Goal: Task Accomplishment & Management: Manage account settings

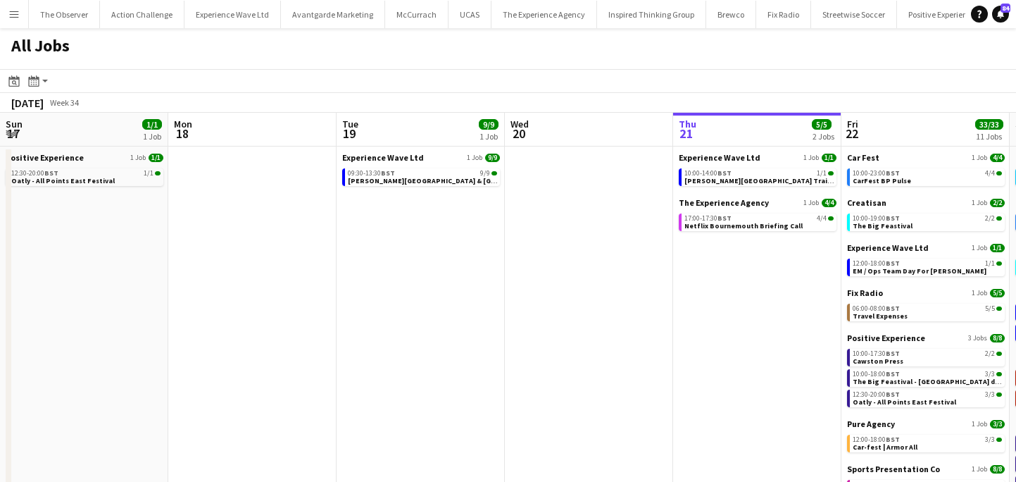
scroll to position [0, 352]
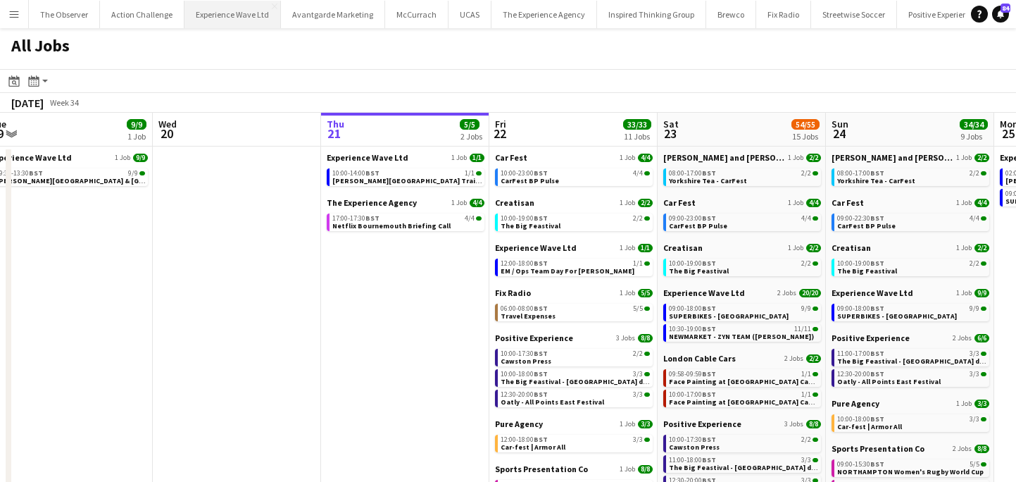
click at [233, 9] on button "Experience Wave Ltd Close" at bounding box center [233, 14] width 96 height 27
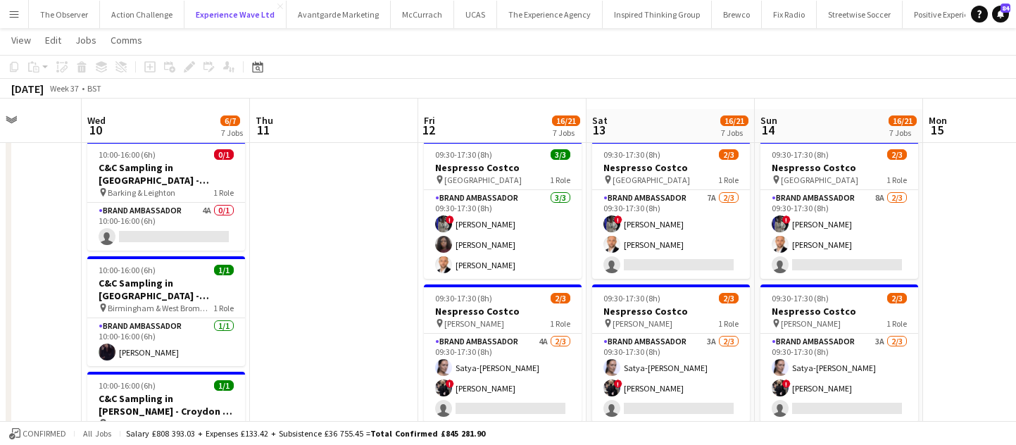
scroll to position [18, 0]
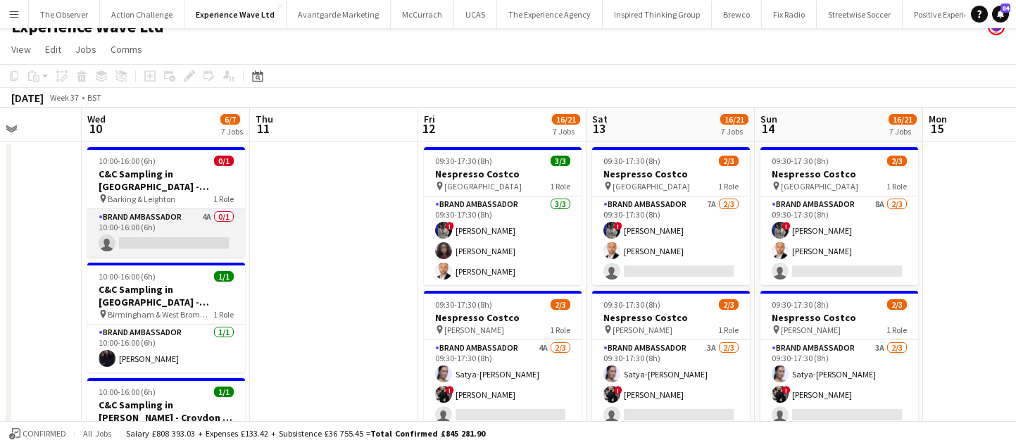
click at [180, 213] on app-card-role "Brand Ambassador 4A 0/1 10:00-16:00 (6h) single-neutral-actions" at bounding box center [166, 233] width 158 height 48
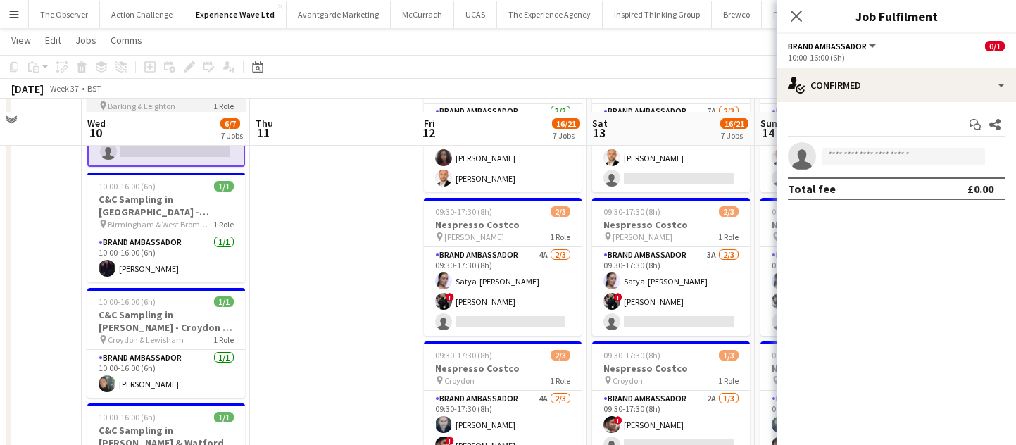
scroll to position [126, 0]
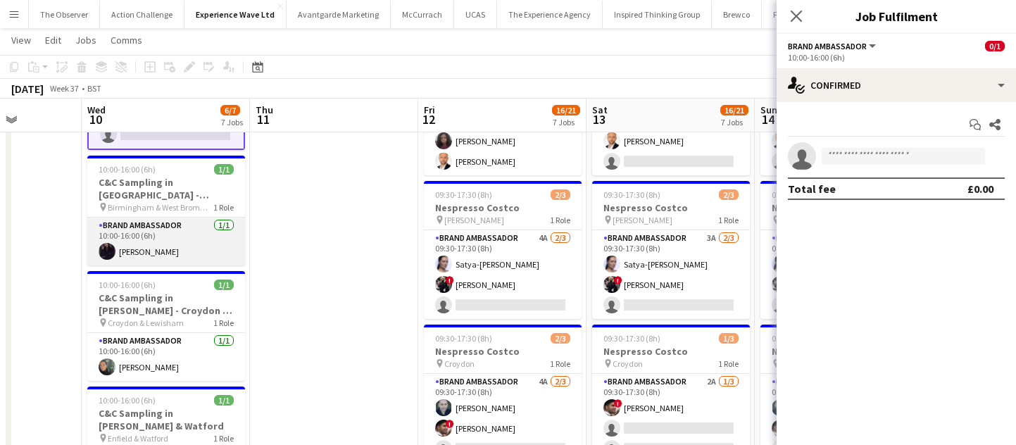
click at [192, 235] on app-card-role "Brand Ambassador 1/1 10:00-16:00 (6h) Kealey Richardson" at bounding box center [166, 242] width 158 height 48
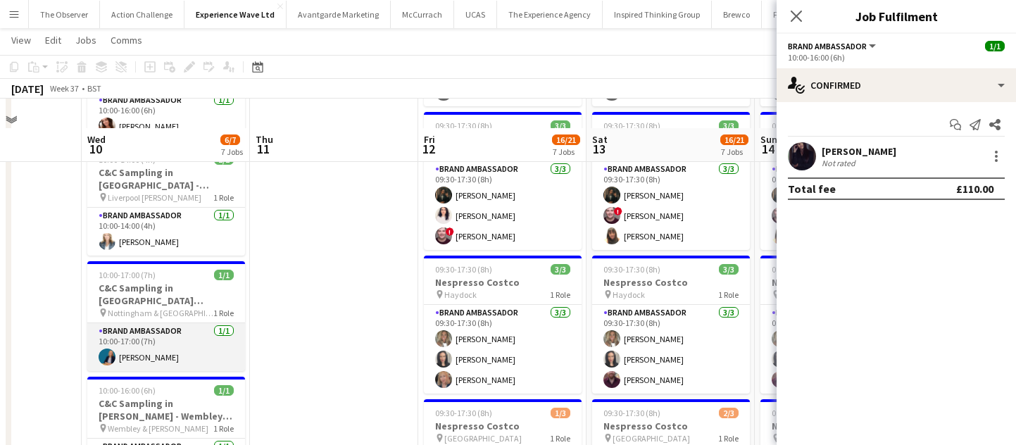
scroll to position [605, 0]
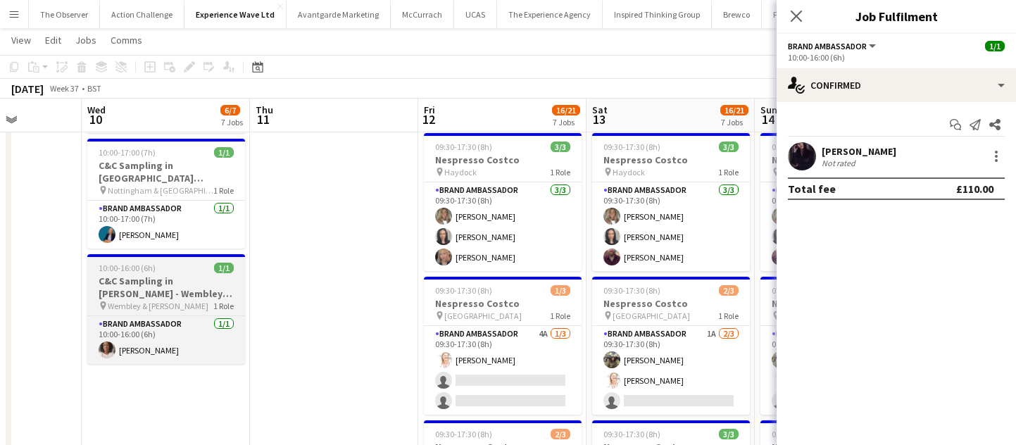
click at [166, 299] on h3 "C&C Sampling in Dhamecha - Wembley & Hayes" at bounding box center [166, 287] width 158 height 25
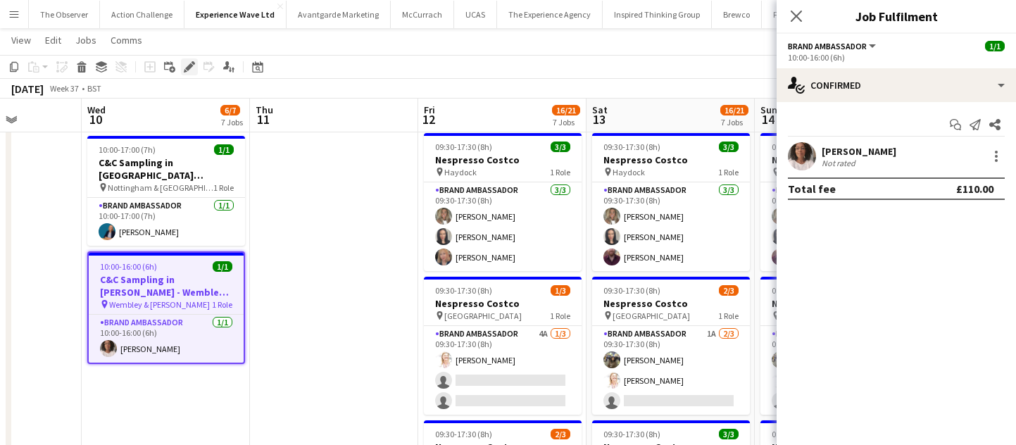
click at [185, 71] on icon at bounding box center [186, 71] width 4 height 4
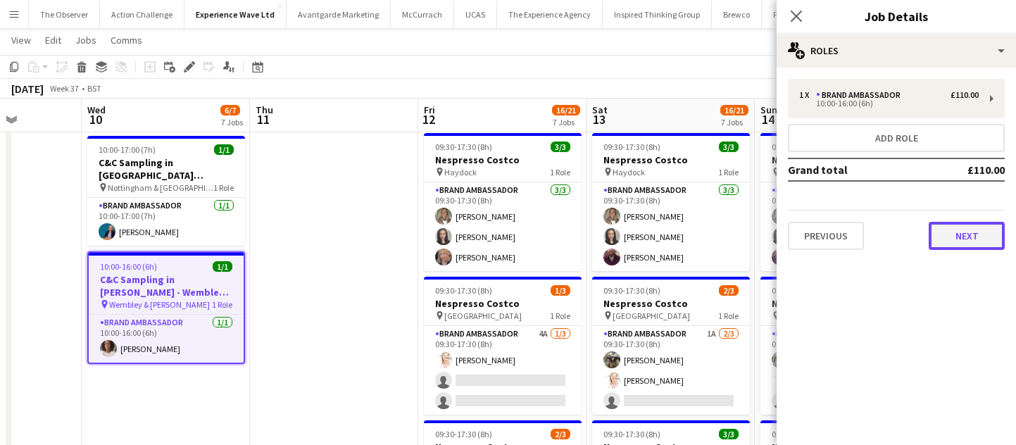
click at [959, 234] on button "Next" at bounding box center [967, 236] width 76 height 28
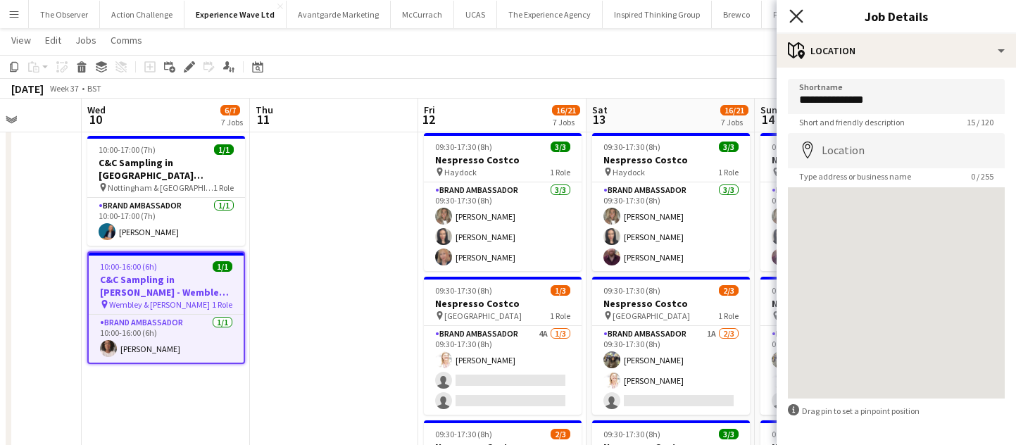
click at [799, 18] on icon at bounding box center [796, 15] width 13 height 13
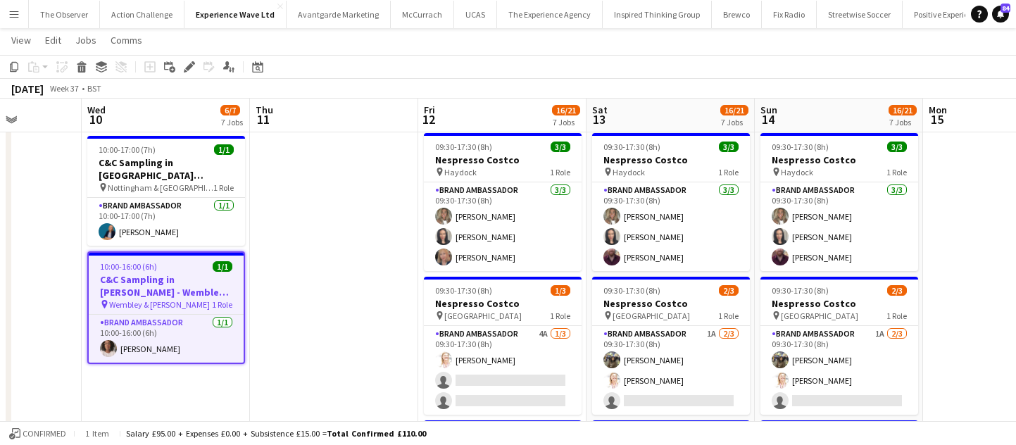
click at [12, 15] on app-icon "Menu" at bounding box center [13, 13] width 11 height 11
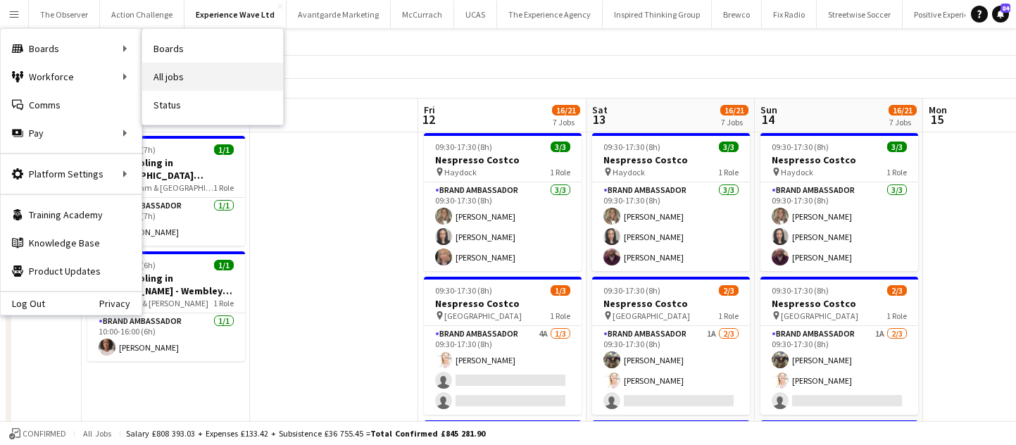
click at [182, 73] on link "All jobs" at bounding box center [212, 77] width 141 height 28
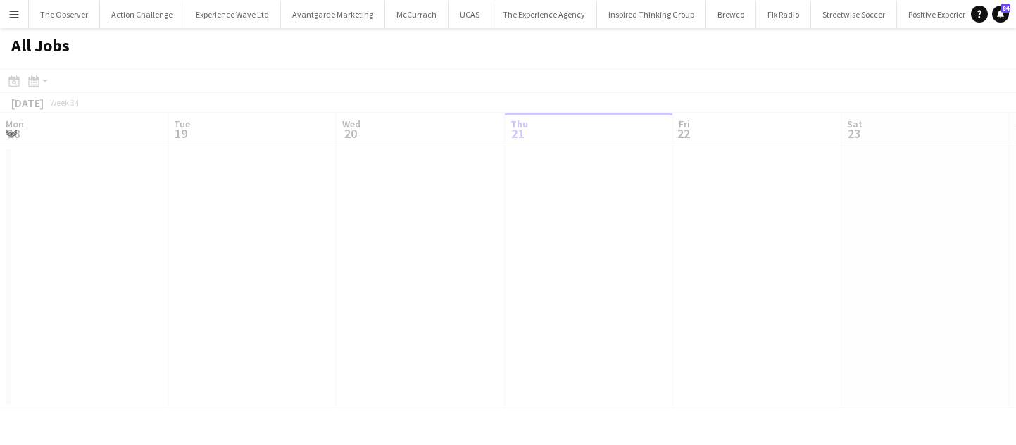
scroll to position [0, 337]
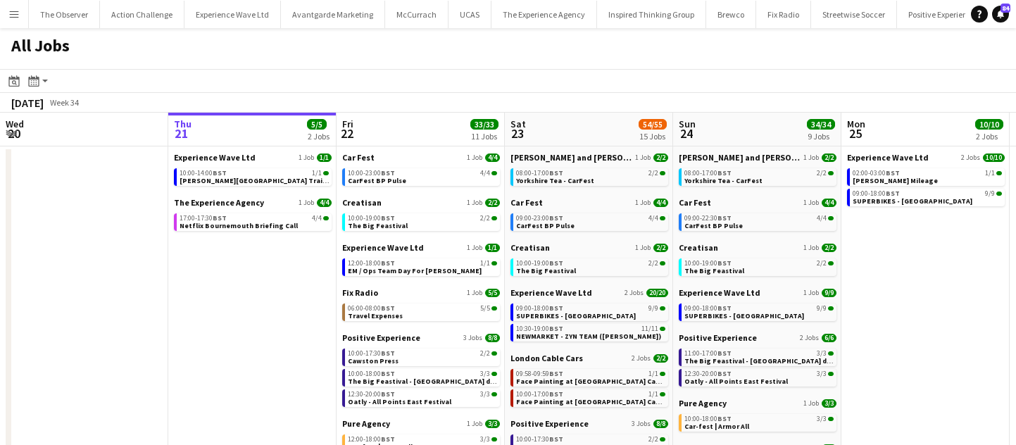
click at [20, 12] on button "Menu" at bounding box center [14, 14] width 28 height 28
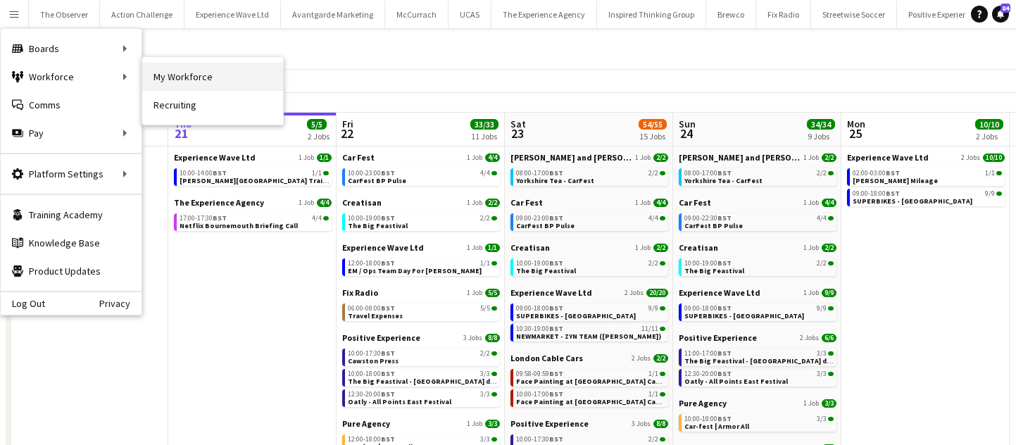
click at [174, 87] on link "My Workforce" at bounding box center [212, 77] width 141 height 28
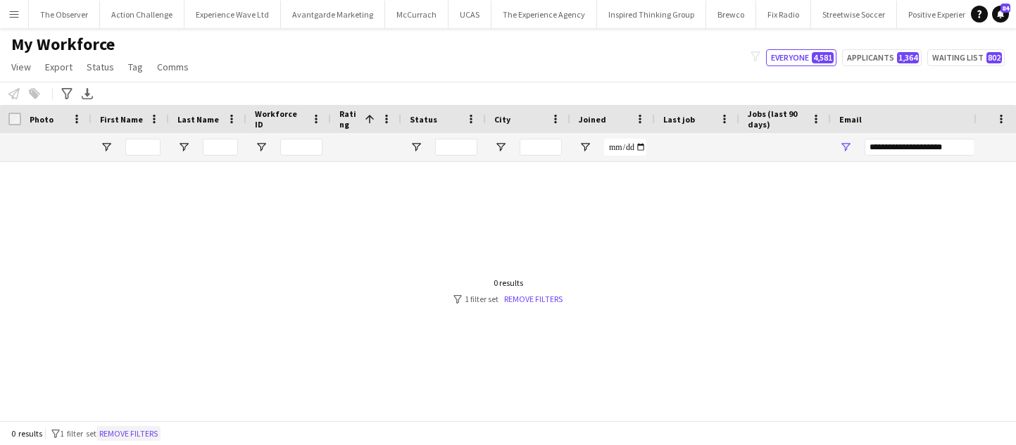
click at [130, 430] on button "Remove filters" at bounding box center [128, 433] width 64 height 15
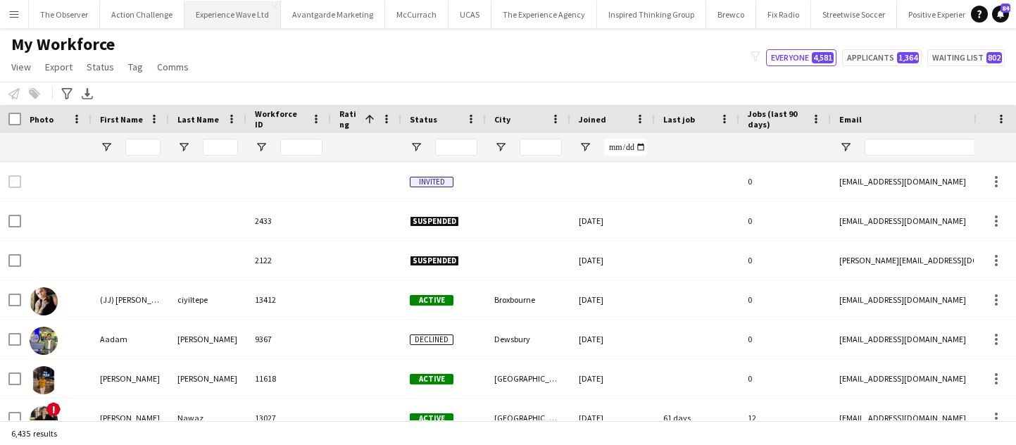
click at [218, 17] on button "Experience Wave Ltd Close" at bounding box center [233, 14] width 96 height 27
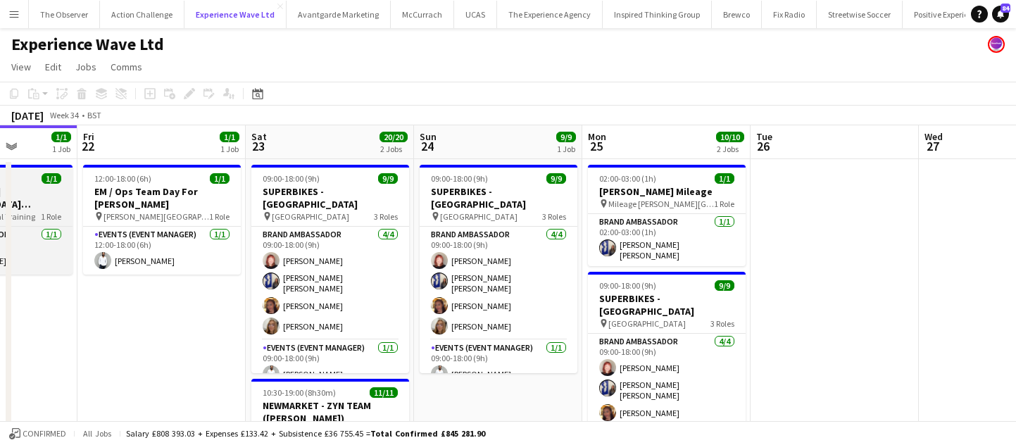
scroll to position [0, 599]
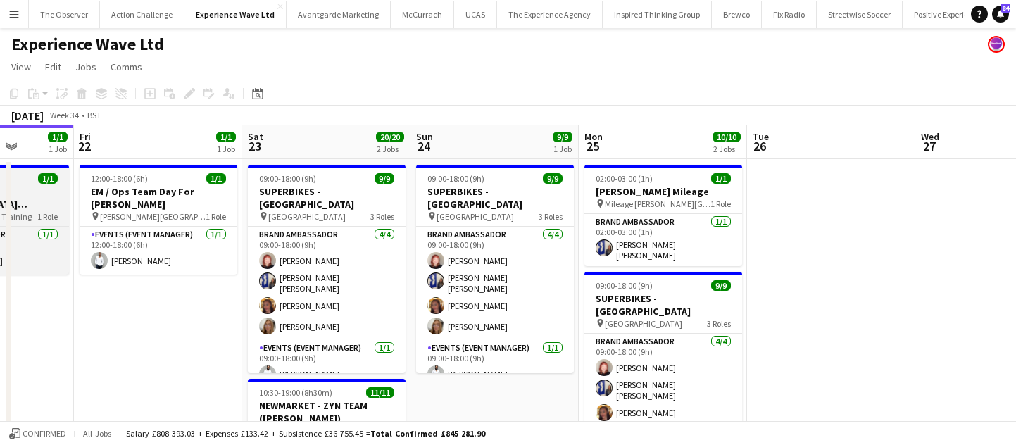
click at [287, 191] on h3 "SUPERBIKES - [GEOGRAPHIC_DATA]" at bounding box center [327, 197] width 158 height 25
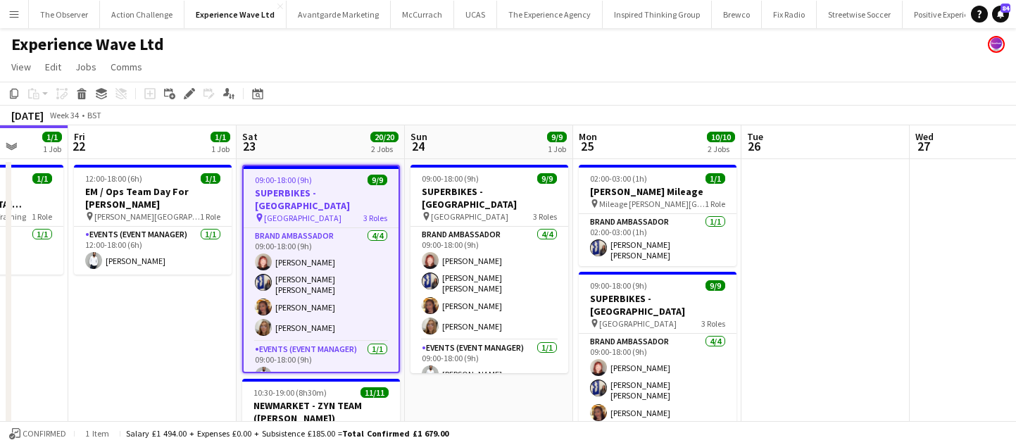
scroll to position [0, 609]
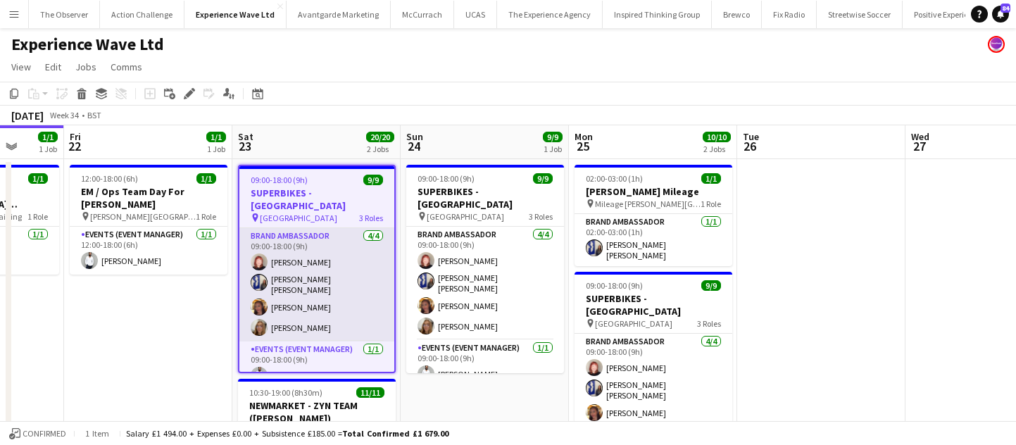
click at [311, 228] on app-card-role "Brand Ambassador [DATE] 09:00-18:00 (9h) [PERSON_NAME] [PERSON_NAME] [PERSON_NA…" at bounding box center [316, 284] width 155 height 113
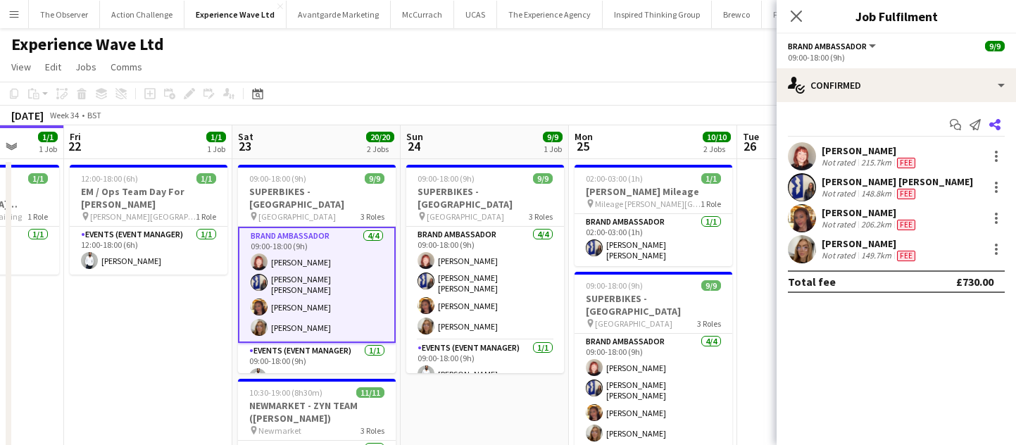
click at [994, 125] on icon at bounding box center [995, 124] width 11 height 11
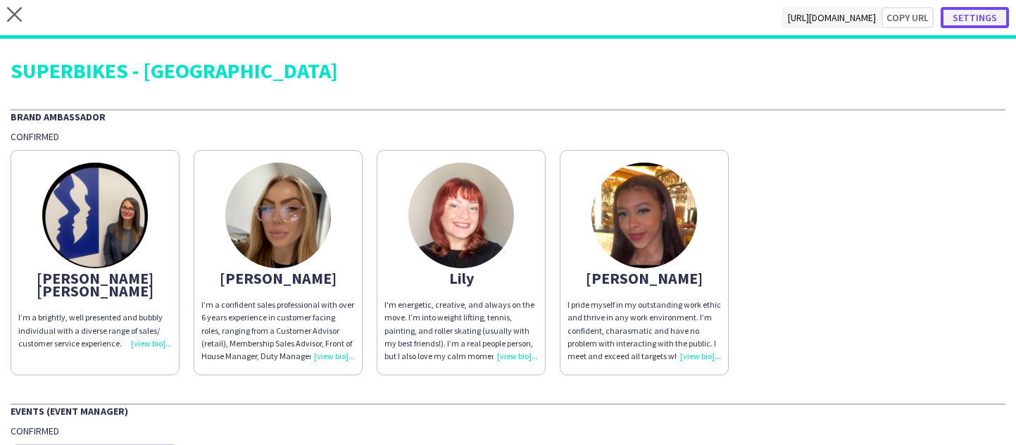
click at [984, 11] on button "Settings" at bounding box center [975, 17] width 68 height 21
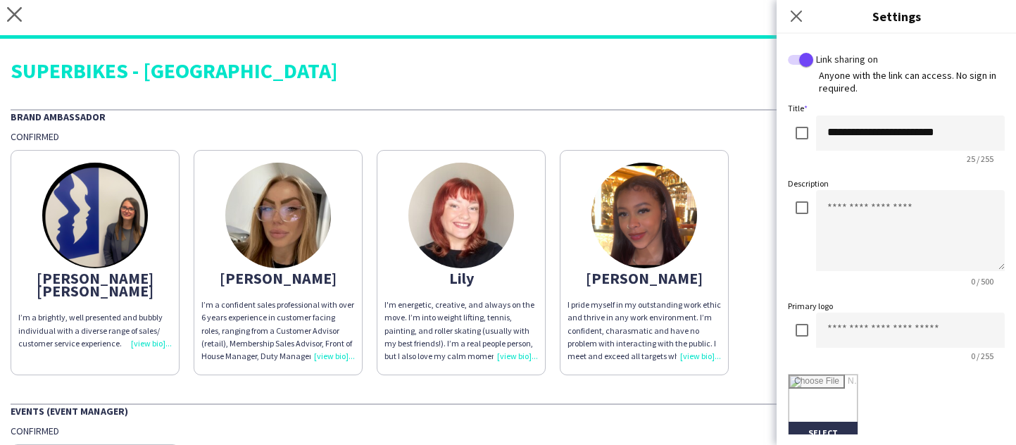
scroll to position [373, 0]
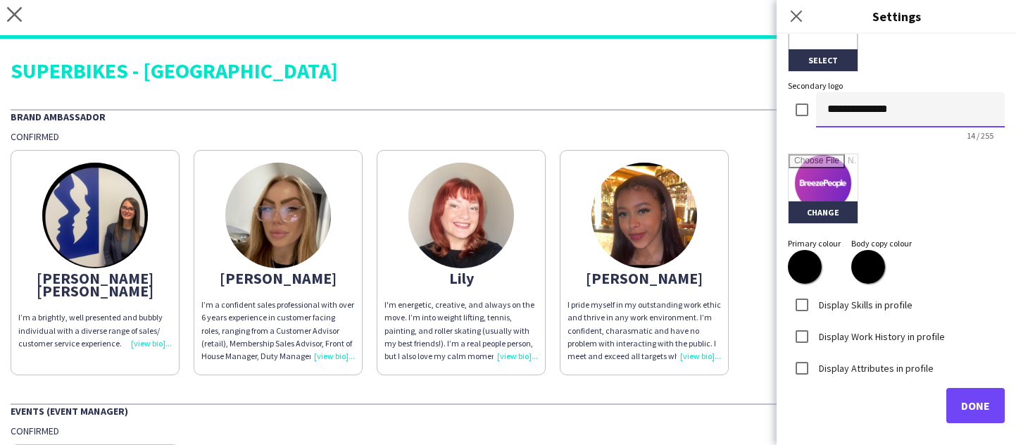
click at [816, 121] on input "**********" at bounding box center [910, 109] width 189 height 35
click at [968, 404] on span "Done" at bounding box center [975, 406] width 29 height 14
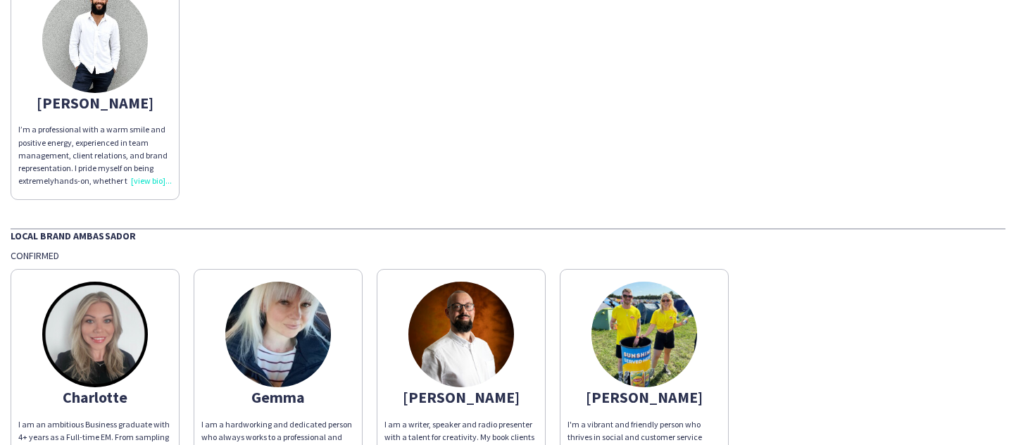
scroll to position [604, 0]
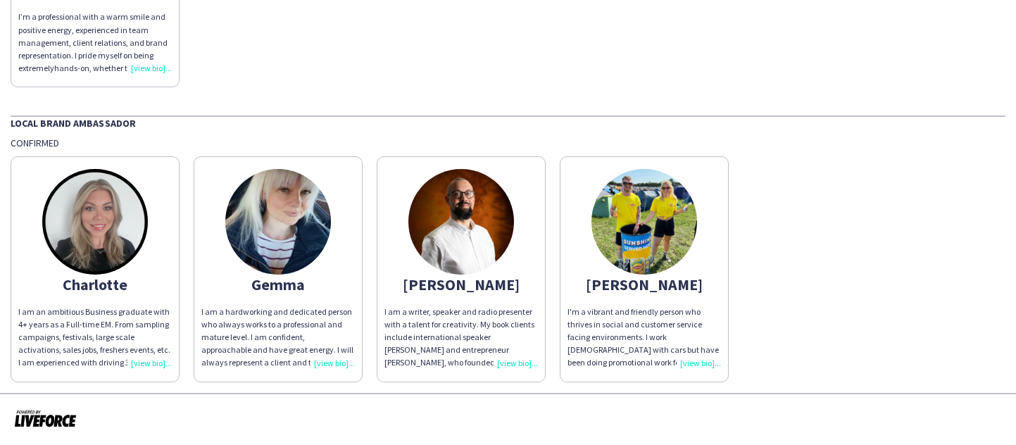
click at [673, 324] on div "I'm a vibrant and friendly person who thrives in social and customer service fa…" at bounding box center [645, 338] width 154 height 64
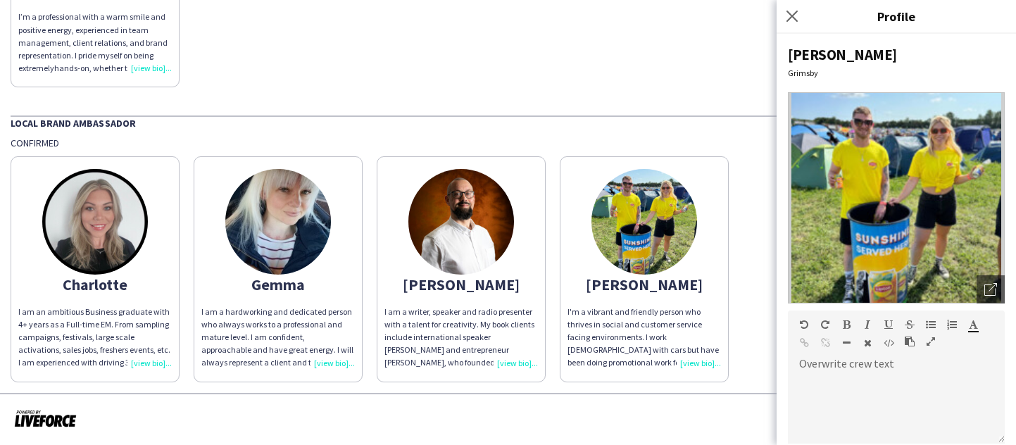
click at [724, 217] on app-share-pages-crew-card "Reece I'm a vibrant and friendly person who thrives in social and customer serv…" at bounding box center [644, 268] width 169 height 225
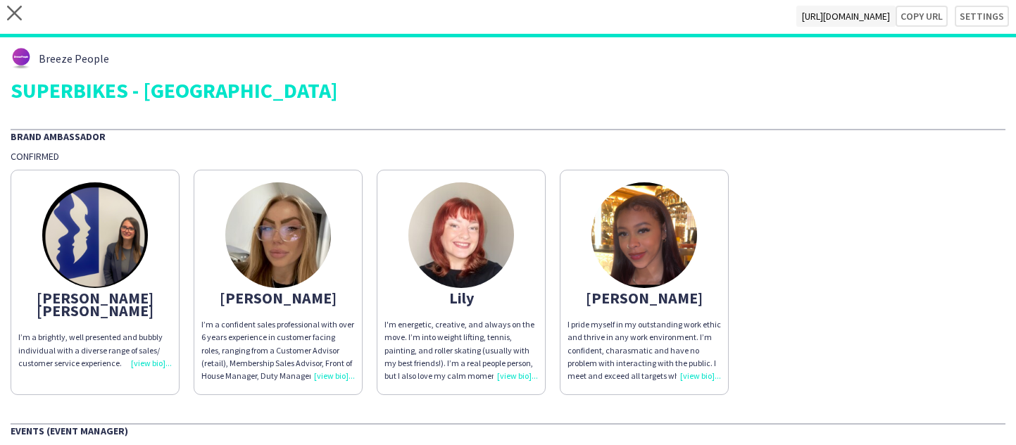
scroll to position [0, 0]
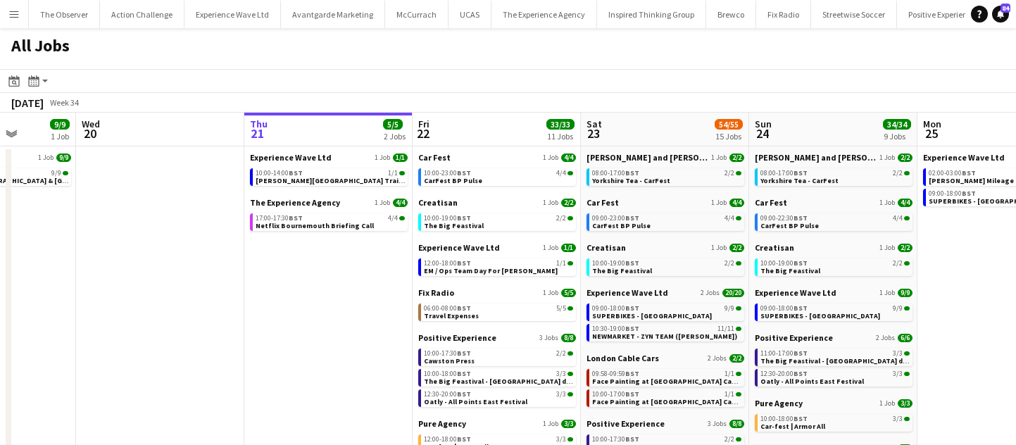
scroll to position [0, 709]
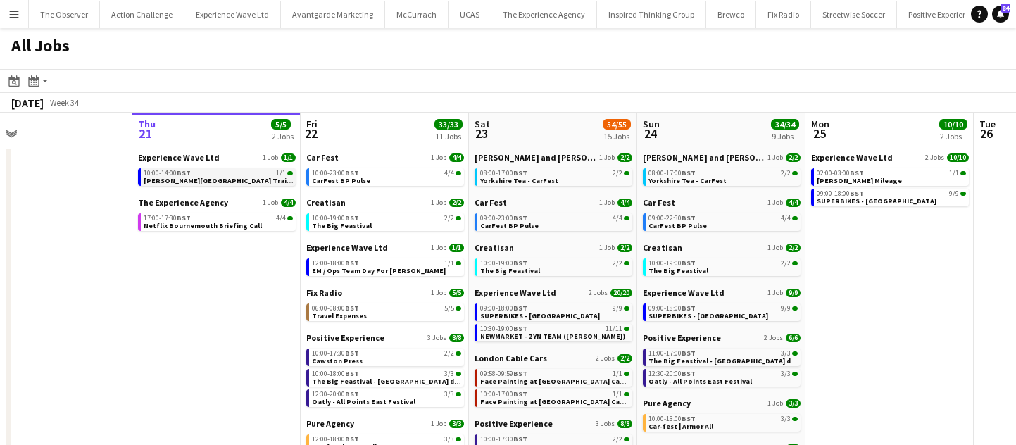
click at [238, 172] on div "10:00-14:00 BST 1/1" at bounding box center [218, 173] width 149 height 7
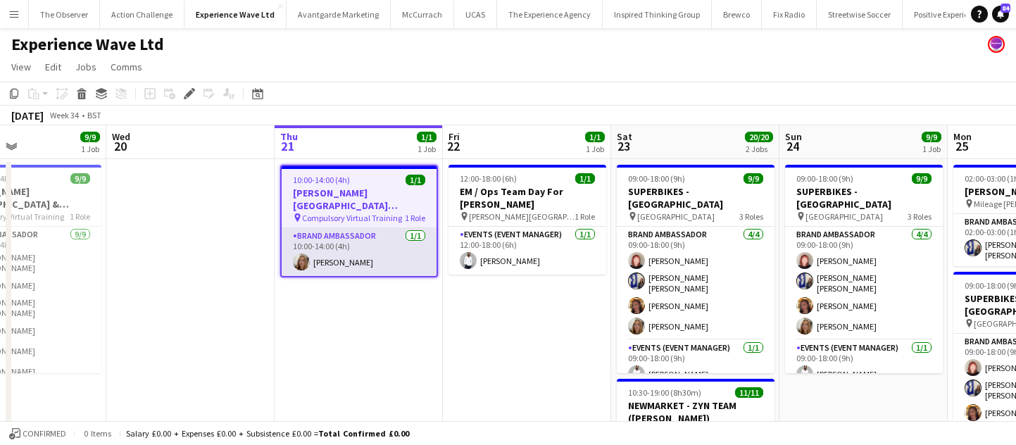
scroll to position [0, 571]
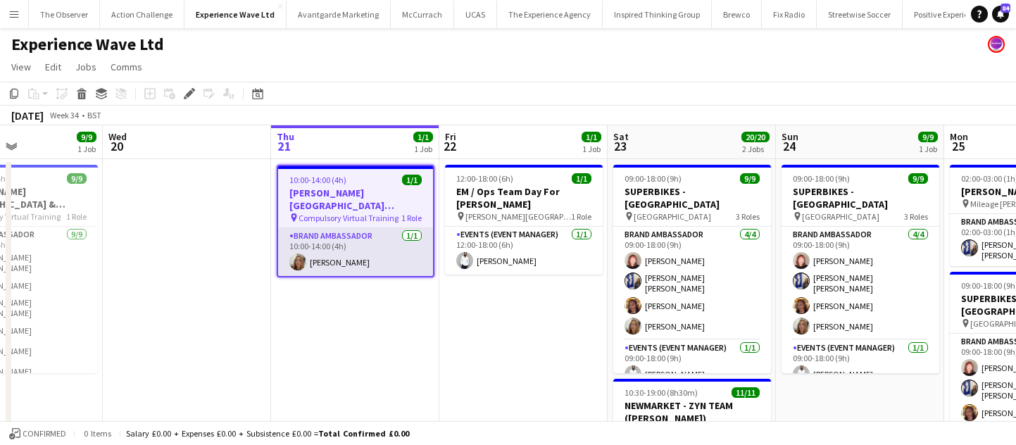
click at [356, 239] on app-card-role "Brand Ambassador [DATE] 10:00-14:00 (4h) [PERSON_NAME]" at bounding box center [355, 252] width 155 height 48
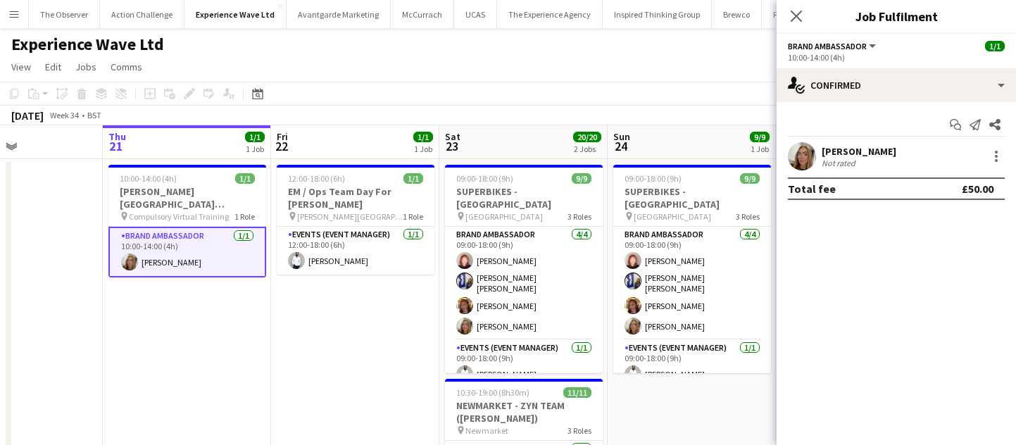
scroll to position [0, 524]
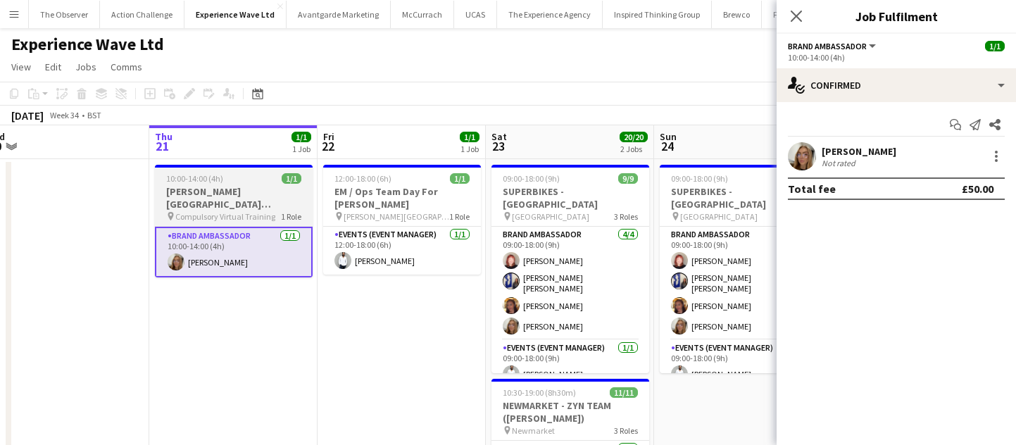
click at [240, 211] on span "Compulsory Virtual Training" at bounding box center [225, 216] width 100 height 11
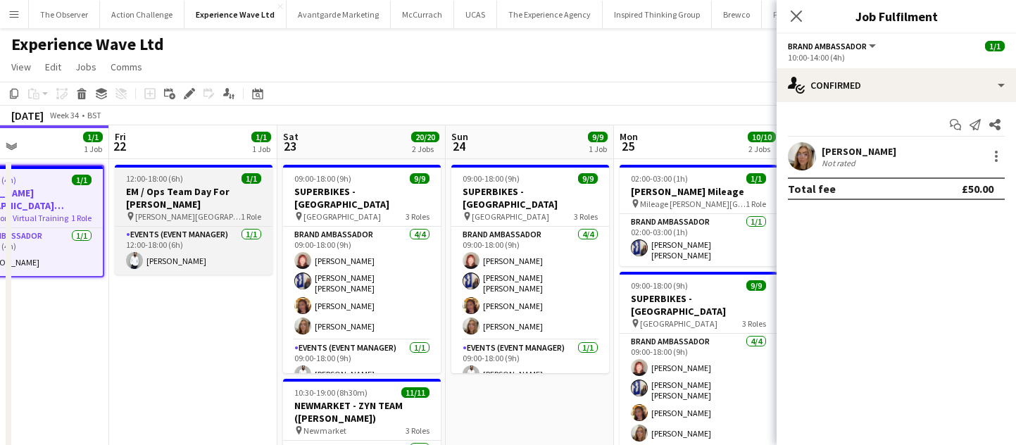
scroll to position [0, 403]
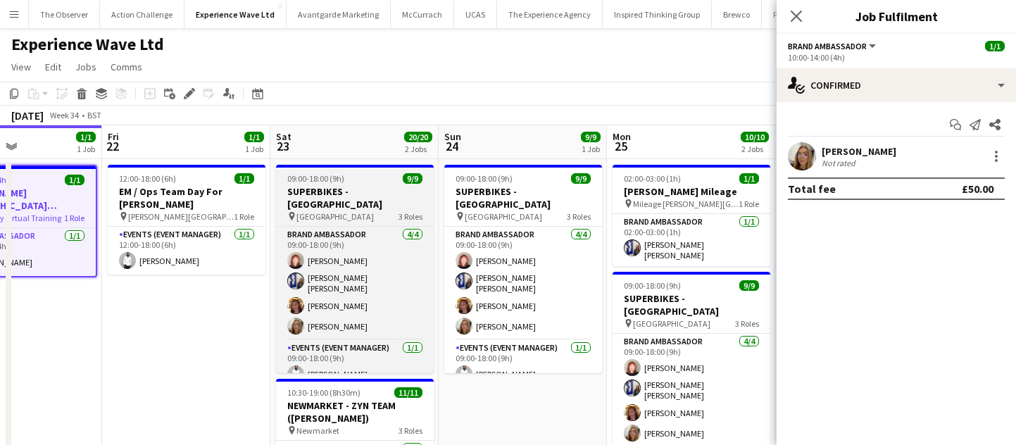
click at [345, 188] on h3 "SUPERBIKES - [GEOGRAPHIC_DATA]" at bounding box center [355, 197] width 158 height 25
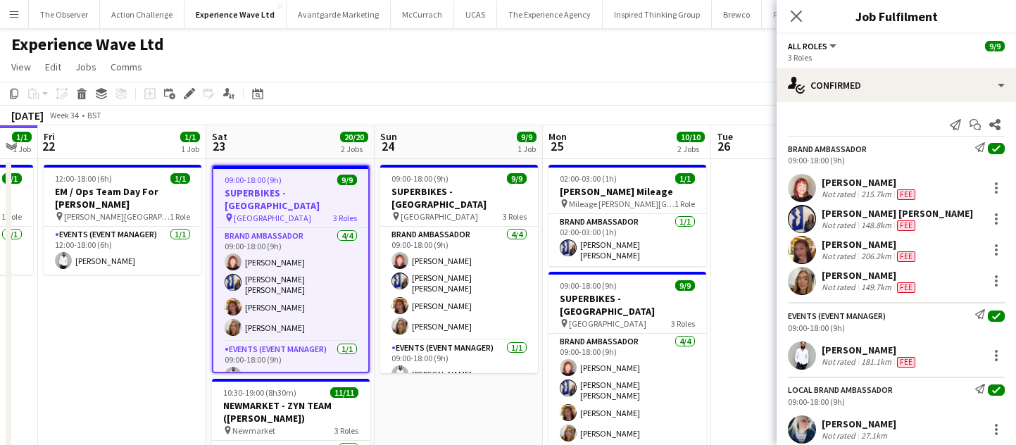
scroll to position [0, 500]
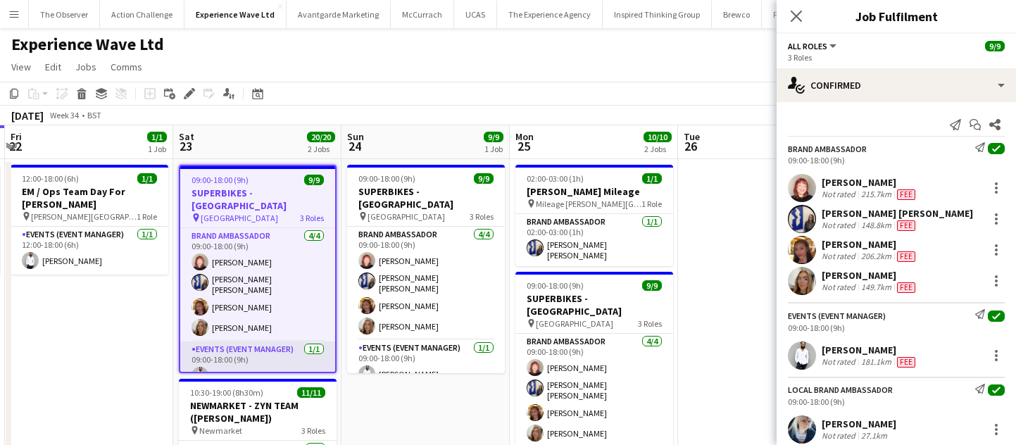
click at [251, 351] on app-card-role "Events (Event Manager) 1/1 09:00-18:00 (9h) Pedro De Marchi" at bounding box center [257, 366] width 155 height 48
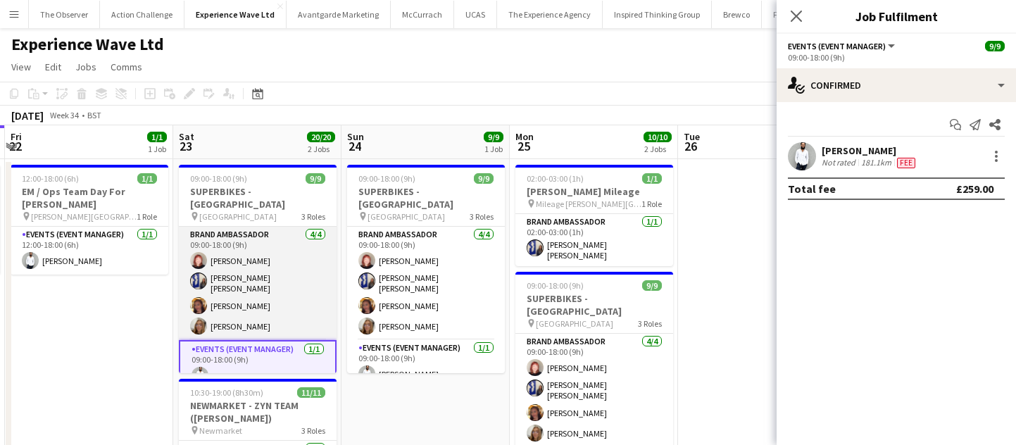
click at [323, 261] on app-card-role "Brand Ambassador [DATE] 09:00-18:00 (9h) [PERSON_NAME] [PERSON_NAME] [PERSON_NA…" at bounding box center [258, 283] width 158 height 113
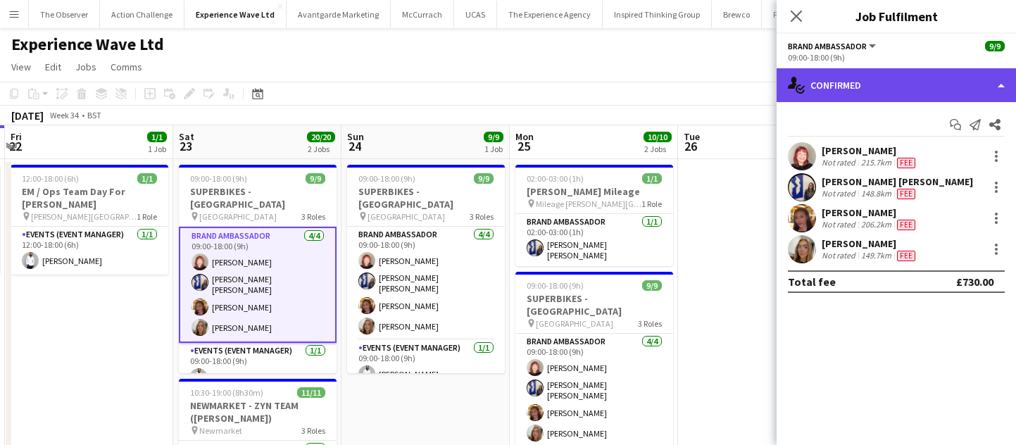
click at [858, 91] on div "single-neutral-actions-check-2 Confirmed" at bounding box center [896, 85] width 239 height 34
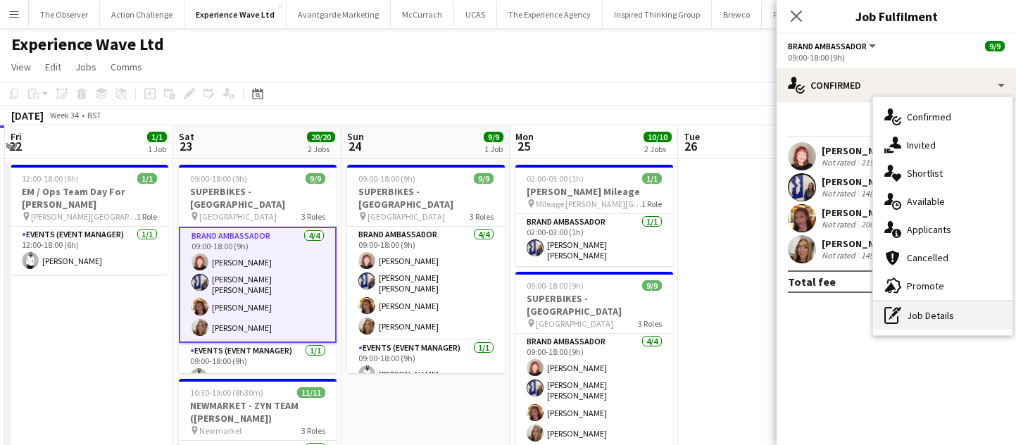
click at [921, 319] on div "pen-write Job Details" at bounding box center [942, 315] width 139 height 28
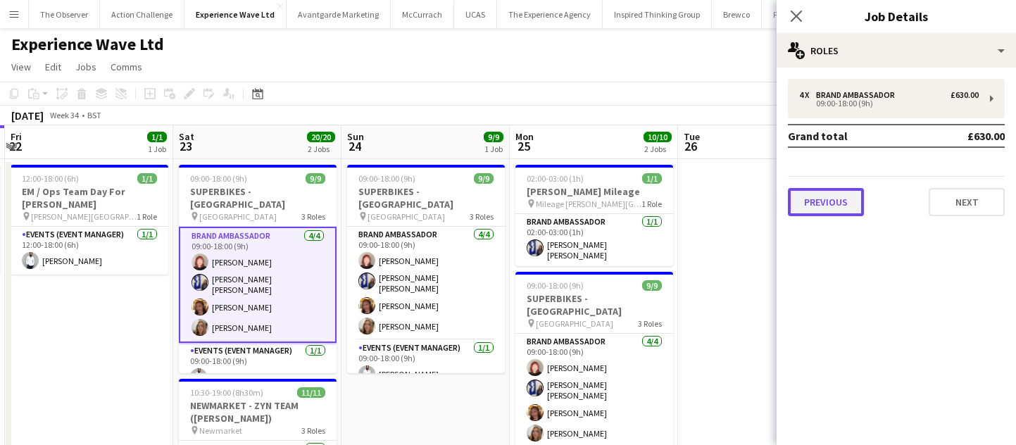
click at [835, 203] on button "Previous" at bounding box center [826, 202] width 76 height 28
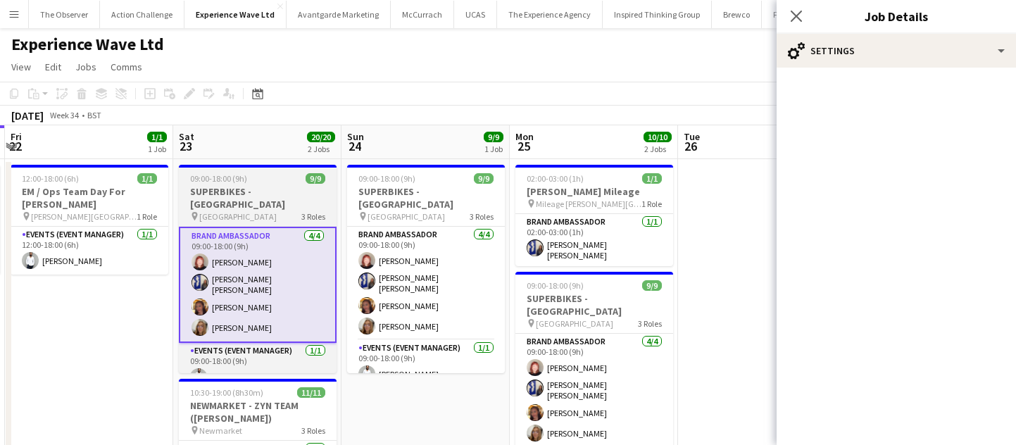
click at [309, 173] on app-job-card "09:00-18:00 (9h) 9/9 SUPERBIKES - Cadwall Park pin Cadwall Park 3 Roles Brand A…" at bounding box center [258, 269] width 158 height 208
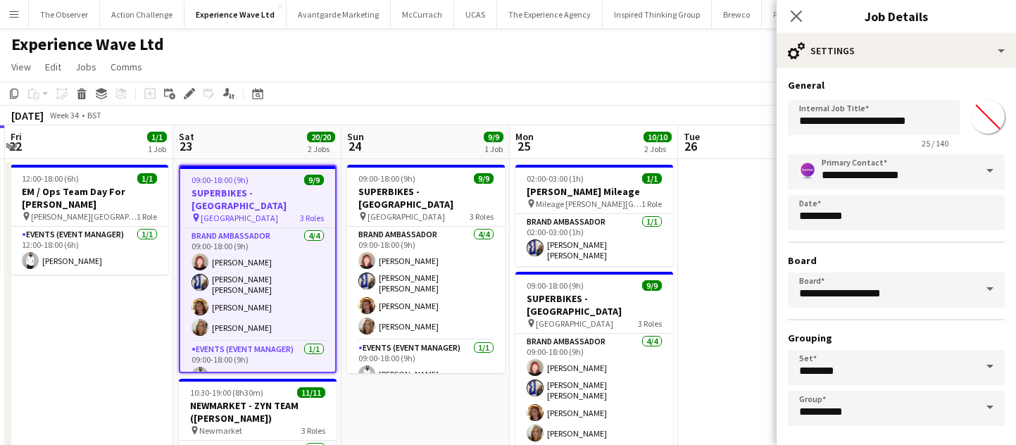
scroll to position [61, 0]
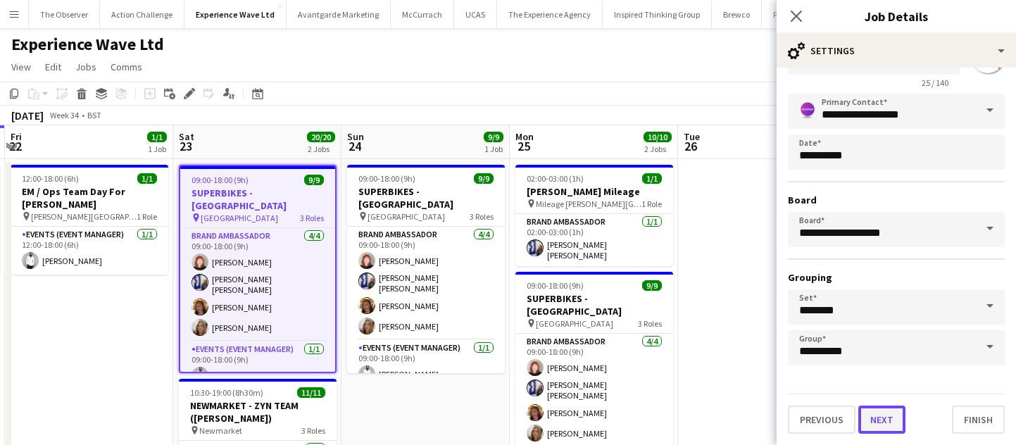
click at [890, 420] on button "Next" at bounding box center [882, 420] width 47 height 28
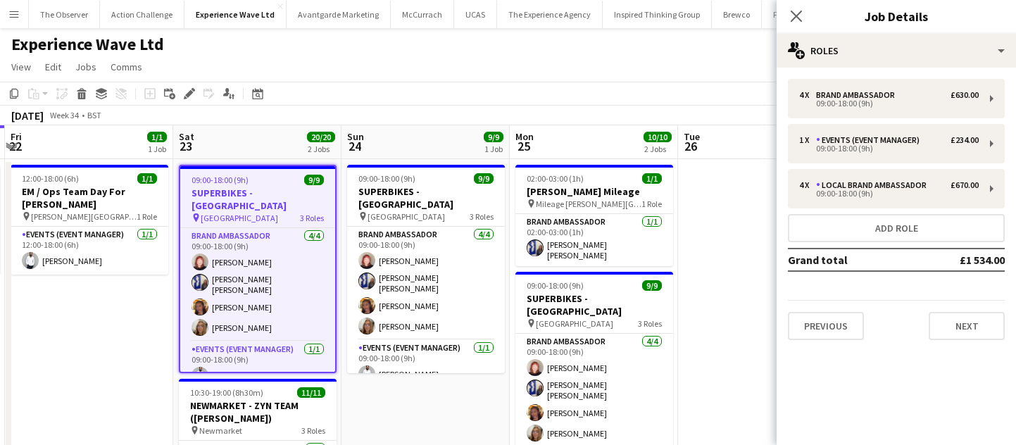
click at [157, 358] on app-date-cell "12:00-18:00 (6h) 1/1 EM / Ops Team Day For [PERSON_NAME] pin [PERSON_NAME][GEOG…" at bounding box center [89, 387] width 168 height 456
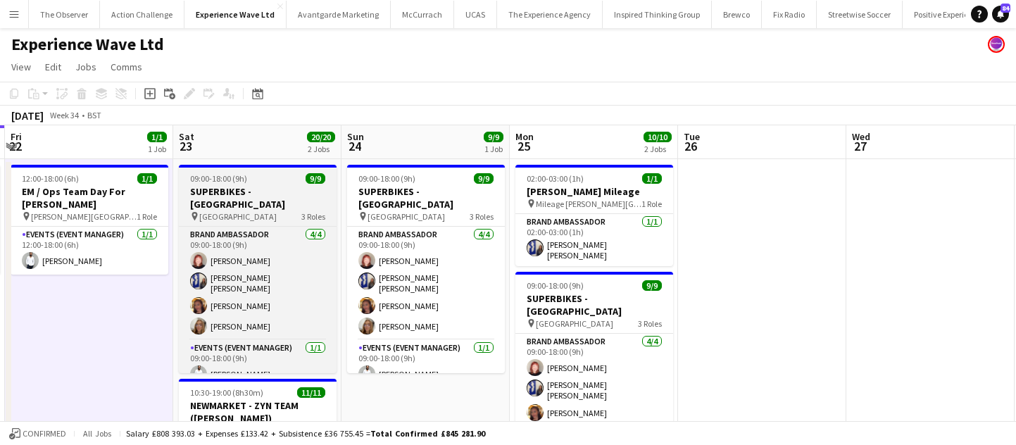
click at [221, 211] on span "[GEOGRAPHIC_DATA]" at bounding box center [237, 216] width 77 height 11
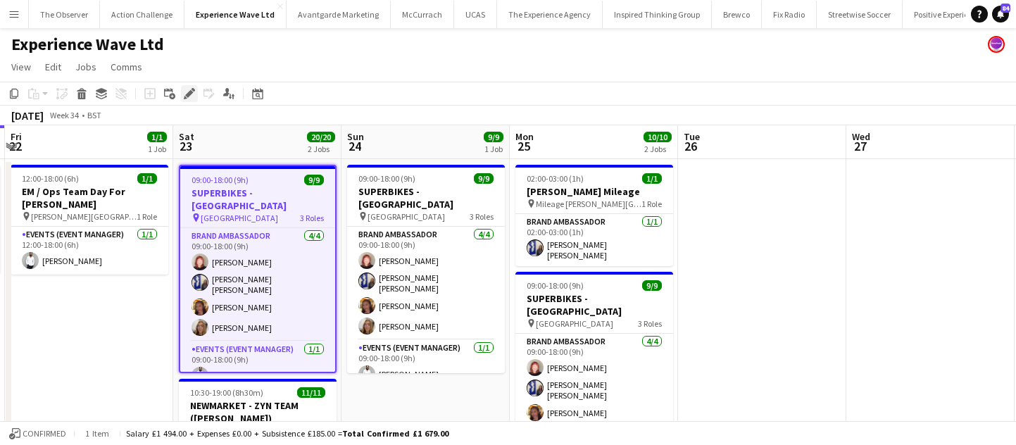
click at [190, 92] on icon at bounding box center [189, 94] width 8 height 8
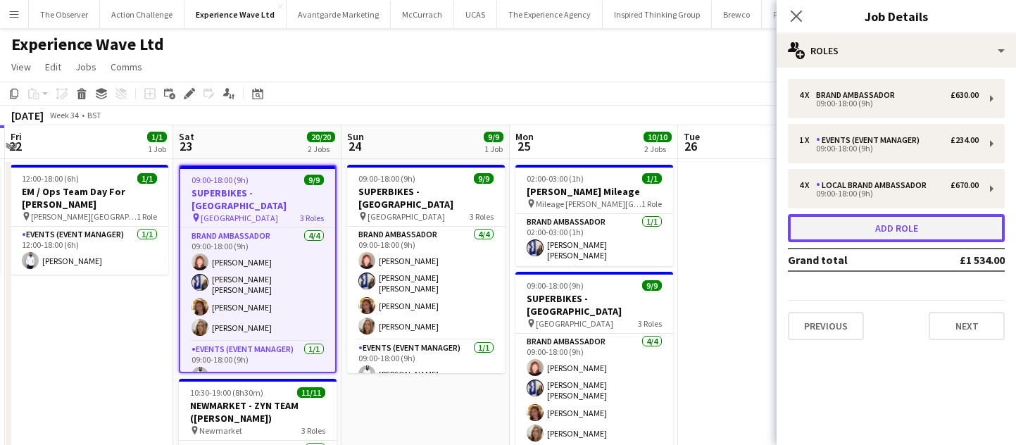
click at [883, 226] on button "Add role" at bounding box center [896, 228] width 217 height 28
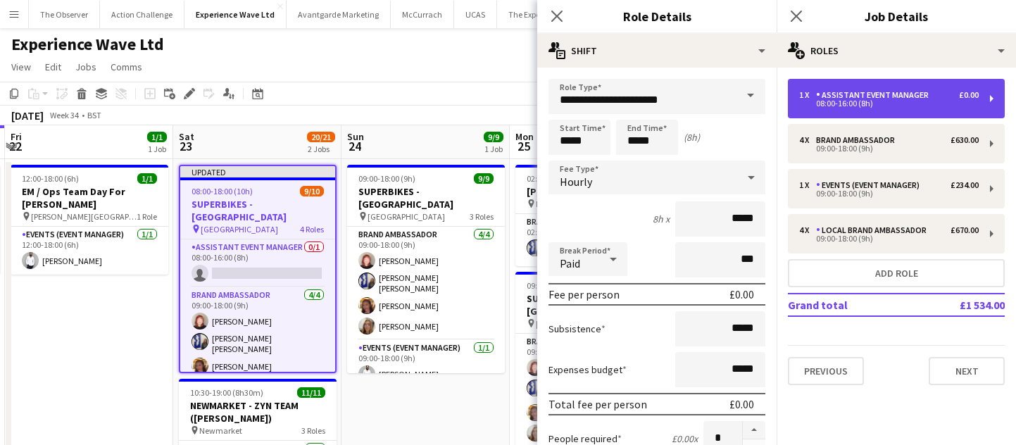
click at [863, 85] on div "1 x Assistant Event Manager £0.00 08:00-16:00 (8h)" at bounding box center [896, 98] width 217 height 39
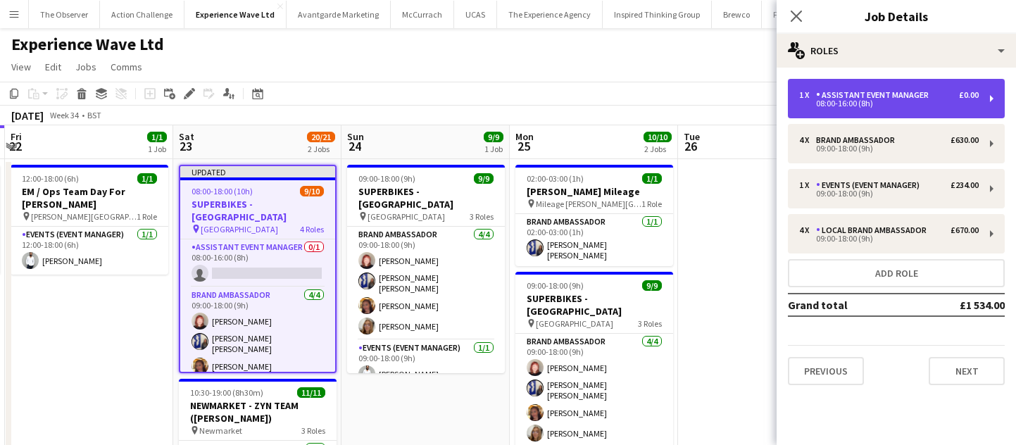
click at [891, 99] on div "Assistant Event Manager" at bounding box center [875, 95] width 118 height 10
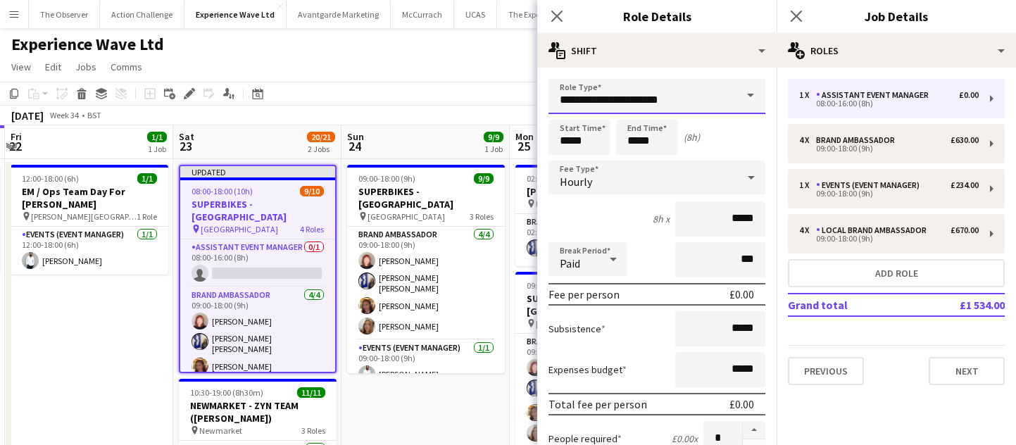
click at [693, 103] on input "**********" at bounding box center [657, 96] width 217 height 35
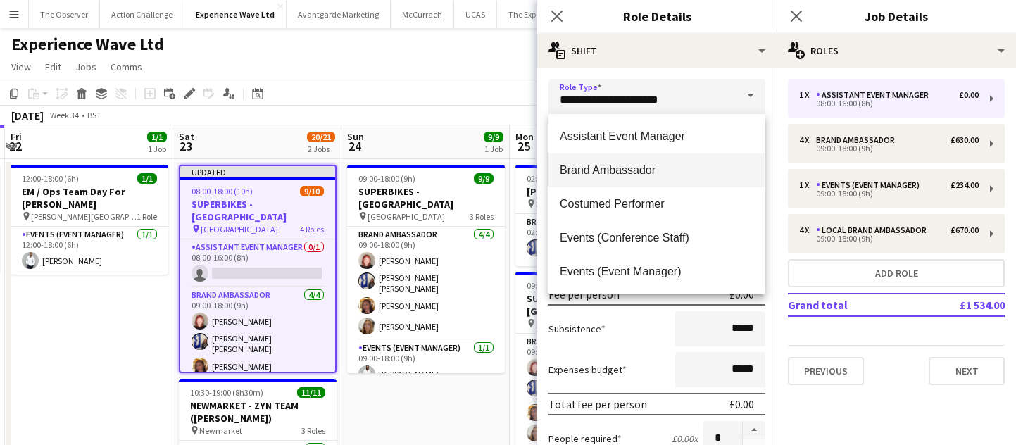
click at [651, 161] on mat-option "Brand Ambassador" at bounding box center [657, 171] width 217 height 34
type input "**********"
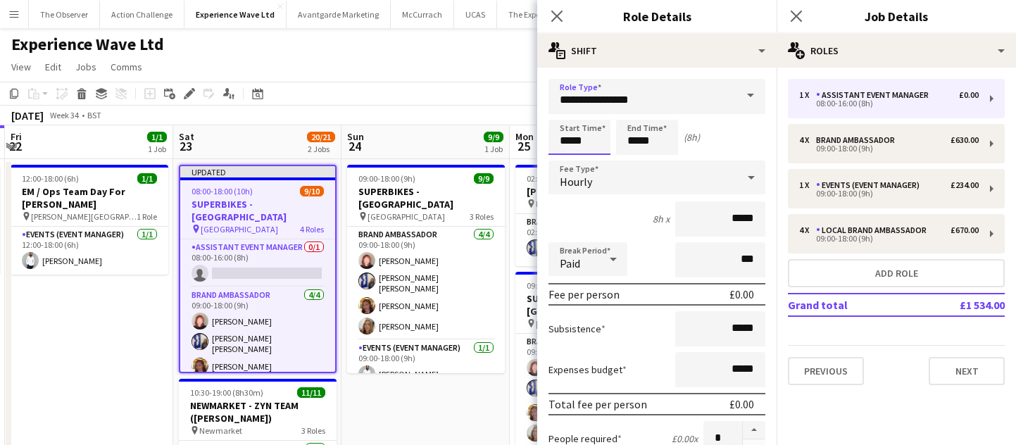
click at [585, 130] on input "*****" at bounding box center [580, 137] width 62 height 35
click at [590, 113] on div at bounding box center [594, 113] width 28 height 14
type input "*****"
click at [590, 113] on div at bounding box center [594, 113] width 28 height 14
click at [654, 142] on input "*****" at bounding box center [647, 137] width 62 height 35
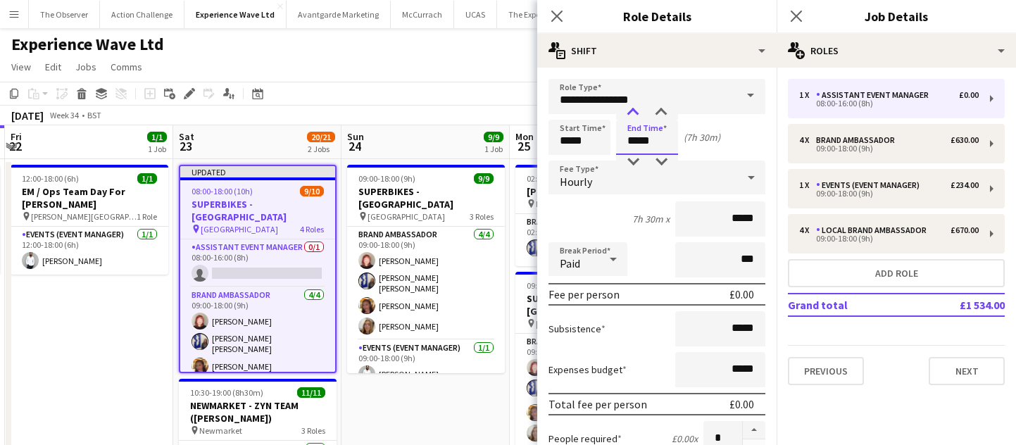
click at [630, 108] on div at bounding box center [633, 113] width 28 height 14
type input "*****"
click at [630, 108] on div at bounding box center [633, 113] width 28 height 14
click at [723, 177] on div "Hourly" at bounding box center [643, 178] width 189 height 34
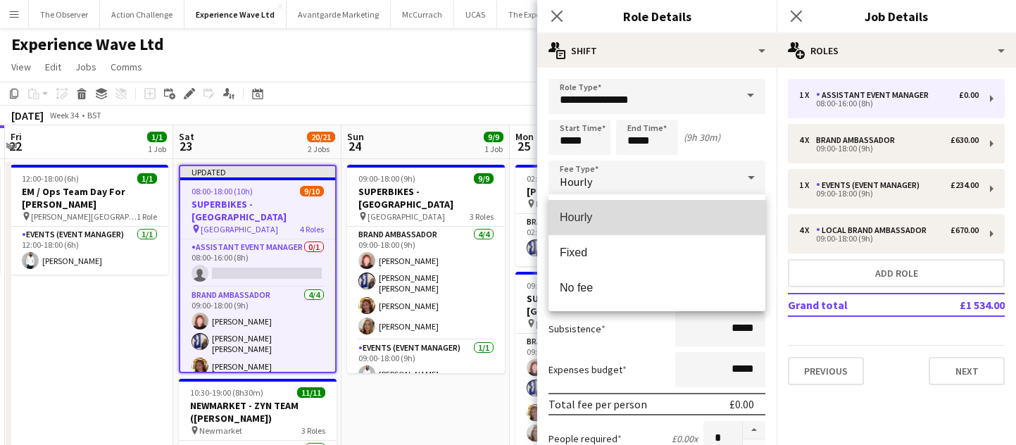
click at [702, 216] on span "Hourly" at bounding box center [657, 217] width 194 height 13
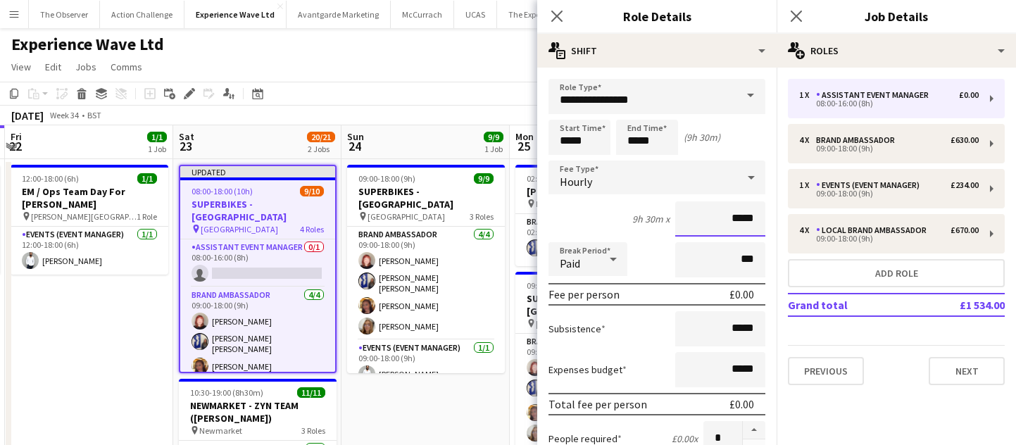
click at [749, 216] on input "*****" at bounding box center [720, 218] width 90 height 35
type input "******"
click at [737, 326] on input "*****" at bounding box center [720, 328] width 90 height 35
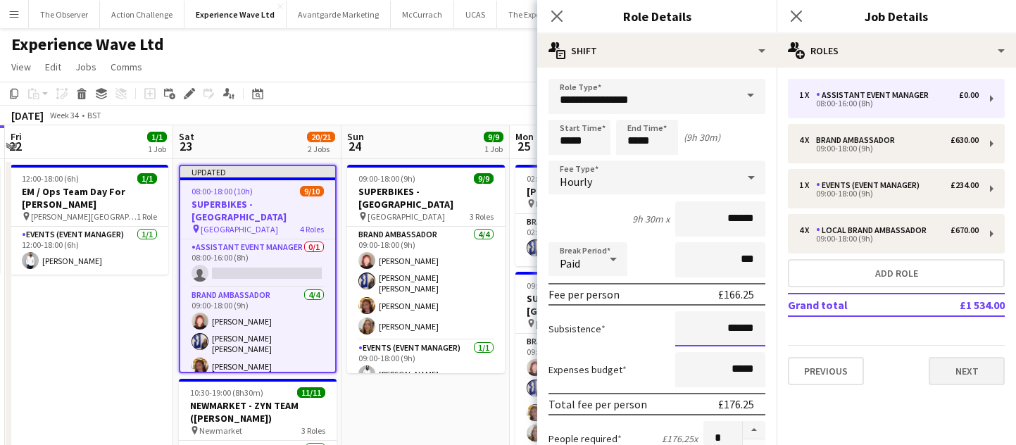
type input "******"
click at [947, 370] on button "Next" at bounding box center [967, 371] width 76 height 28
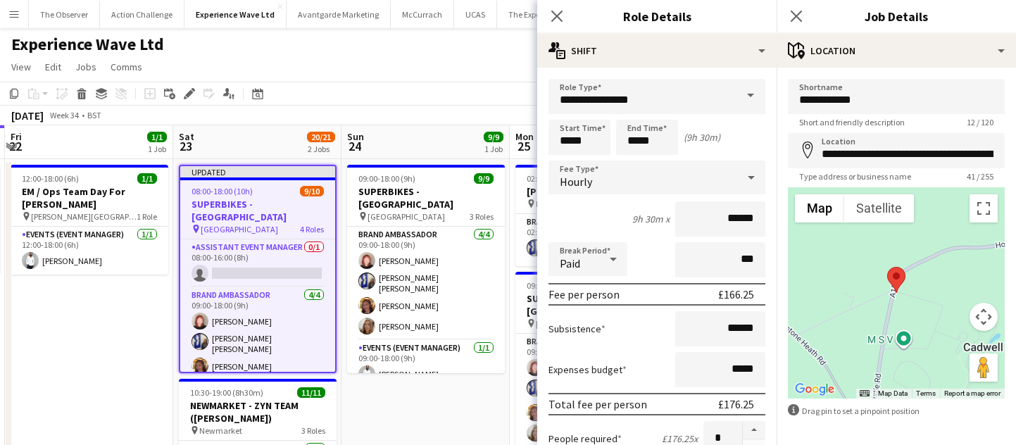
click at [466, 411] on app-date-cell "09:00-18:00 (9h) 9/9 SUPERBIKES - [GEOGRAPHIC_DATA] pin Cadwall Park 3 Roles Br…" at bounding box center [426, 387] width 168 height 456
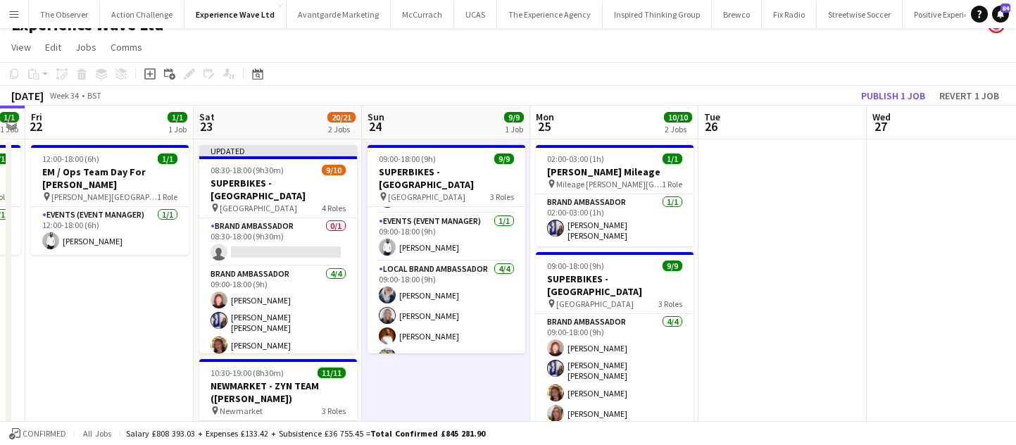
scroll to position [0, 477]
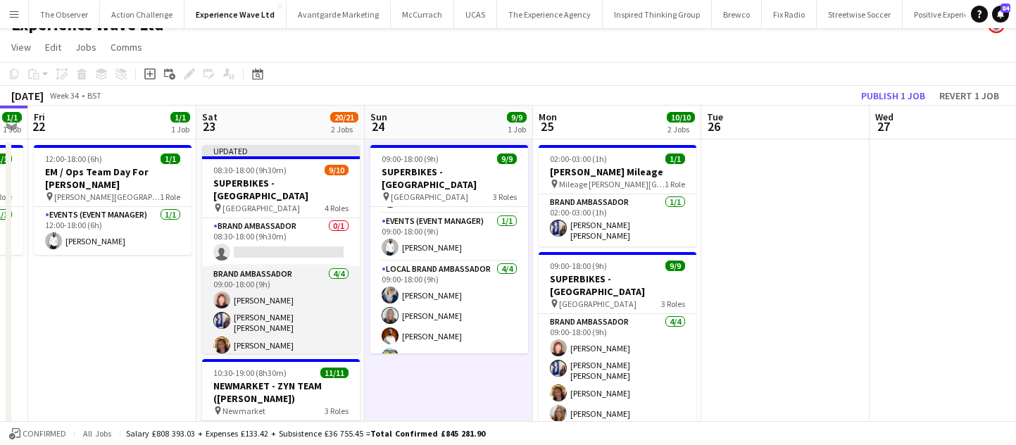
click at [260, 278] on app-card-role "Brand Ambassador 4/4 09:00-18:00 (9h) Lily Exall Ellie Mae Savage Mollie NJOKU …" at bounding box center [281, 322] width 158 height 113
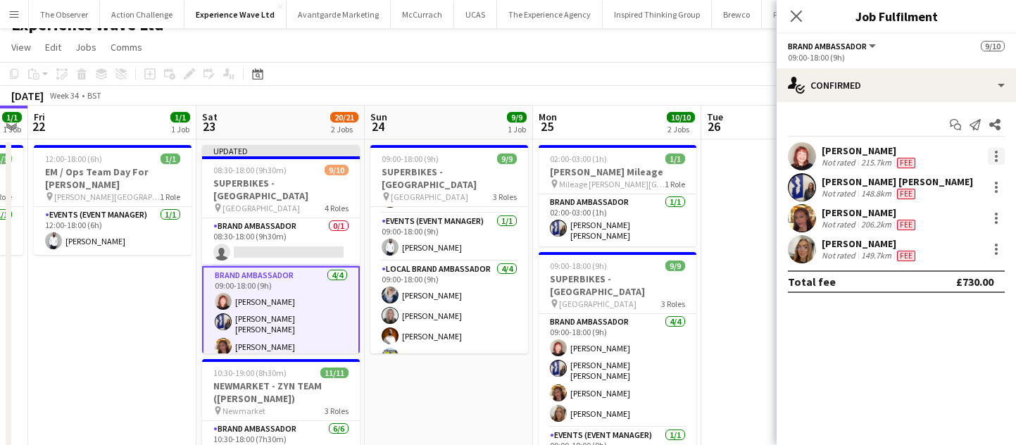
click at [998, 156] on div at bounding box center [996, 156] width 17 height 17
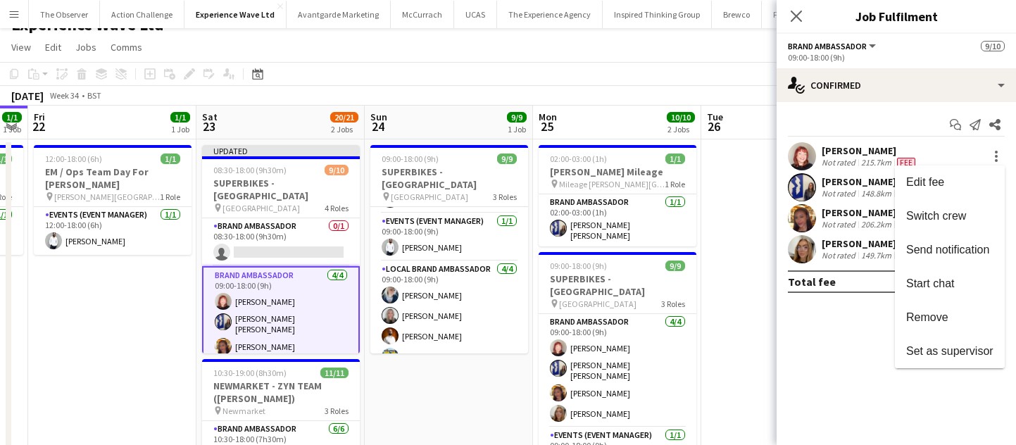
click at [446, 396] on div at bounding box center [508, 222] width 1016 height 445
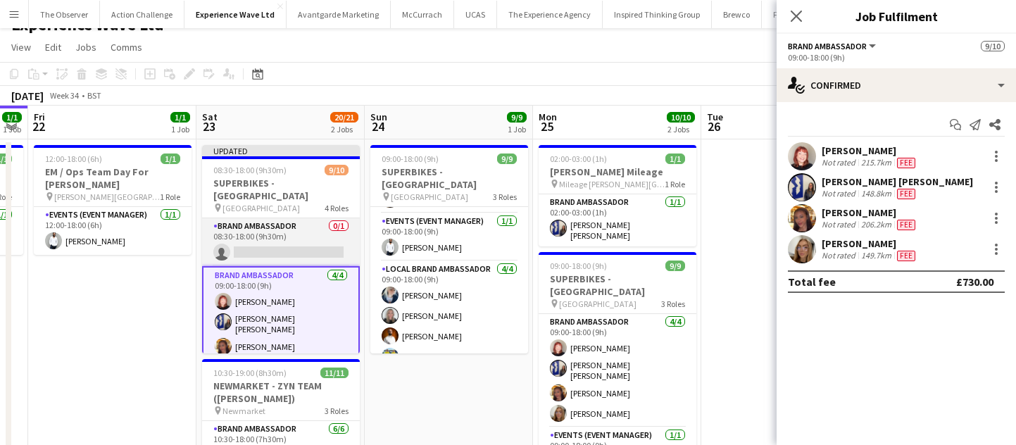
click at [266, 232] on app-card-role "Brand Ambassador 0/1 08:30-18:00 (9h30m) single-neutral-actions" at bounding box center [281, 242] width 158 height 48
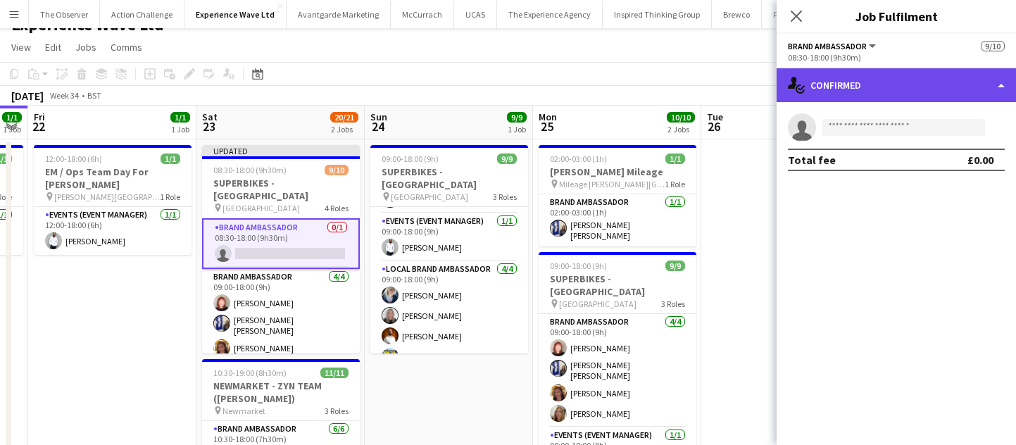
click at [964, 89] on div "single-neutral-actions-check-2 Confirmed" at bounding box center [896, 85] width 239 height 34
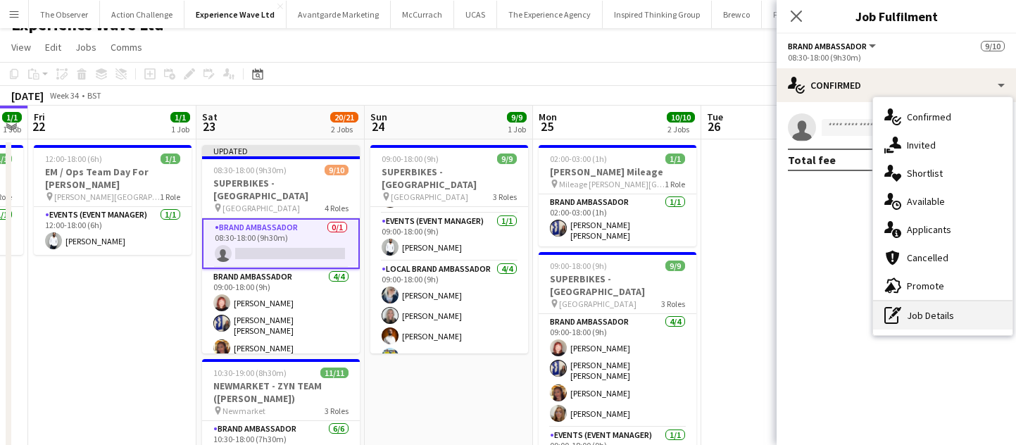
click at [954, 315] on div "pen-write Job Details" at bounding box center [942, 315] width 139 height 28
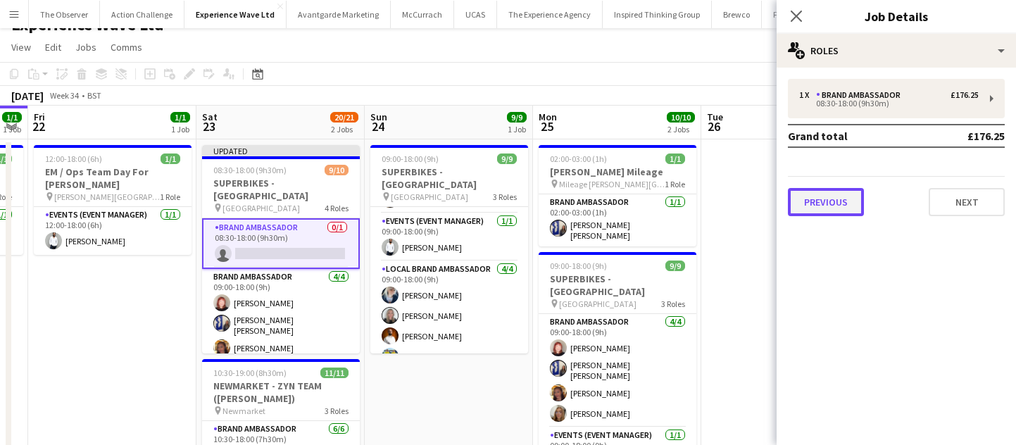
click at [825, 211] on button "Previous" at bounding box center [826, 202] width 76 height 28
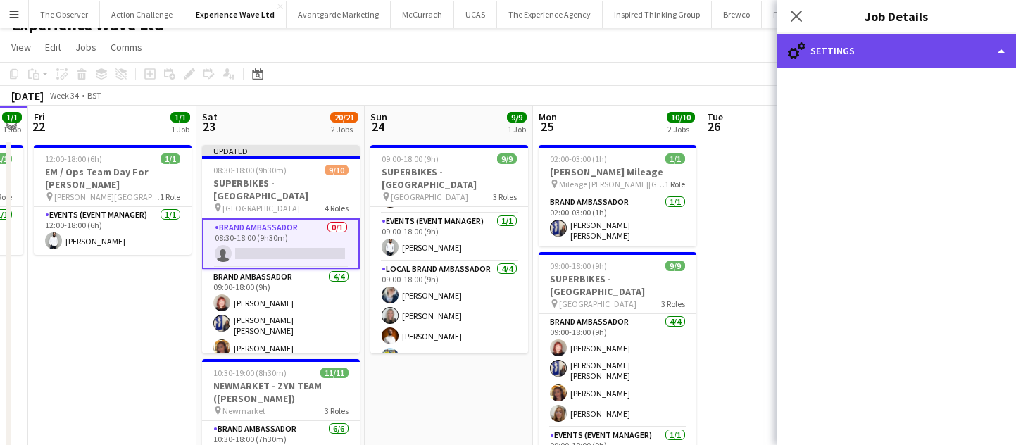
click at [847, 58] on div "cog-double-3 Settings" at bounding box center [896, 51] width 239 height 34
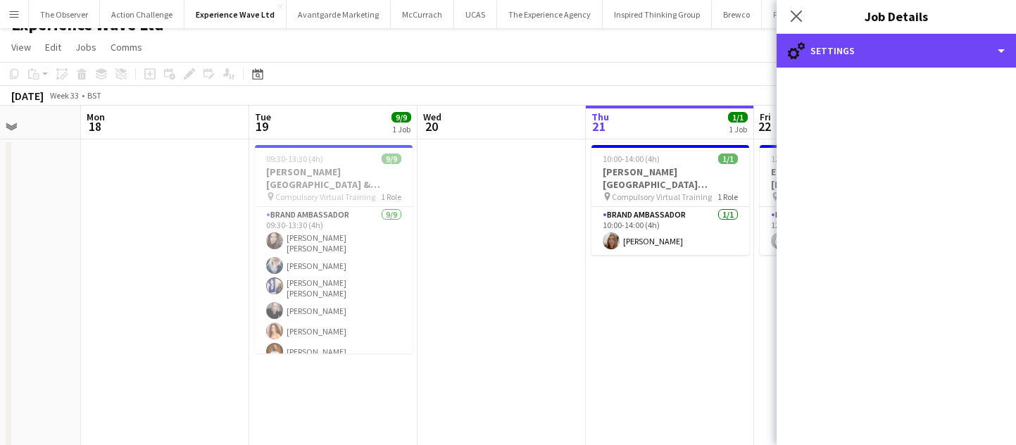
scroll to position [0, 0]
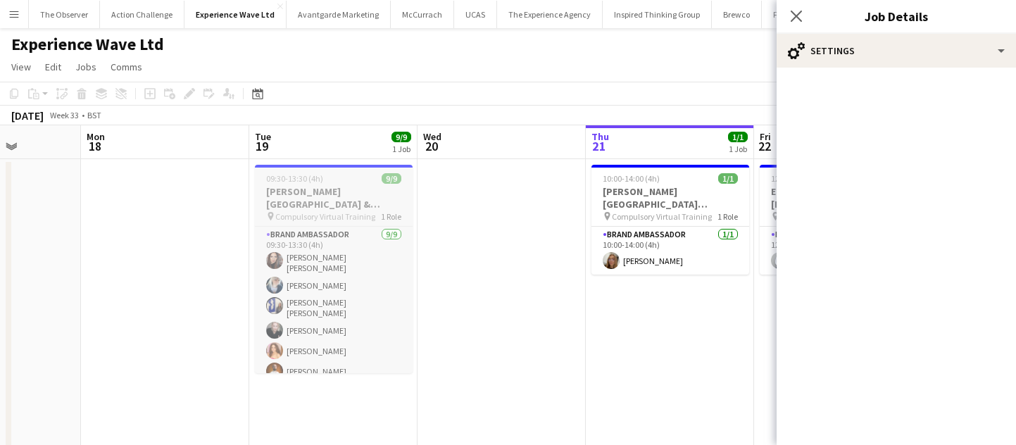
click at [255, 209] on h3 "[PERSON_NAME][GEOGRAPHIC_DATA] & [GEOGRAPHIC_DATA] Virtual Training" at bounding box center [334, 197] width 158 height 25
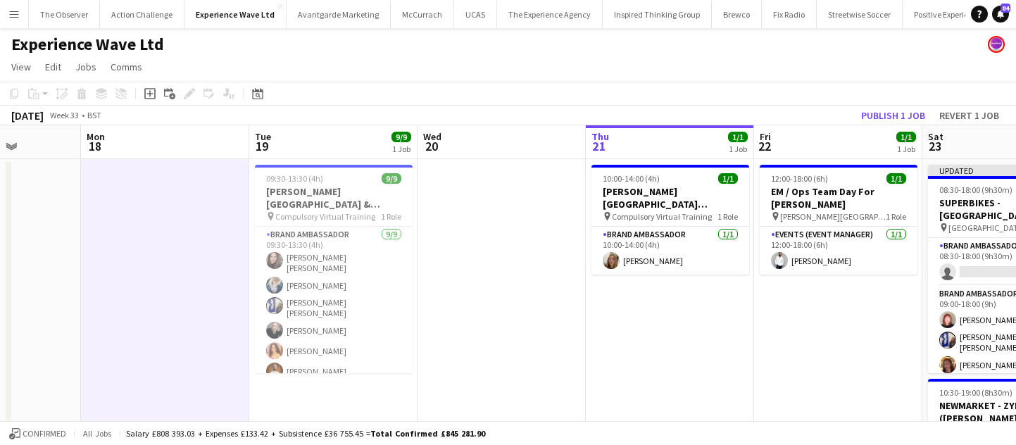
click at [15, 17] on app-icon "Menu" at bounding box center [13, 13] width 11 height 11
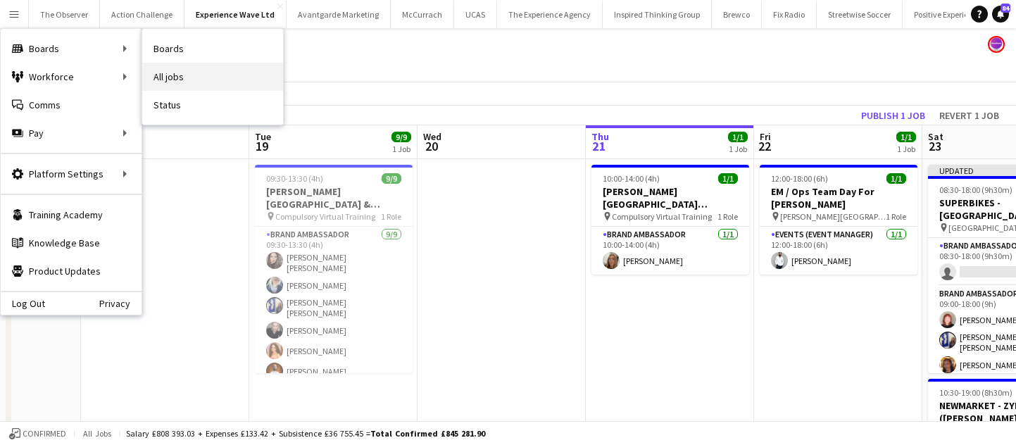
click at [158, 80] on link "All jobs" at bounding box center [212, 77] width 141 height 28
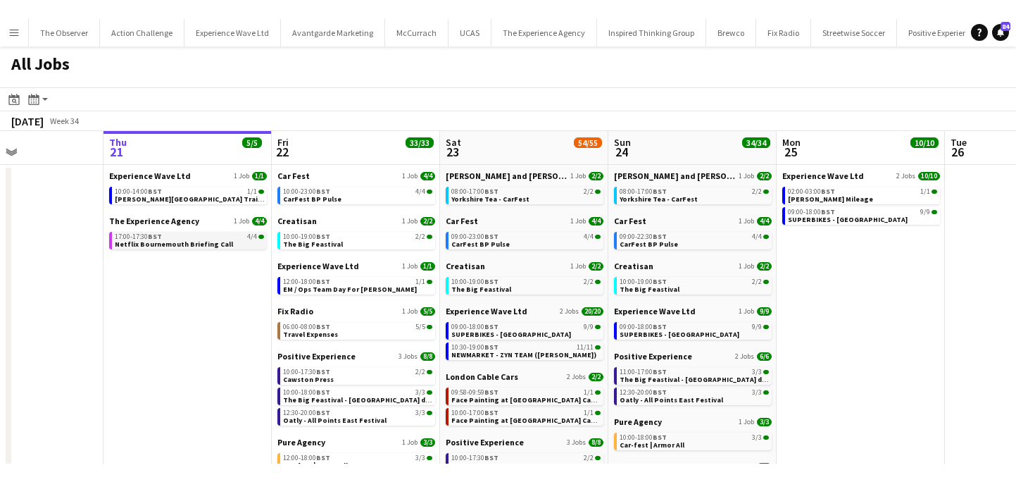
scroll to position [0, 450]
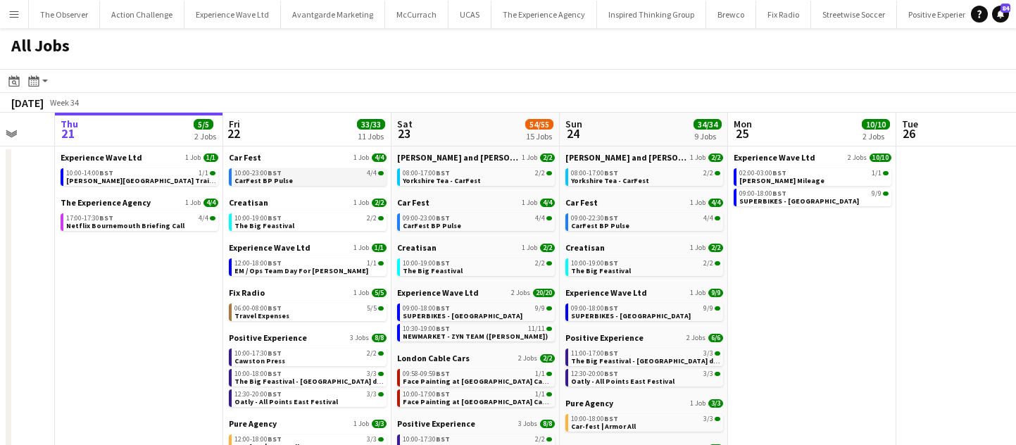
click at [290, 179] on link "10:00-23:00 BST 4/4 CarFest BP Pulse" at bounding box center [309, 176] width 149 height 16
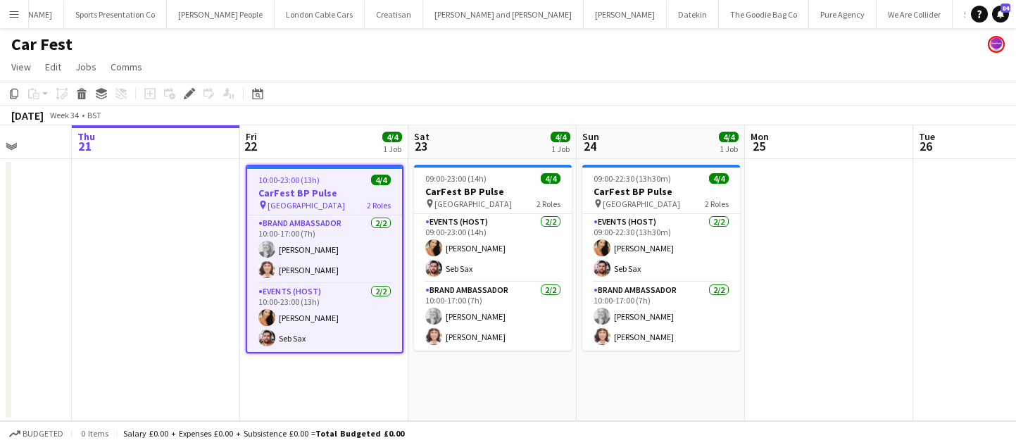
scroll to position [0, 628]
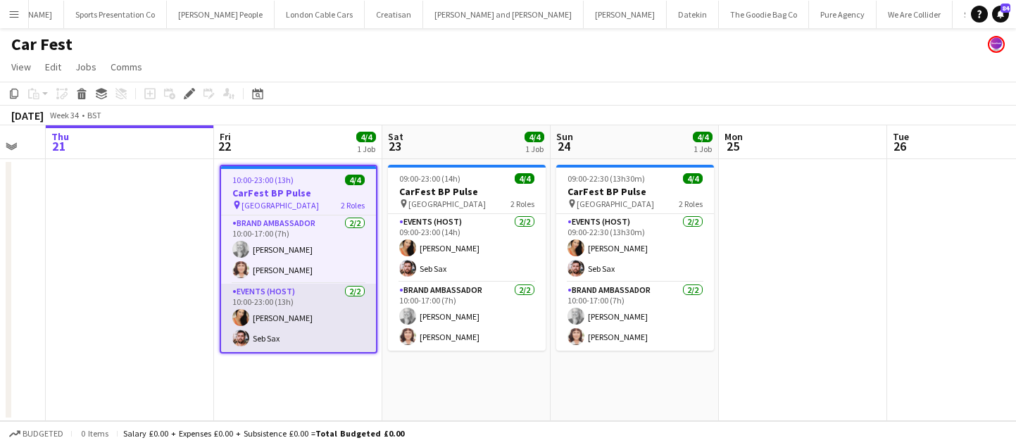
click at [317, 330] on app-card-role "Events (Host) 2/2 10:00-23:00 (13h) Charlotte Barnes Seb Sax" at bounding box center [298, 318] width 155 height 68
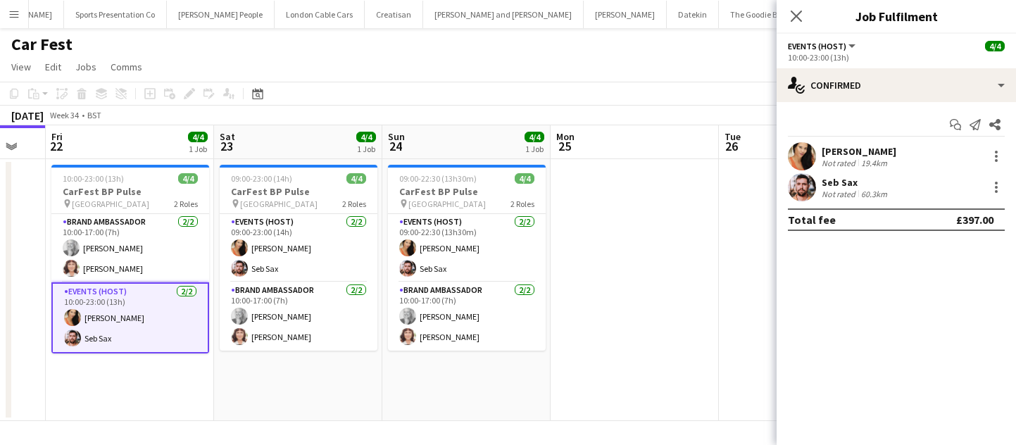
click at [141, 294] on app-card-role "Events (Host) 2/2 10:00-23:00 (13h) Charlotte Barnes Seb Sax" at bounding box center [130, 317] width 158 height 71
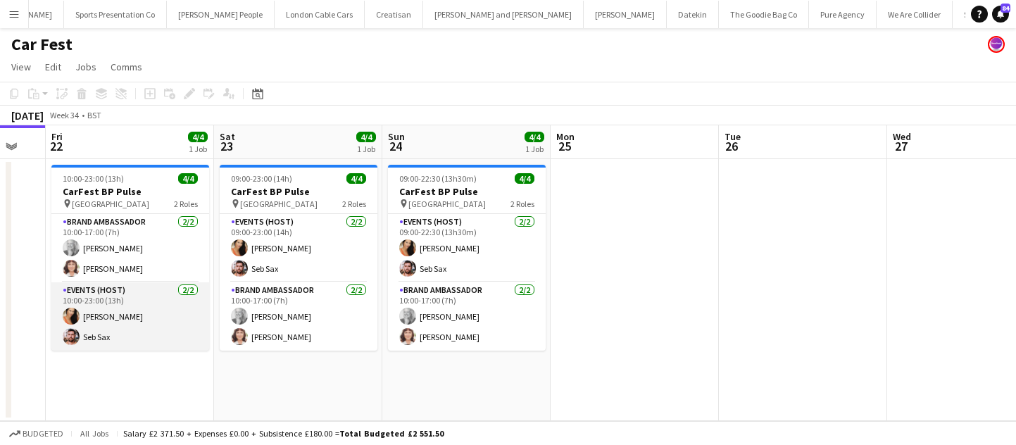
click at [141, 294] on app-card-role "Events (Host) 2/2 10:00-23:00 (13h) Charlotte Barnes Seb Sax" at bounding box center [130, 316] width 158 height 68
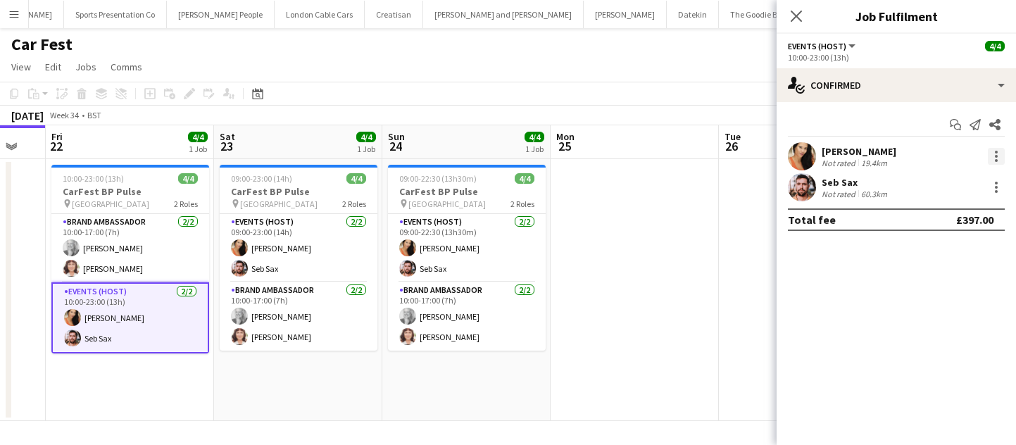
click at [1002, 153] on div at bounding box center [996, 156] width 17 height 17
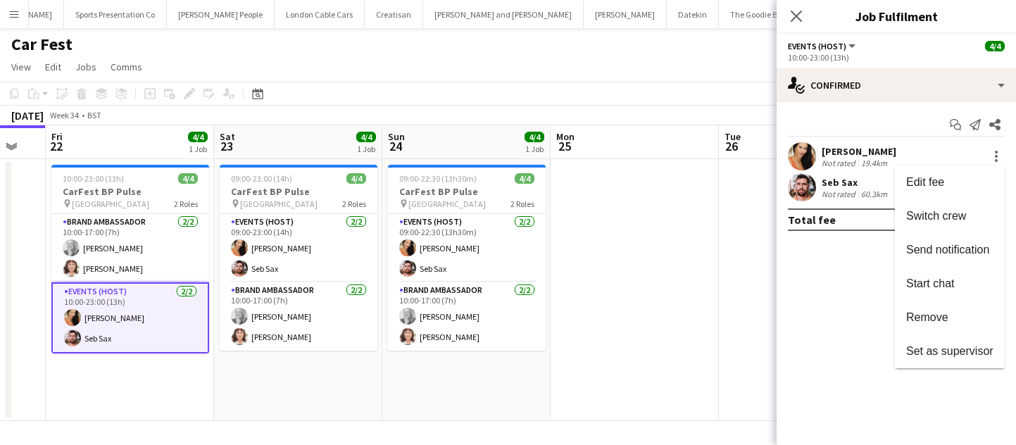
click at [355, 378] on div at bounding box center [508, 222] width 1016 height 445
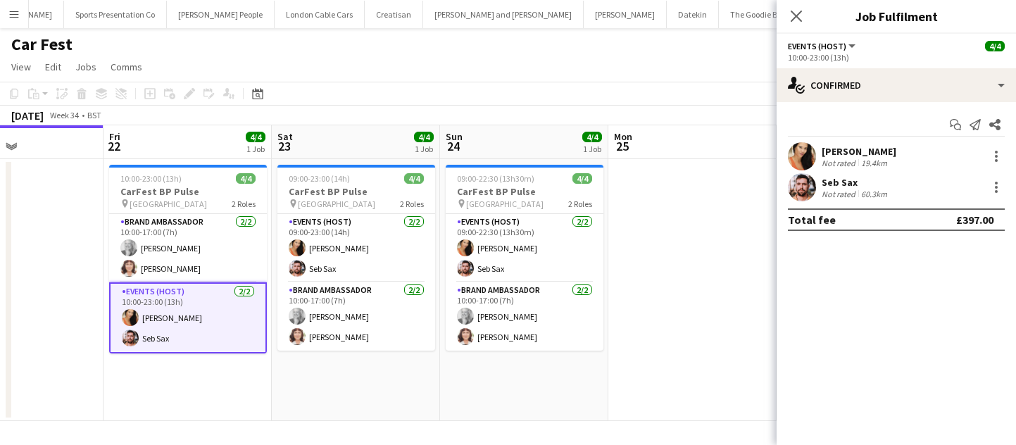
scroll to position [0, 565]
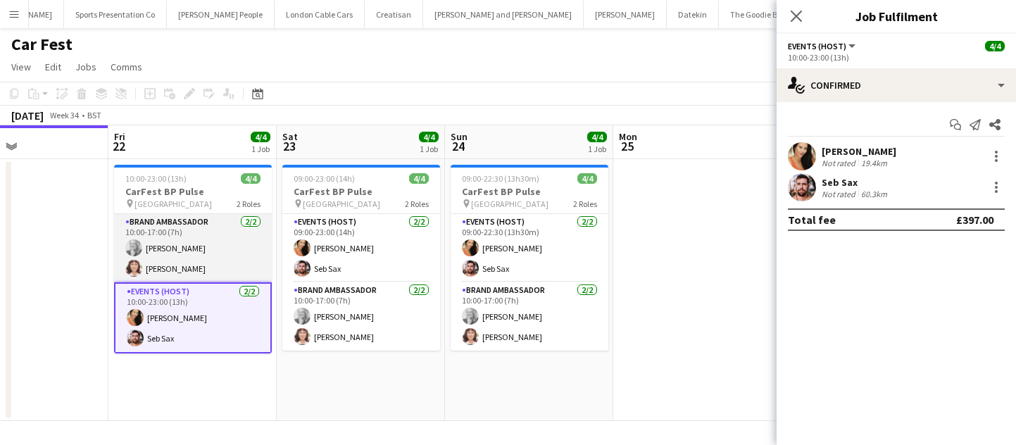
click at [219, 255] on app-card-role "Brand Ambassador 2/2 10:00-17:00 (7h) Elizabeth Norton Cecilia Norton" at bounding box center [193, 248] width 158 height 68
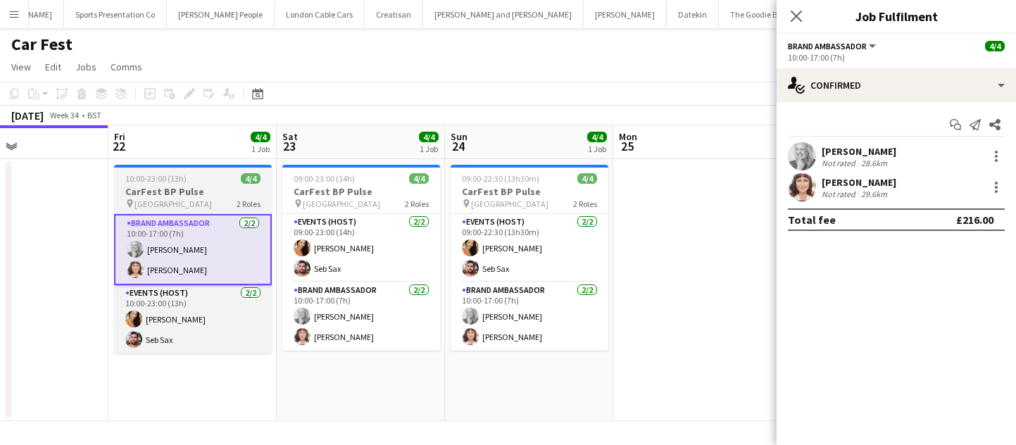
click at [219, 176] on div "10:00-23:00 (13h) 4/4" at bounding box center [193, 178] width 158 height 11
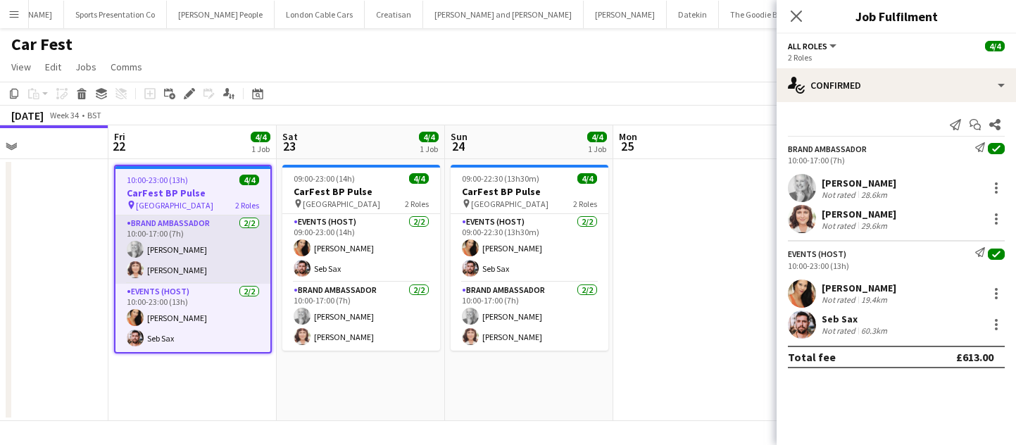
click at [218, 272] on app-card-role "Brand Ambassador 2/2 10:00-17:00 (7h) Elizabeth Norton Cecilia Norton" at bounding box center [193, 250] width 155 height 68
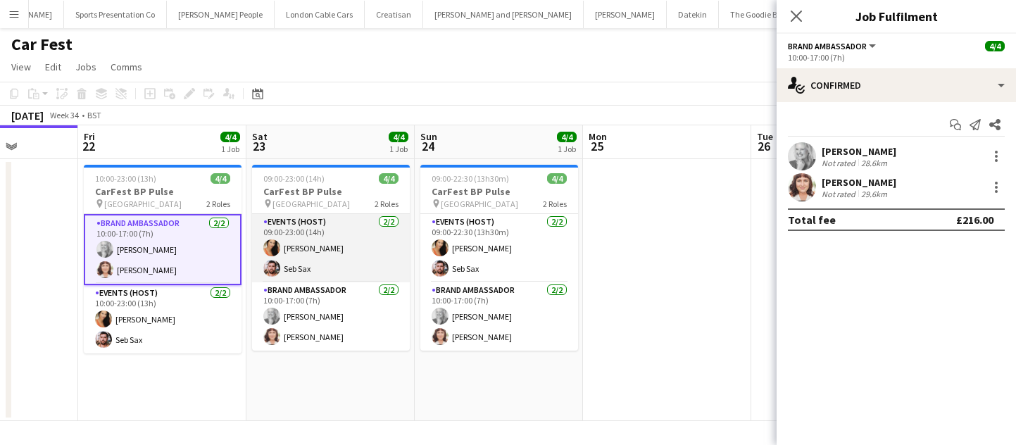
scroll to position [0, 597]
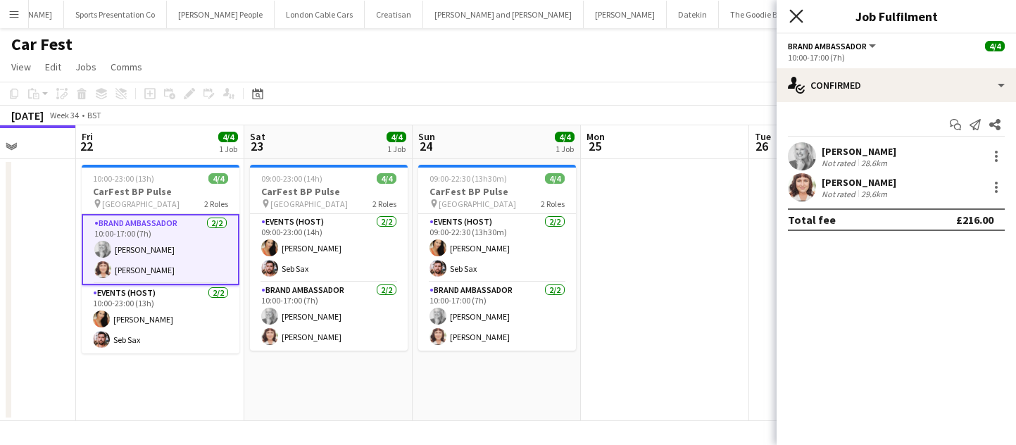
click at [797, 17] on icon at bounding box center [796, 15] width 13 height 13
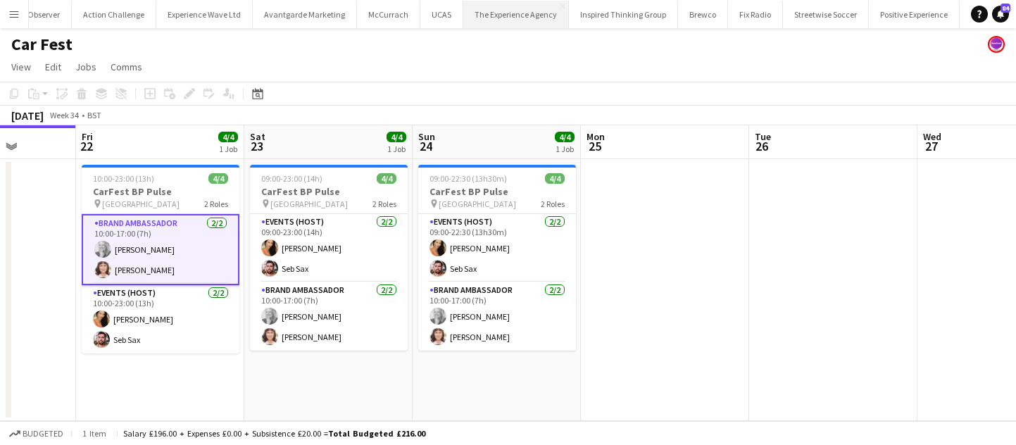
scroll to position [0, 0]
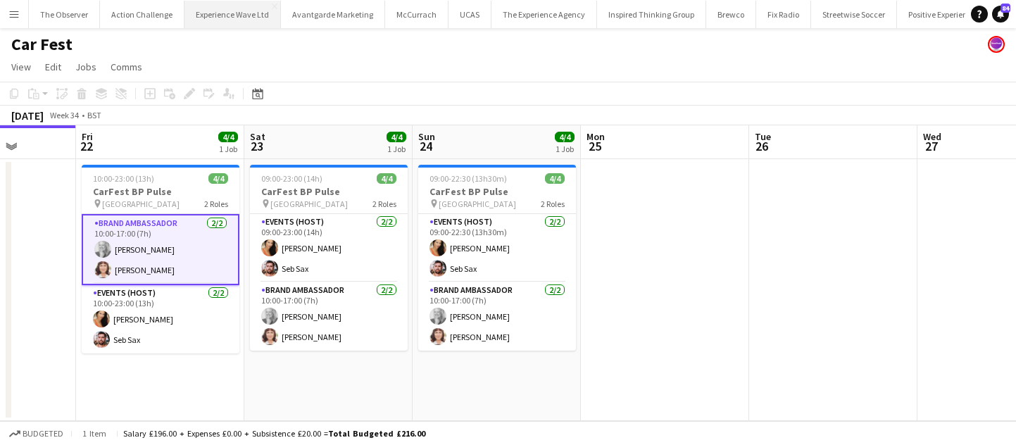
click at [238, 11] on button "Experience Wave Ltd Close" at bounding box center [233, 14] width 96 height 27
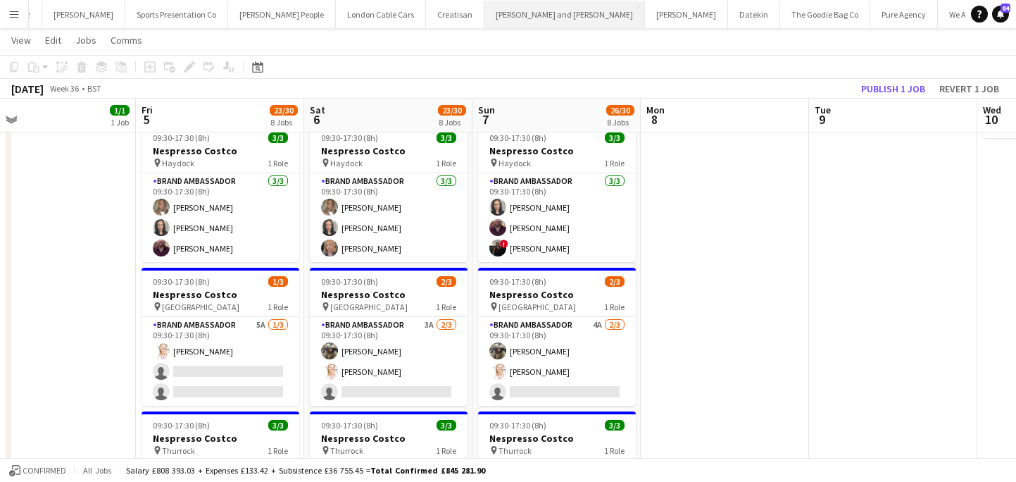
scroll to position [0, 1149]
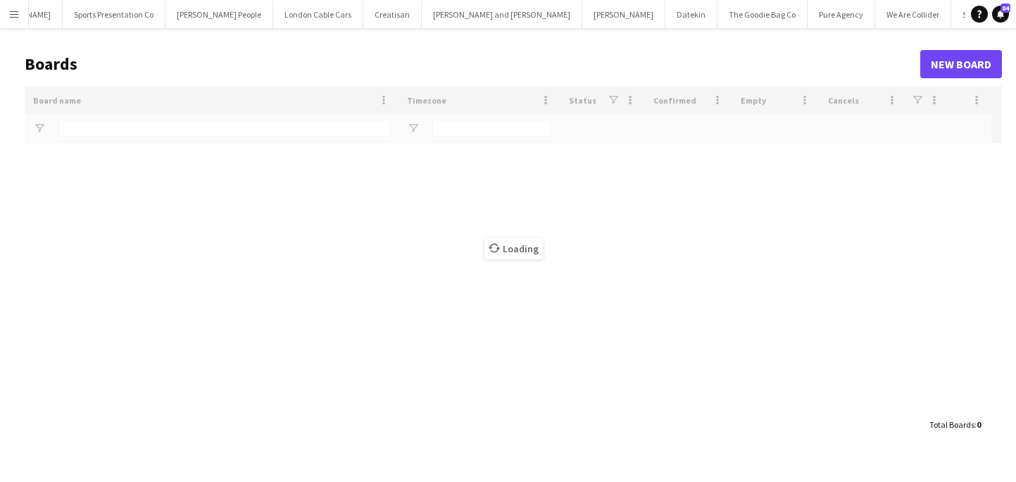
scroll to position [0, 1147]
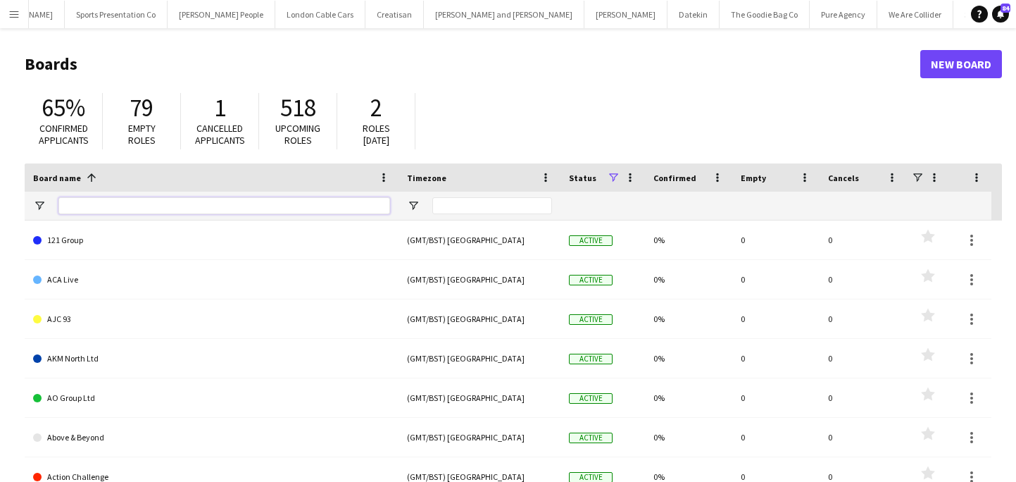
click at [242, 201] on input "Board name Filter Input" at bounding box center [224, 205] width 332 height 17
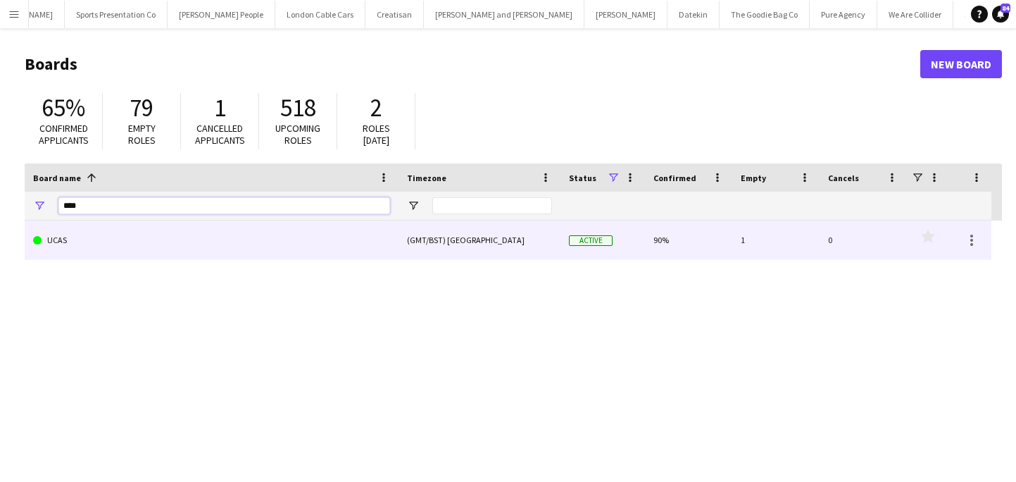
type input "****"
click at [232, 228] on link "UCAS" at bounding box center [211, 239] width 357 height 39
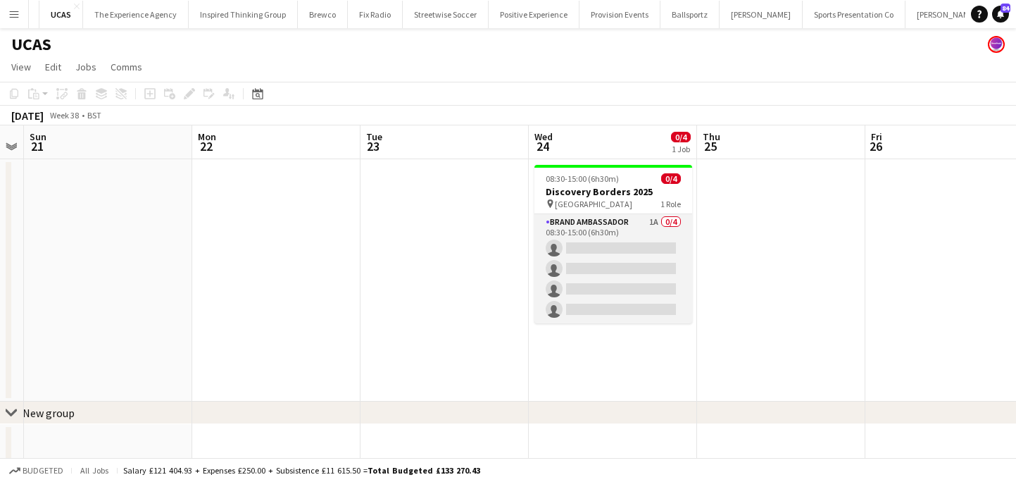
scroll to position [0, 602]
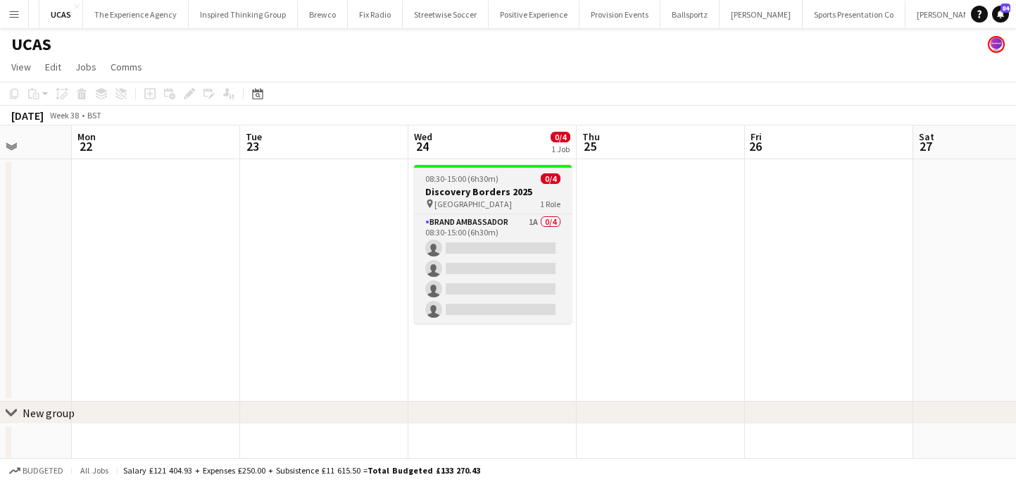
click at [497, 196] on h3 "Discovery Borders 2025" at bounding box center [493, 191] width 158 height 13
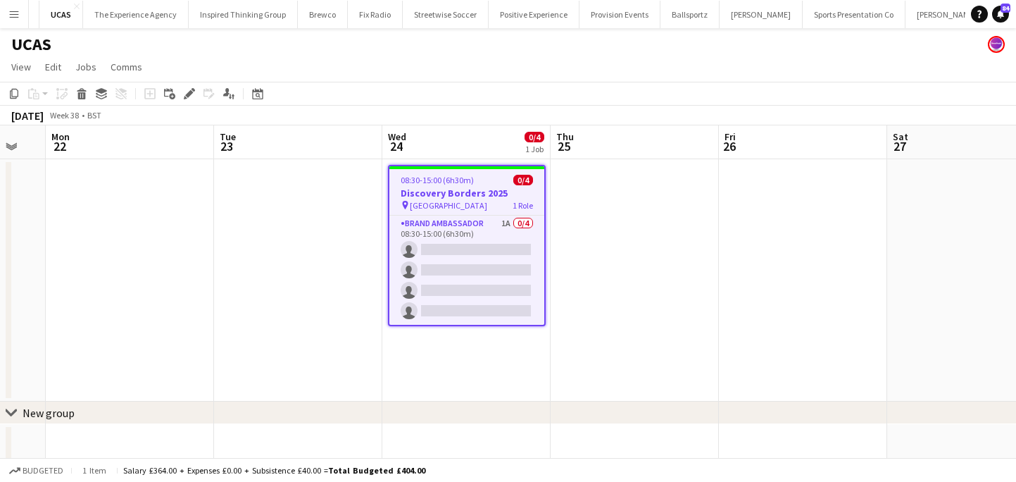
scroll to position [0, 636]
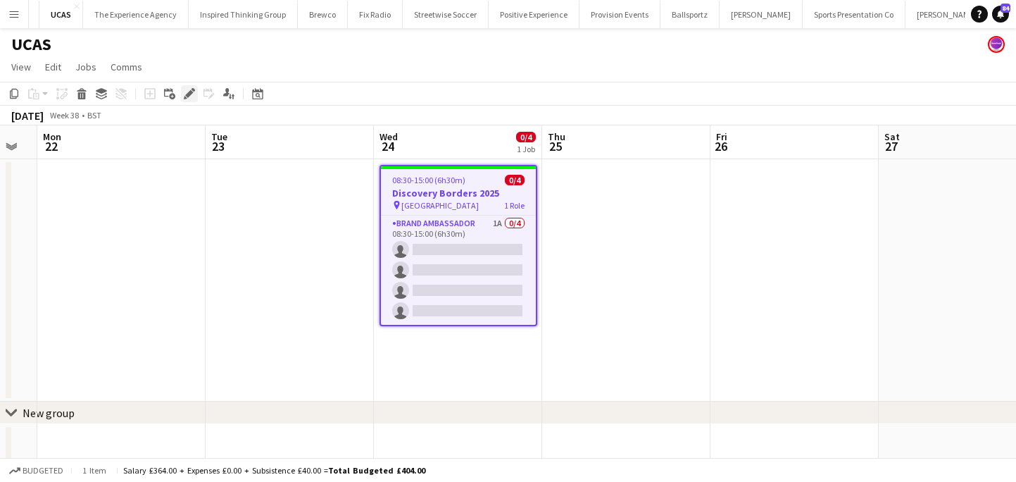
click at [192, 101] on div "Edit" at bounding box center [189, 93] width 17 height 17
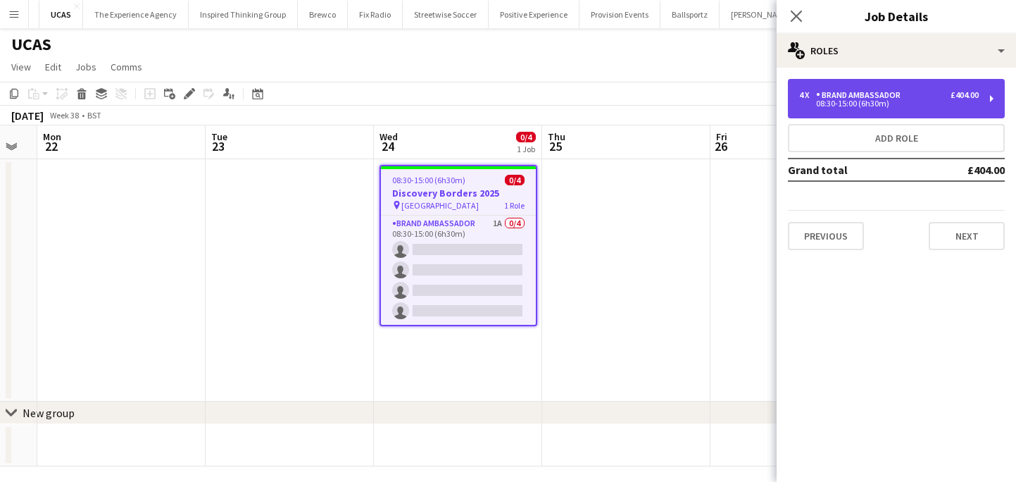
click at [878, 110] on div "4 x Brand Ambassador £404.00 08:30-15:00 (6h30m)" at bounding box center [896, 98] width 217 height 39
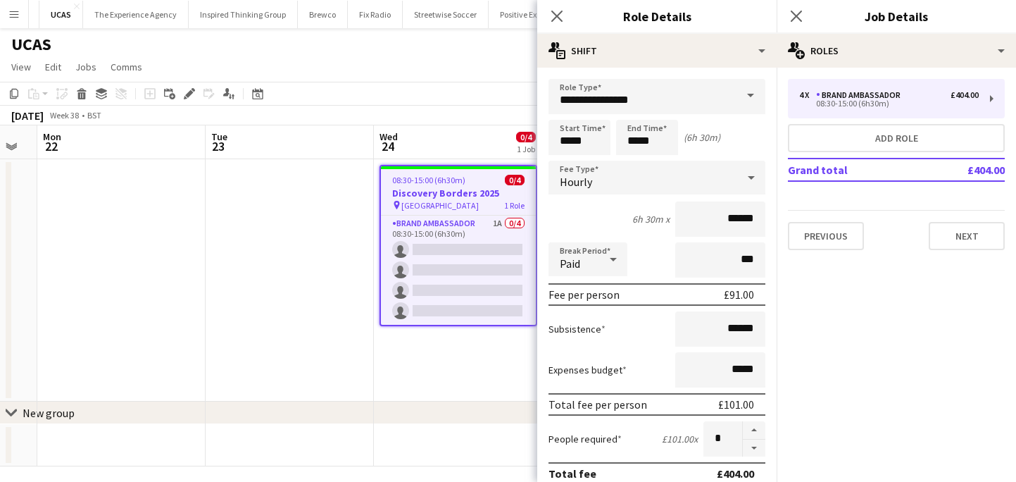
click at [487, 372] on app-date-cell "08:30-15:00 (6h30m) 0/4 Discovery Borders 2025 pin Borders Event Centre 1 Role …" at bounding box center [458, 280] width 168 height 242
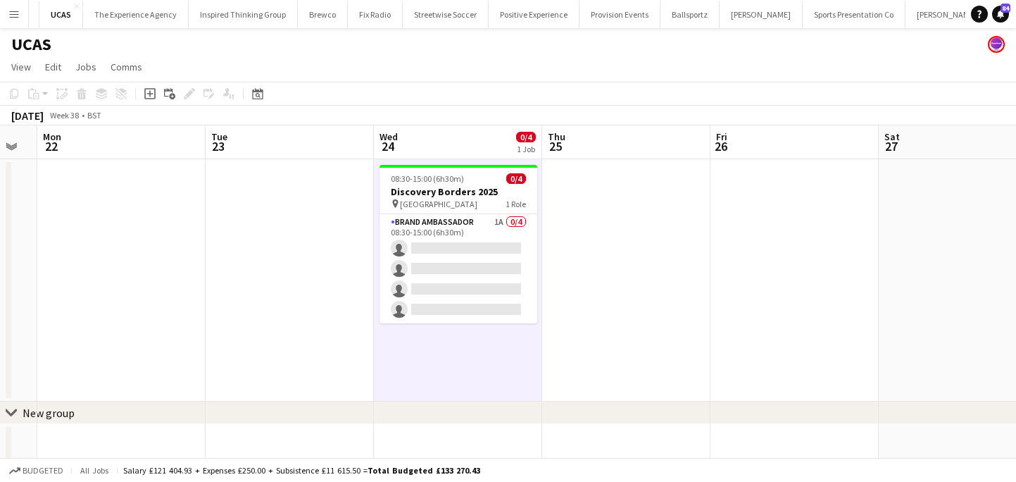
click at [9, 23] on button "Menu" at bounding box center [14, 14] width 28 height 28
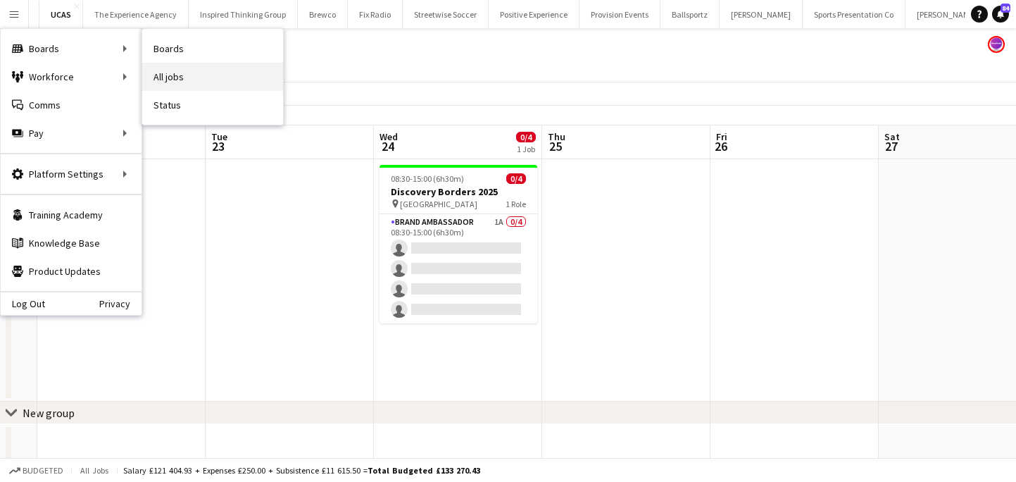
click at [179, 78] on link "All jobs" at bounding box center [212, 77] width 141 height 28
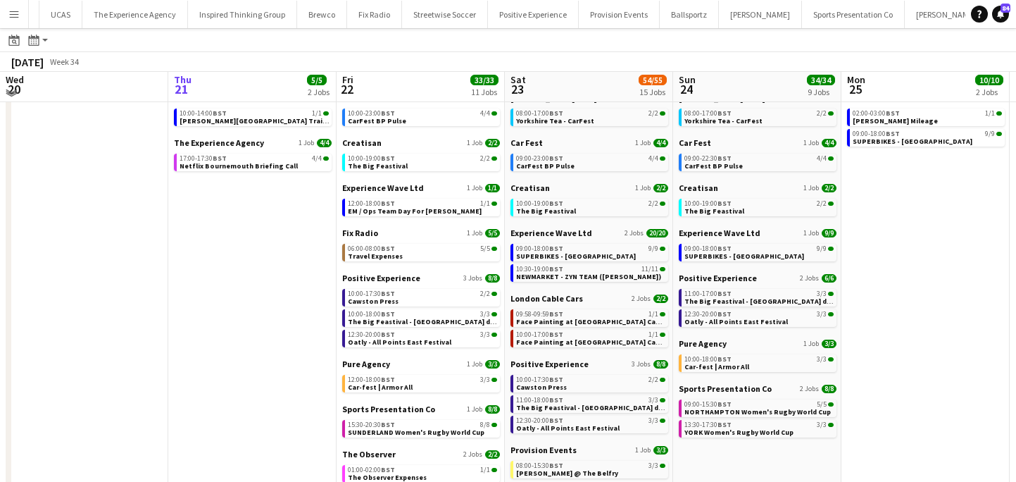
scroll to position [54, 0]
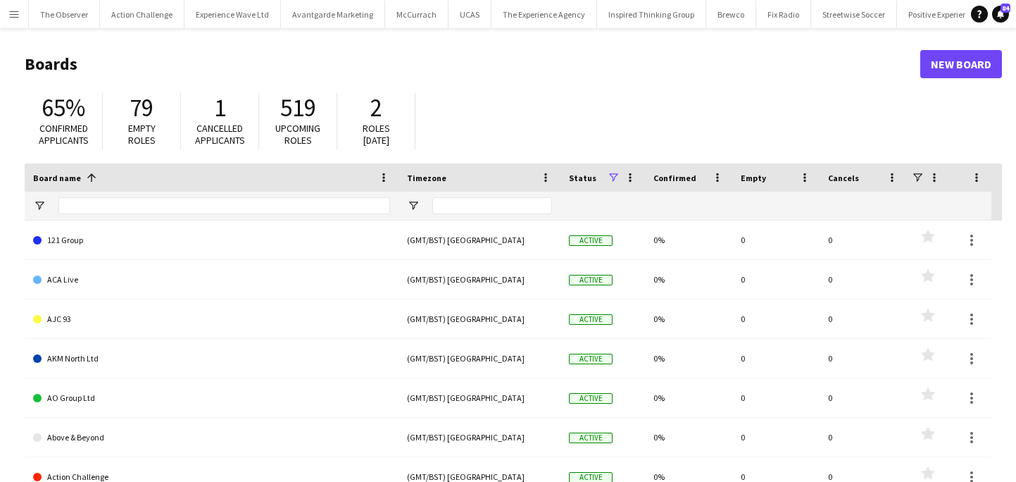
click at [17, 18] on app-icon "Menu" at bounding box center [13, 13] width 11 height 11
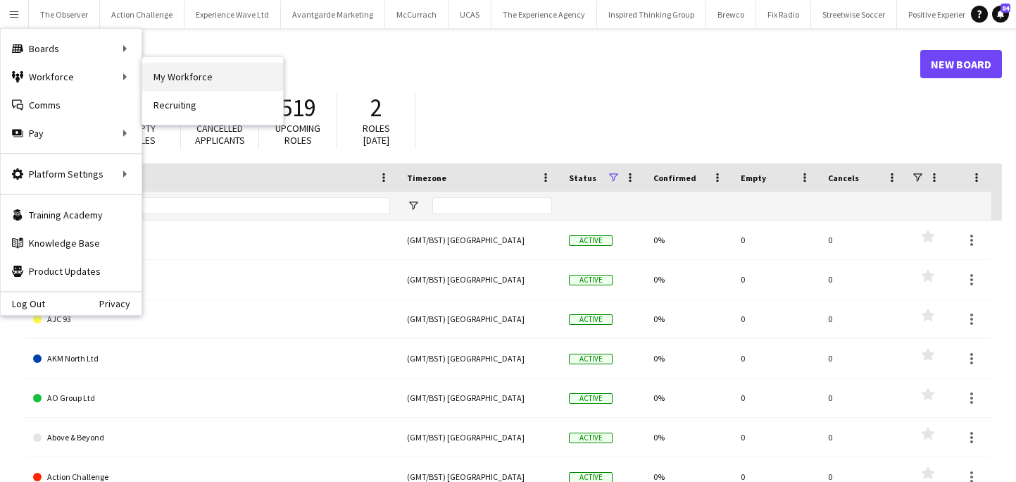
click at [158, 72] on link "My Workforce" at bounding box center [212, 77] width 141 height 28
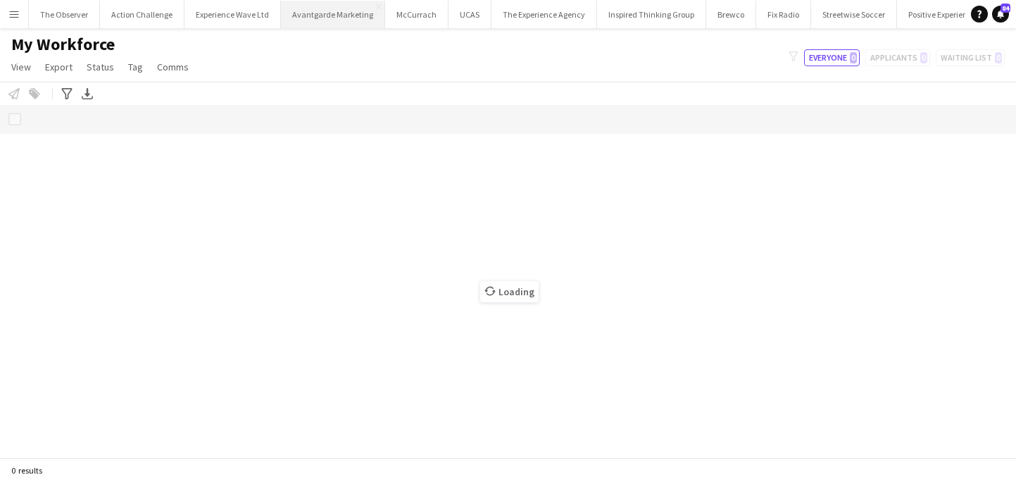
click at [318, 11] on button "Avantgarde Marketing Close" at bounding box center [333, 14] width 104 height 27
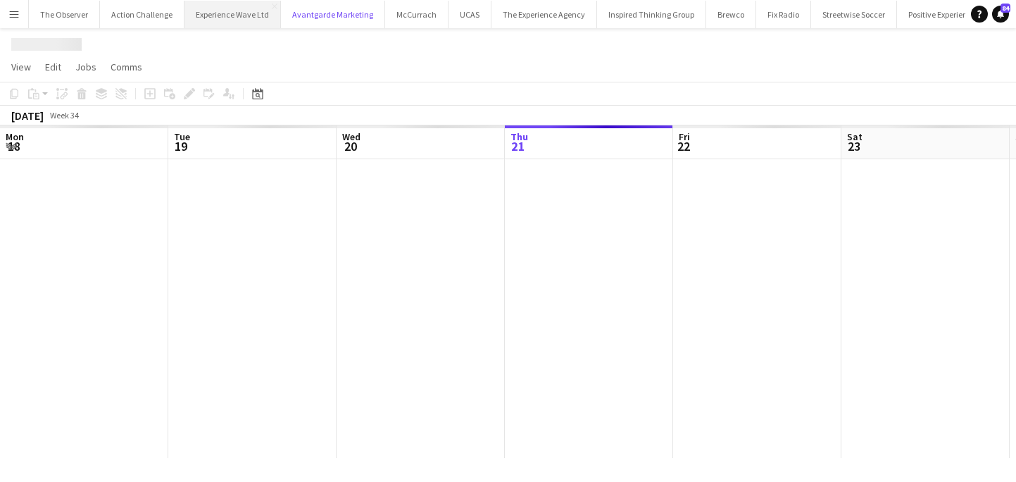
scroll to position [0, 337]
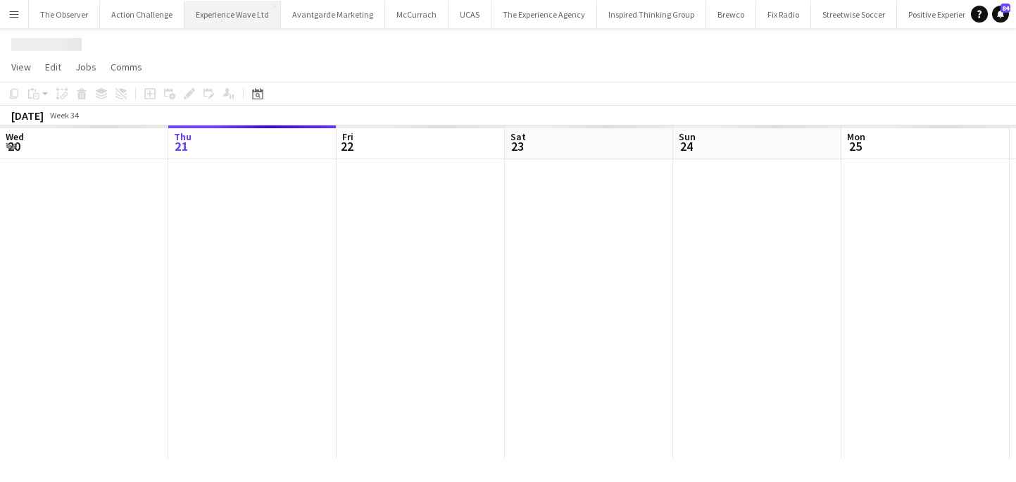
click at [223, 15] on button "Experience Wave Ltd Close" at bounding box center [233, 14] width 96 height 27
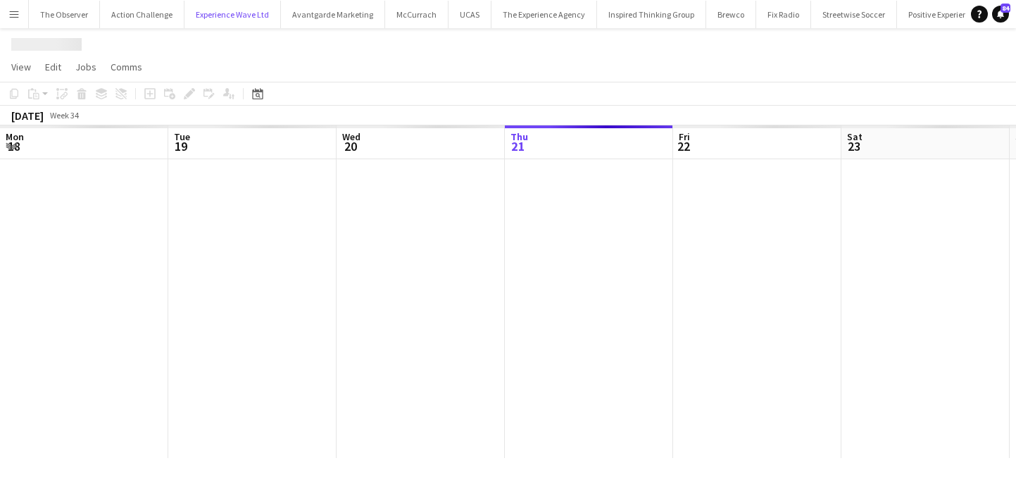
scroll to position [0, 337]
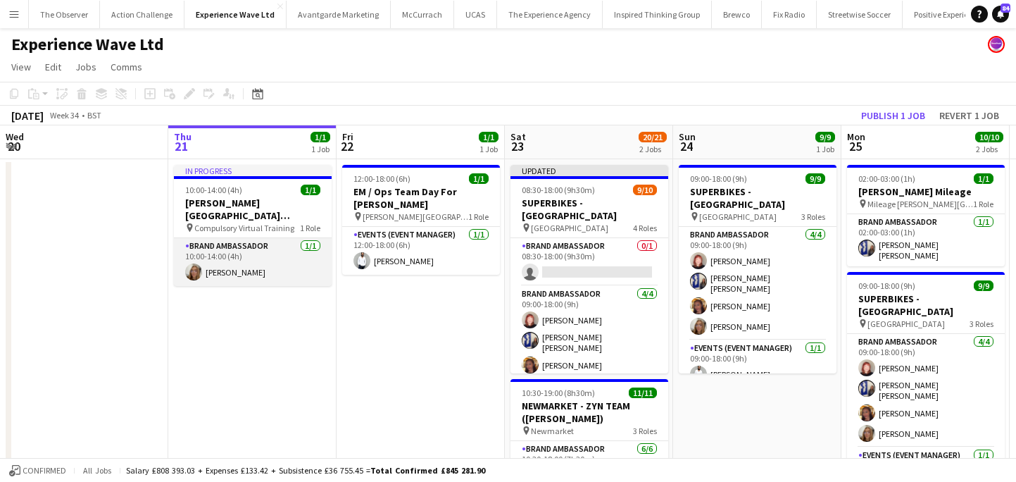
click at [249, 238] on app-card-role "Brand Ambassador [DATE] 10:00-14:00 (4h) [PERSON_NAME]" at bounding box center [253, 262] width 158 height 48
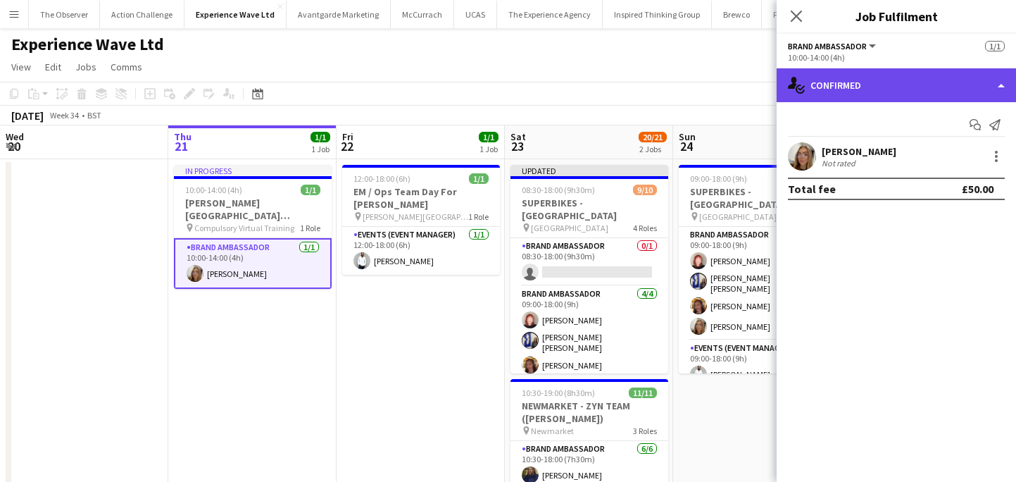
click at [840, 77] on div "single-neutral-actions-check-2 Confirmed" at bounding box center [896, 85] width 239 height 34
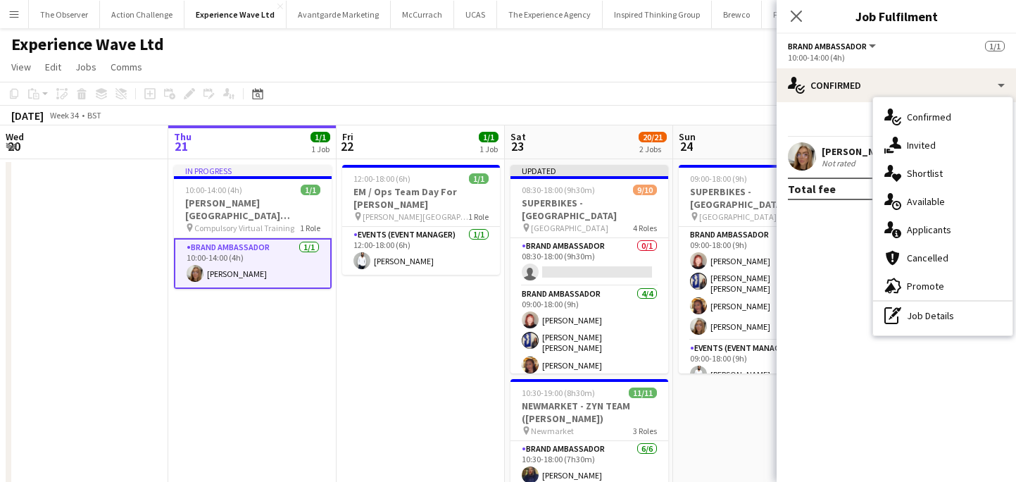
click at [830, 120] on div "Start chat Send notification" at bounding box center [896, 124] width 217 height 23
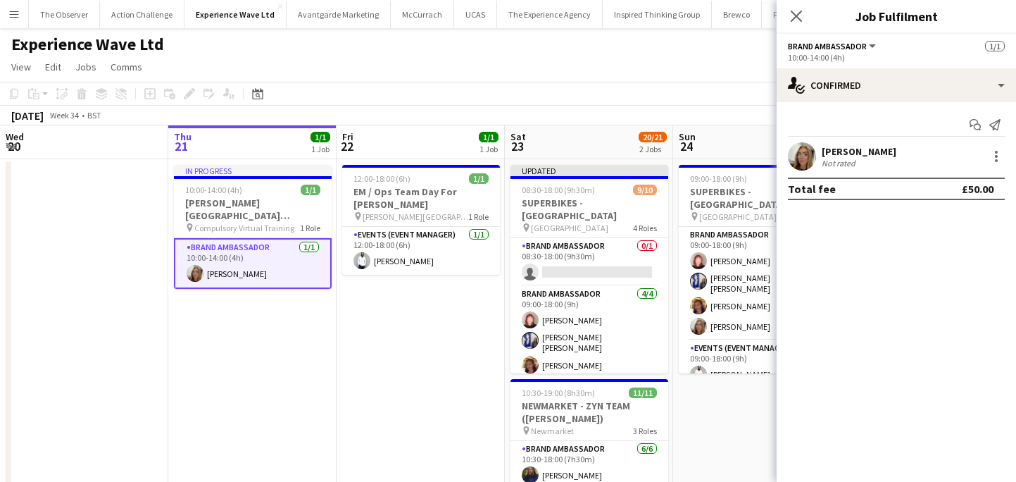
click at [919, 143] on div "[PERSON_NAME] Not rated" at bounding box center [896, 156] width 239 height 28
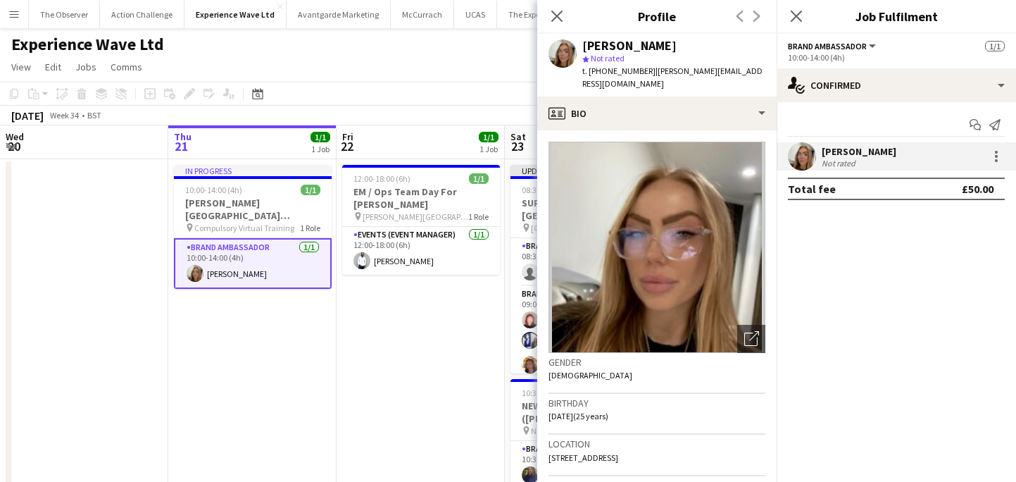
click at [278, 251] on app-card-role "Brand Ambassador [DATE] 10:00-14:00 (4h) [PERSON_NAME]" at bounding box center [253, 263] width 158 height 51
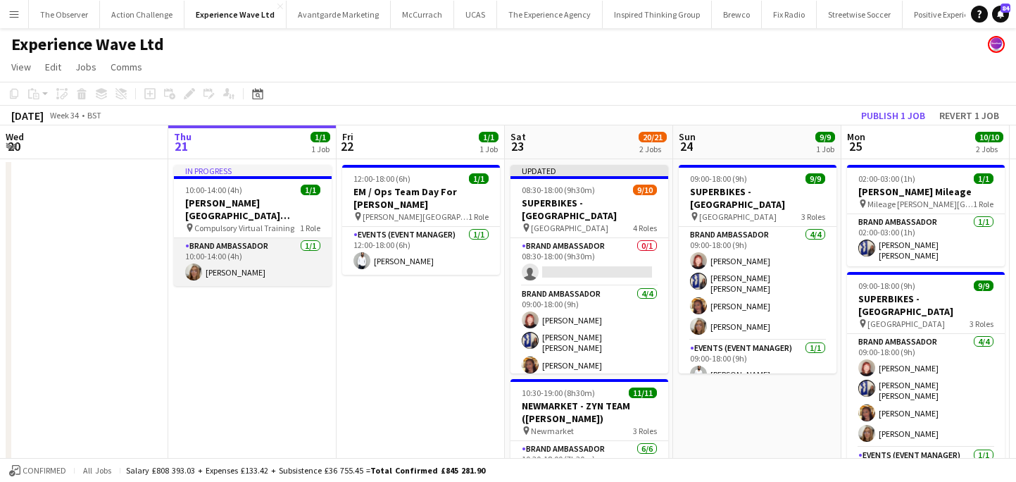
click at [278, 251] on app-card-role "Brand Ambassador [DATE] 10:00-14:00 (4h) [PERSON_NAME]" at bounding box center [253, 262] width 158 height 48
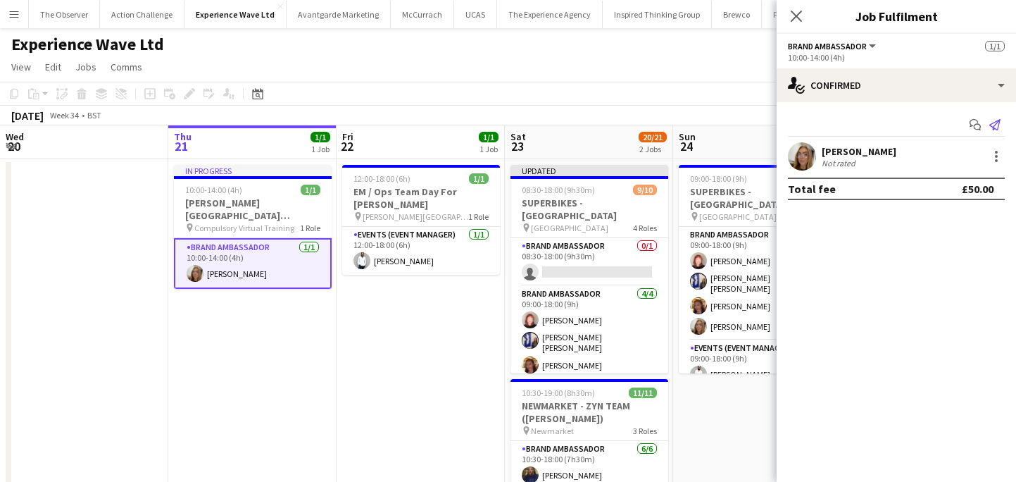
click at [999, 123] on icon at bounding box center [995, 124] width 11 height 11
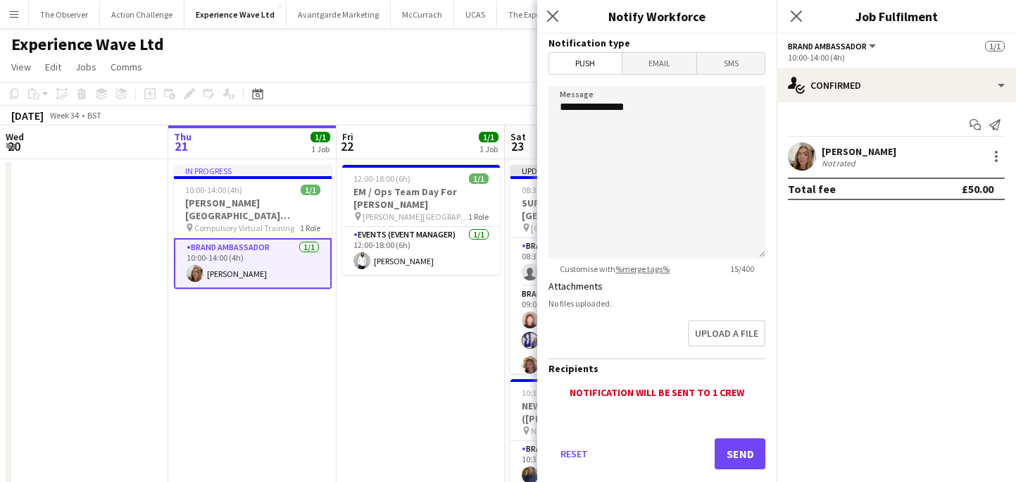
click at [392, 324] on app-date-cell "12:00-18:00 (6h) 1/1 EM / Ops Team Day For [PERSON_NAME] pin [PERSON_NAME][GEOG…" at bounding box center [421, 387] width 168 height 456
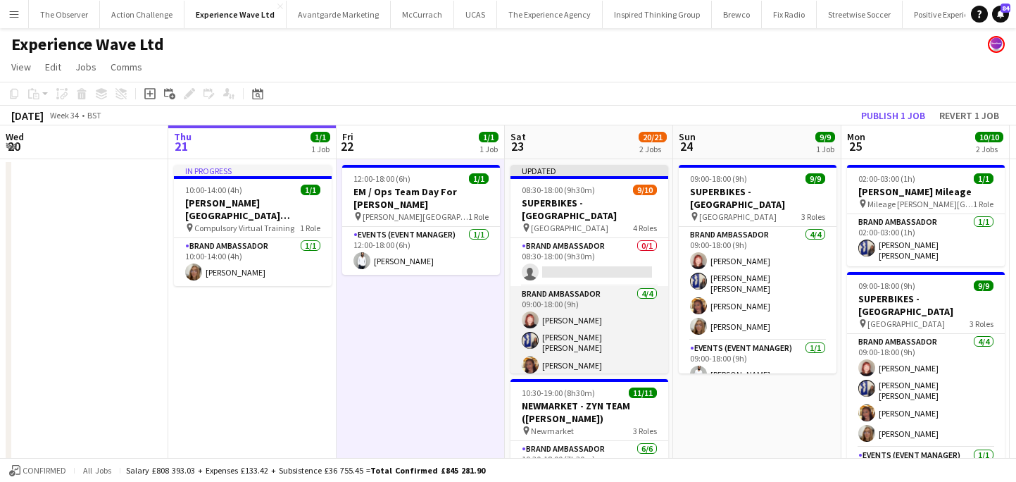
click at [573, 305] on app-card-role "Brand Ambassador [DATE] 09:00-18:00 (9h) [PERSON_NAME] [PERSON_NAME] [PERSON_NA…" at bounding box center [590, 342] width 158 height 113
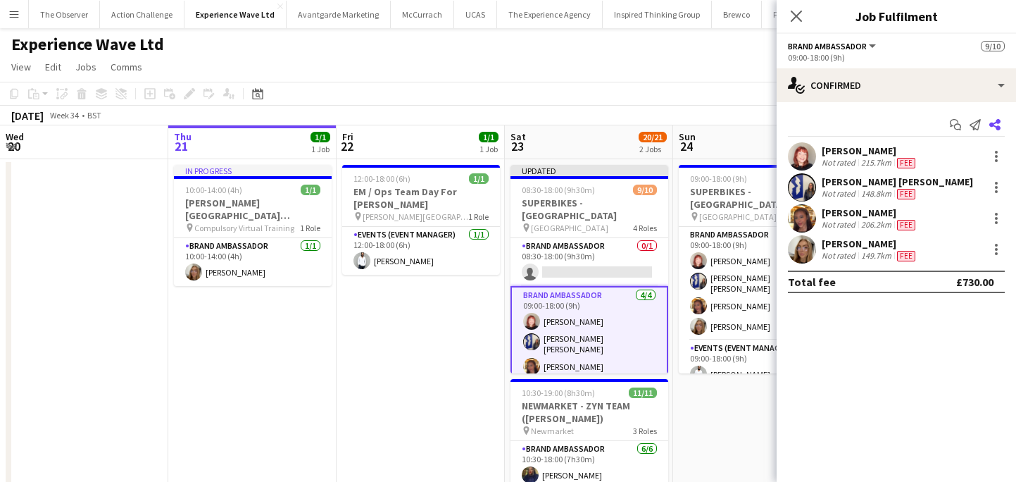
click at [995, 130] on icon "Share" at bounding box center [995, 124] width 11 height 11
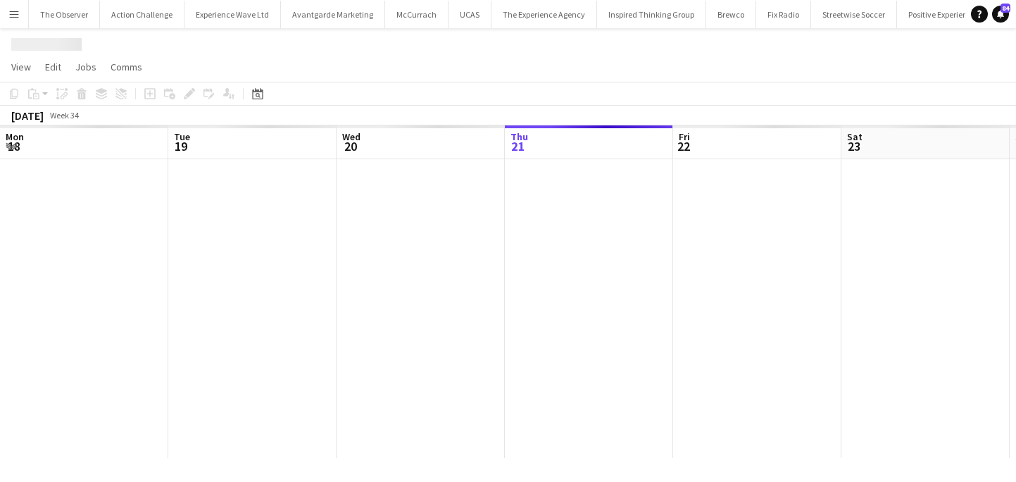
scroll to position [0, 337]
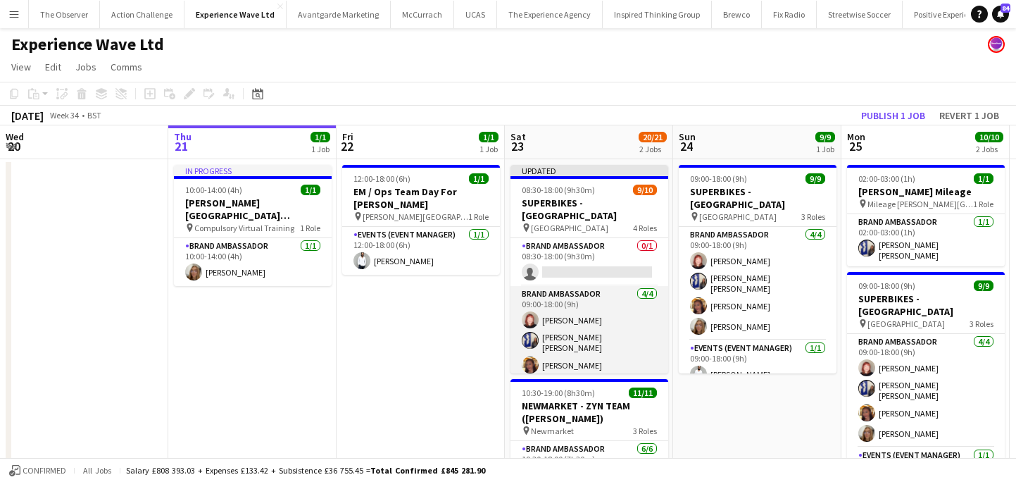
click at [613, 316] on app-card-role "Brand Ambassador [DATE] 09:00-18:00 (9h) [PERSON_NAME] [PERSON_NAME] [PERSON_NA…" at bounding box center [590, 342] width 158 height 113
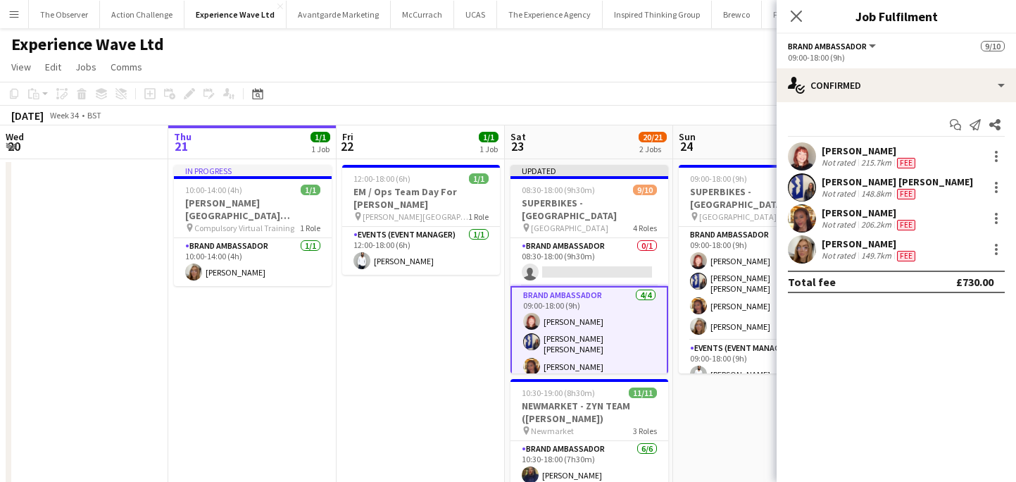
click at [18, 13] on app-icon "Menu" at bounding box center [13, 13] width 11 height 11
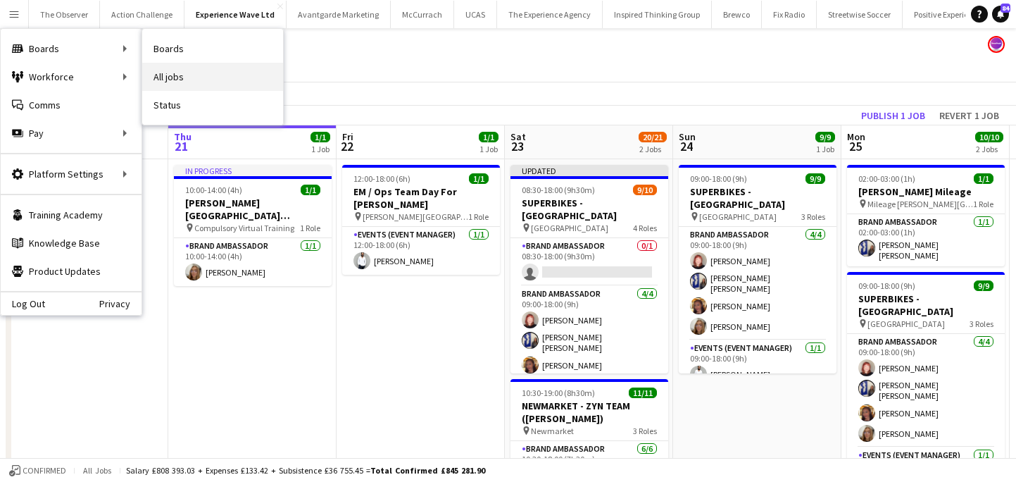
click at [182, 87] on link "All jobs" at bounding box center [212, 77] width 141 height 28
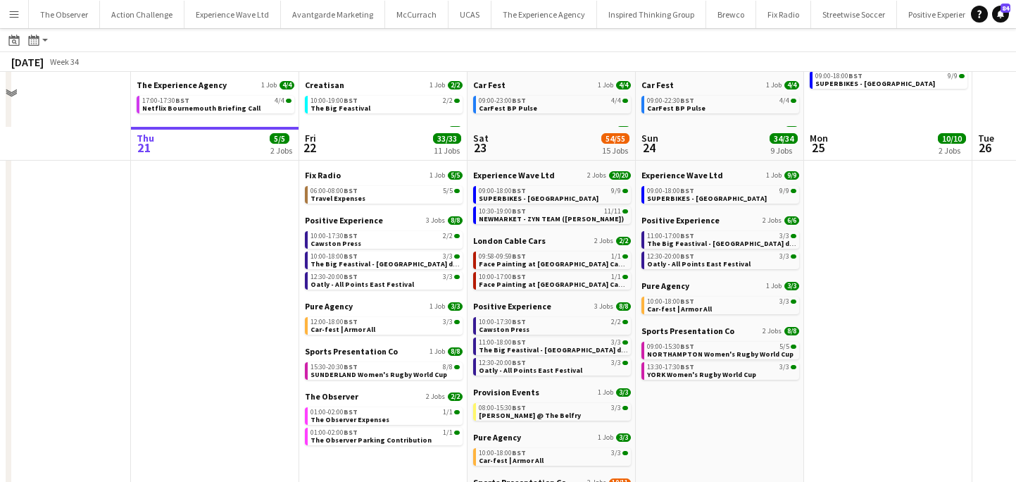
scroll to position [78, 0]
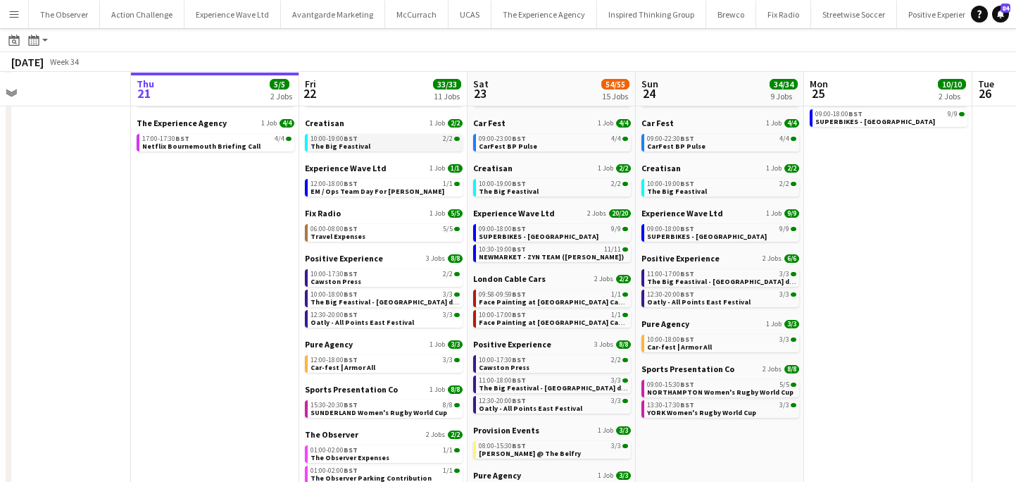
click at [384, 144] on link "10:00-19:00 BST 2/2 The Big Feastival" at bounding box center [385, 142] width 149 height 16
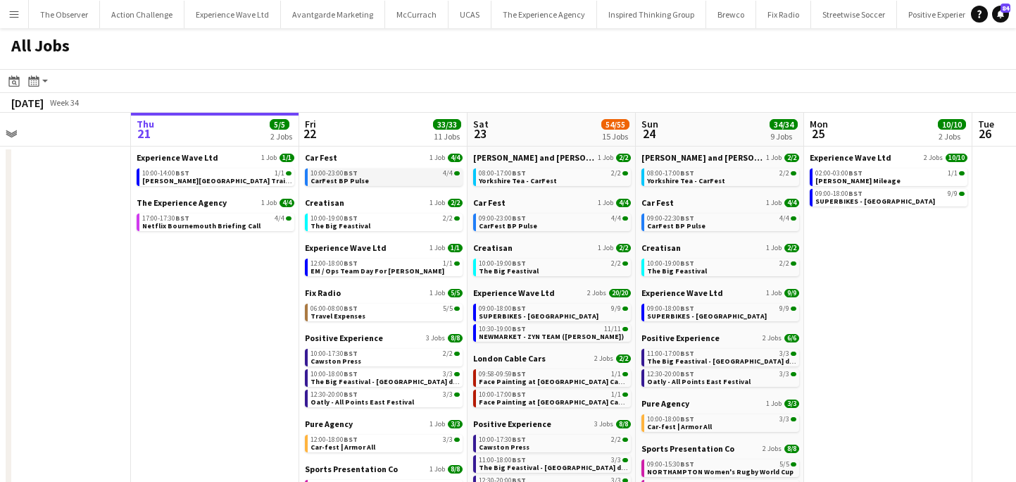
click at [392, 173] on div "10:00-23:00 BST 4/4" at bounding box center [385, 173] width 149 height 7
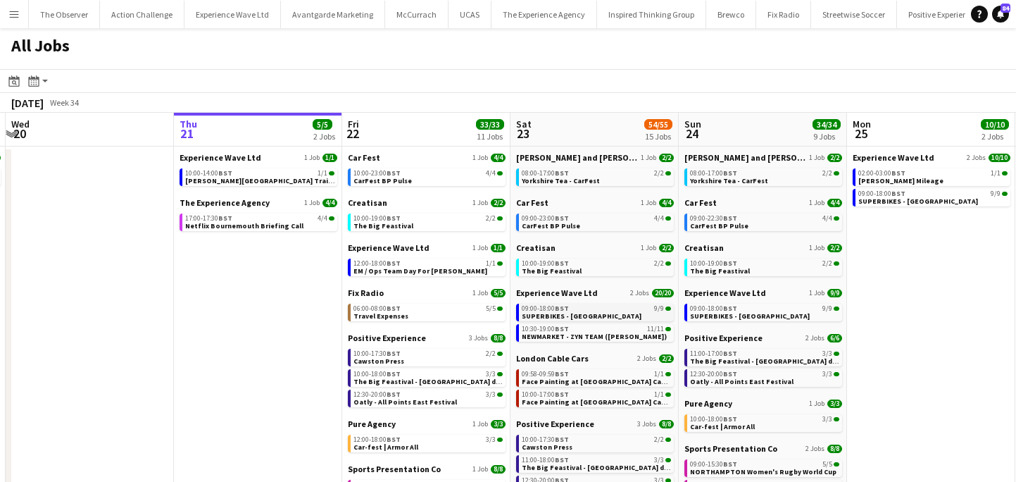
click at [540, 316] on span "SUPERBIKES - [GEOGRAPHIC_DATA]" at bounding box center [582, 315] width 120 height 9
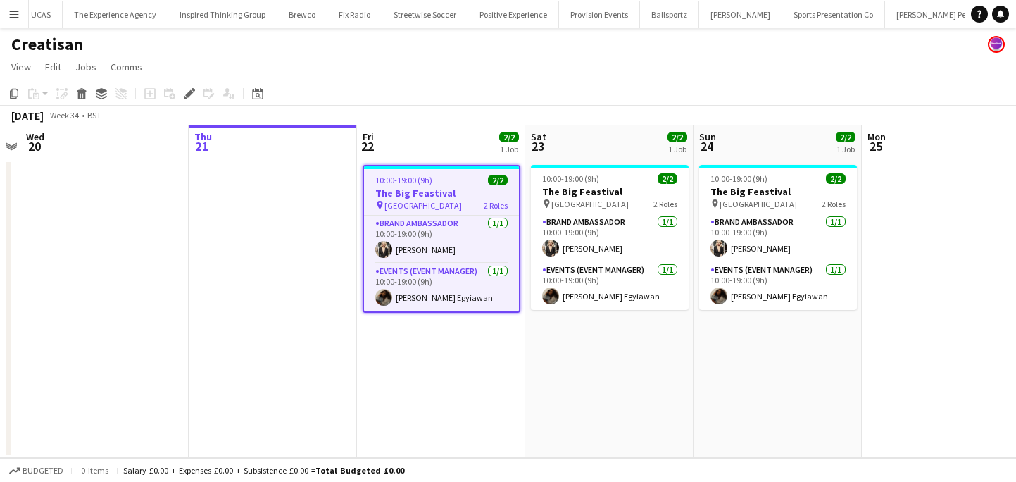
scroll to position [0, 516]
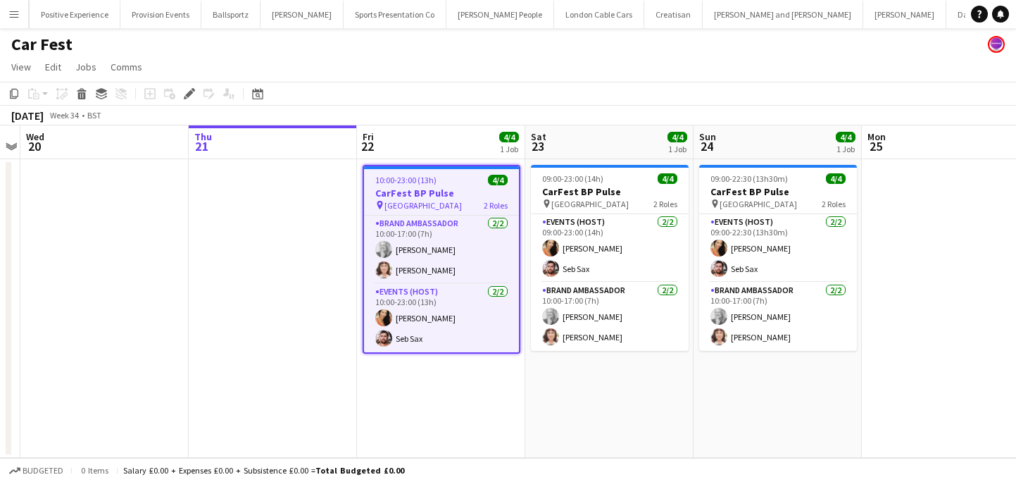
scroll to position [0, 1130]
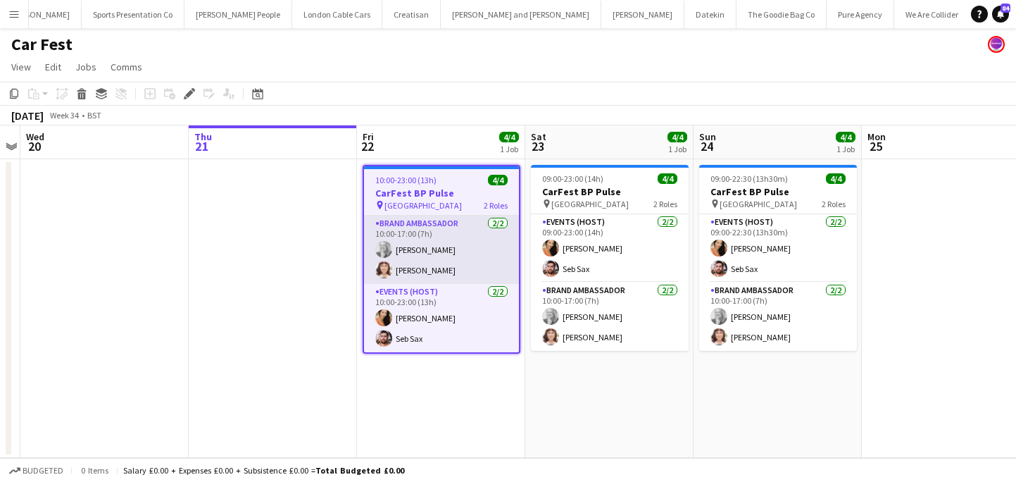
click at [425, 267] on app-card-role "Brand Ambassador 2/2 10:00-17:00 (7h) Elizabeth Norton Cecilia Norton" at bounding box center [441, 250] width 155 height 68
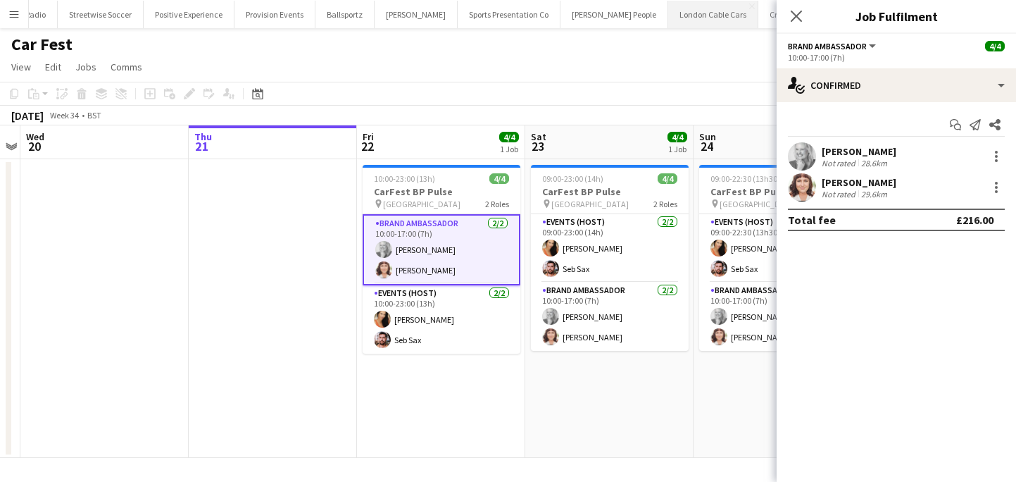
scroll to position [0, 301]
click at [13, 11] on app-icon "Menu" at bounding box center [13, 13] width 11 height 11
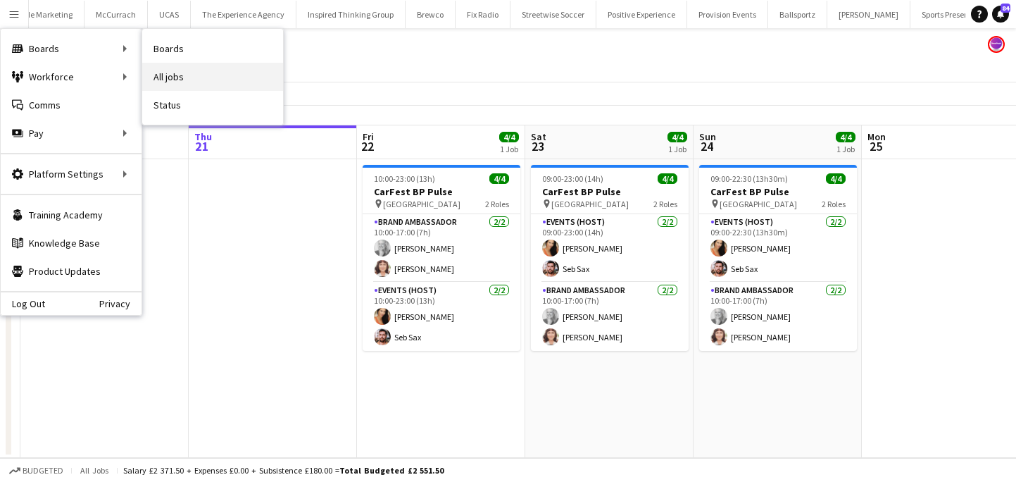
click at [151, 71] on link "All jobs" at bounding box center [212, 77] width 141 height 28
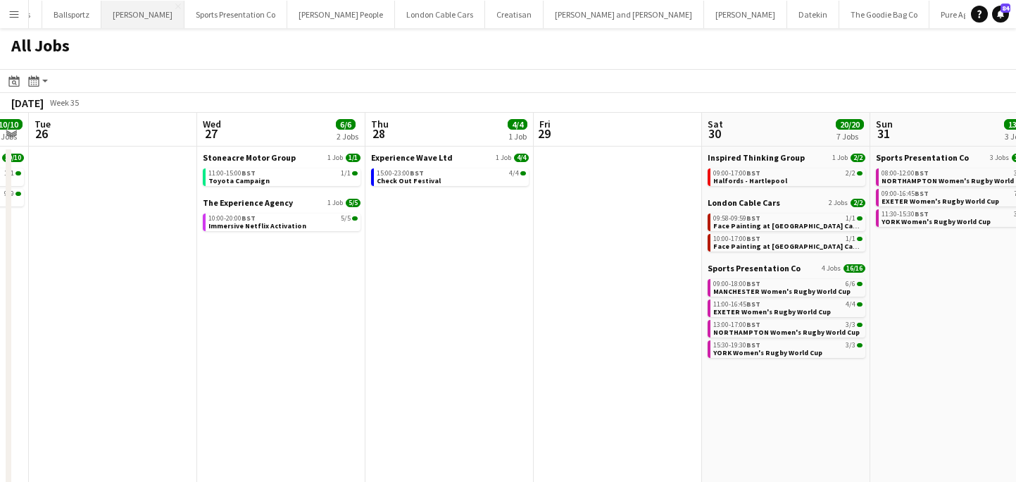
scroll to position [0, 1147]
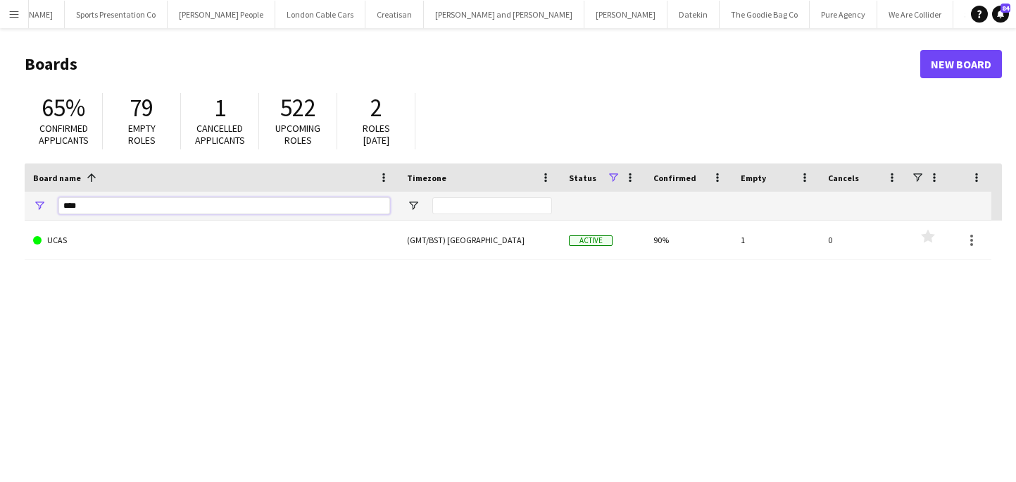
click at [220, 198] on input "****" at bounding box center [224, 205] width 332 height 17
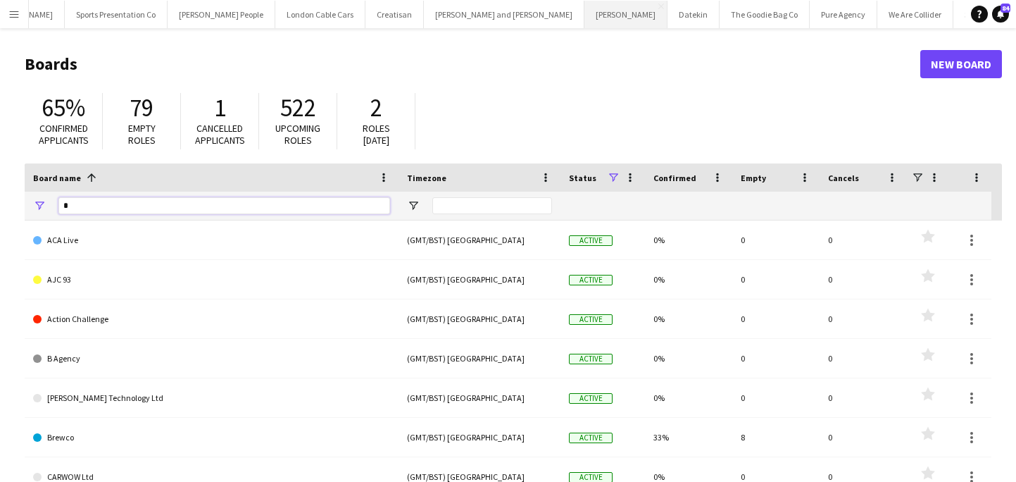
type input "*"
click at [313, 215] on div "*" at bounding box center [224, 206] width 332 height 28
click at [311, 208] on input "*" at bounding box center [224, 205] width 332 height 17
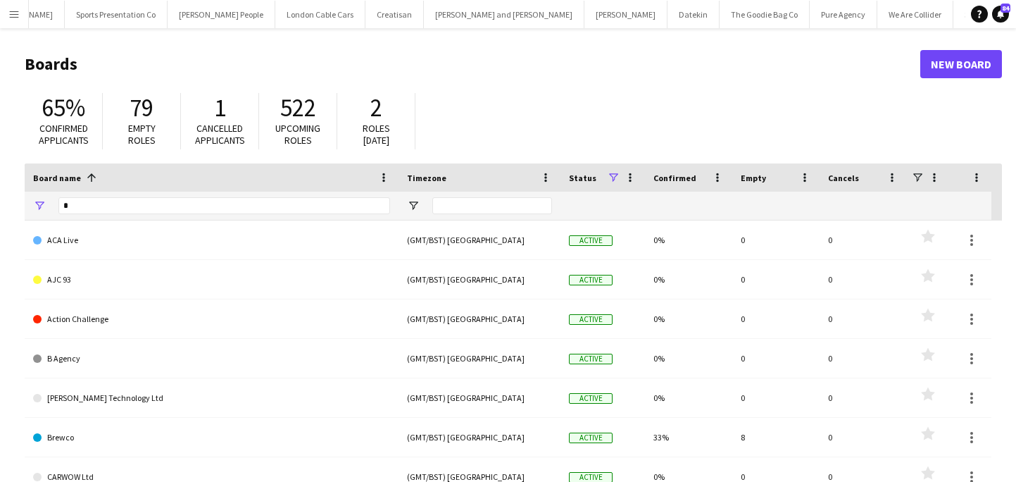
click at [15, 13] on app-icon "Menu" at bounding box center [13, 13] width 11 height 11
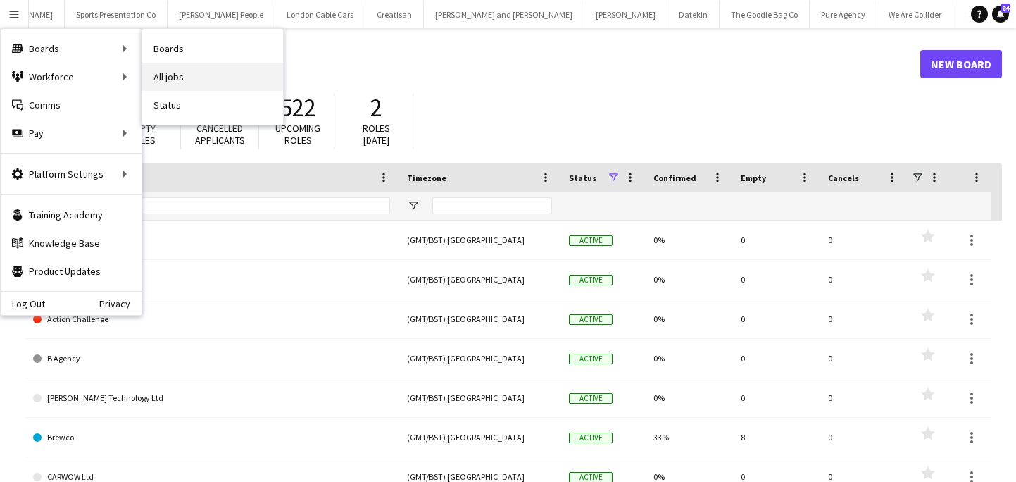
click at [168, 75] on link "All jobs" at bounding box center [212, 77] width 141 height 28
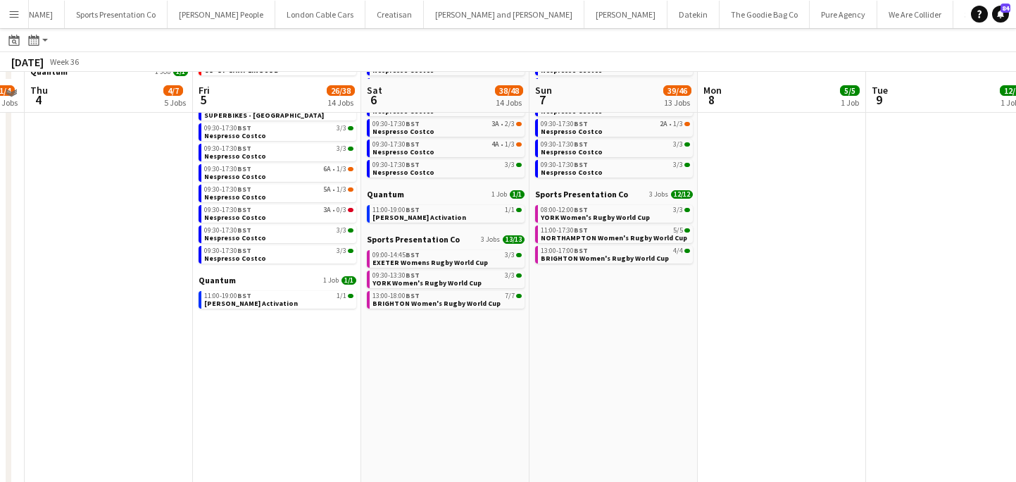
scroll to position [223, 0]
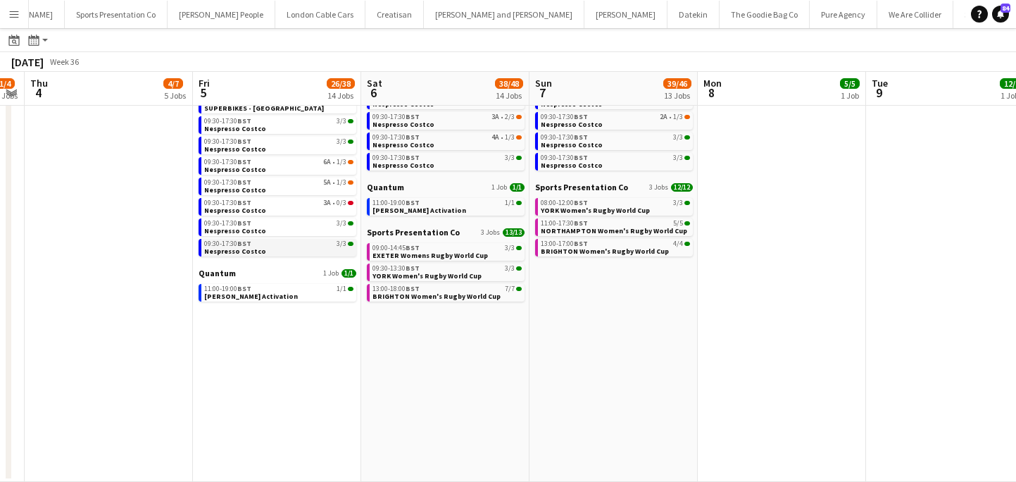
click at [282, 245] on div "09:30-17:30 BST 3/3" at bounding box center [278, 243] width 149 height 7
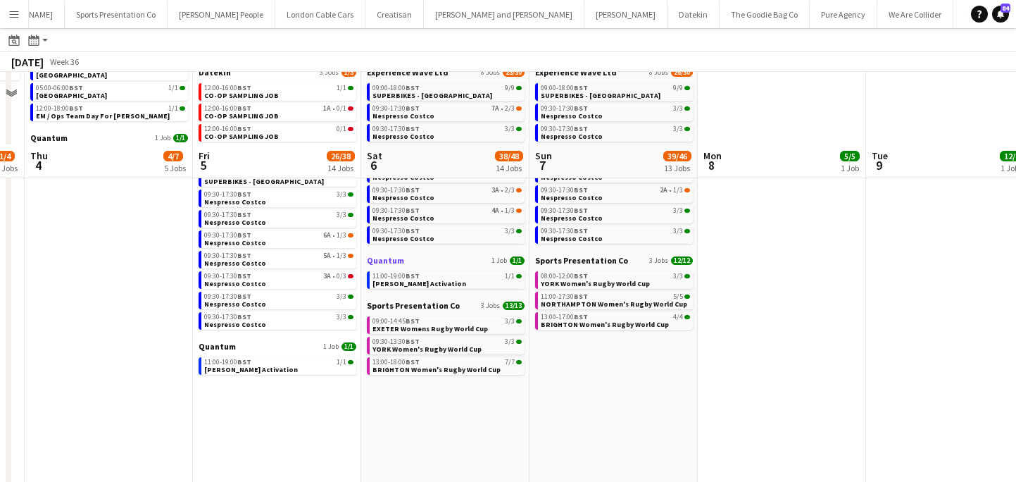
scroll to position [0, 0]
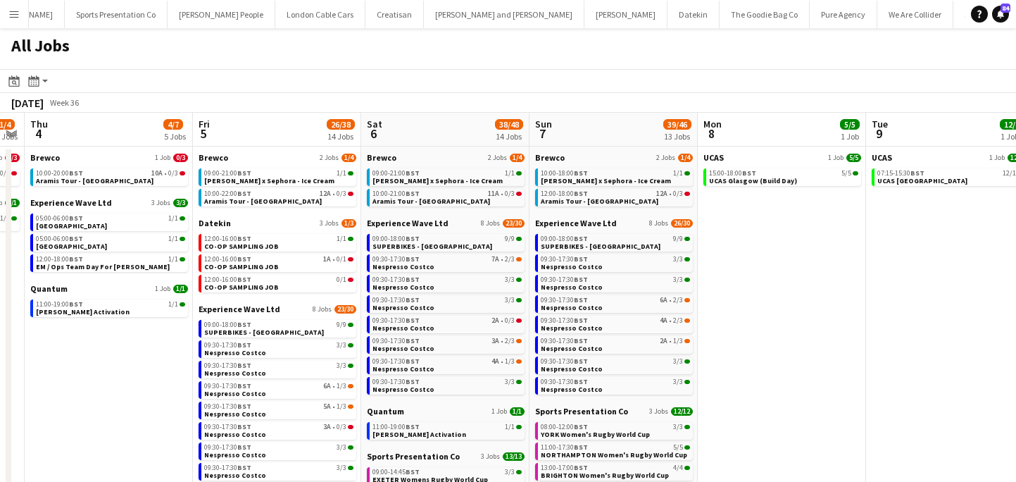
click at [7, 11] on button "Menu" at bounding box center [14, 14] width 28 height 28
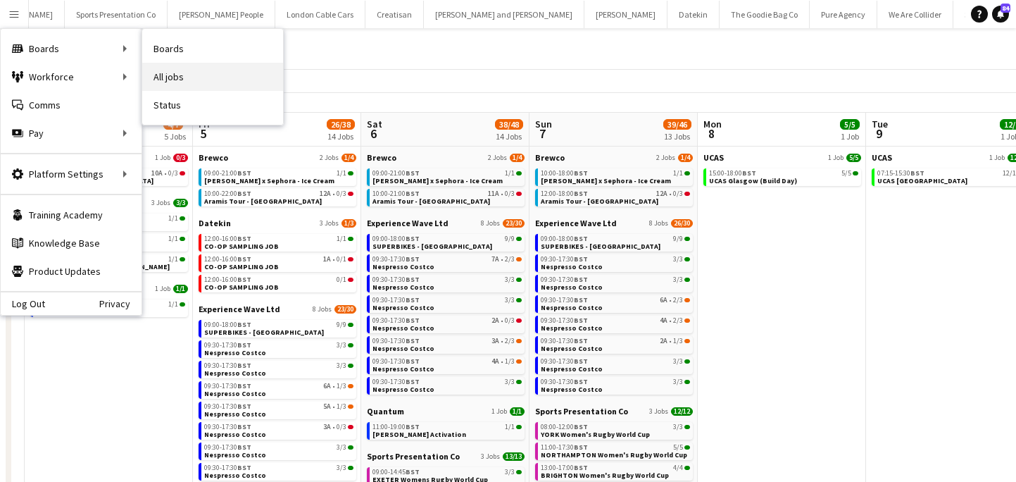
click at [177, 70] on link "All jobs" at bounding box center [212, 77] width 141 height 28
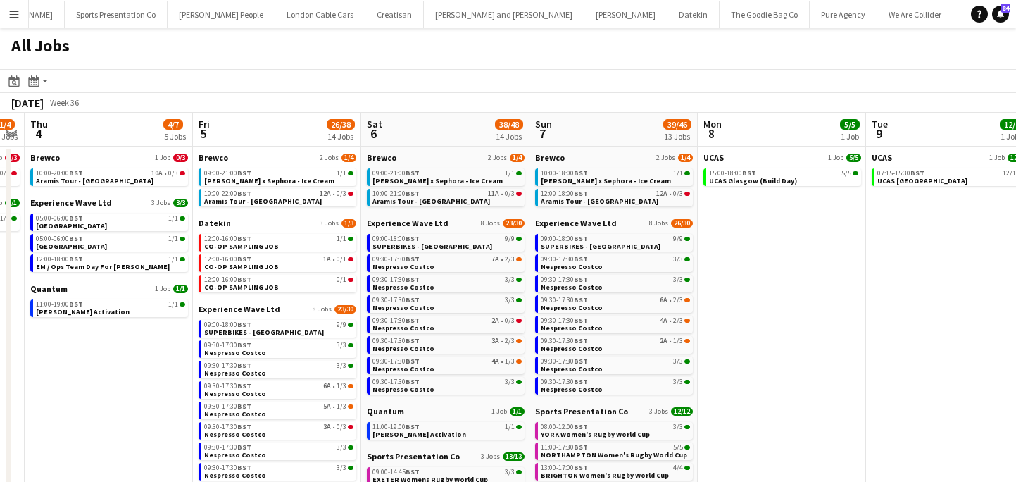
click at [15, 17] on app-icon "Menu" at bounding box center [13, 13] width 11 height 11
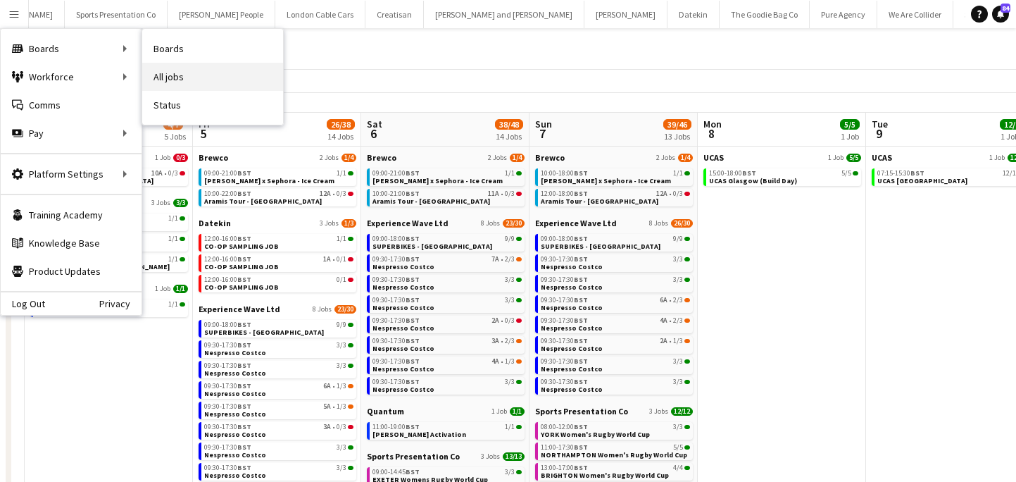
click at [191, 87] on link "All jobs" at bounding box center [212, 77] width 141 height 28
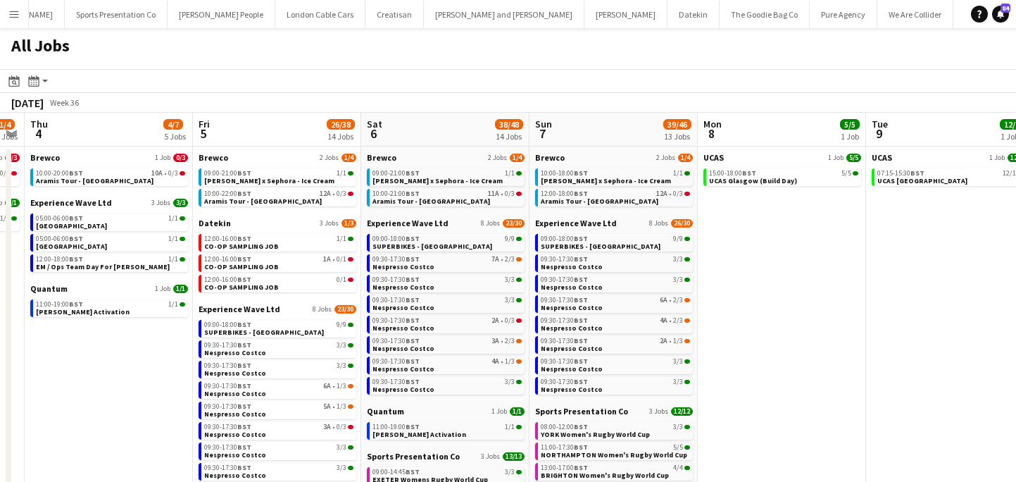
click at [11, 20] on button "Menu" at bounding box center [14, 14] width 28 height 28
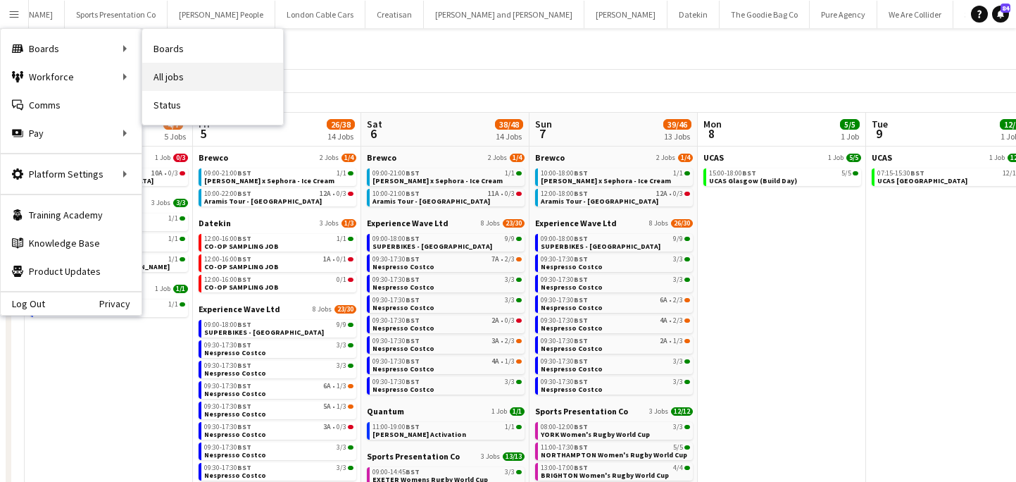
click at [187, 73] on link "All jobs" at bounding box center [212, 77] width 141 height 28
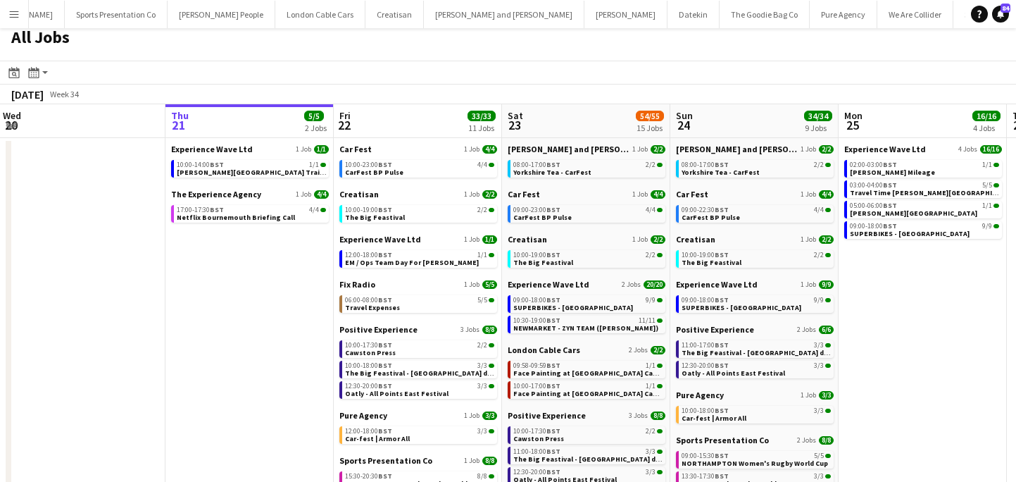
scroll to position [13, 0]
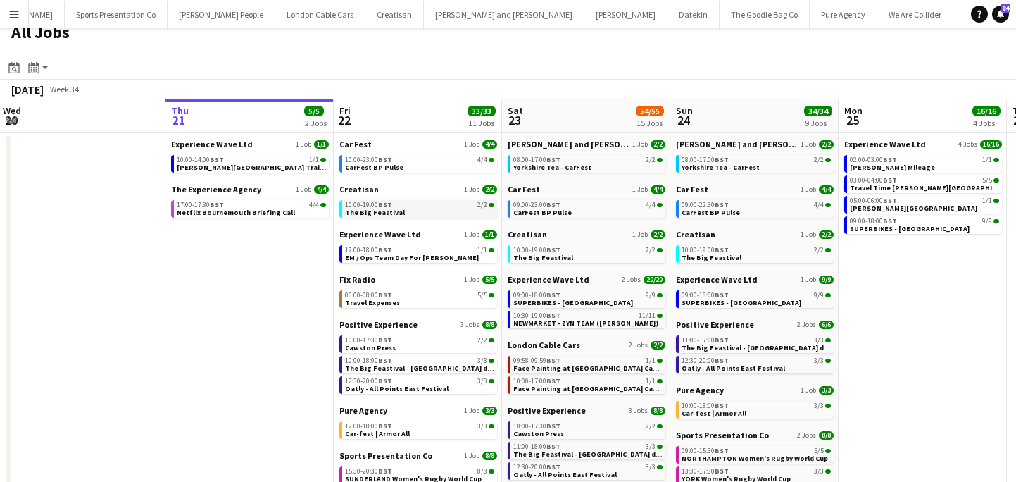
click at [362, 213] on span "The Big Feastival" at bounding box center [375, 212] width 60 height 9
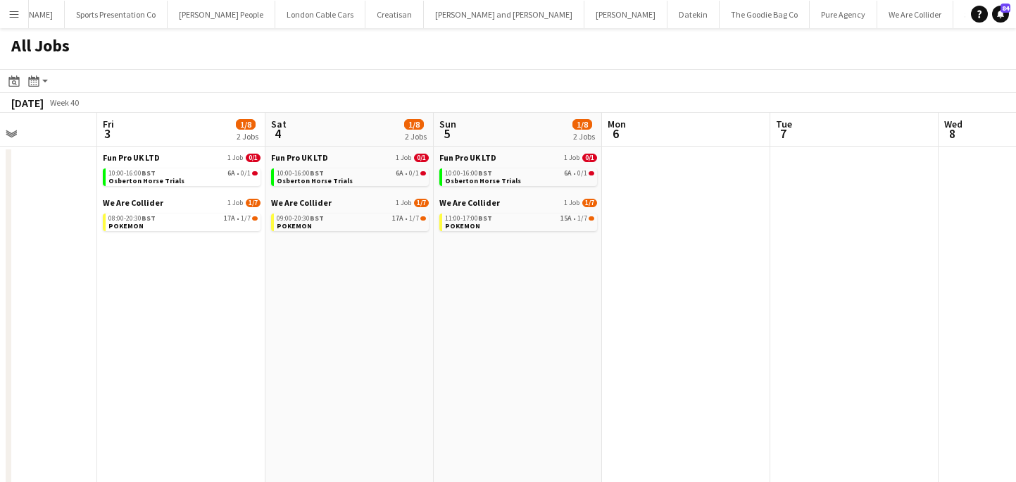
scroll to position [0, 386]
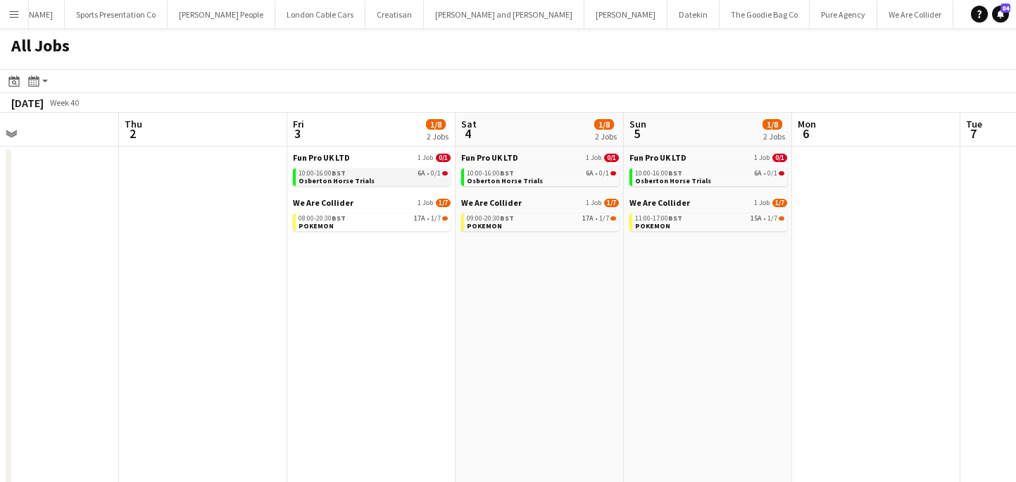
click at [386, 172] on div "10:00-16:00 BST 6A • 0/1" at bounding box center [373, 173] width 149 height 7
click at [368, 173] on div "10:00-16:00 BST 6A • 0/1" at bounding box center [373, 173] width 149 height 7
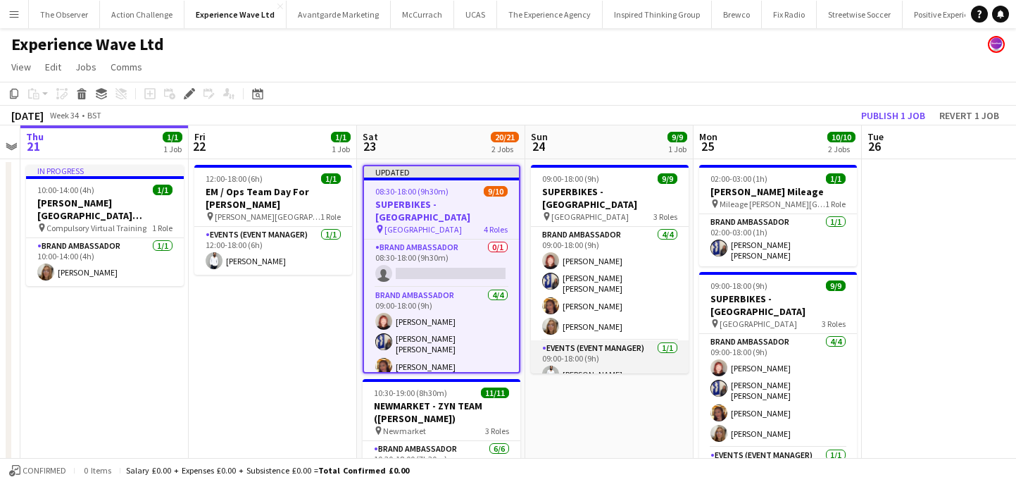
scroll to position [0, 510]
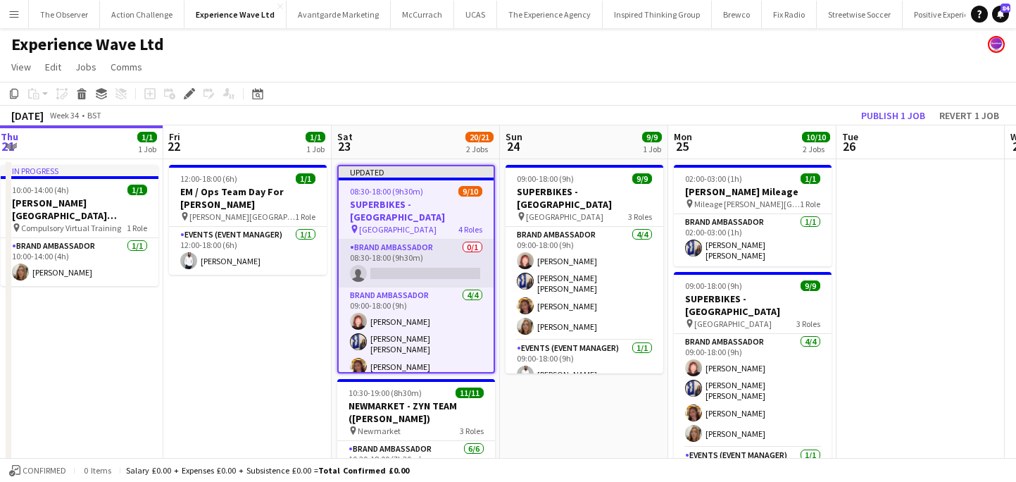
click at [397, 239] on app-card-role "Brand Ambassador 0/1 08:30-18:00 (9h30m) single-neutral-actions" at bounding box center [416, 263] width 155 height 48
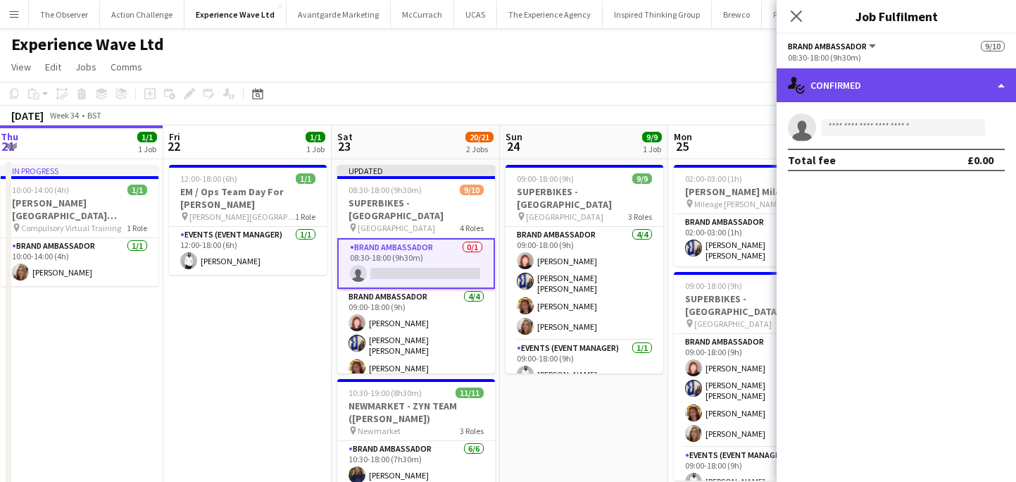
click at [858, 79] on div "single-neutral-actions-check-2 Confirmed" at bounding box center [896, 85] width 239 height 34
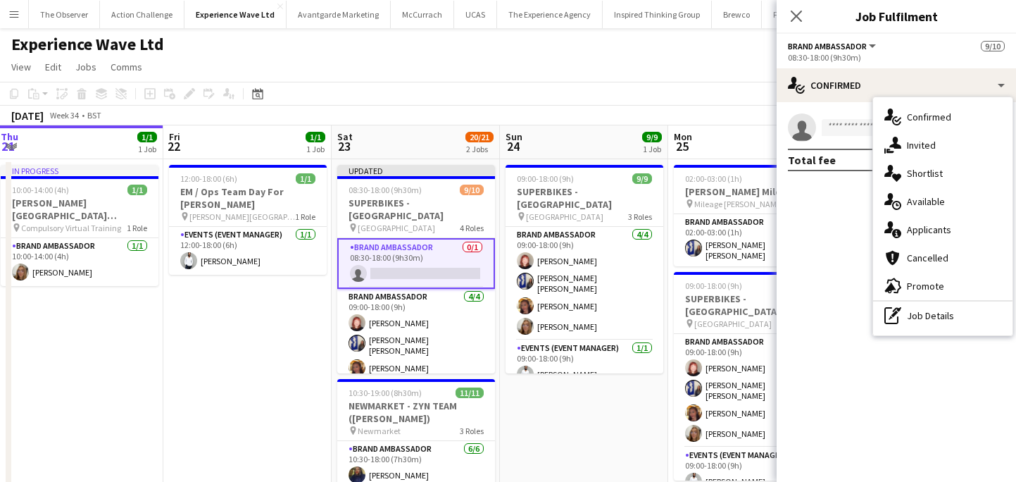
click at [621, 389] on app-date-cell "09:00-18:00 (9h) 9/9 SUPERBIKES - [GEOGRAPHIC_DATA] pin Cadwall Park 3 Roles Br…" at bounding box center [584, 387] width 168 height 456
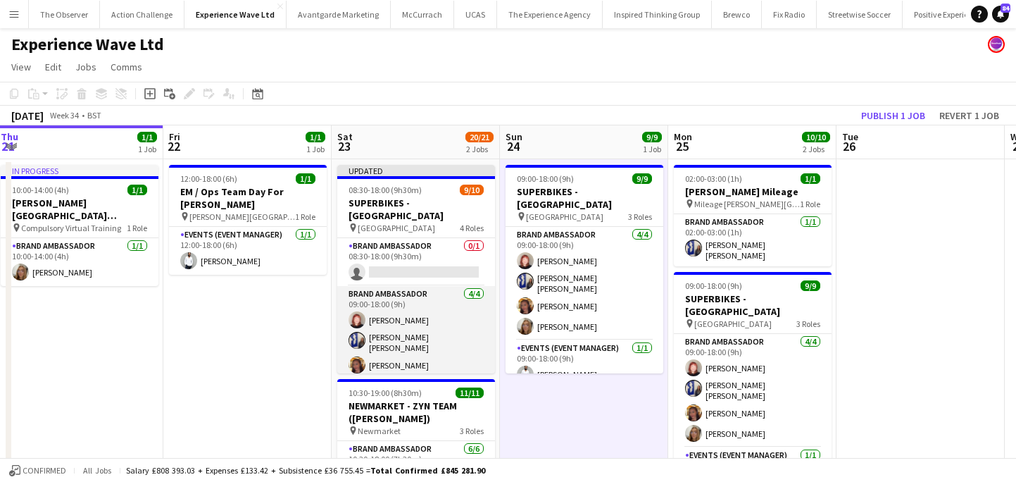
scroll to position [166, 0]
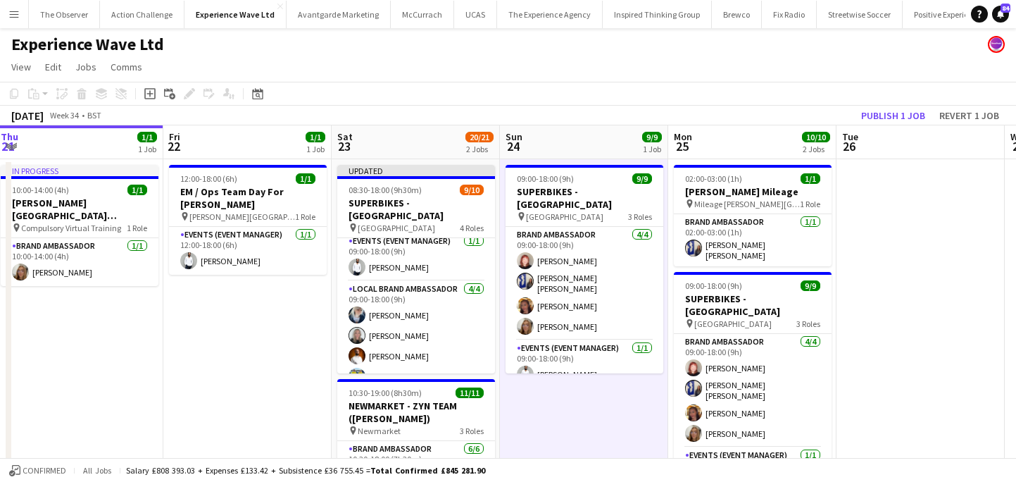
click at [575, 420] on app-date-cell "09:00-18:00 (9h) 9/9 SUPERBIKES - [GEOGRAPHIC_DATA] pin Cadwall Park 3 Roles Br…" at bounding box center [584, 387] width 168 height 456
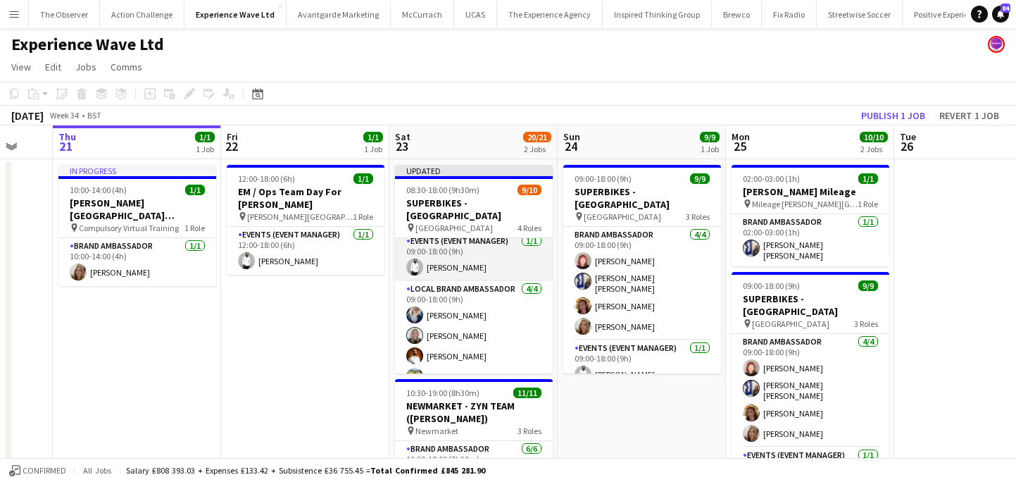
scroll to position [0, 330]
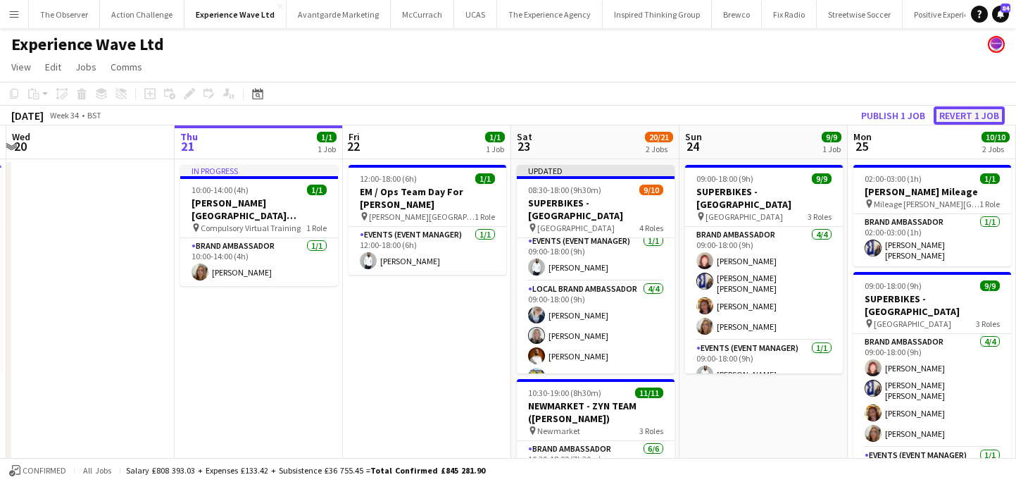
click at [947, 118] on button "Revert 1 job" at bounding box center [969, 115] width 71 height 18
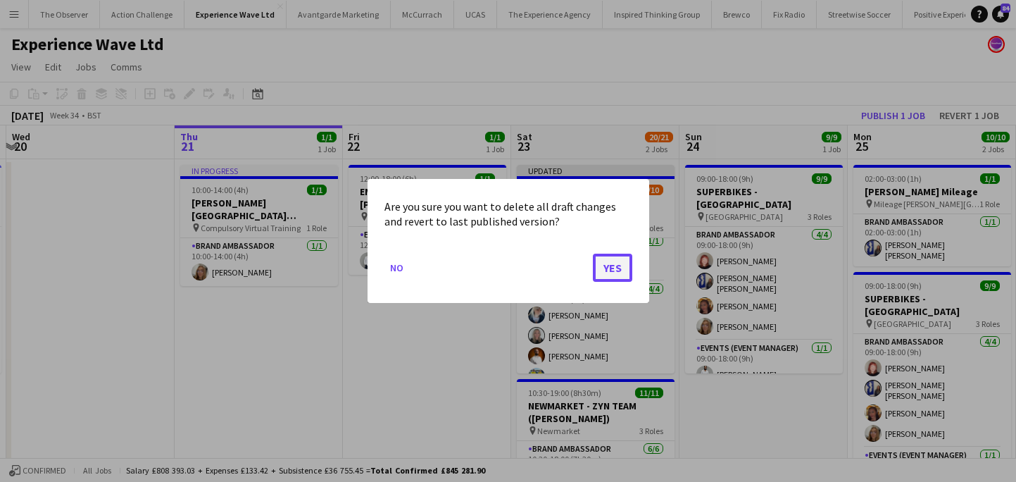
click at [606, 275] on button "Yes" at bounding box center [612, 268] width 39 height 28
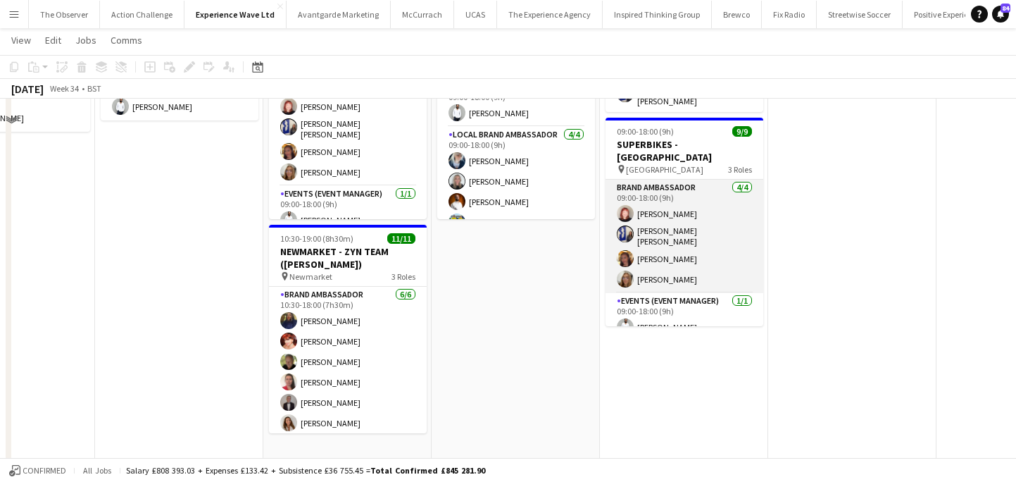
scroll to position [156, 0]
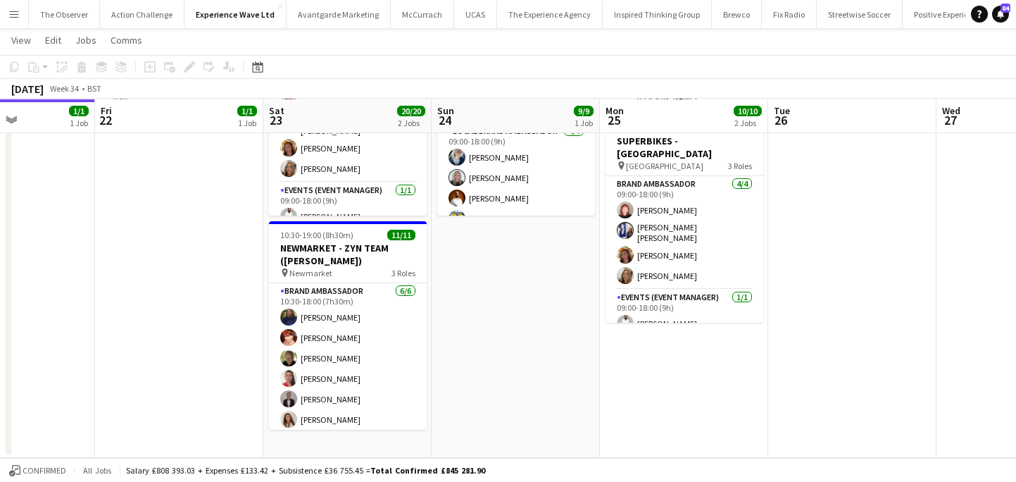
click at [642, 353] on app-date-cell "02:00-03:00 (1h) 1/1 Lily-Mae Savage Mileage pin Mileage Cadwell Park 1 Role Br…" at bounding box center [684, 229] width 168 height 456
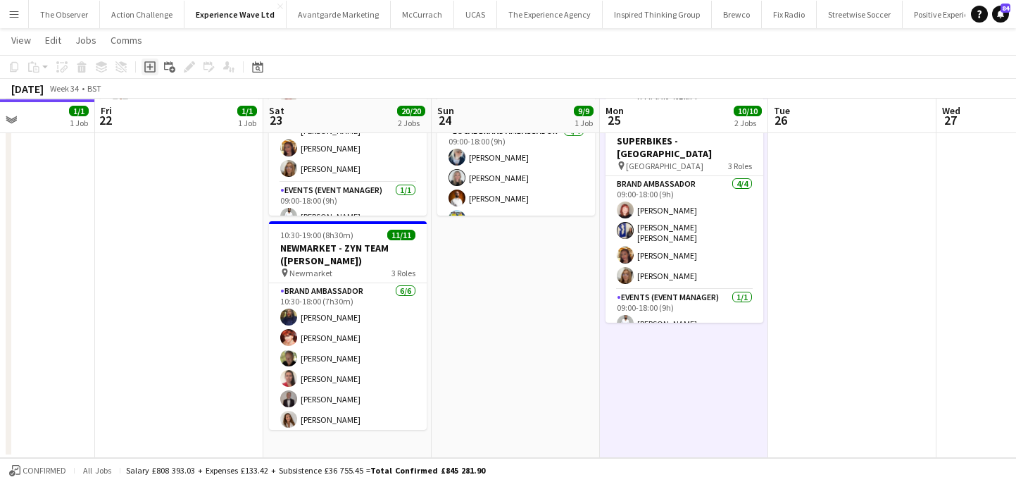
click at [149, 62] on icon at bounding box center [149, 66] width 11 height 11
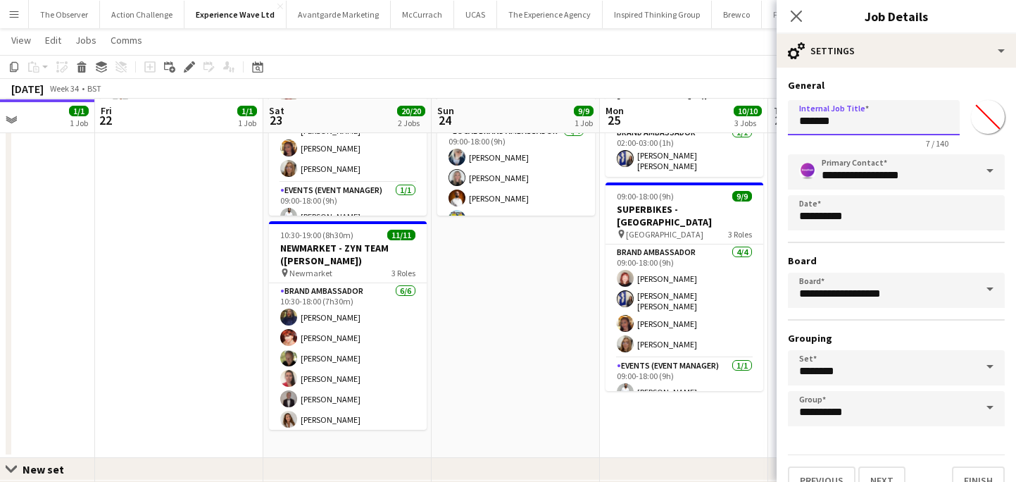
click at [892, 123] on input "*******" at bounding box center [874, 117] width 172 height 35
type input "*"
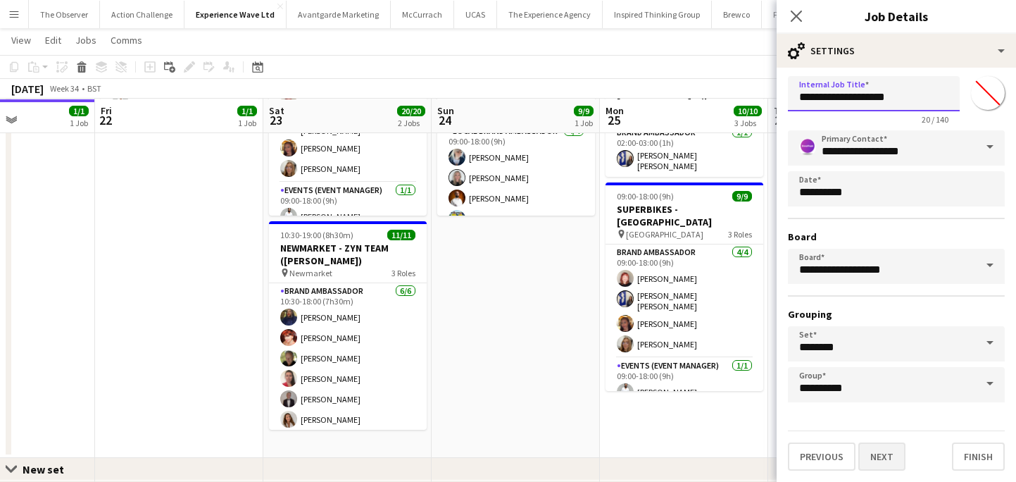
type input "**********"
click at [879, 463] on button "Next" at bounding box center [882, 456] width 47 height 28
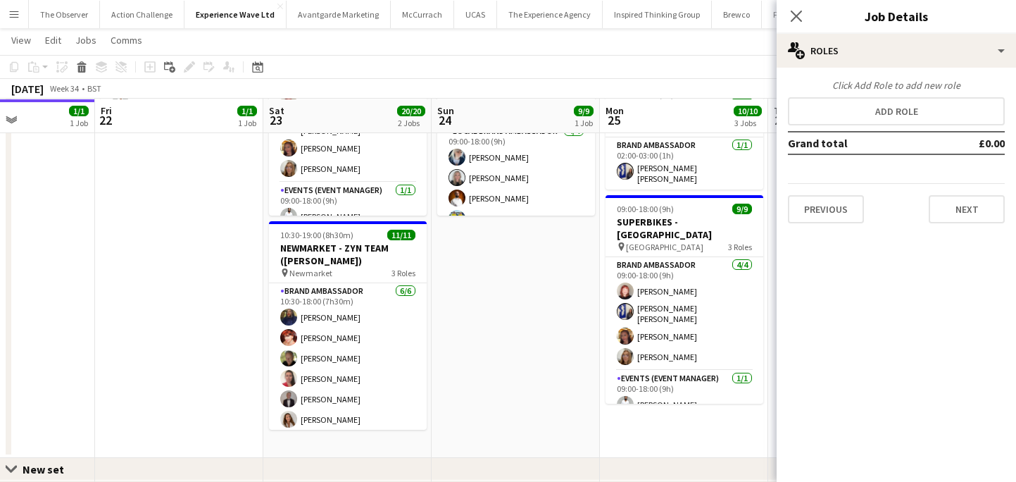
scroll to position [0, 0]
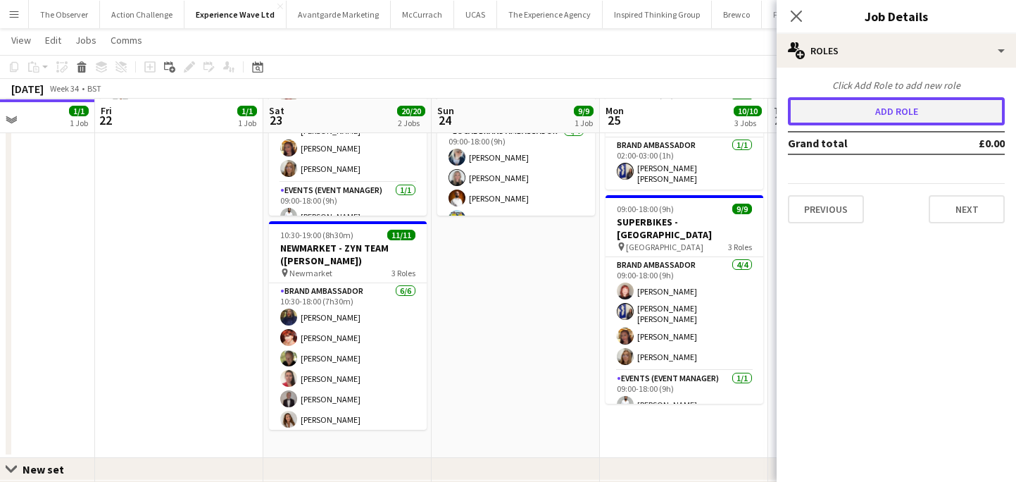
click at [909, 103] on button "Add role" at bounding box center [896, 111] width 217 height 28
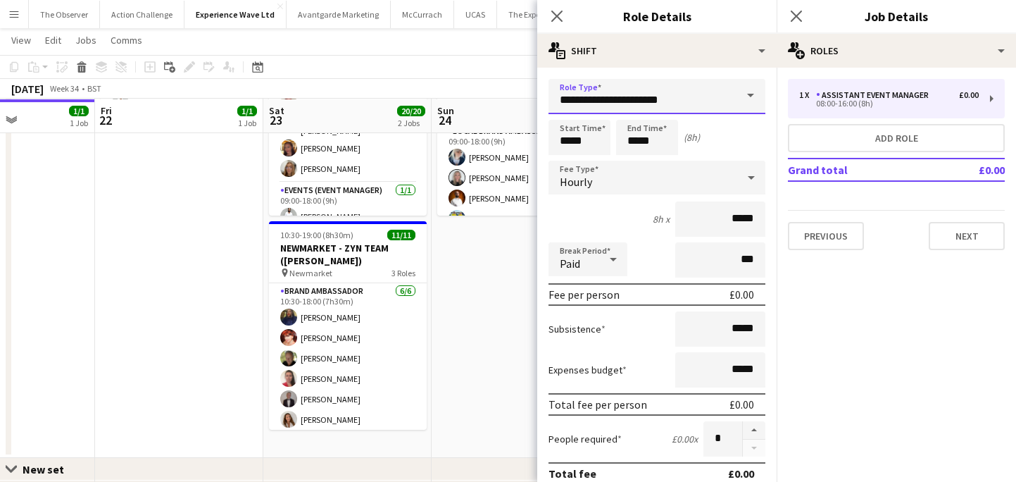
click at [634, 96] on input "**********" at bounding box center [657, 96] width 217 height 35
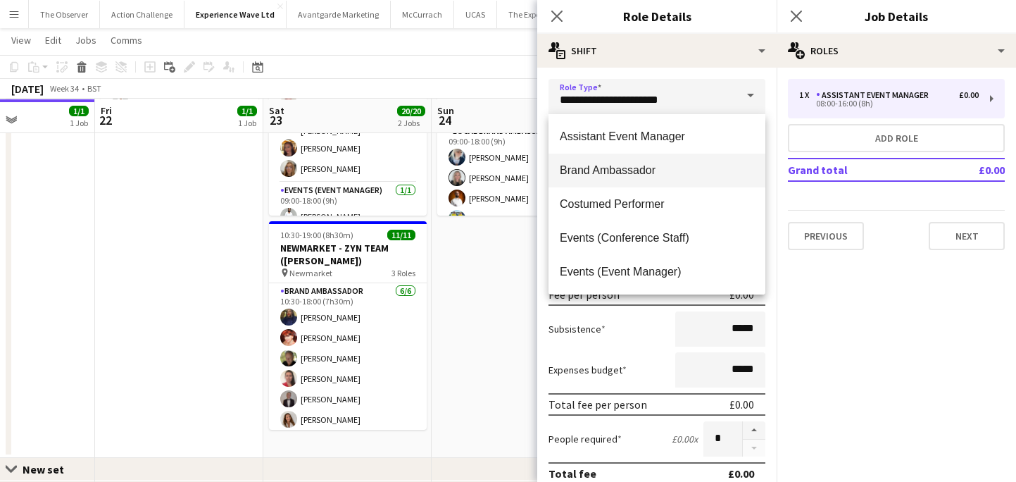
click at [628, 161] on mat-option "Brand Ambassador" at bounding box center [657, 171] width 217 height 34
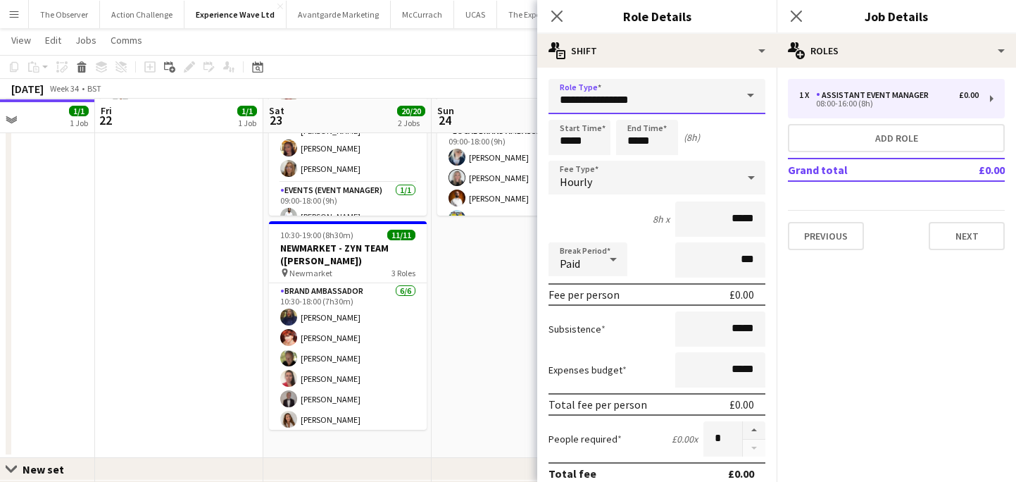
click at [638, 89] on input "**********" at bounding box center [657, 96] width 217 height 35
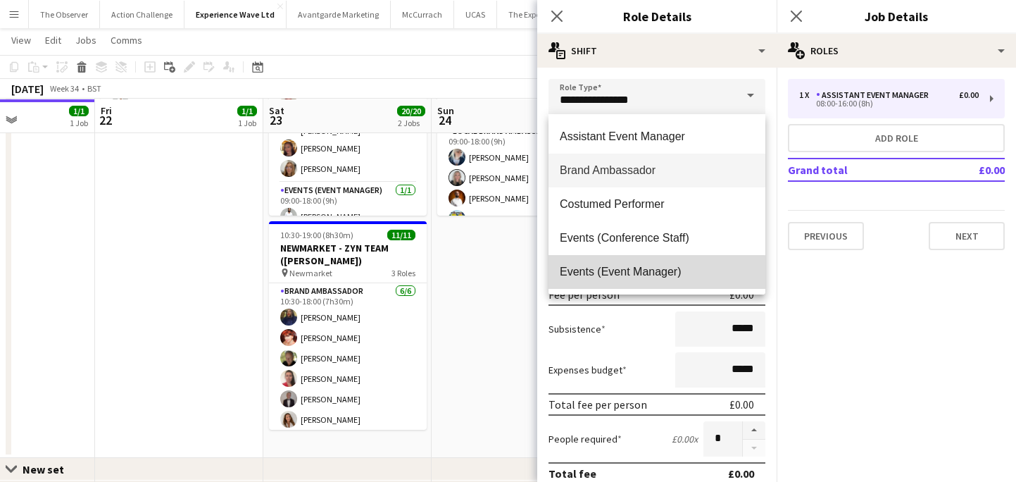
click at [638, 279] on mat-option "Events (Event Manager)" at bounding box center [657, 272] width 217 height 34
type input "**********"
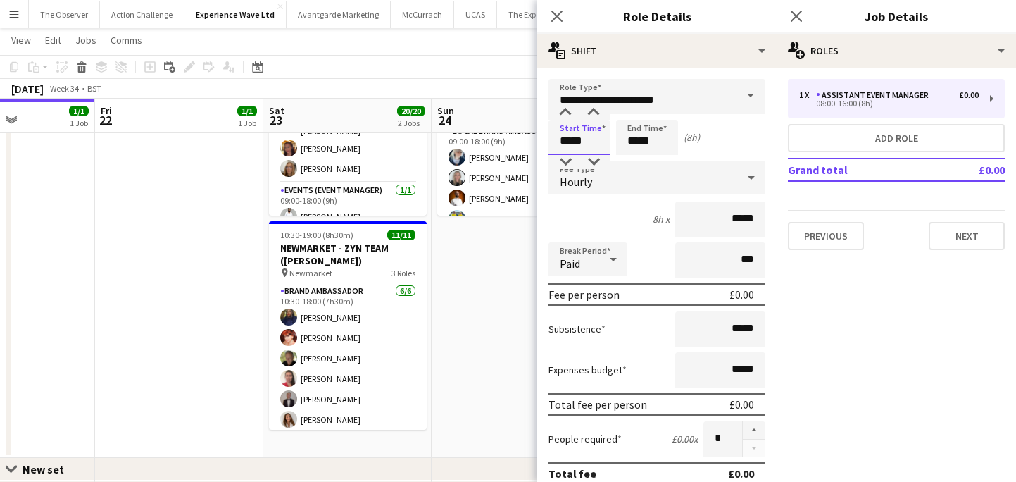
click at [582, 142] on input "*****" at bounding box center [580, 137] width 62 height 35
click at [564, 163] on div at bounding box center [565, 162] width 28 height 14
click at [592, 163] on div at bounding box center [594, 162] width 28 height 14
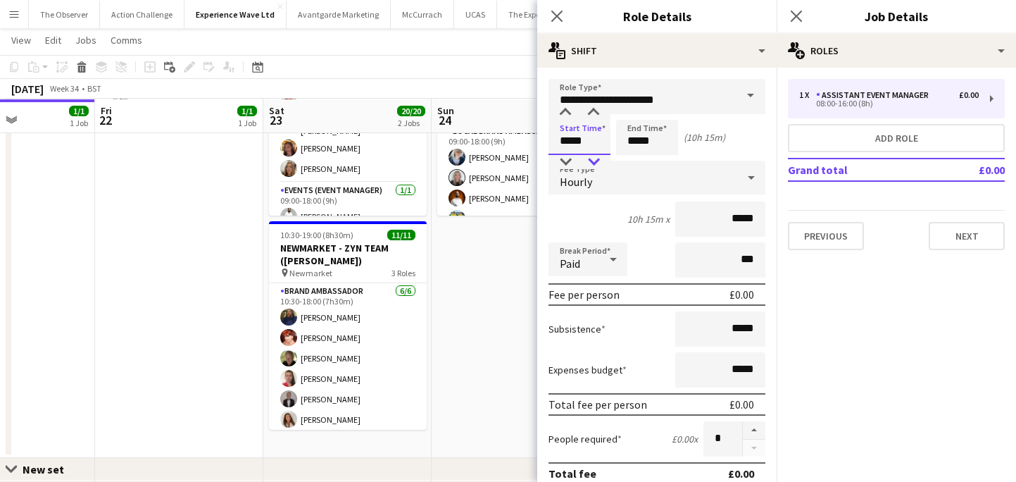
click at [592, 163] on div at bounding box center [594, 162] width 28 height 14
click at [590, 161] on div at bounding box center [594, 162] width 28 height 14
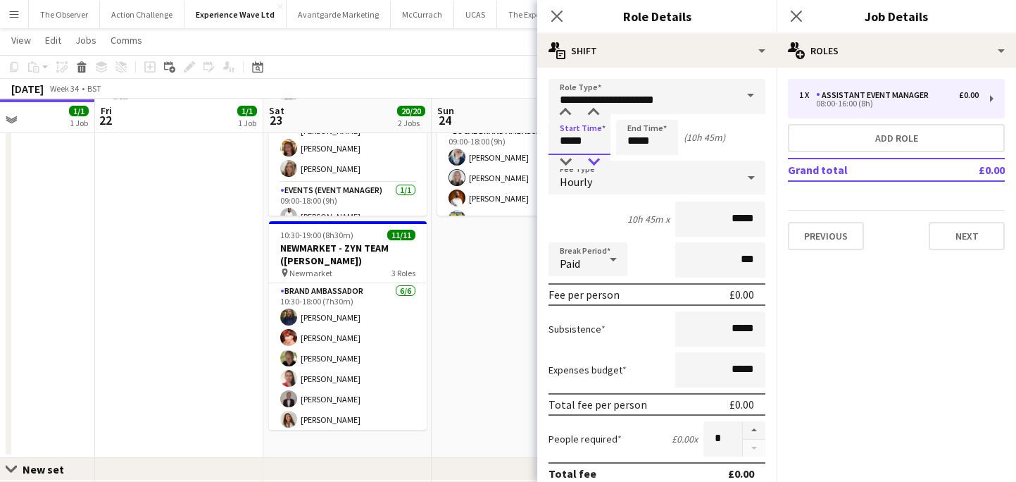
click at [590, 161] on div at bounding box center [594, 162] width 28 height 14
type input "*****"
click at [599, 160] on div at bounding box center [594, 162] width 28 height 14
click at [655, 144] on input "*****" at bounding box center [647, 137] width 62 height 35
click at [637, 158] on div at bounding box center [633, 162] width 28 height 14
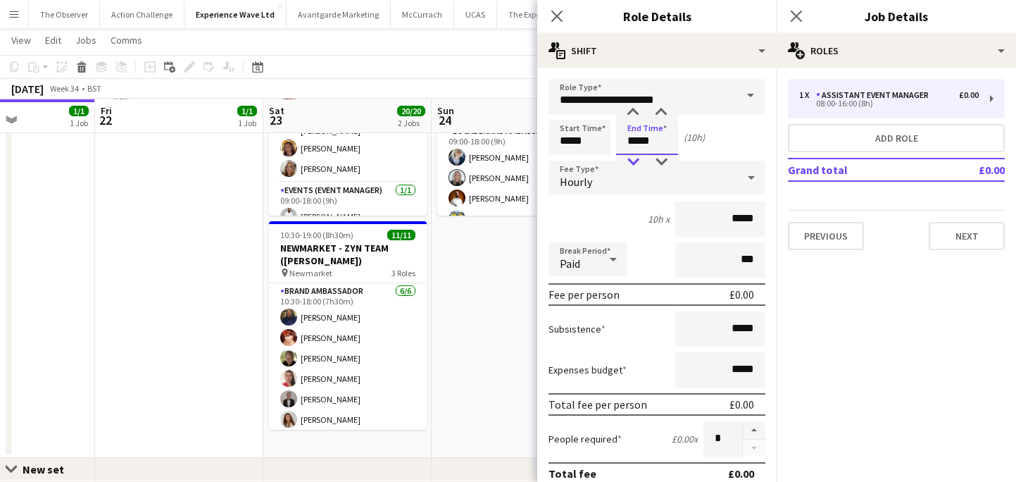
click at [637, 158] on div at bounding box center [633, 162] width 28 height 14
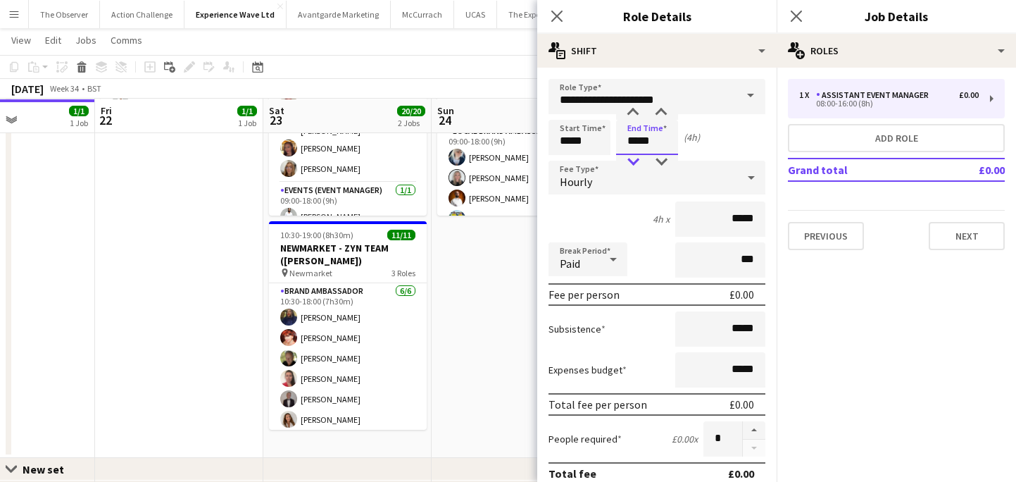
click at [637, 158] on div at bounding box center [633, 162] width 28 height 14
type input "*****"
click at [637, 158] on div at bounding box center [633, 162] width 28 height 14
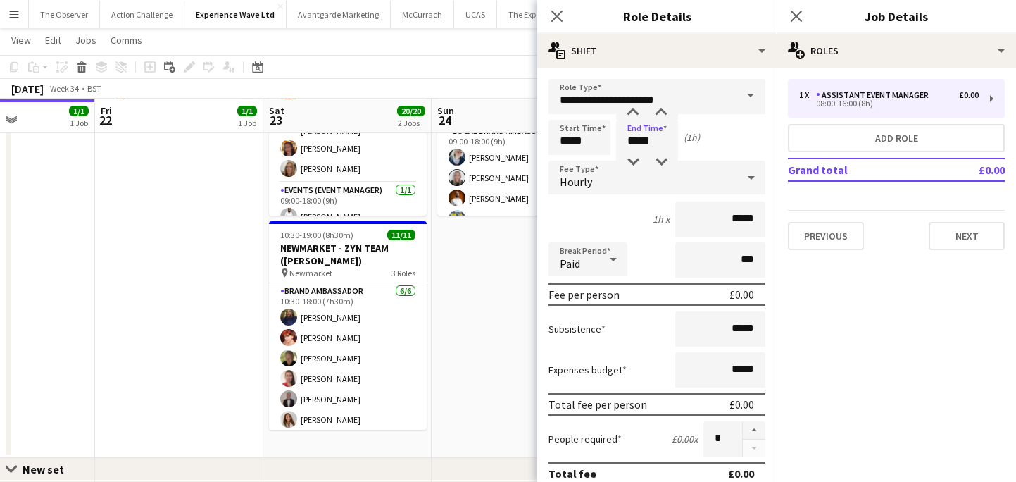
click at [673, 185] on div "Hourly" at bounding box center [643, 178] width 189 height 34
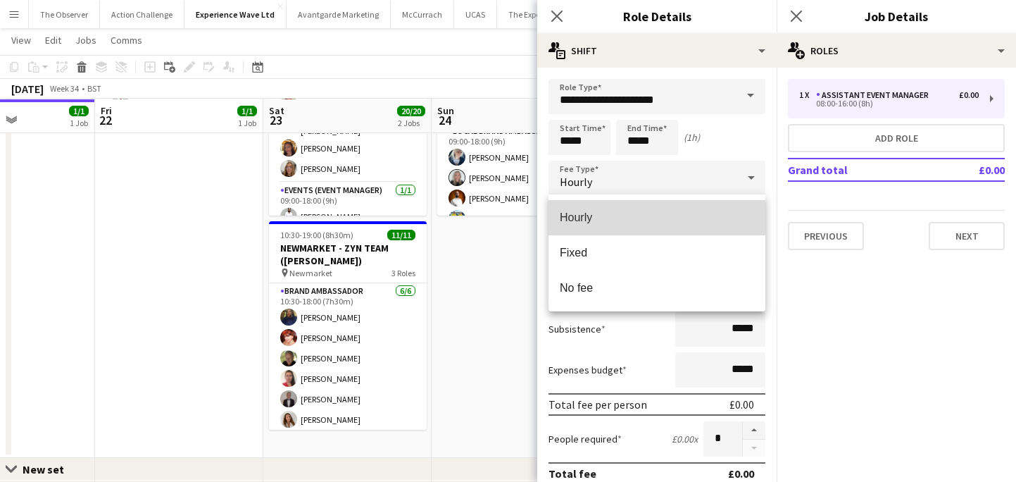
click at [673, 233] on mat-option "Hourly" at bounding box center [657, 217] width 217 height 35
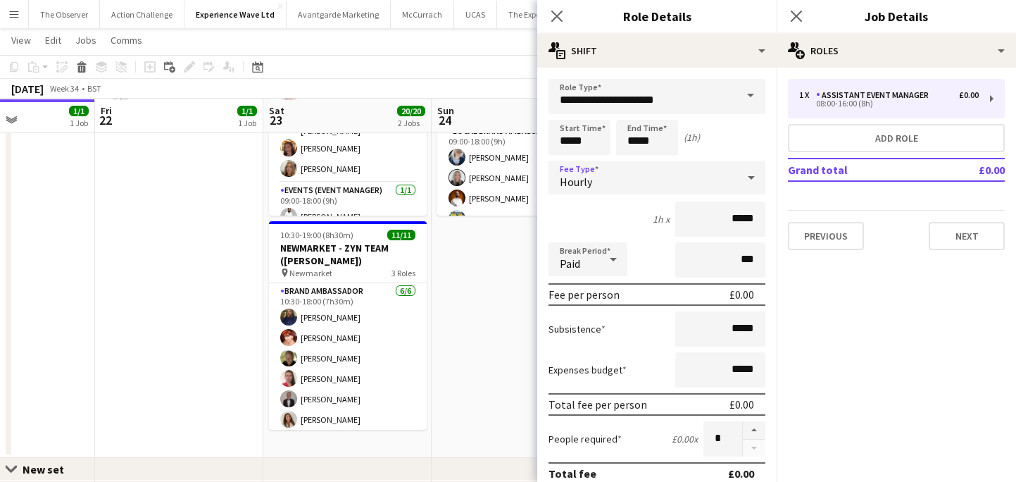
click at [673, 180] on div "Hourly" at bounding box center [643, 178] width 189 height 34
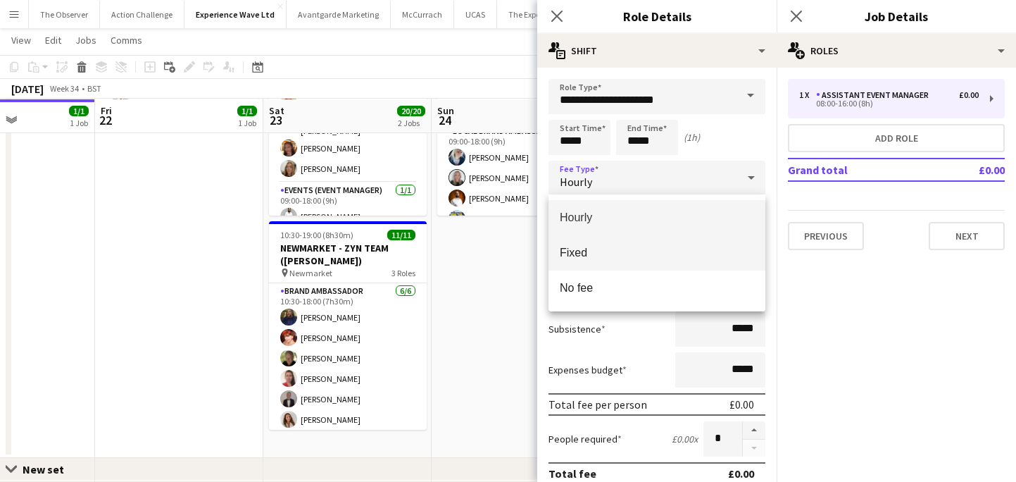
click at [670, 241] on mat-option "Fixed" at bounding box center [657, 252] width 217 height 35
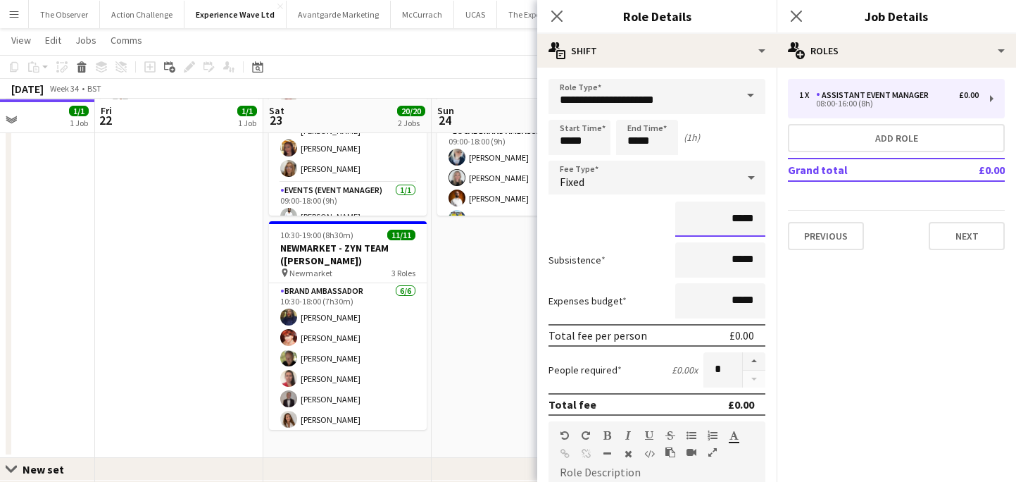
click at [736, 223] on input "*****" at bounding box center [720, 218] width 90 height 35
paste input "**"
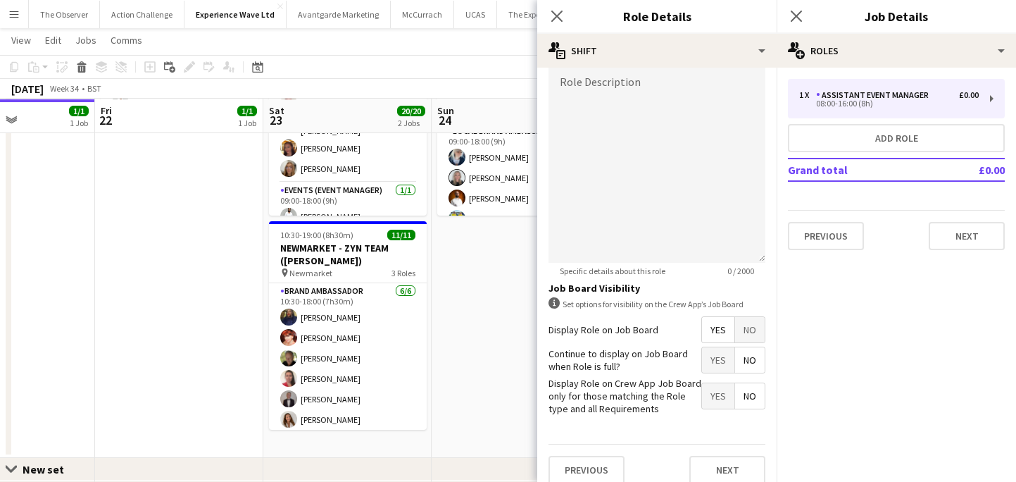
scroll to position [403, 0]
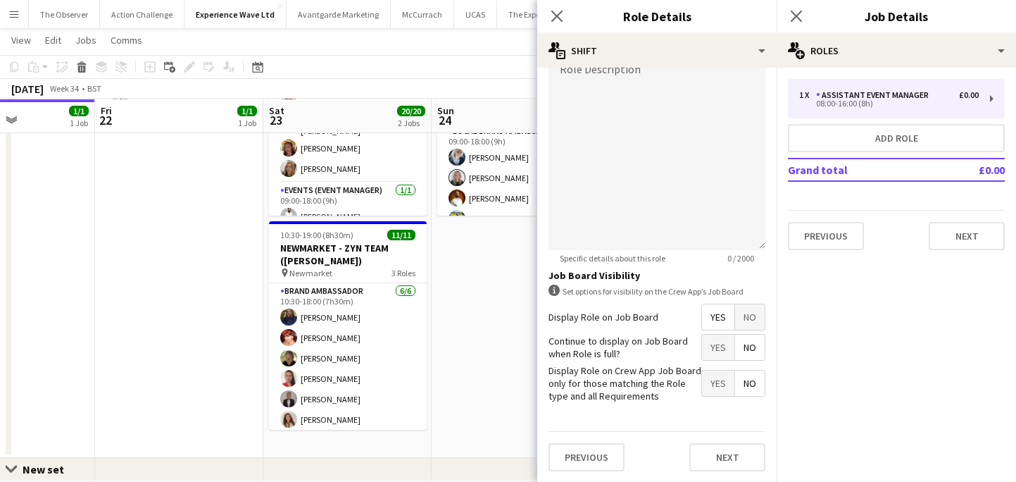
type input "*******"
click at [750, 312] on span "No" at bounding box center [750, 316] width 30 height 25
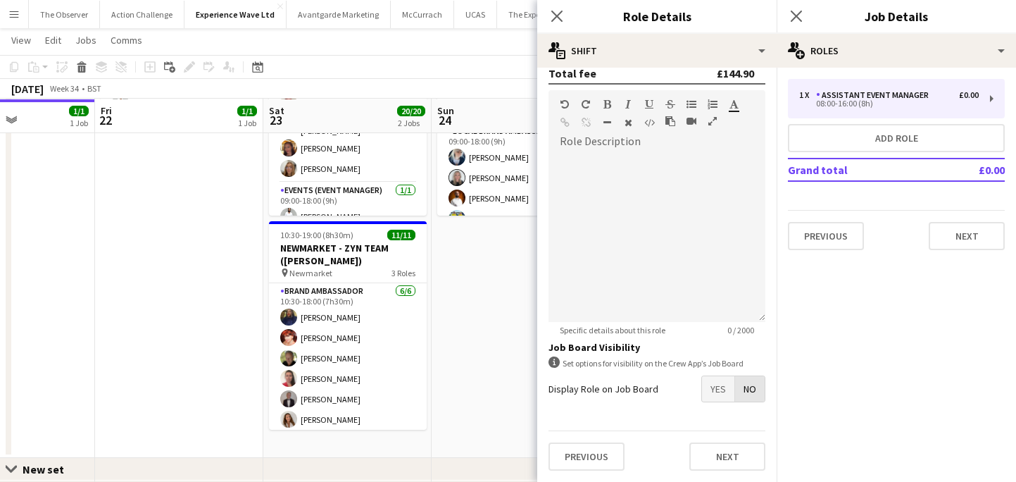
scroll to position [331, 0]
click at [736, 465] on button "Next" at bounding box center [728, 456] width 76 height 28
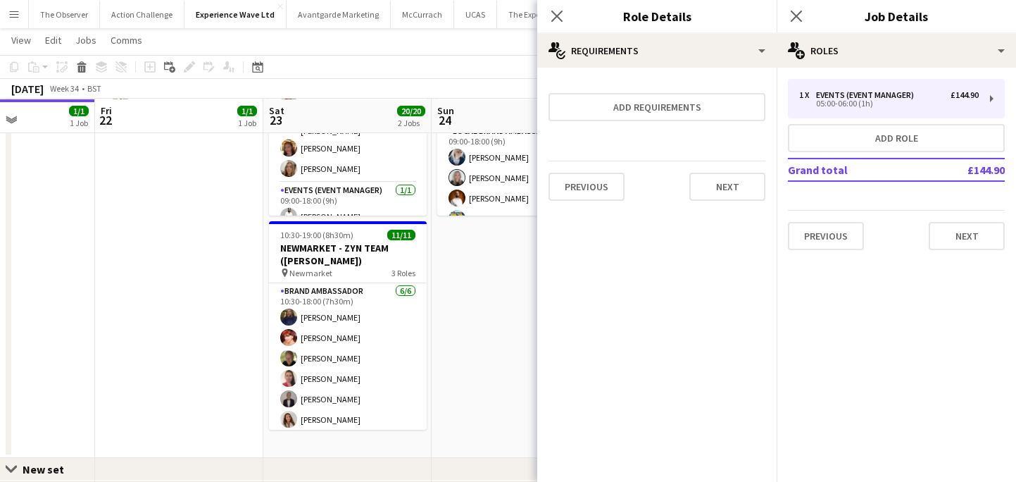
click at [464, 361] on app-date-cell "09:00-18:00 (9h) 9/9 SUPERBIKES - Cadwall Park pin Cadwall Park 3 Roles Brand A…" at bounding box center [516, 229] width 168 height 456
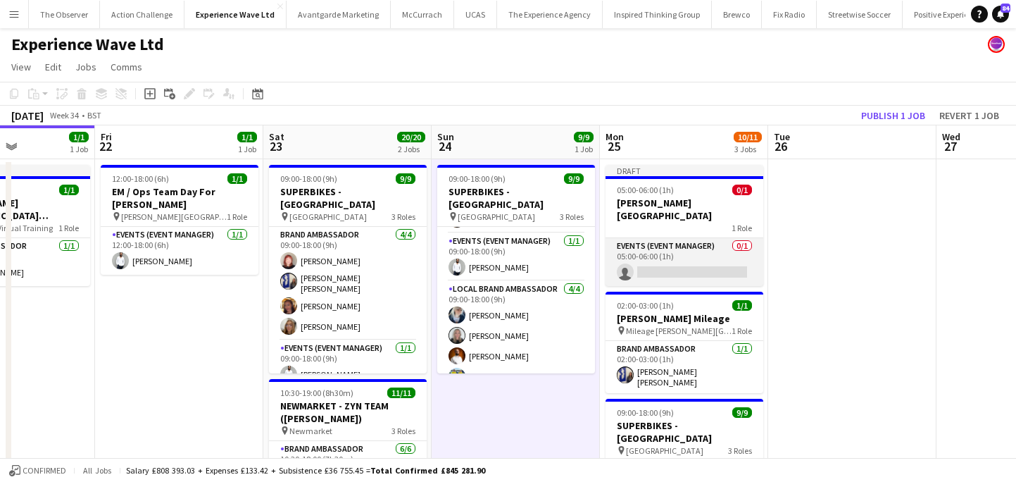
click at [680, 245] on app-card-role "Events (Event Manager) 0/1 05:00-06:00 (1h) single-neutral-actions" at bounding box center [685, 262] width 158 height 48
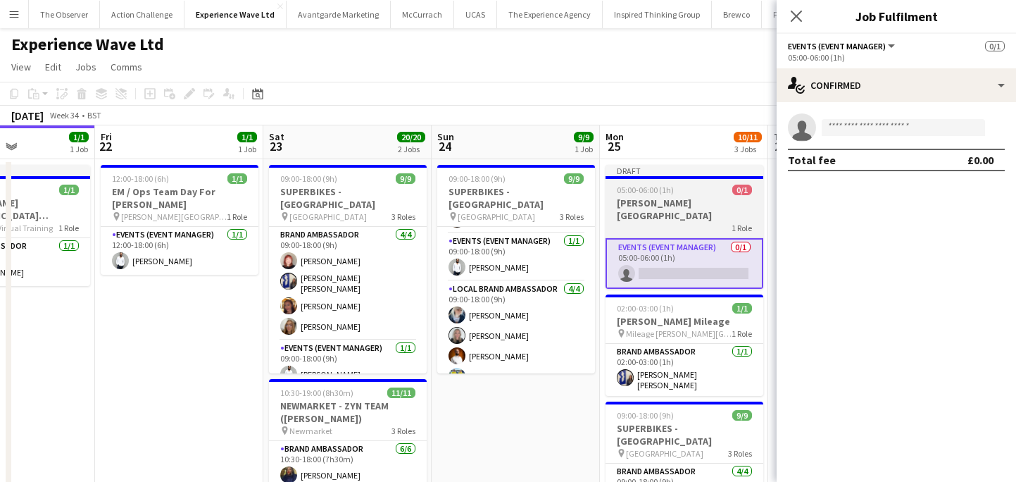
click at [692, 222] on div "1 Role" at bounding box center [685, 227] width 158 height 11
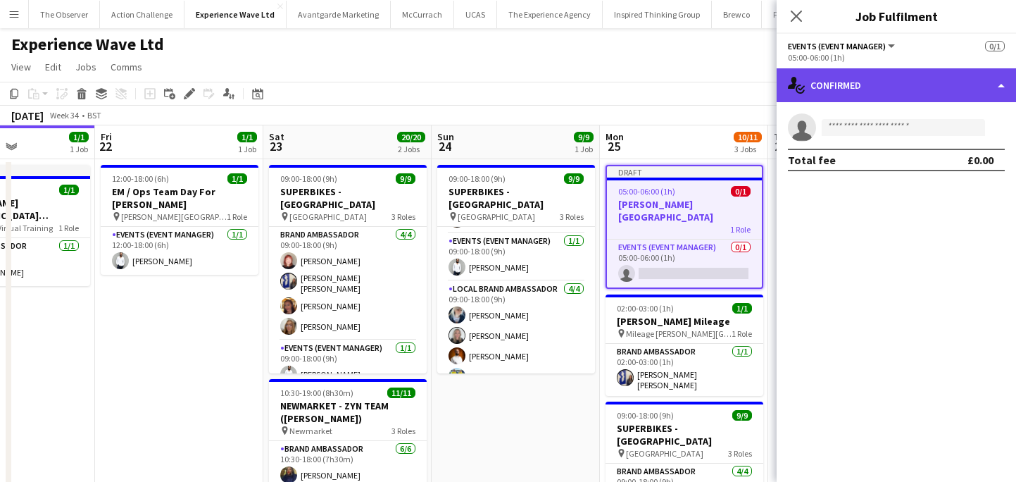
click at [929, 78] on div "single-neutral-actions-check-2 Confirmed" at bounding box center [896, 85] width 239 height 34
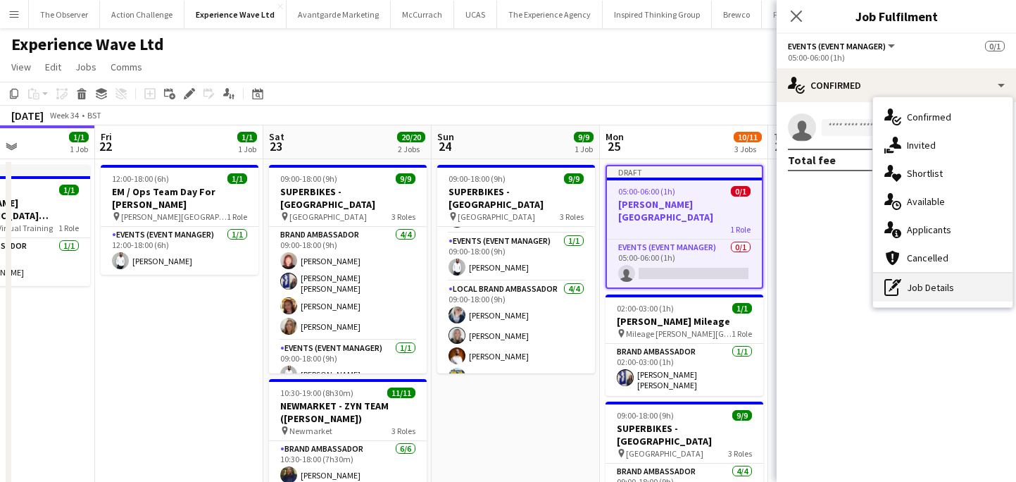
click at [972, 279] on div "pen-write Job Details" at bounding box center [942, 287] width 139 height 28
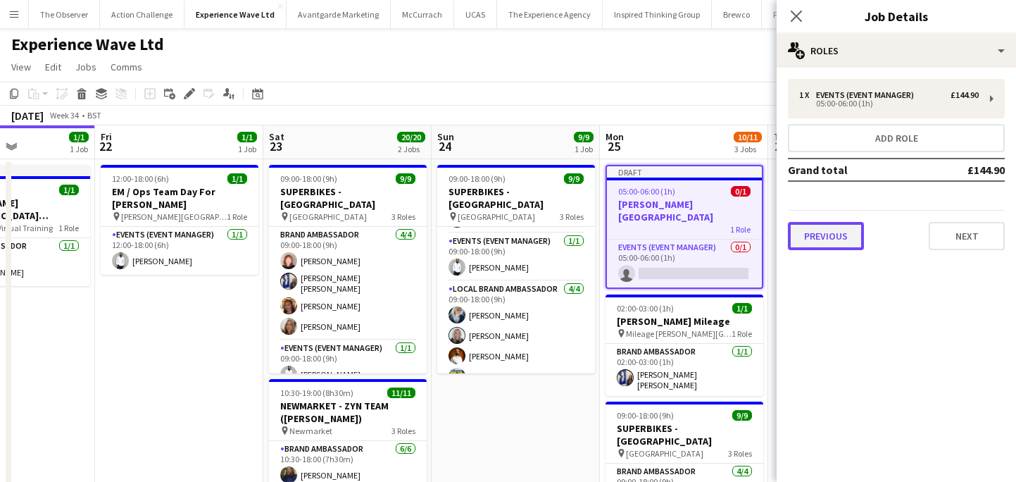
click at [848, 228] on button "Previous" at bounding box center [826, 236] width 76 height 28
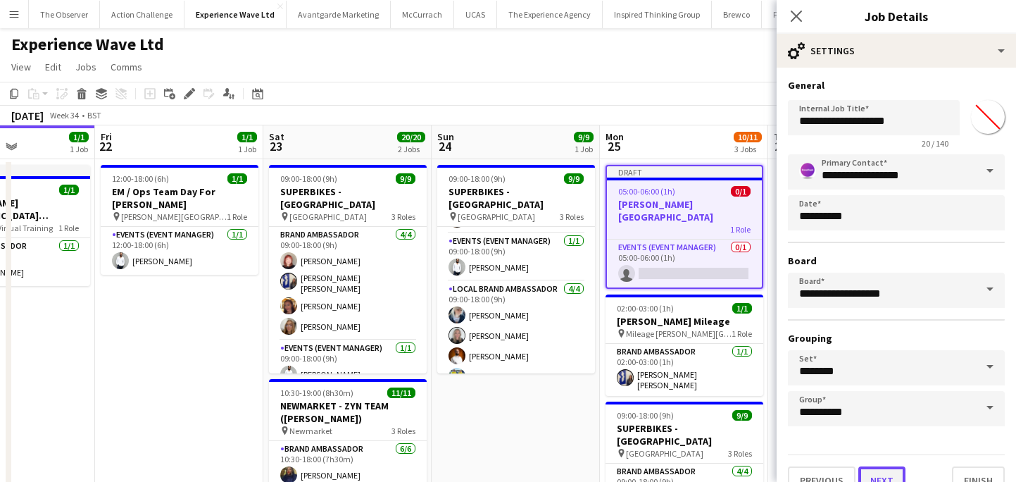
click at [882, 467] on button "Next" at bounding box center [882, 480] width 47 height 28
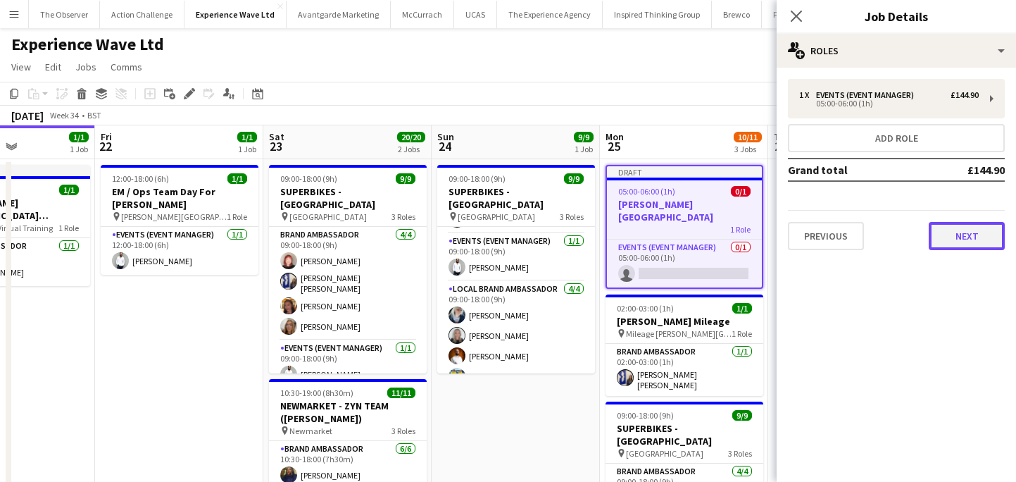
click at [942, 224] on button "Next" at bounding box center [967, 236] width 76 height 28
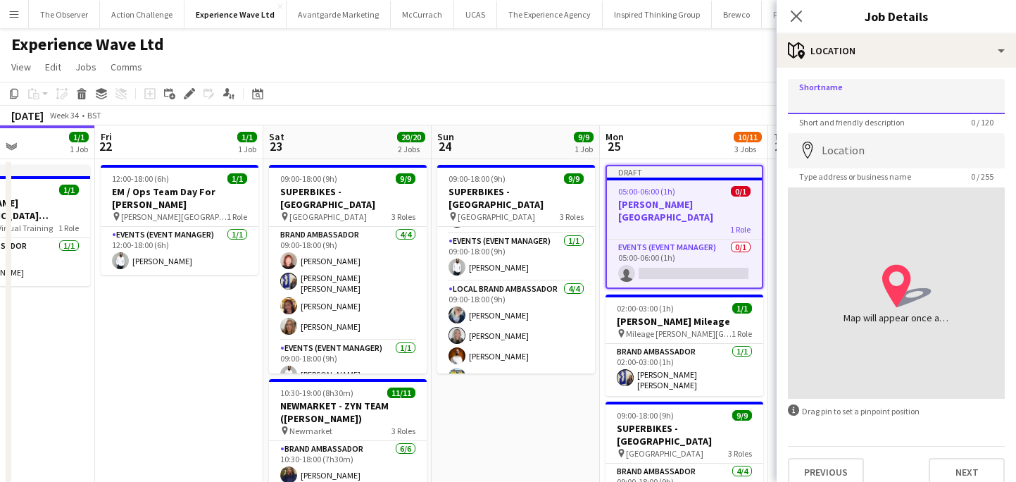
click at [864, 111] on input "Shortname" at bounding box center [896, 96] width 217 height 35
type input "*"
type input "**********"
click at [844, 468] on button "Previous" at bounding box center [826, 472] width 76 height 28
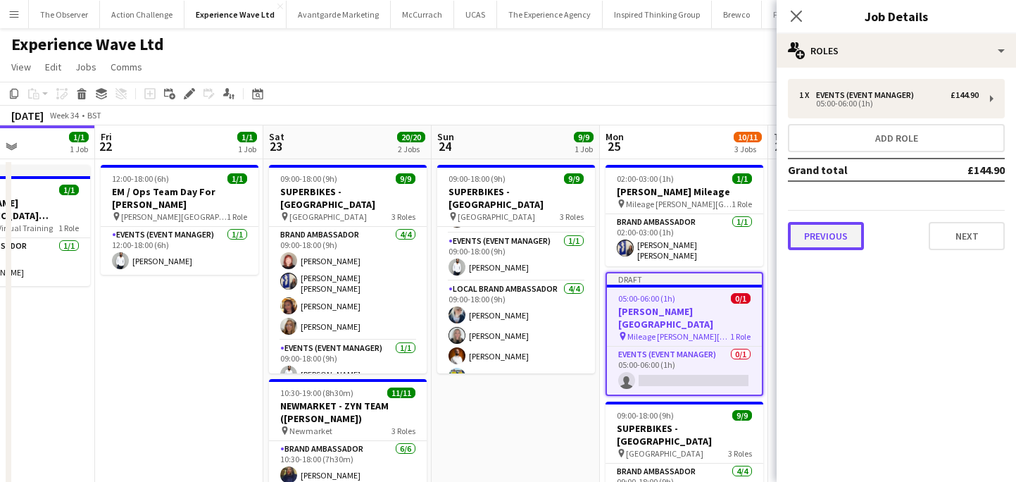
click at [828, 235] on button "Previous" at bounding box center [826, 236] width 76 height 28
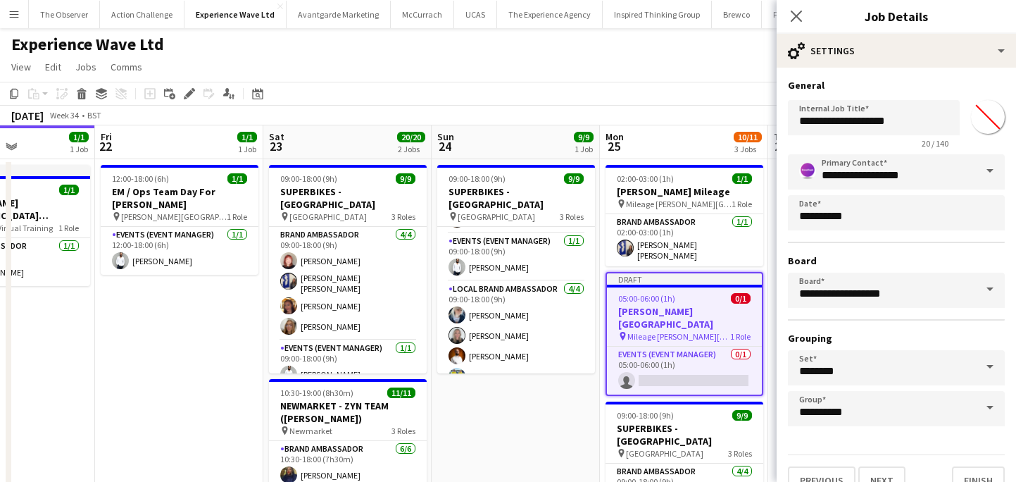
scroll to position [24, 0]
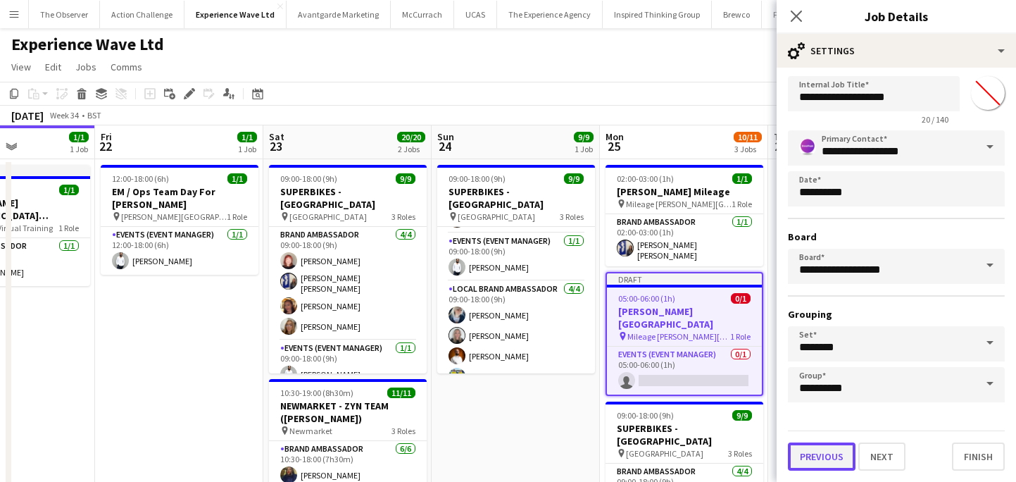
click at [836, 452] on button "Previous" at bounding box center [822, 456] width 68 height 28
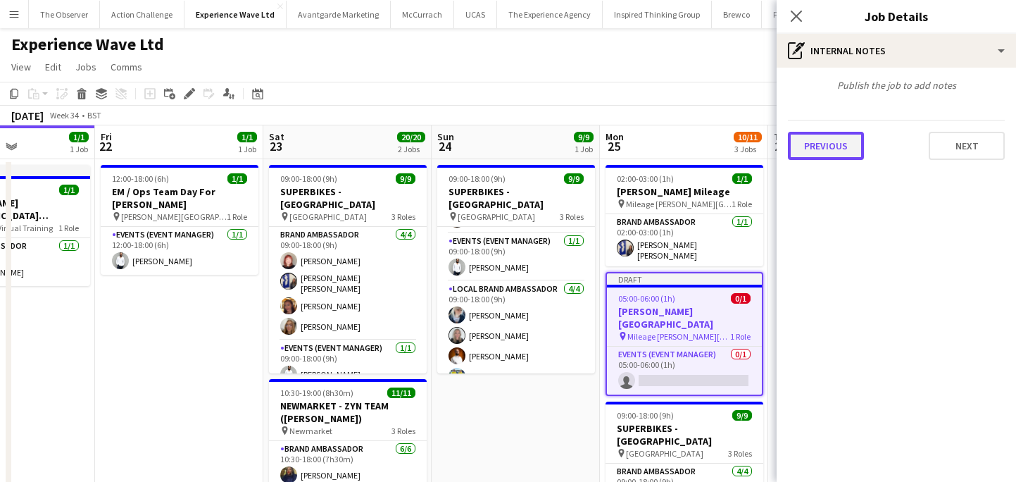
click at [816, 155] on button "Previous" at bounding box center [826, 146] width 76 height 28
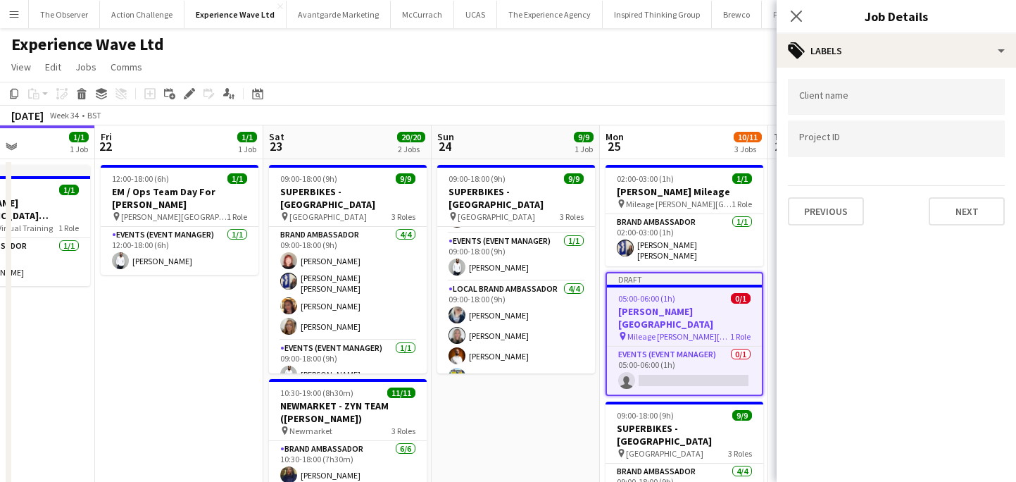
click at [531, 385] on app-date-cell "09:00-18:00 (9h) 9/9 SUPERBIKES - Cadwall Park pin Cadwall Park 3 Roles Brand A…" at bounding box center [516, 387] width 168 height 456
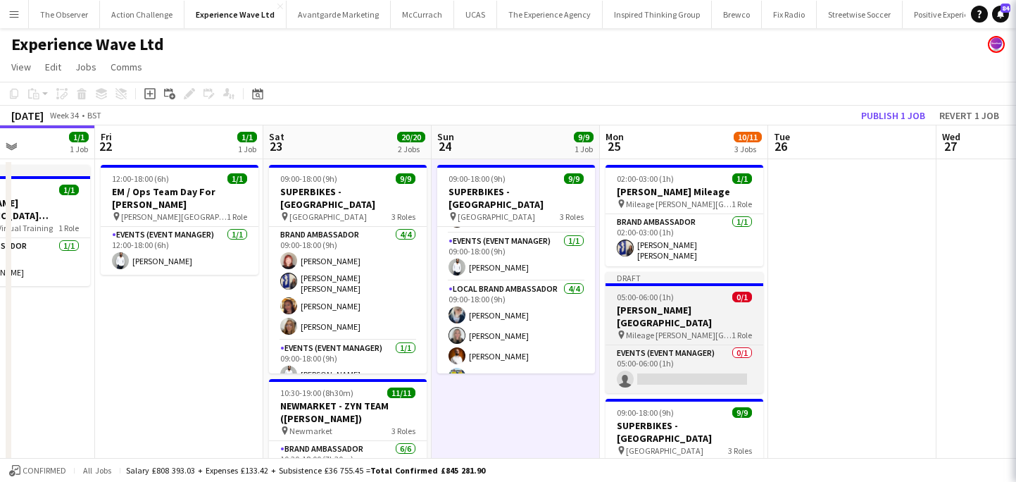
click at [656, 344] on div "Events (Event Manager) 0/1 05:00-06:00 (1h) single-neutral-actions" at bounding box center [685, 368] width 158 height 49
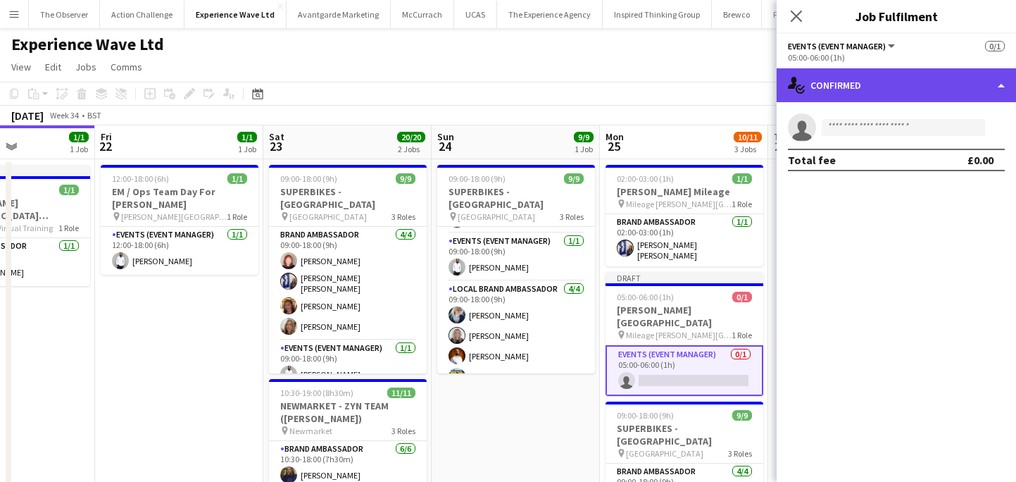
click at [896, 80] on div "single-neutral-actions-check-2 Confirmed" at bounding box center [896, 85] width 239 height 34
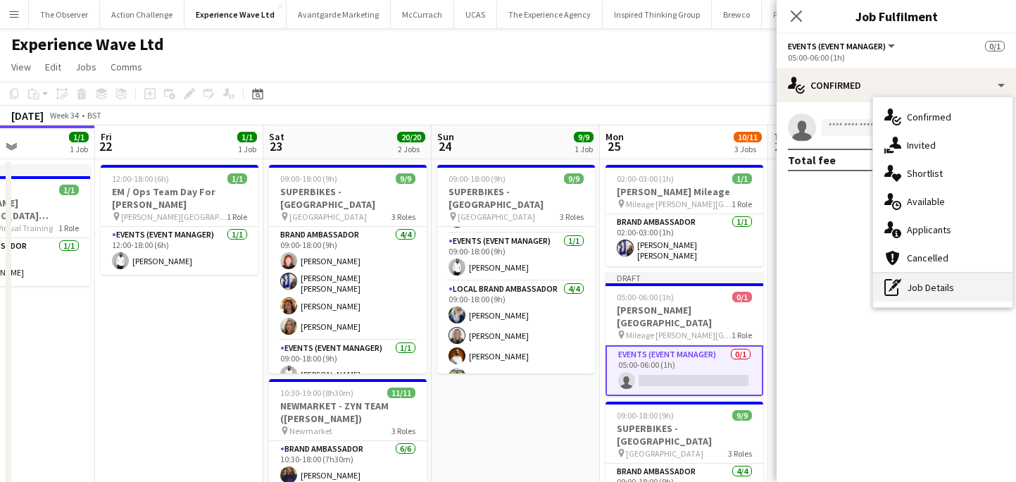
click at [947, 287] on div "pen-write Job Details" at bounding box center [942, 287] width 139 height 28
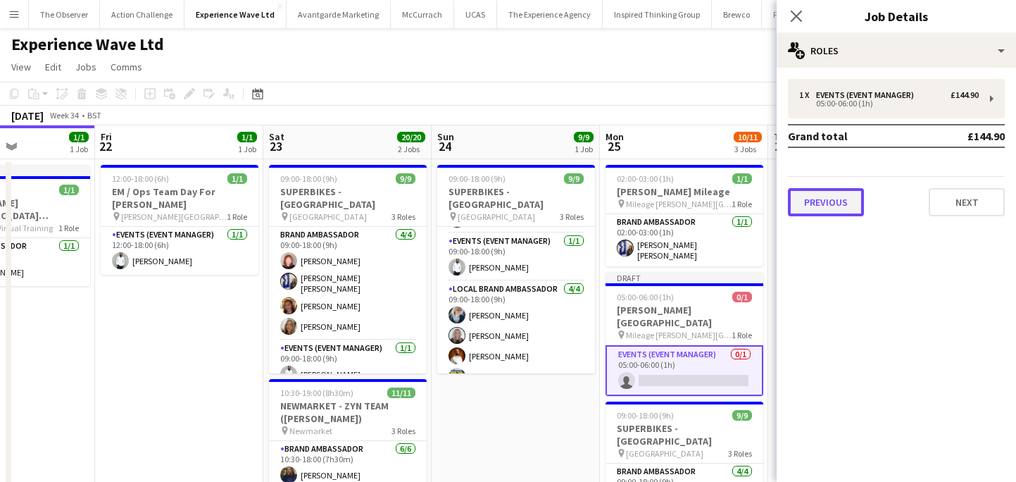
click at [840, 199] on button "Previous" at bounding box center [826, 202] width 76 height 28
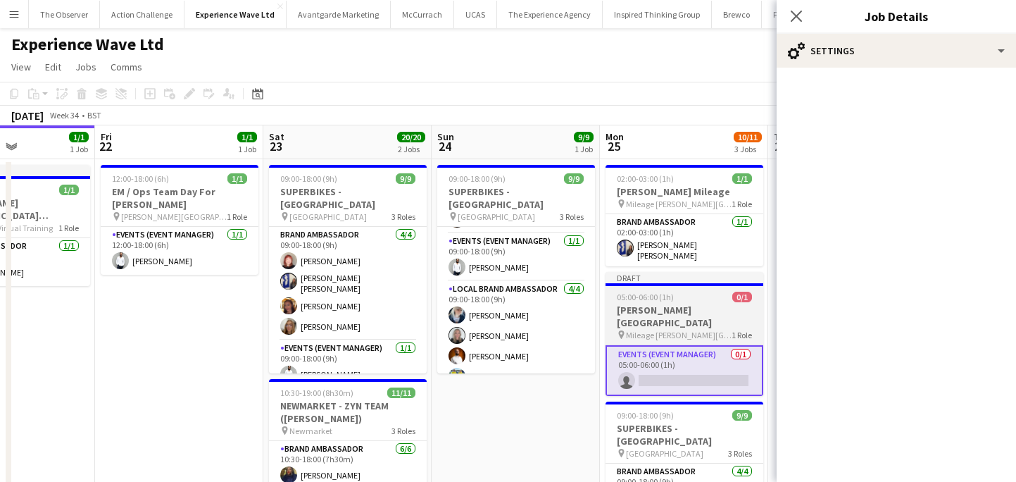
click at [709, 311] on h3 "Cadwell Park Mileage" at bounding box center [685, 316] width 158 height 25
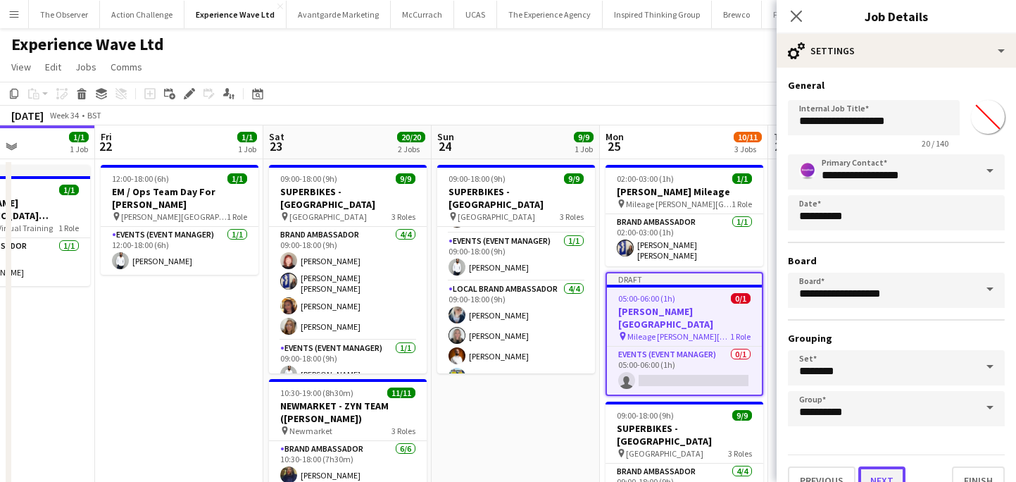
click at [866, 472] on button "Next" at bounding box center [882, 480] width 47 height 28
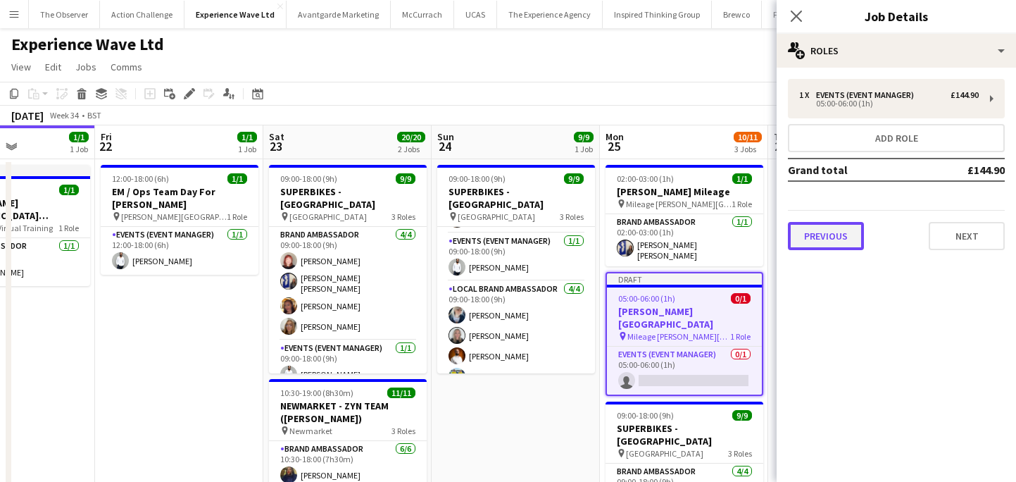
click at [837, 230] on button "Previous" at bounding box center [826, 236] width 76 height 28
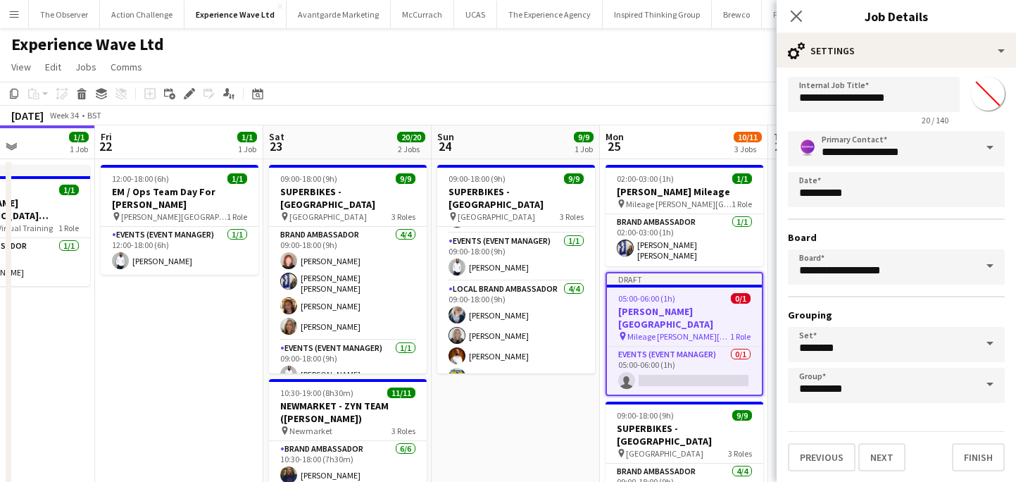
scroll to position [24, 0]
click at [874, 463] on button "Next" at bounding box center [882, 456] width 47 height 28
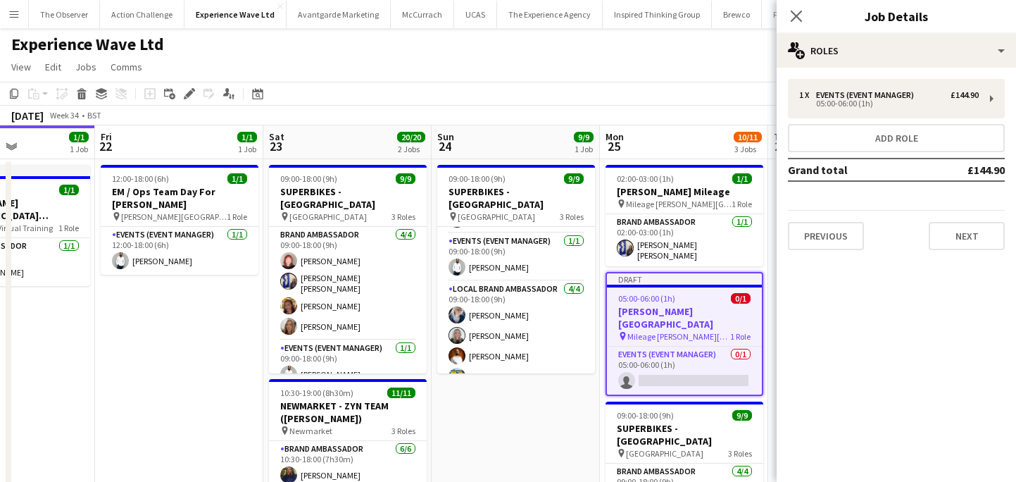
scroll to position [0, 0]
click at [951, 241] on button "Next" at bounding box center [967, 236] width 76 height 28
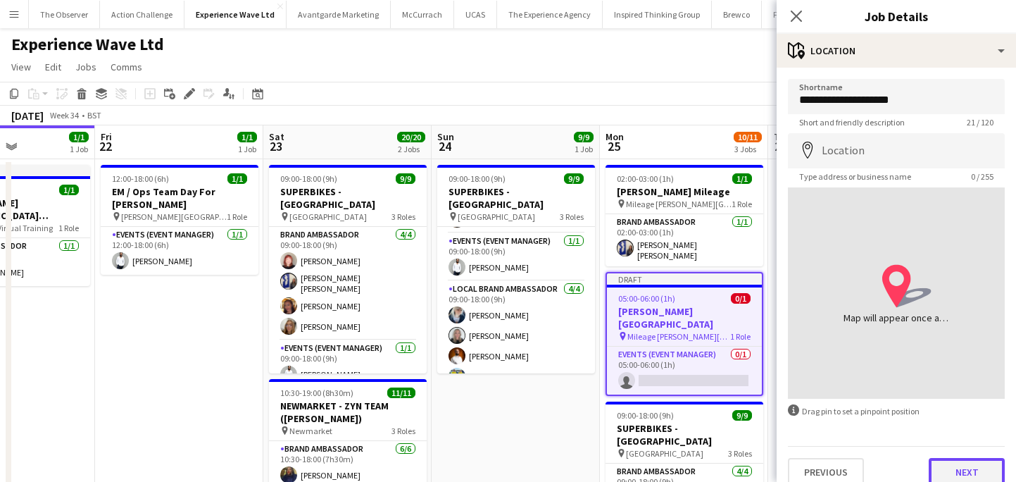
click at [956, 471] on button "Next" at bounding box center [967, 472] width 76 height 28
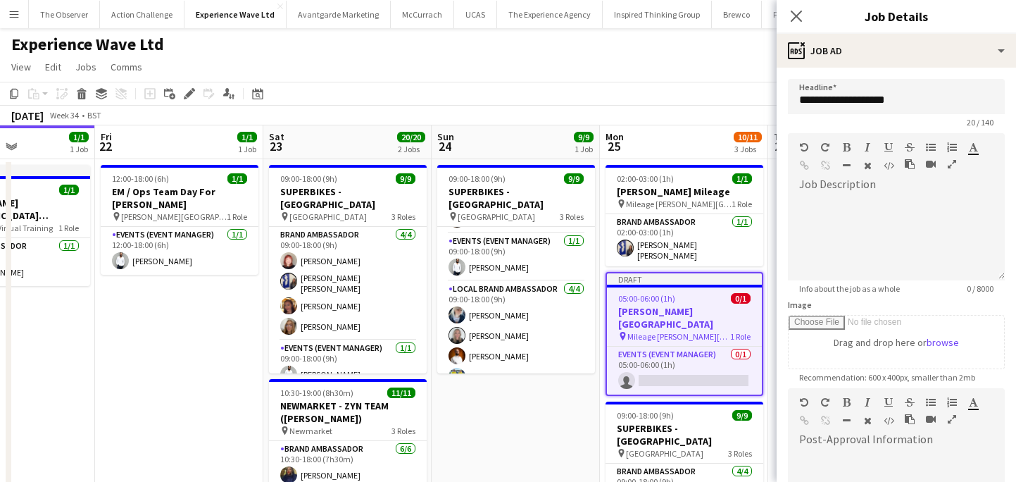
scroll to position [214, 0]
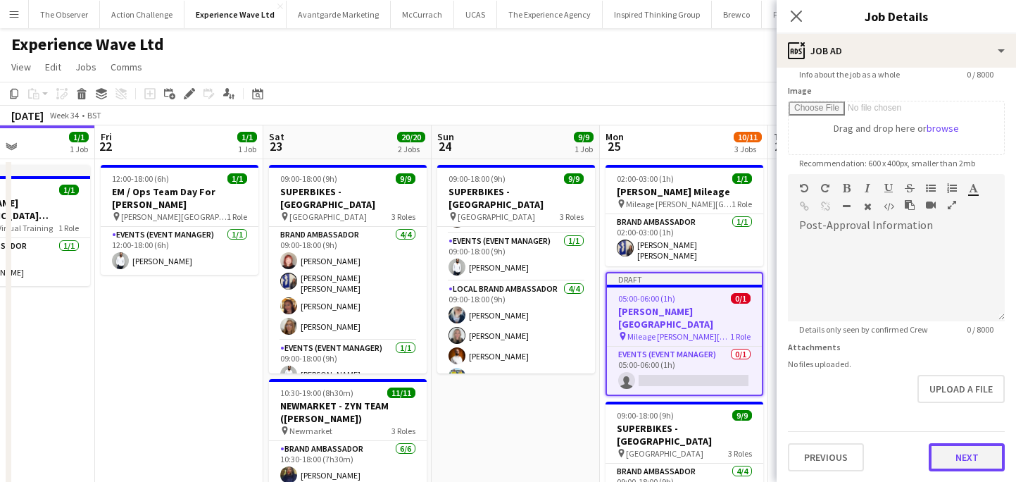
click at [940, 457] on button "Next" at bounding box center [967, 457] width 76 height 28
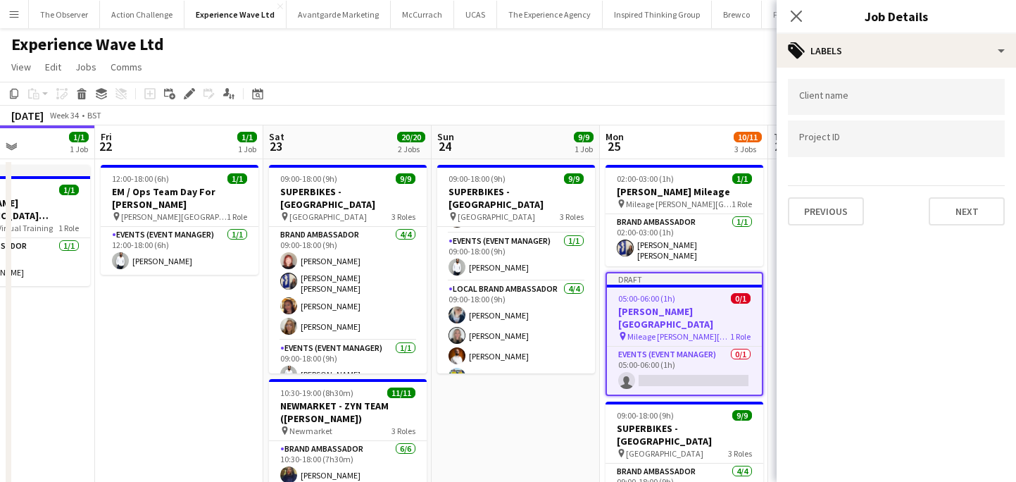
scroll to position [0, 0]
click at [952, 216] on button "Next" at bounding box center [967, 211] width 76 height 28
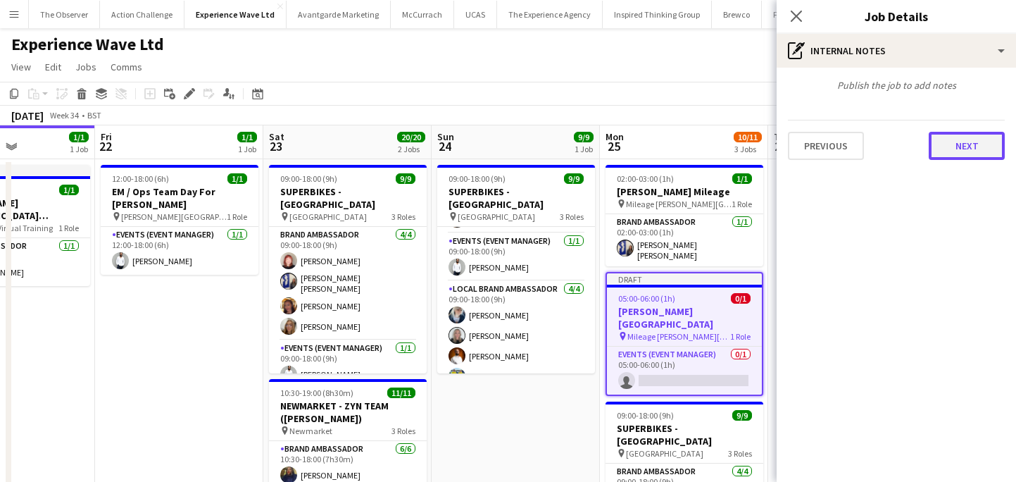
click at [968, 135] on button "Next" at bounding box center [967, 146] width 76 height 28
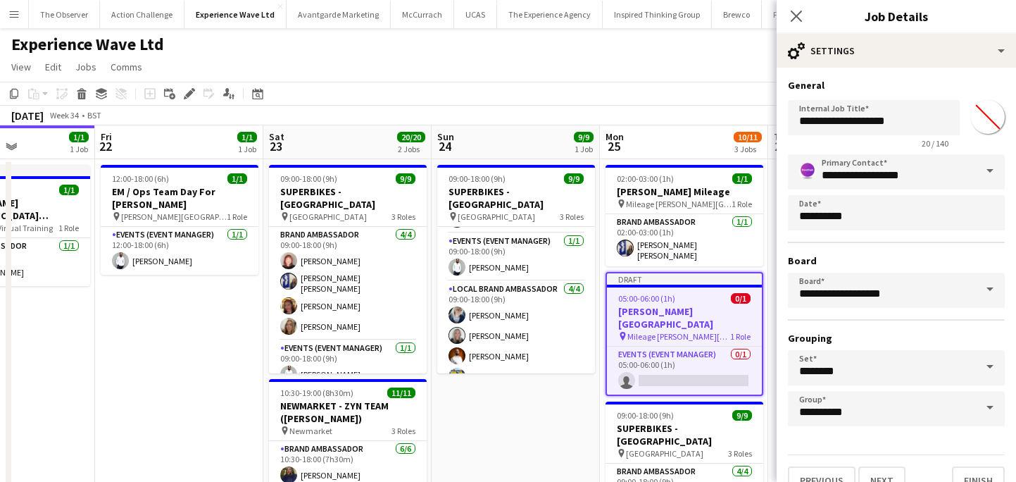
scroll to position [24, 0]
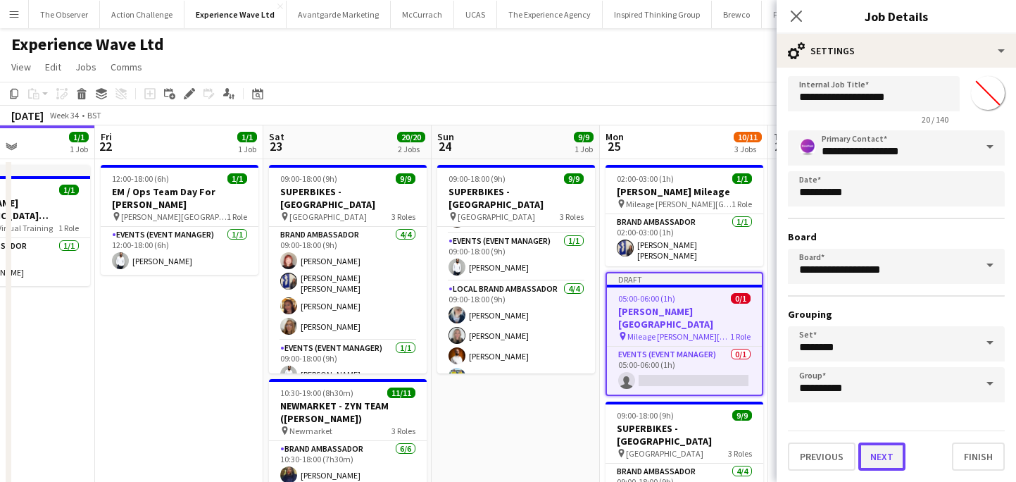
click at [888, 462] on button "Next" at bounding box center [882, 456] width 47 height 28
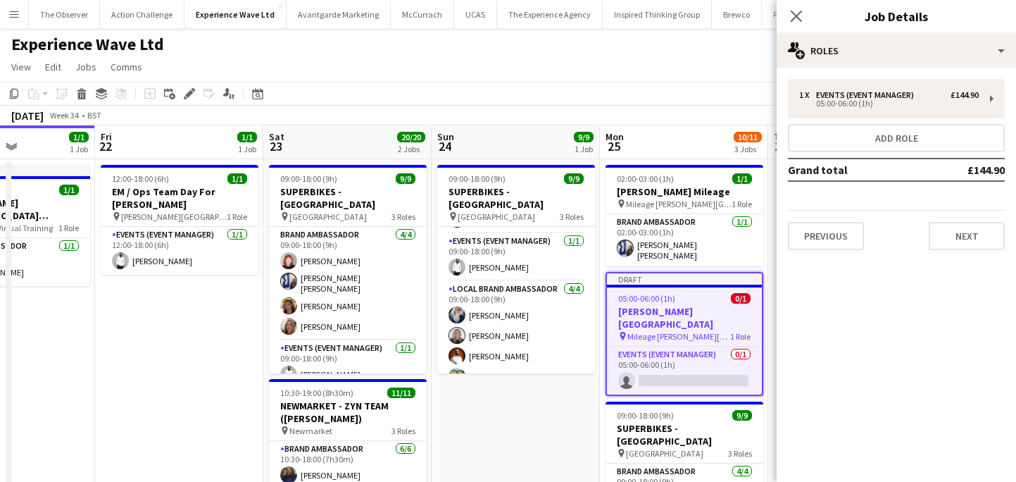
scroll to position [0, 0]
click at [968, 234] on button "Next" at bounding box center [967, 236] width 76 height 28
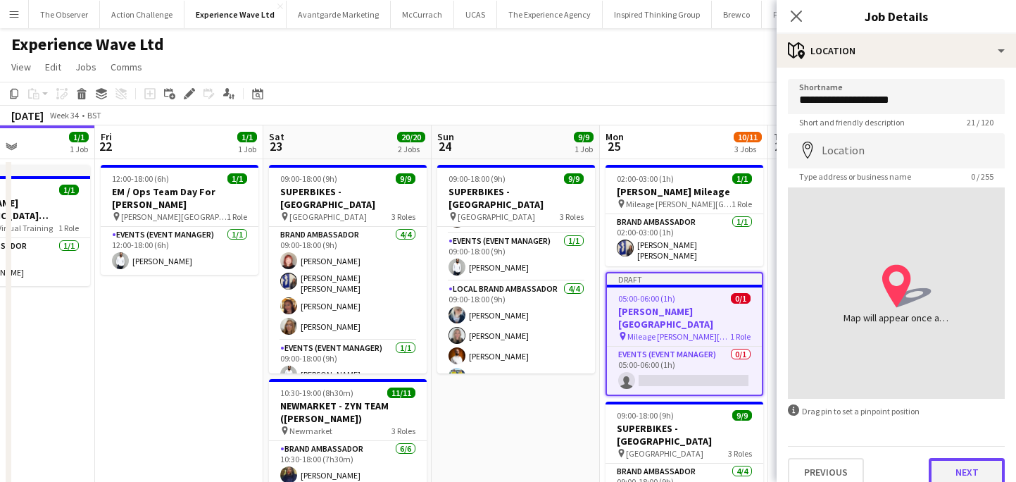
click at [957, 459] on button "Next" at bounding box center [967, 472] width 76 height 28
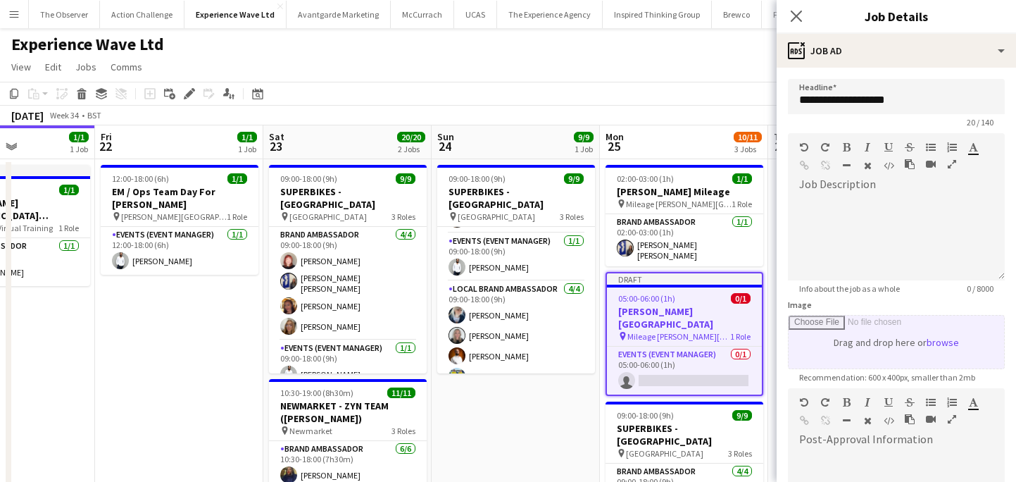
scroll to position [214, 0]
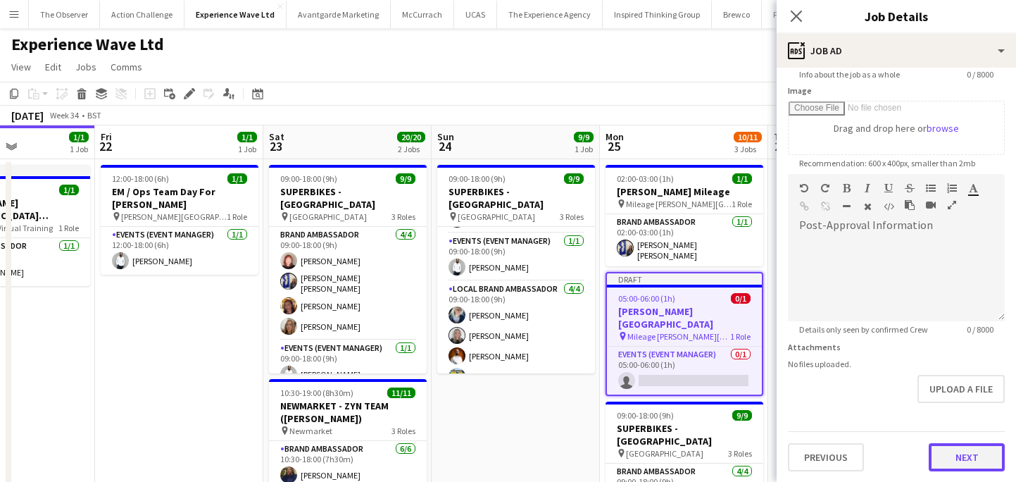
click at [956, 457] on button "Next" at bounding box center [967, 457] width 76 height 28
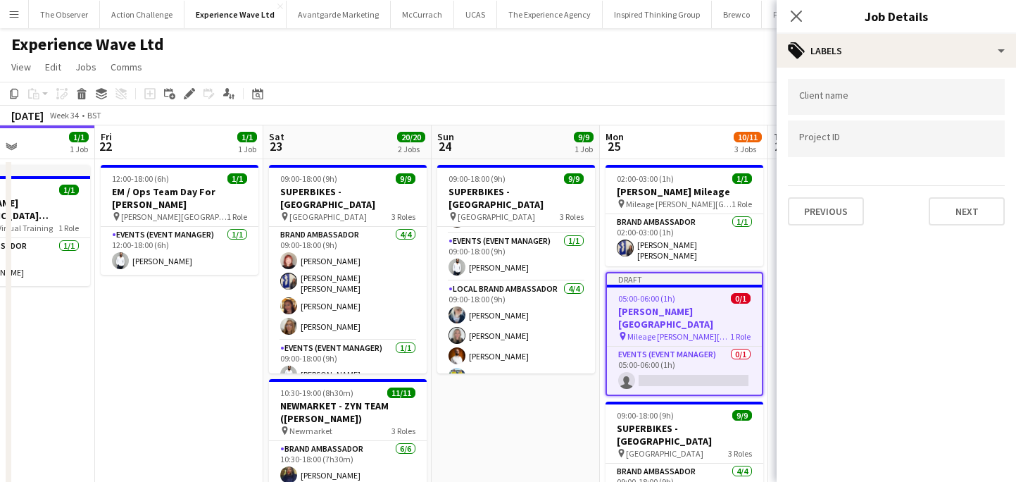
scroll to position [0, 0]
click at [569, 413] on app-date-cell "09:00-18:00 (9h) 9/9 SUPERBIKES - Cadwall Park pin Cadwall Park 3 Roles Brand A…" at bounding box center [516, 387] width 168 height 456
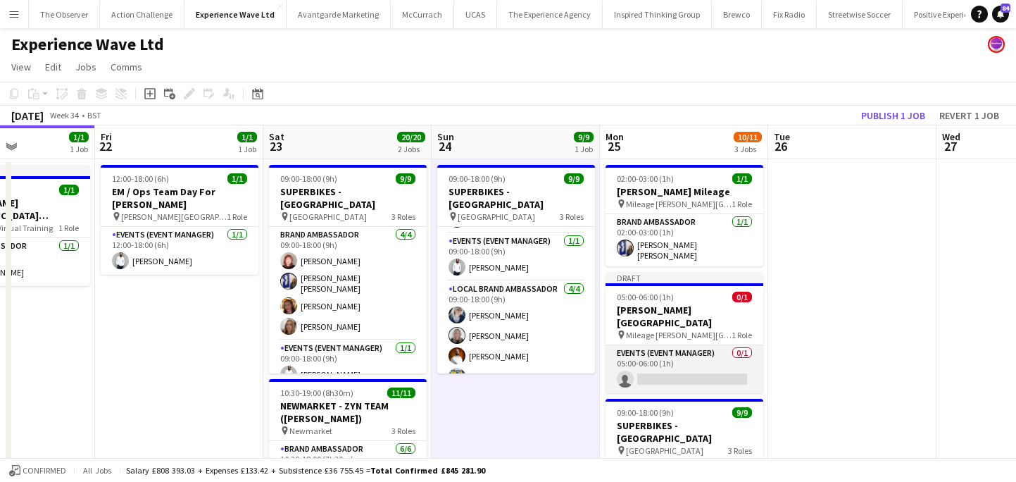
click at [660, 364] on app-card-role "Events (Event Manager) 0/1 05:00-06:00 (1h) single-neutral-actions" at bounding box center [685, 369] width 158 height 48
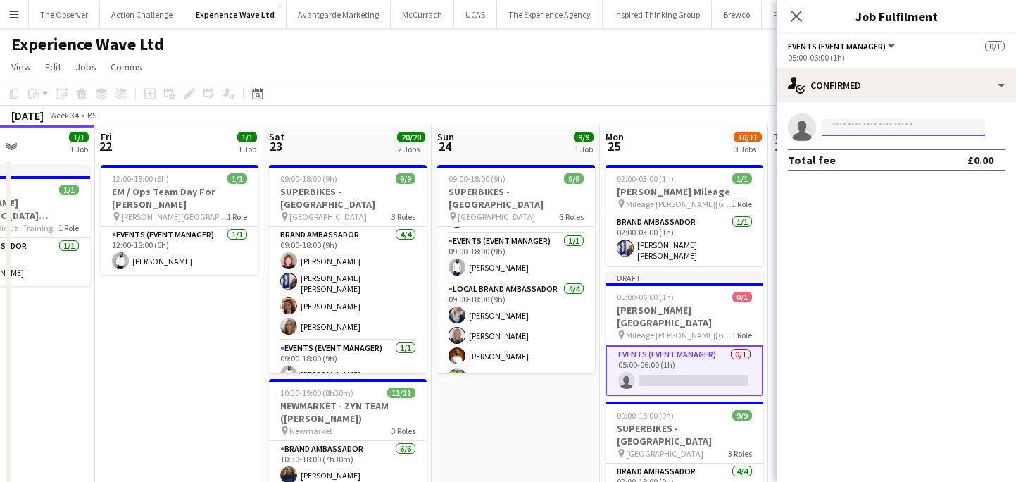
click at [871, 130] on input at bounding box center [903, 127] width 163 height 17
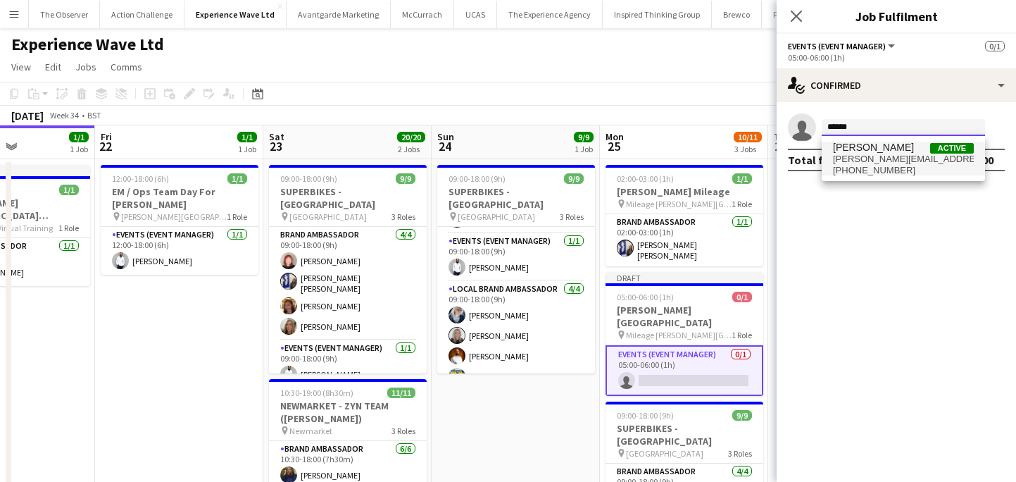
type input "*****"
click at [888, 173] on span "+447999420024" at bounding box center [903, 170] width 141 height 11
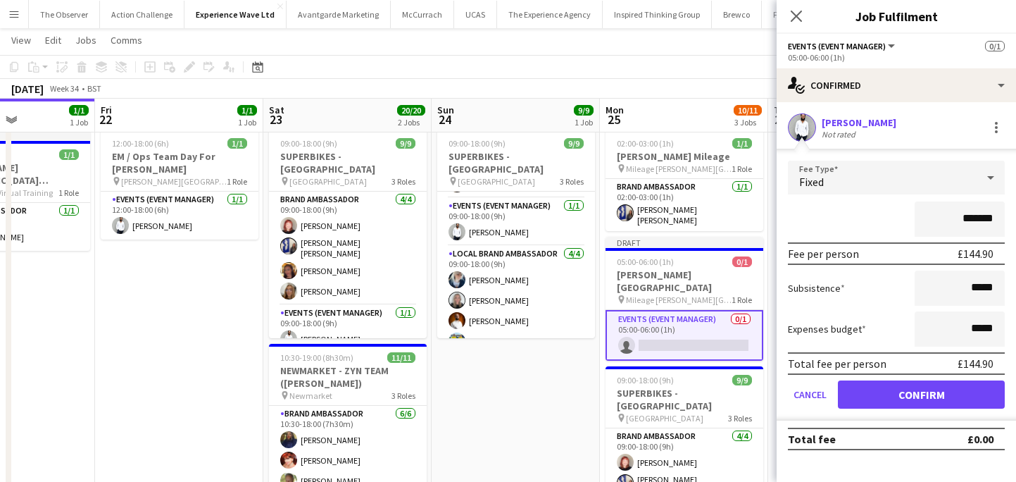
scroll to position [40, 0]
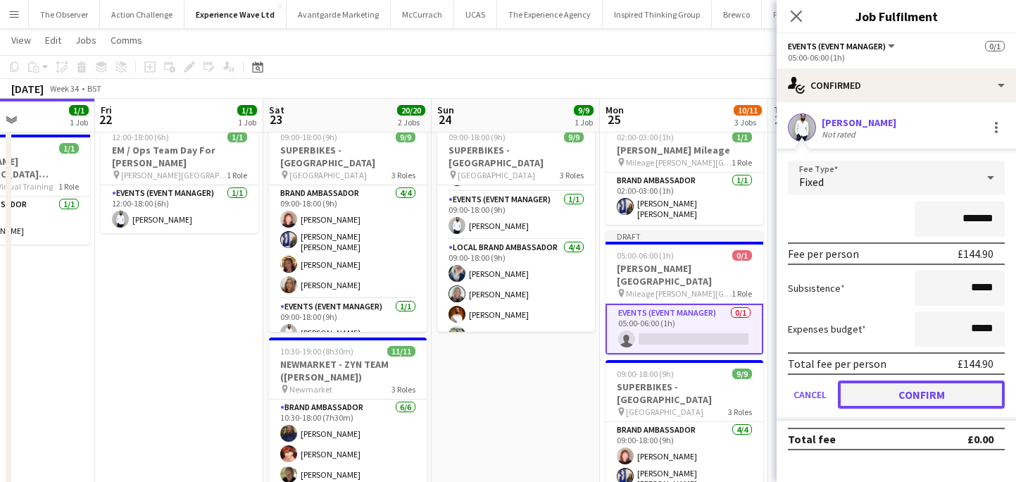
click at [925, 406] on button "Confirm" at bounding box center [921, 394] width 167 height 28
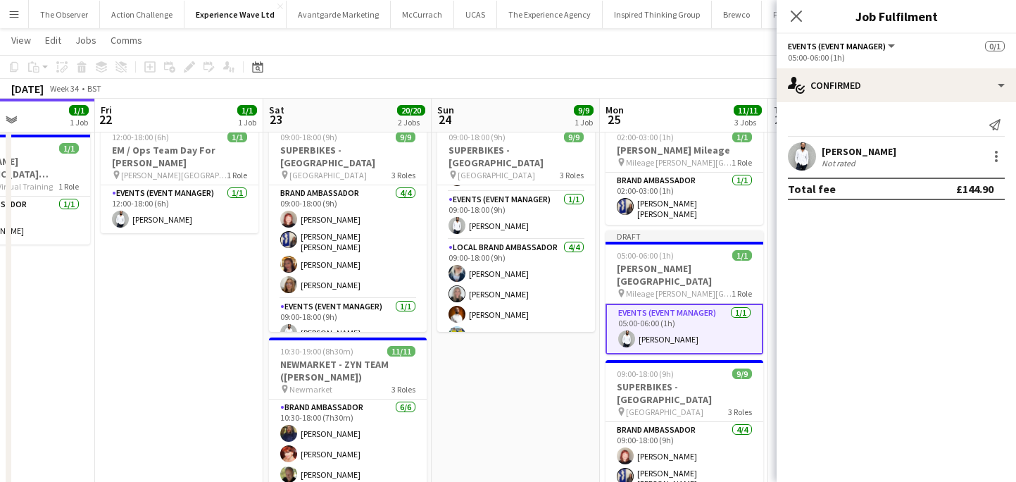
click at [467, 378] on app-date-cell "09:00-18:00 (9h) 9/9 SUPERBIKES - Cadwall Park pin Cadwall Park 3 Roles Brand A…" at bounding box center [516, 346] width 168 height 456
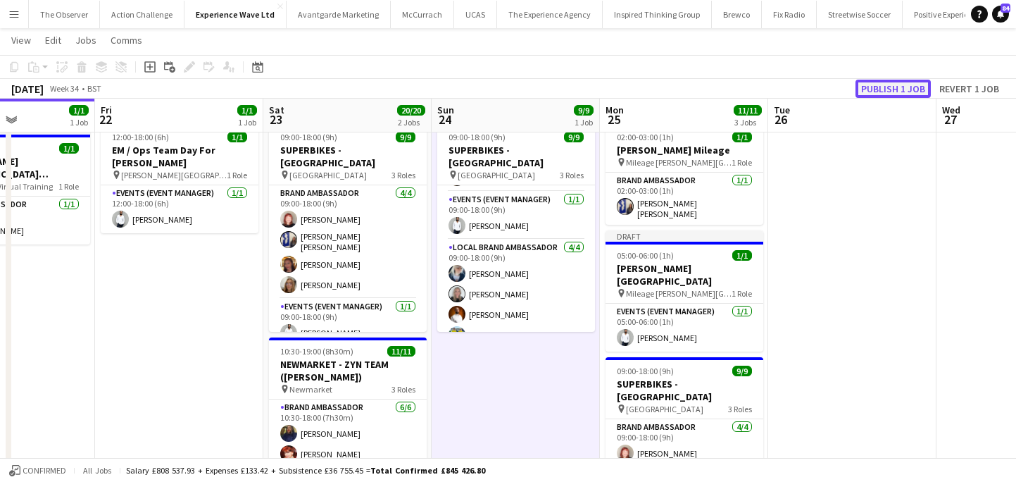
click at [909, 87] on button "Publish 1 job" at bounding box center [893, 89] width 75 height 18
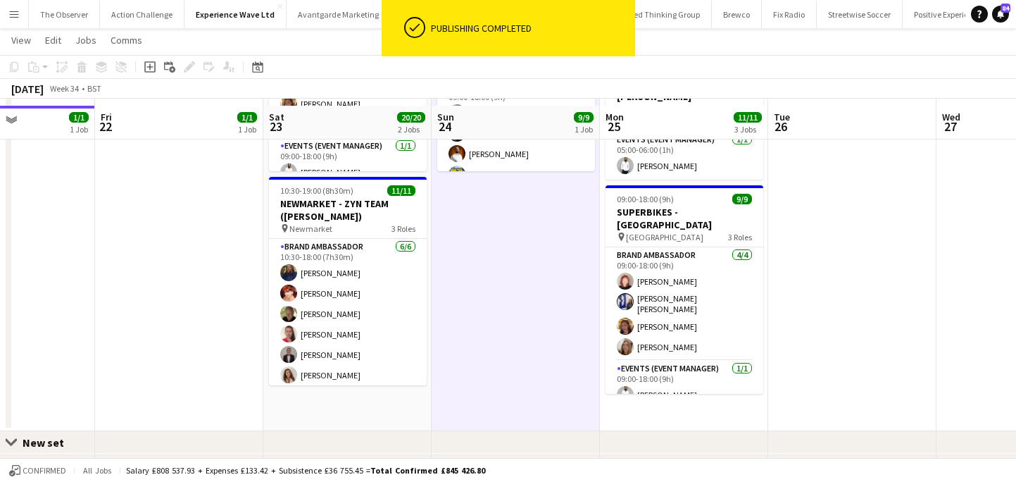
scroll to position [235, 0]
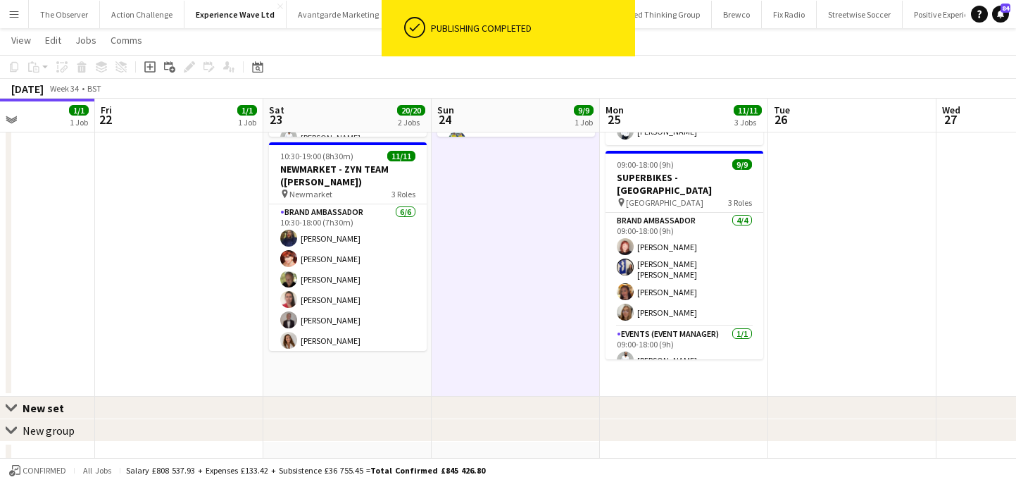
click at [704, 363] on app-date-cell "02:00-03:00 (1h) 1/1 Lily-Mae Savage Mileage pin Mileage Cadwell Park 1 Role Br…" at bounding box center [684, 160] width 168 height 474
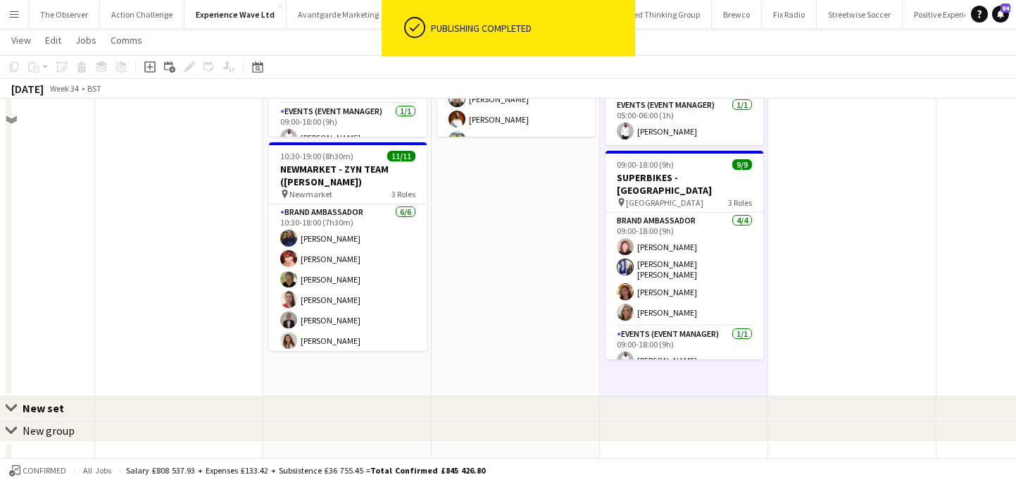
scroll to position [0, 0]
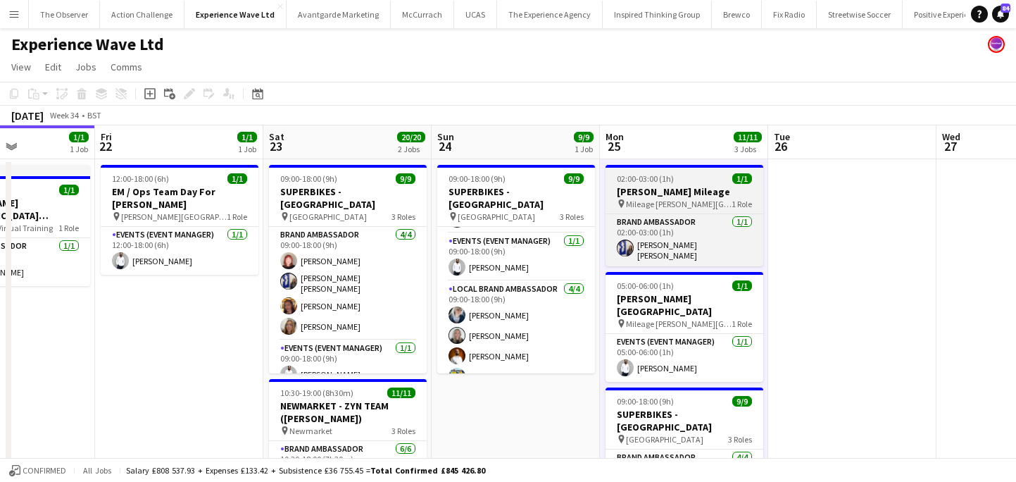
click at [700, 189] on h3 "Lily-Mae Savage Mileage" at bounding box center [685, 191] width 158 height 13
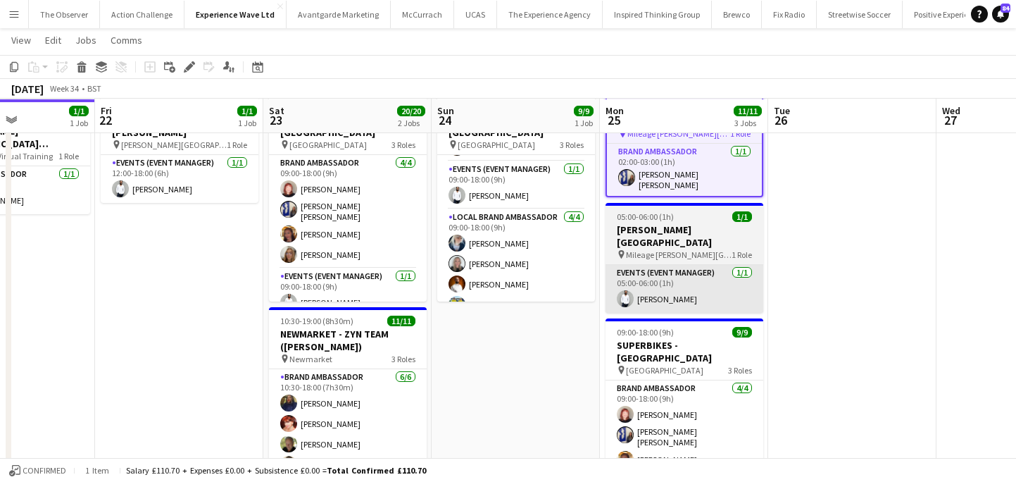
scroll to position [71, 0]
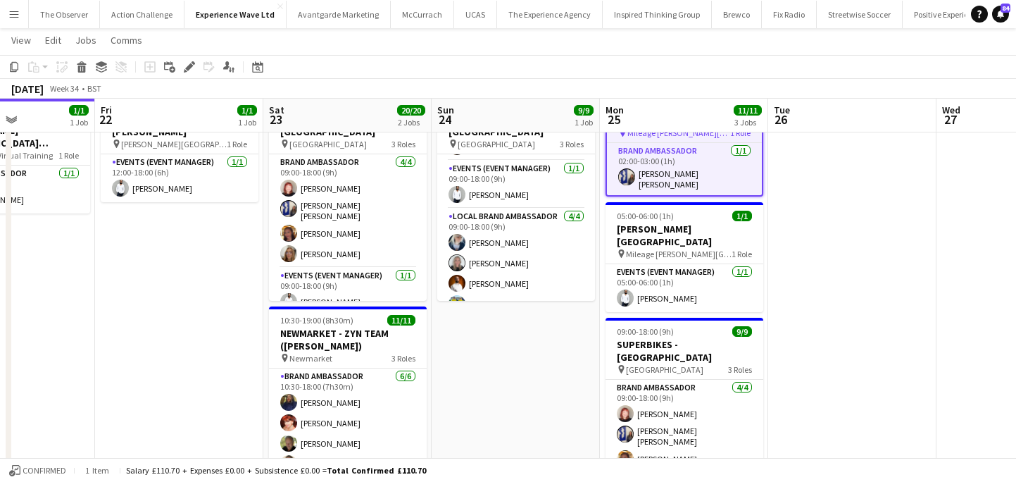
click at [797, 285] on app-date-cell at bounding box center [852, 324] width 168 height 474
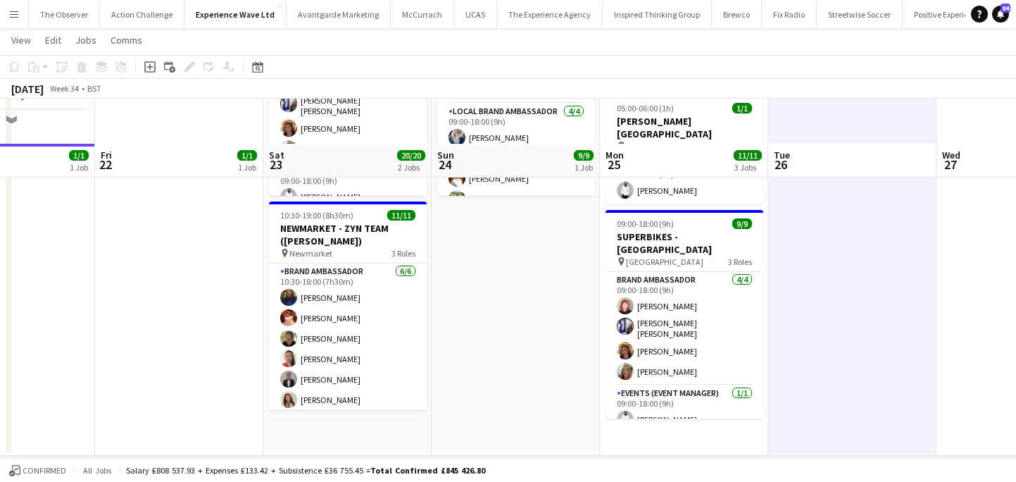
scroll to position [261, 0]
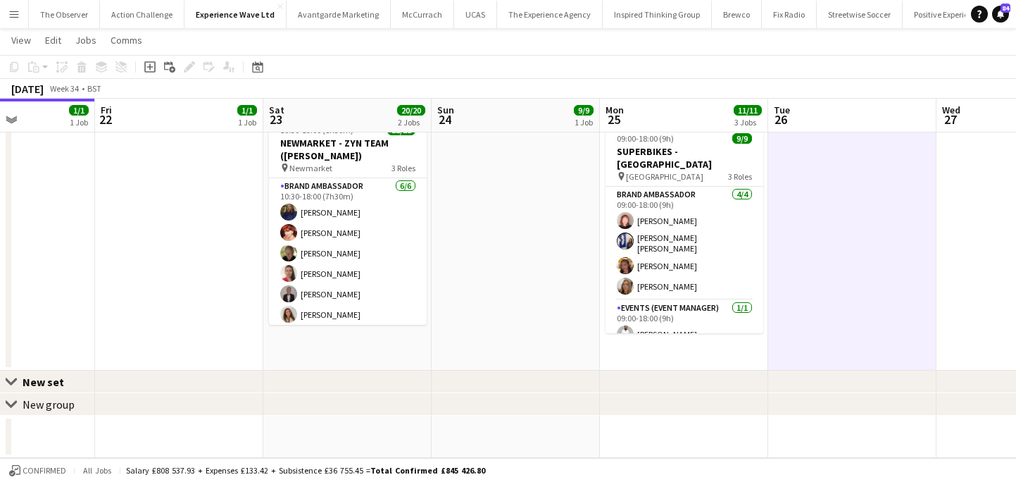
click at [700, 338] on app-date-cell "02:00-03:00 (1h) 1/1 Lily-Mae Savage Mileage pin Mileage Cadwell Park 1 Role Br…" at bounding box center [684, 133] width 168 height 474
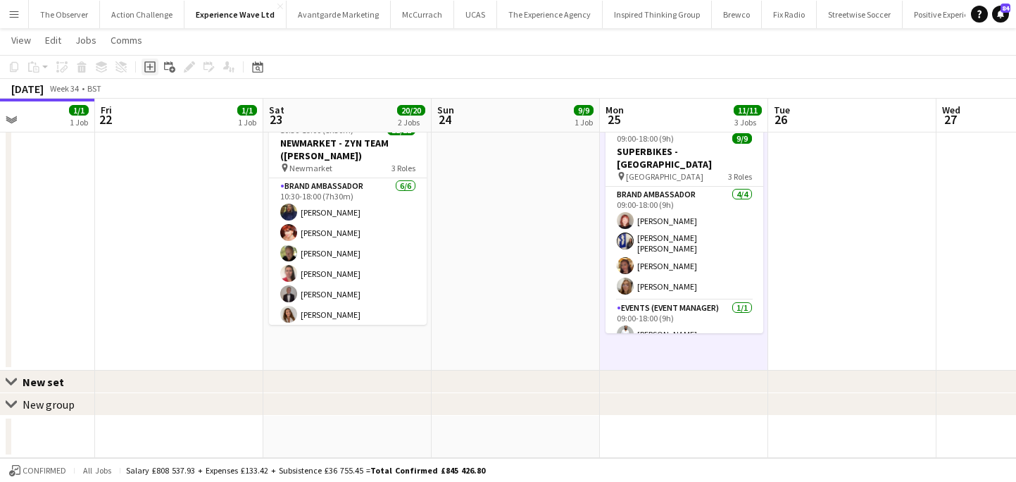
click at [149, 65] on icon "Add job" at bounding box center [149, 66] width 11 height 11
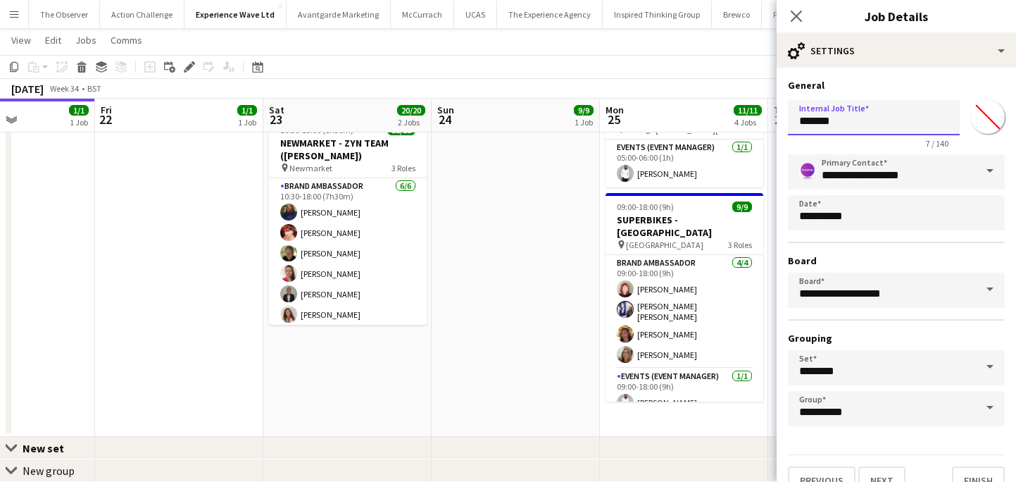
click at [867, 128] on input "*******" at bounding box center [874, 117] width 172 height 35
type input "*"
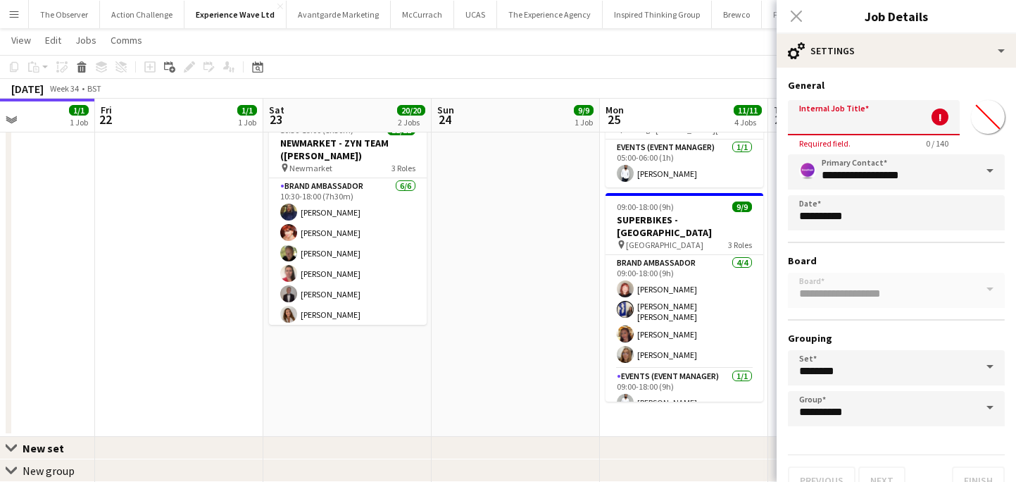
click at [565, 295] on app-date-cell "09:00-18:00 (9h) 9/9 SUPERBIKES - Cadwall Park pin Cadwall Park 3 Roles Brand A…" at bounding box center [516, 166] width 168 height 540
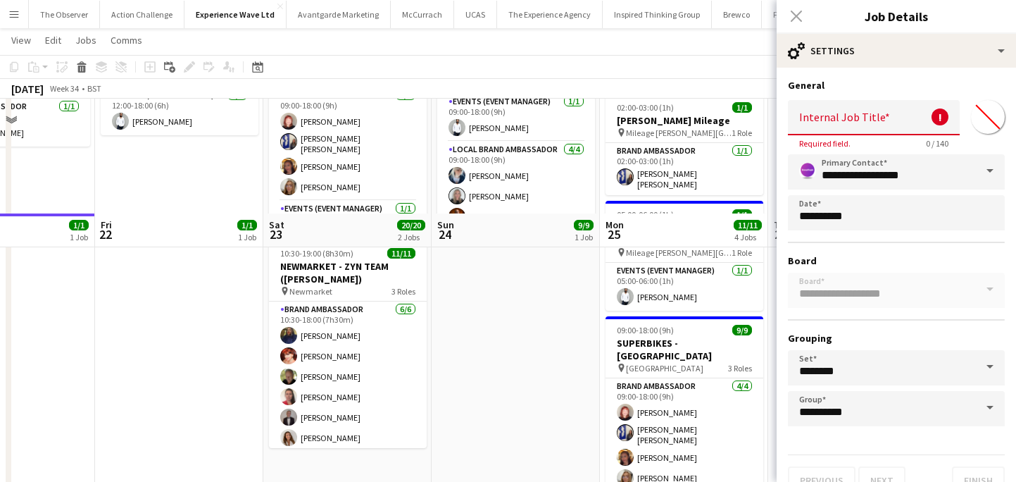
scroll to position [0, 0]
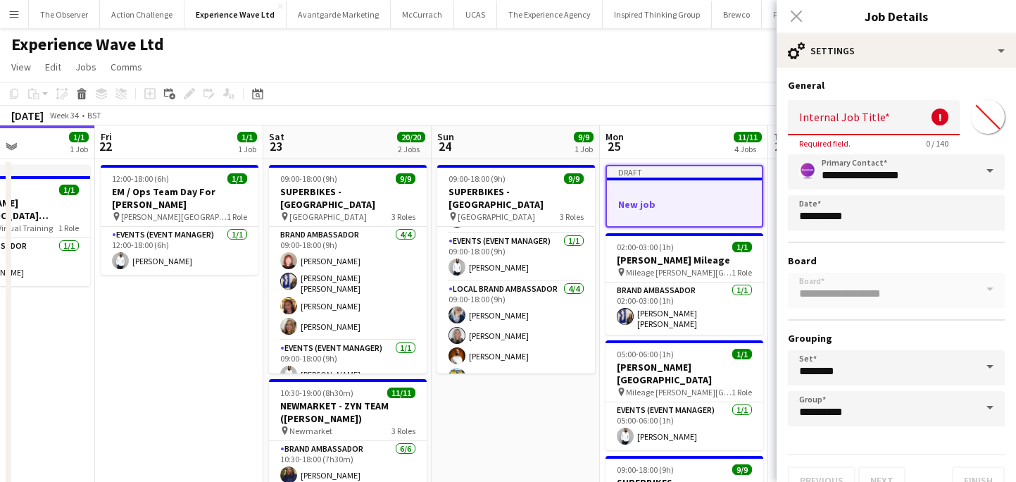
click at [533, 411] on app-date-cell "09:00-18:00 (9h) 9/9 SUPERBIKES - Cadwall Park pin Cadwall Park 3 Roles Brand A…" at bounding box center [516, 429] width 168 height 540
click at [852, 123] on input "Internal Job Title" at bounding box center [874, 117] width 172 height 35
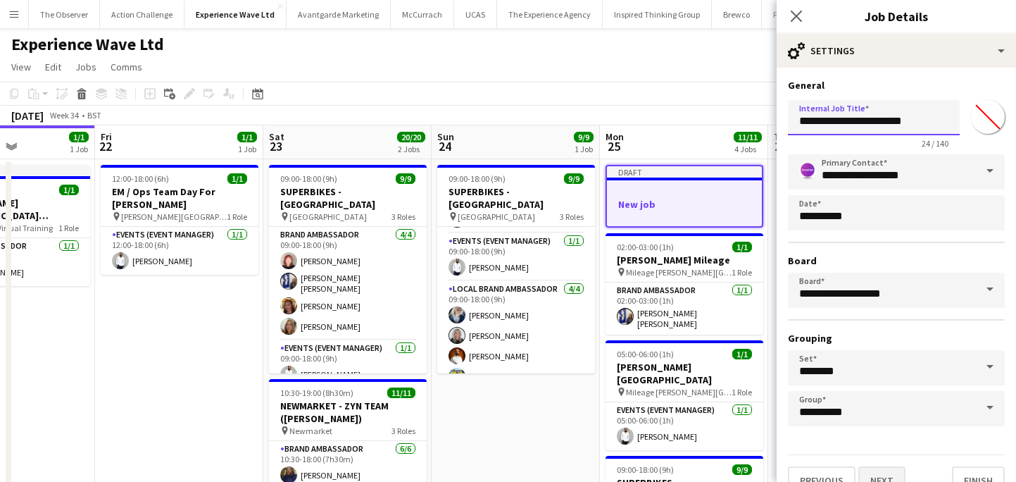
type input "**********"
click at [886, 469] on button "Next" at bounding box center [882, 480] width 47 height 28
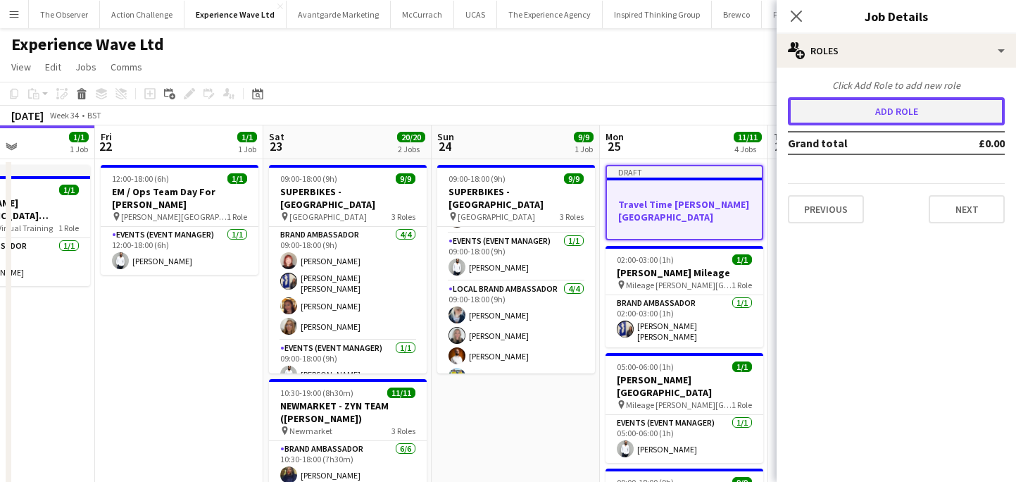
click at [886, 101] on button "Add role" at bounding box center [896, 111] width 217 height 28
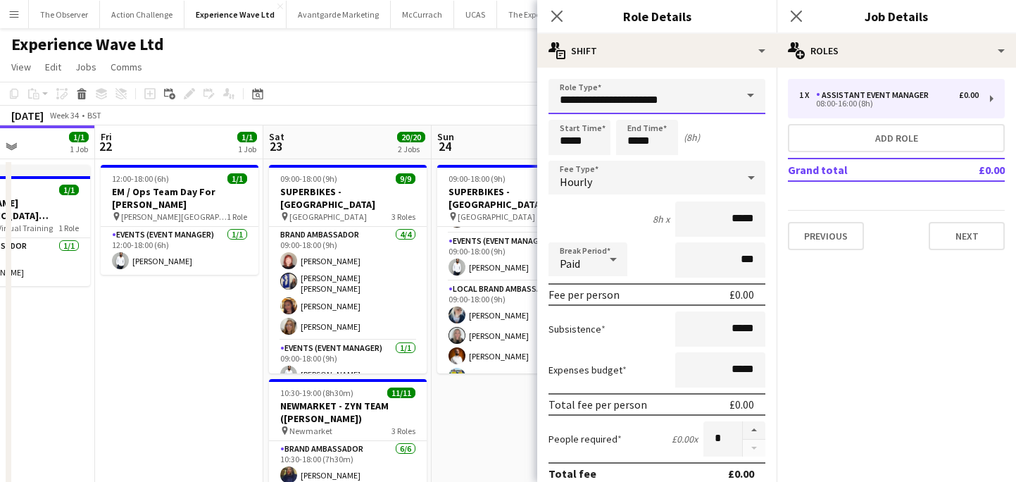
click at [720, 93] on input "**********" at bounding box center [657, 96] width 217 height 35
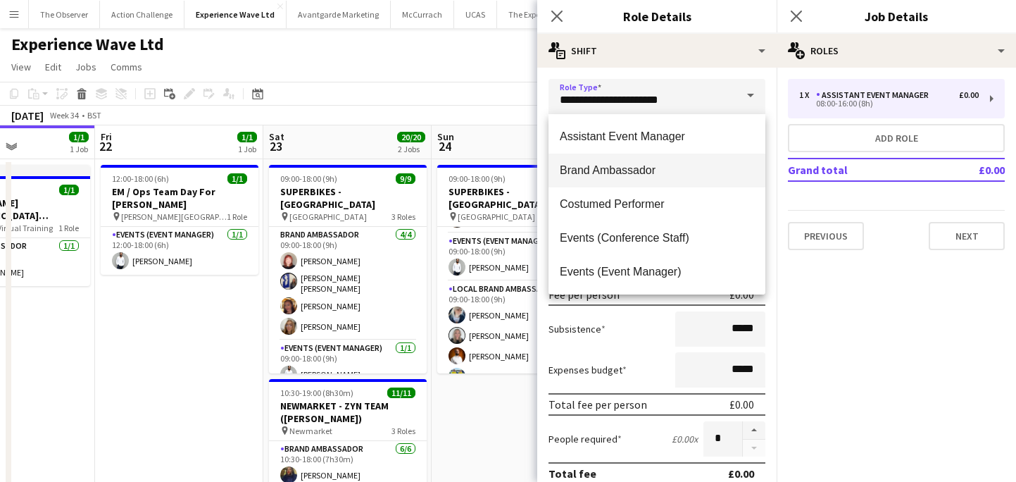
click at [666, 157] on mat-option "Brand Ambassador" at bounding box center [657, 171] width 217 height 34
type input "**********"
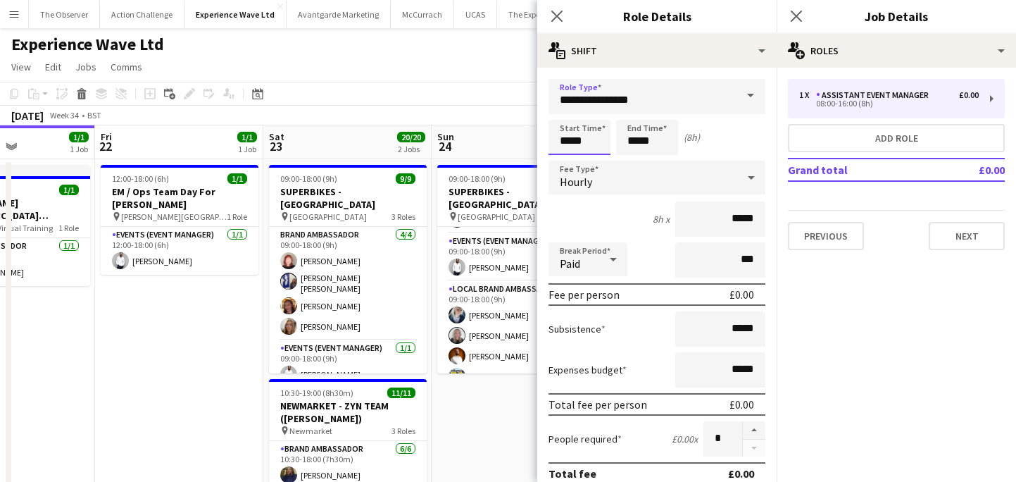
click at [597, 147] on input "*****" at bounding box center [580, 137] width 62 height 35
click at [573, 155] on div at bounding box center [565, 162] width 28 height 14
type input "*****"
click at [573, 155] on div at bounding box center [565, 162] width 28 height 14
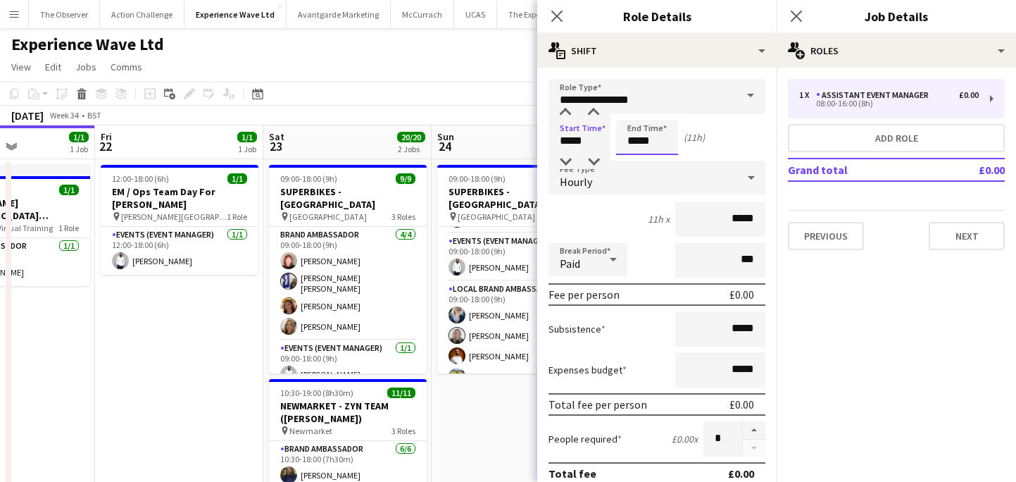
click at [635, 147] on input "*****" at bounding box center [647, 137] width 62 height 35
click at [634, 160] on div at bounding box center [633, 162] width 28 height 14
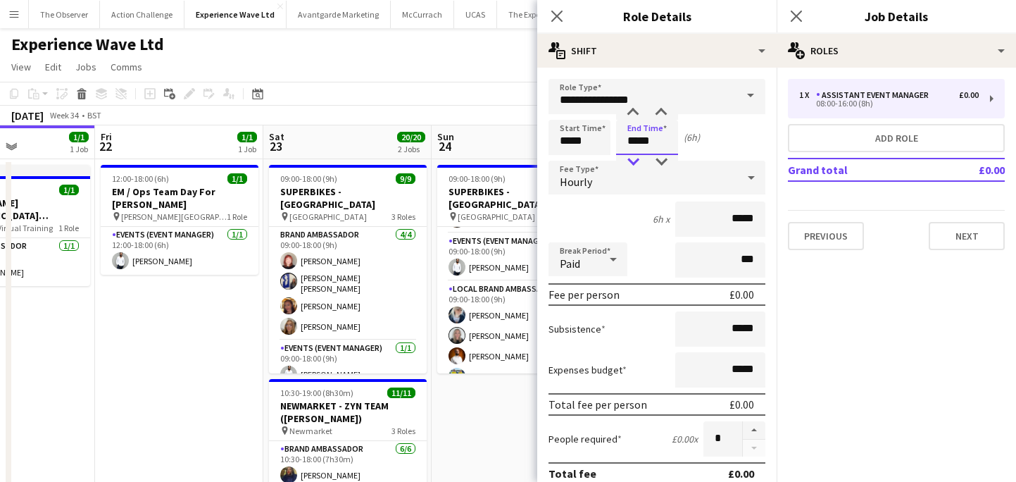
click at [634, 160] on div at bounding box center [633, 162] width 28 height 14
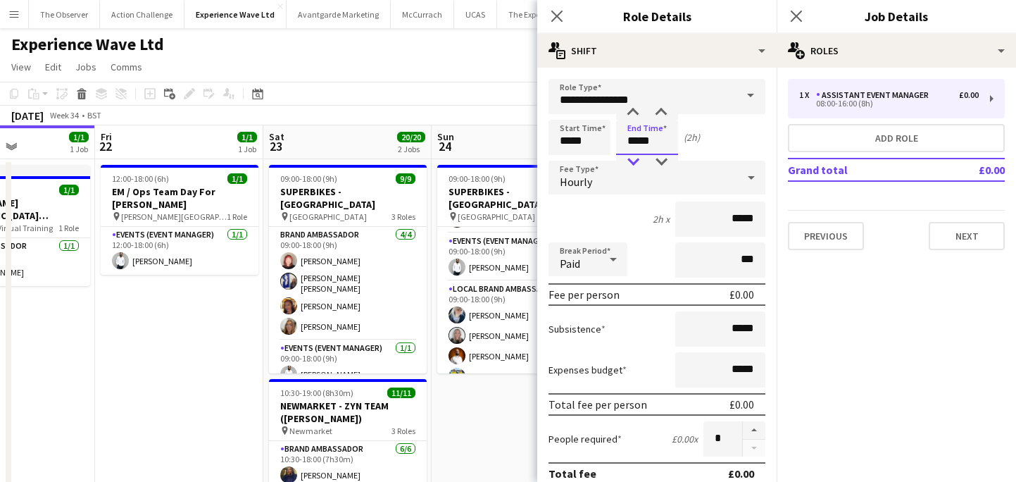
type input "*****"
click at [634, 160] on div at bounding box center [633, 162] width 28 height 14
click at [633, 175] on div "Hourly" at bounding box center [643, 178] width 189 height 34
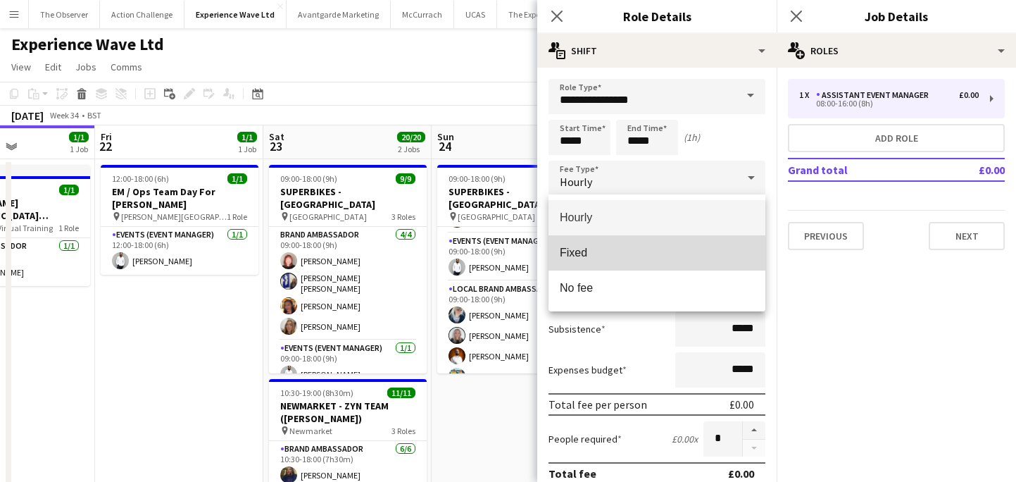
click at [635, 251] on span "Fixed" at bounding box center [657, 252] width 194 height 13
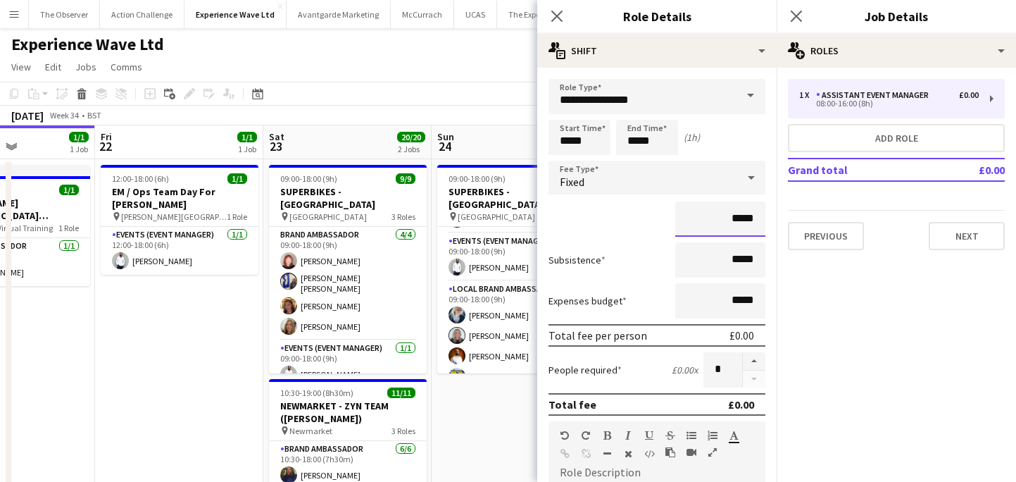
click at [747, 216] on input "*****" at bounding box center [720, 218] width 90 height 35
type input "*******"
click at [759, 360] on button "button" at bounding box center [754, 361] width 23 height 18
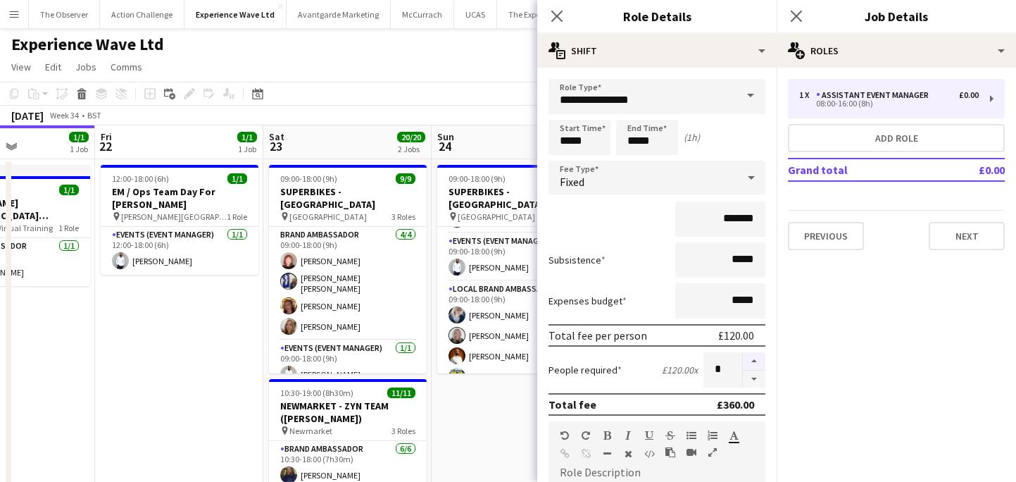
click at [759, 360] on button "button" at bounding box center [754, 361] width 23 height 18
type input "*"
click at [483, 438] on app-date-cell "09:00-18:00 (9h) 9/9 SUPERBIKES - Cadwall Park pin Cadwall Park 3 Roles Brand A…" at bounding box center [516, 429] width 168 height 540
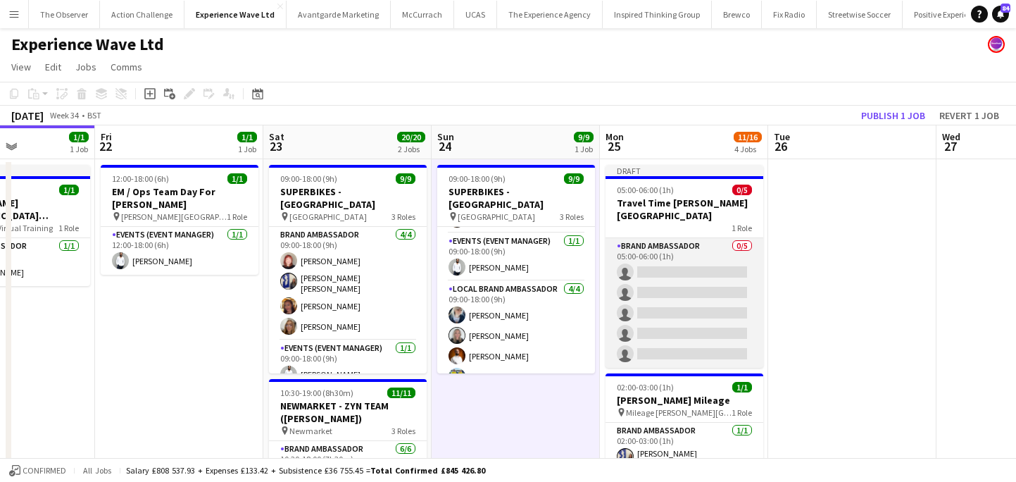
click at [706, 238] on app-card-role "Brand Ambassador 0/5 05:00-06:00 (1h) single-neutral-actions single-neutral-act…" at bounding box center [685, 303] width 158 height 130
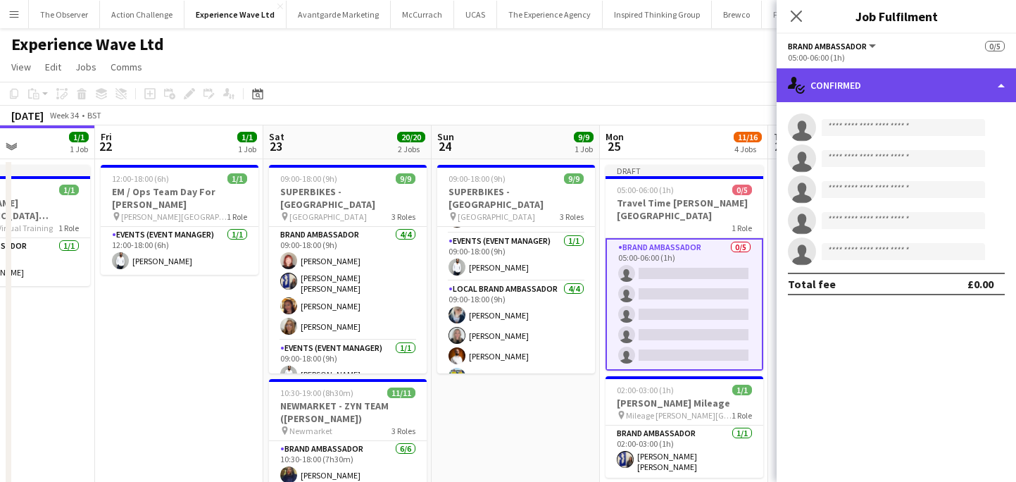
click at [940, 68] on div "single-neutral-actions-check-2 Confirmed" at bounding box center [896, 85] width 239 height 34
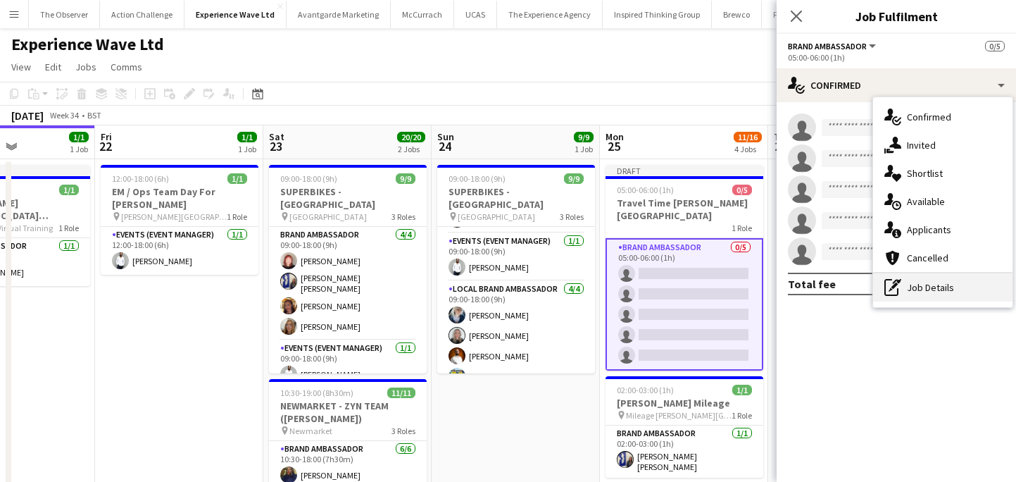
click at [951, 287] on div "pen-write Job Details" at bounding box center [942, 287] width 139 height 28
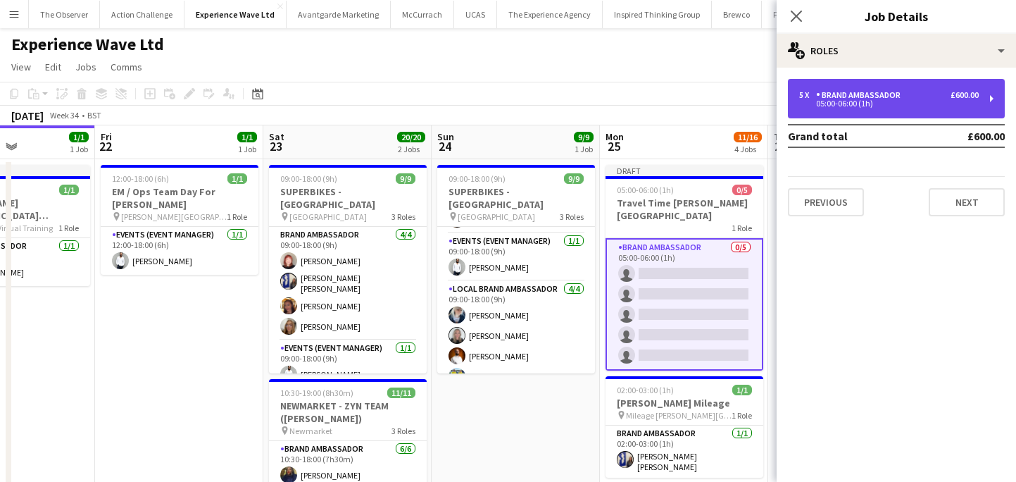
click at [902, 106] on div "05:00-06:00 (1h)" at bounding box center [889, 103] width 180 height 7
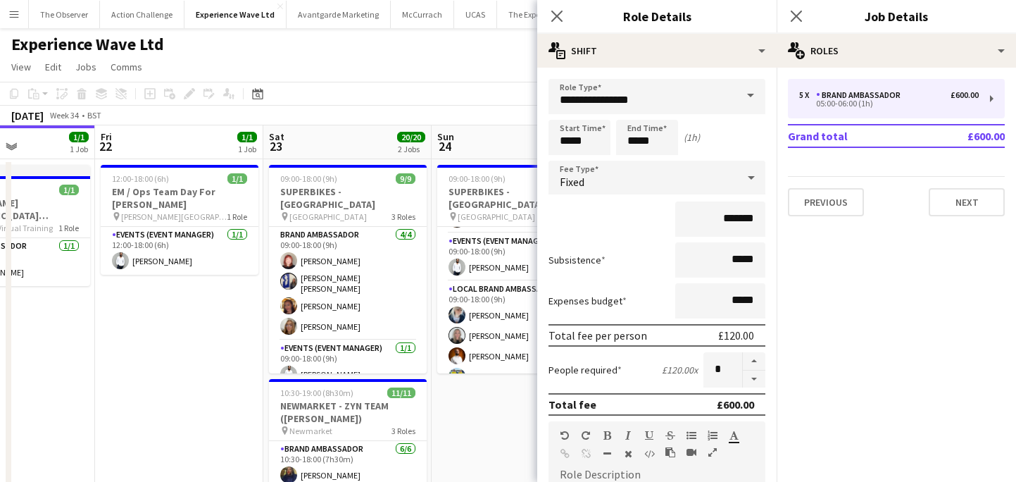
click at [474, 456] on app-date-cell "09:00-18:00 (9h) 9/9 SUPERBIKES - Cadwall Park pin Cadwall Park 3 Roles Brand A…" at bounding box center [516, 429] width 168 height 540
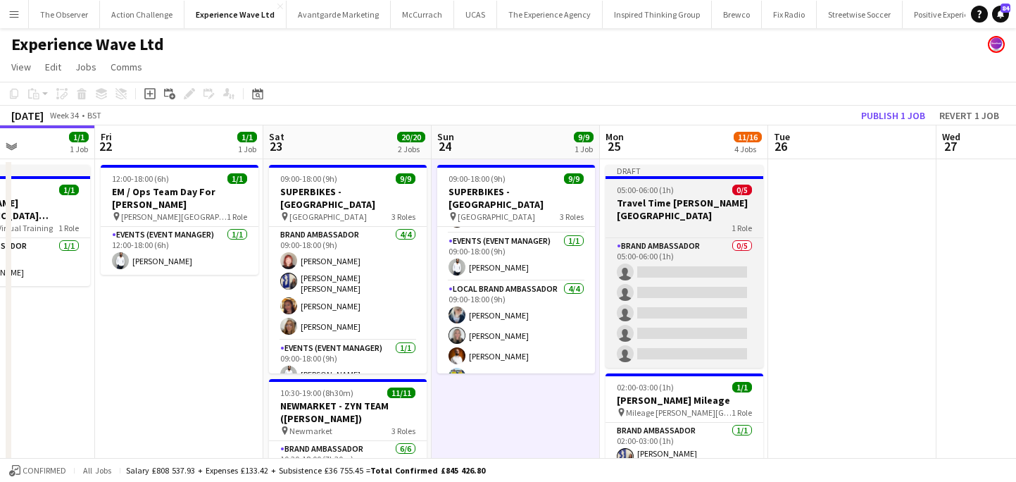
click at [723, 206] on h3 "Travel Time Cadwell Park" at bounding box center [685, 209] width 158 height 25
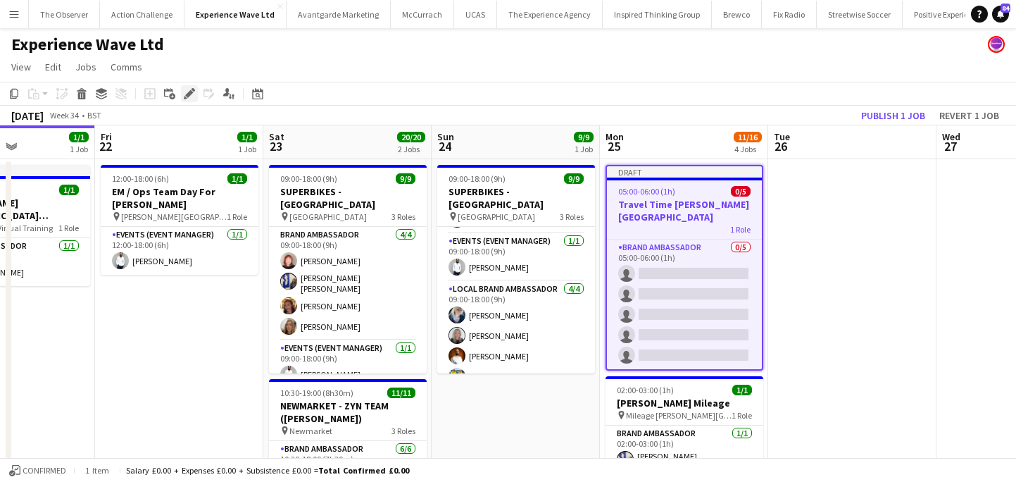
click at [185, 96] on icon at bounding box center [186, 98] width 4 height 4
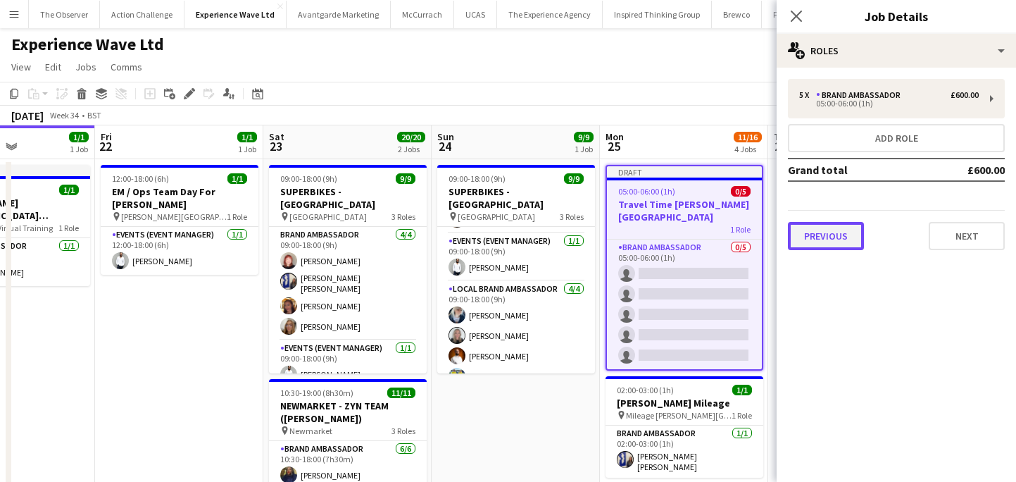
click at [811, 239] on button "Previous" at bounding box center [826, 236] width 76 height 28
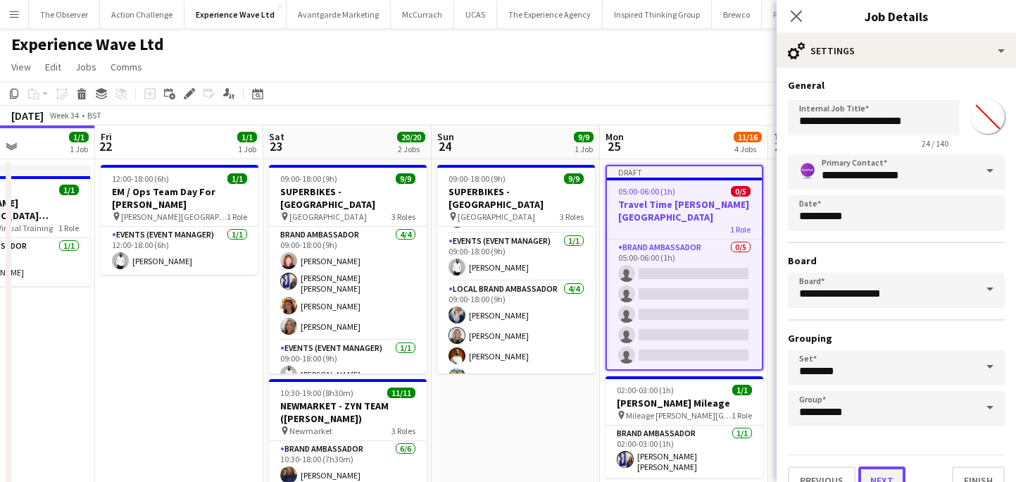
click at [885, 476] on button "Next" at bounding box center [882, 480] width 47 height 28
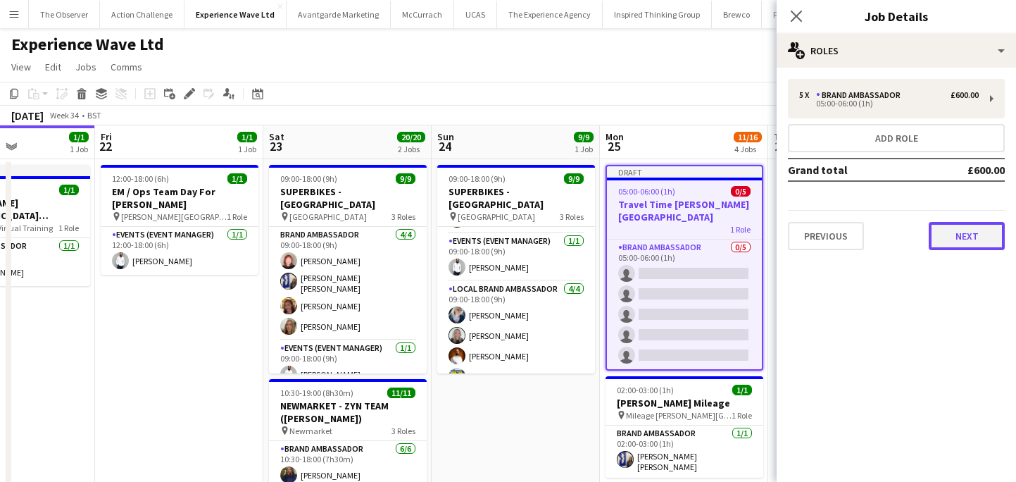
click at [954, 231] on button "Next" at bounding box center [967, 236] width 76 height 28
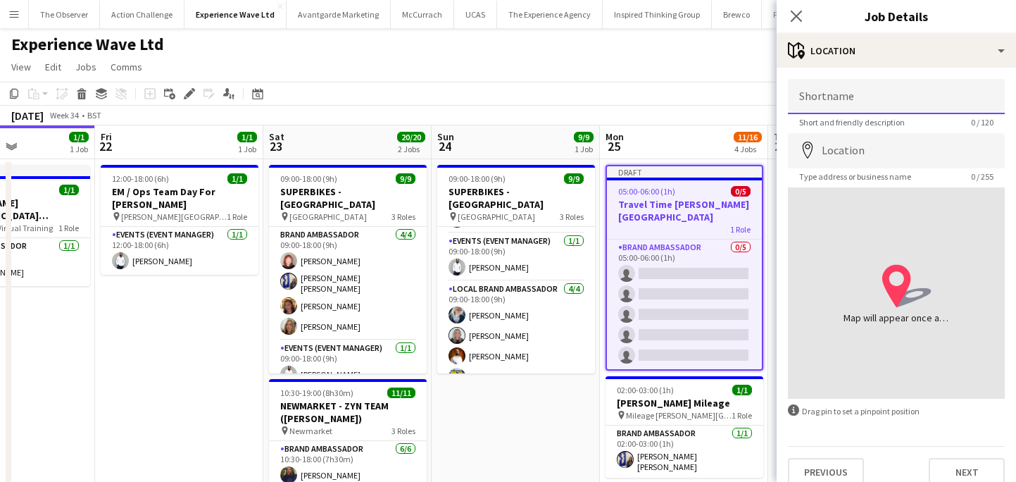
click at [887, 83] on input "Shortname" at bounding box center [896, 96] width 217 height 35
type input "**********"
click at [847, 473] on button "Previous" at bounding box center [826, 472] width 76 height 28
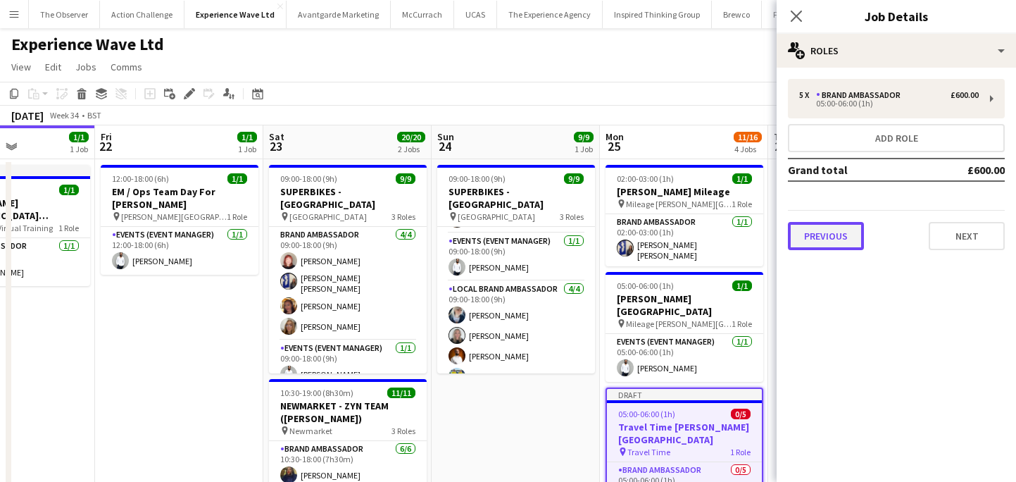
click at [837, 232] on button "Previous" at bounding box center [826, 236] width 76 height 28
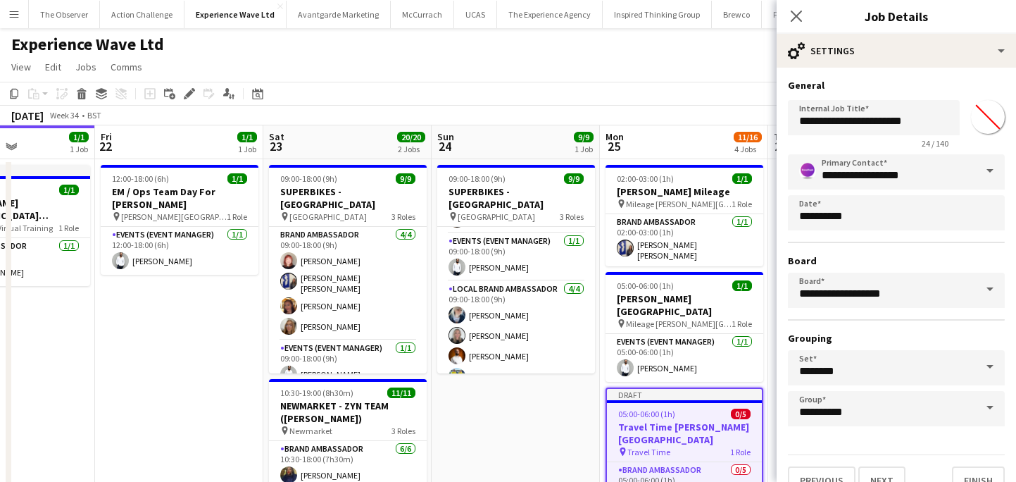
click at [585, 449] on app-date-cell "09:00-18:00 (9h) 9/9 SUPERBIKES - Cadwall Park pin Cadwall Park 3 Roles Brand A…" at bounding box center [516, 429] width 168 height 540
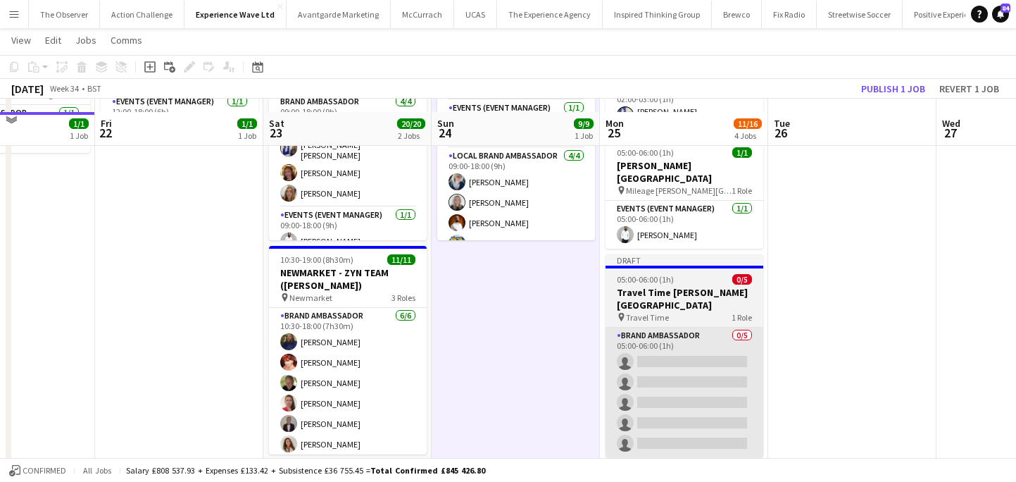
scroll to position [150, 0]
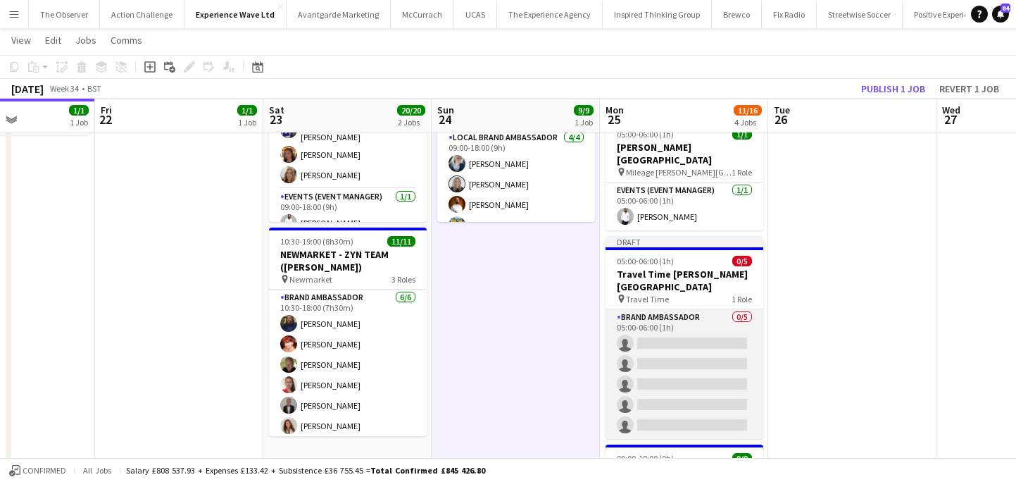
click at [689, 325] on app-card-role "Brand Ambassador 0/5 05:00-06:00 (1h) single-neutral-actions single-neutral-act…" at bounding box center [685, 374] width 158 height 130
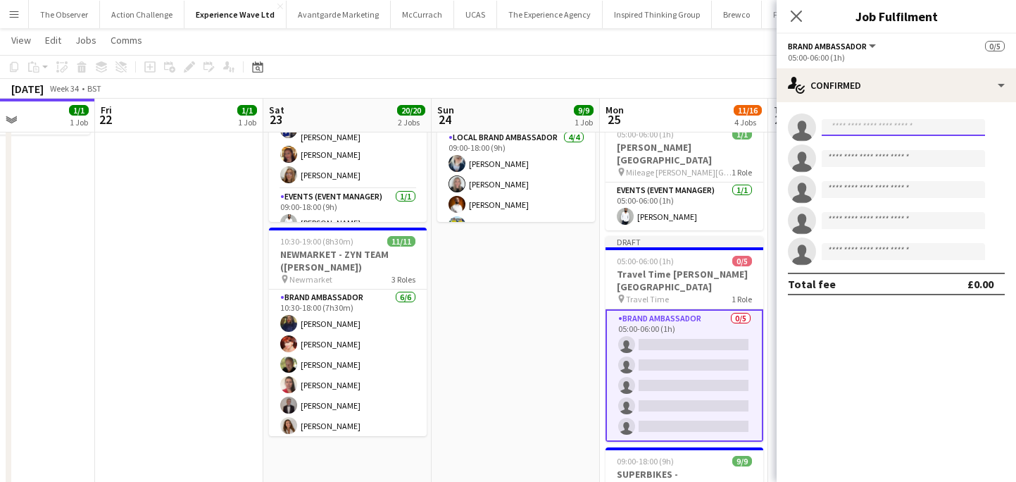
click at [868, 120] on input at bounding box center [903, 127] width 163 height 17
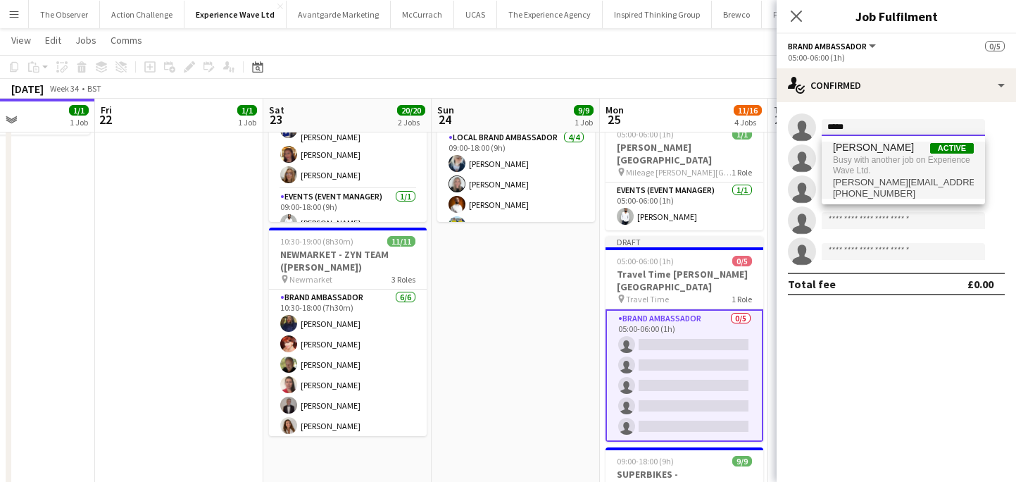
type input "*****"
click at [872, 162] on span "Busy with another job on Experience Wave Ltd." at bounding box center [903, 165] width 141 height 23
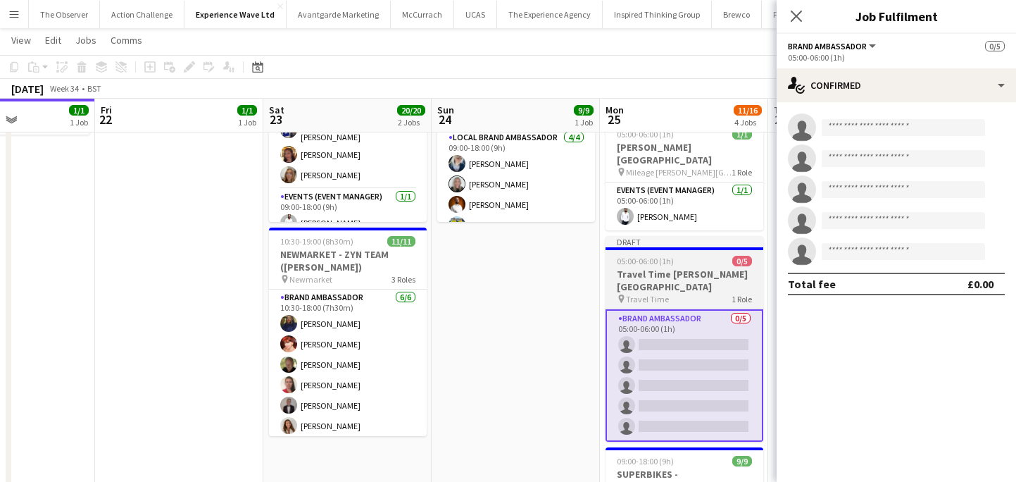
click at [706, 268] on h3 "Travel Time Cadwell Park" at bounding box center [685, 280] width 158 height 25
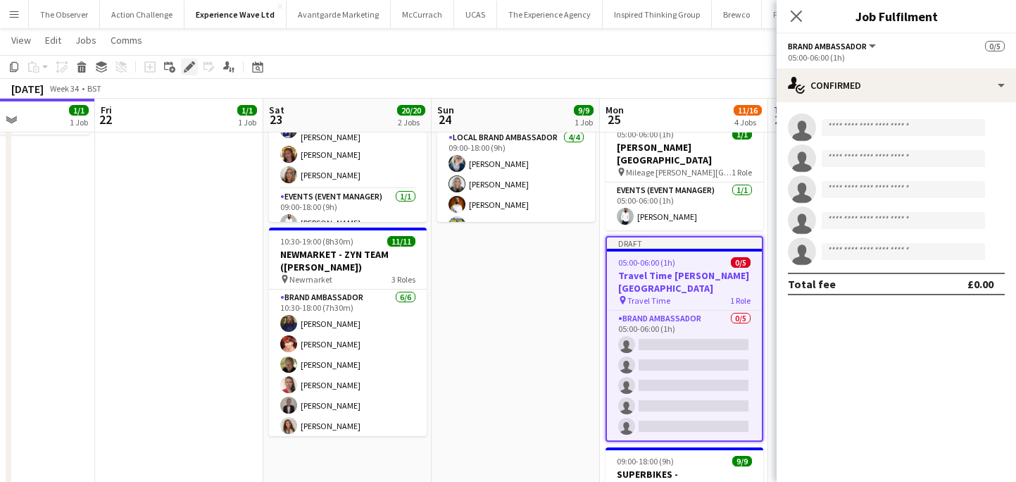
click at [190, 66] on icon at bounding box center [189, 67] width 8 height 8
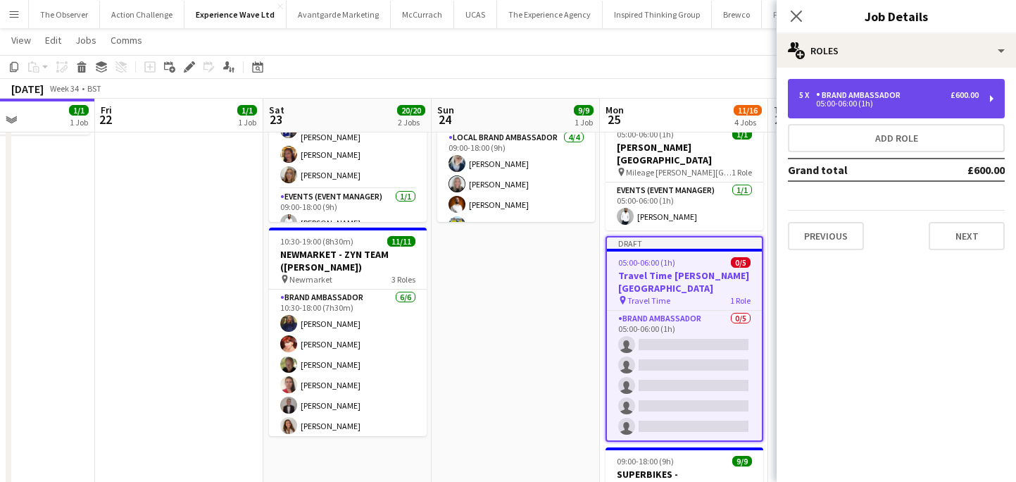
click at [861, 94] on div "Brand Ambassador" at bounding box center [861, 95] width 90 height 10
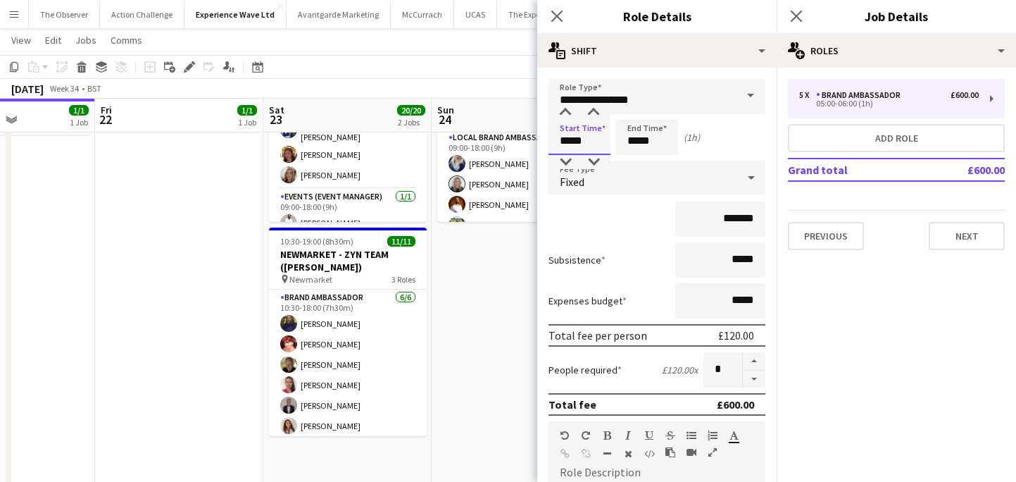
click at [594, 146] on input "*****" at bounding box center [580, 137] width 62 height 35
click at [566, 158] on div at bounding box center [565, 162] width 28 height 14
type input "*****"
click at [566, 158] on div at bounding box center [565, 162] width 28 height 14
click at [655, 148] on input "*****" at bounding box center [647, 137] width 62 height 35
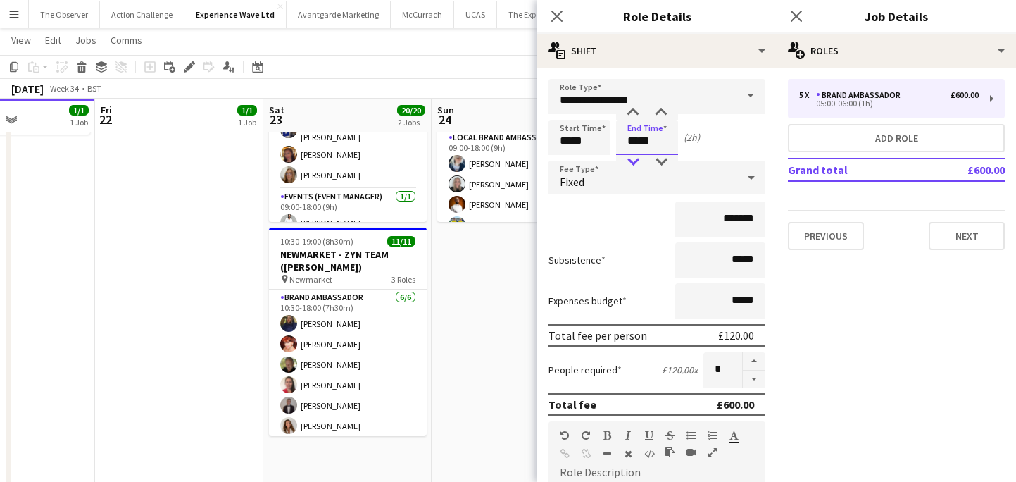
click at [637, 159] on div at bounding box center [633, 162] width 28 height 14
type input "*****"
click at [634, 109] on div at bounding box center [633, 113] width 28 height 14
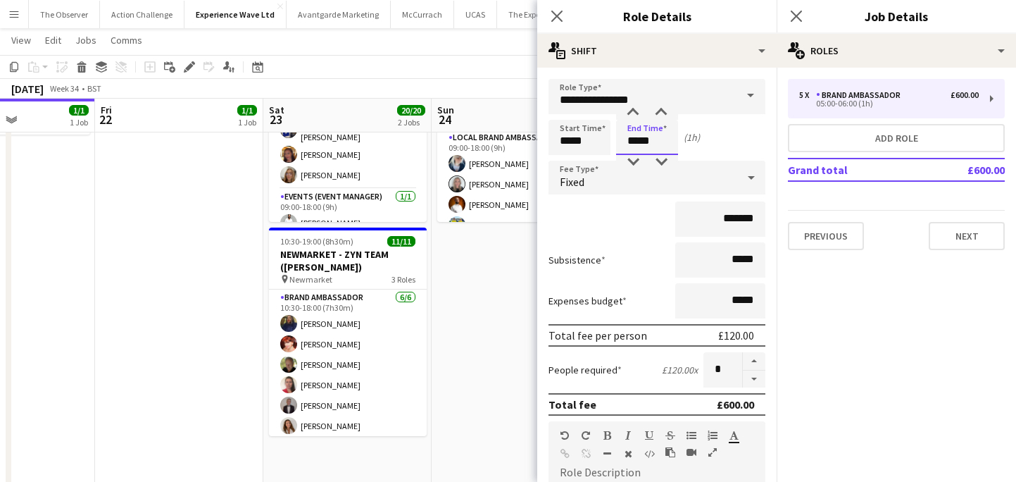
scroll to position [330, 0]
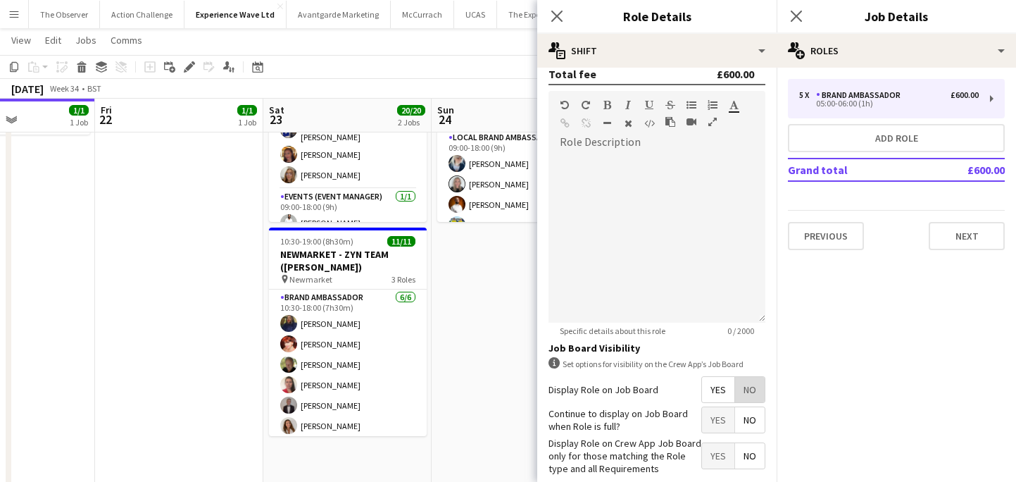
click at [752, 387] on span "No" at bounding box center [750, 389] width 30 height 25
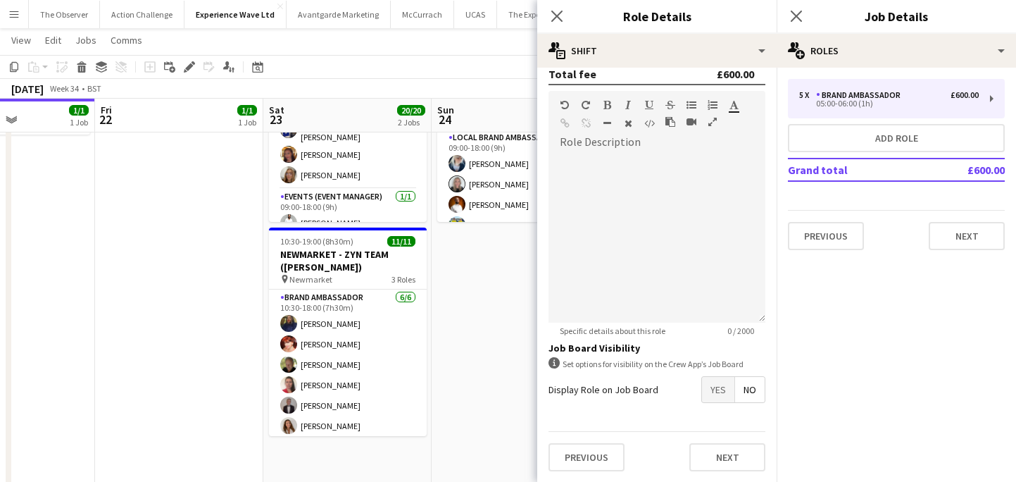
click at [487, 385] on app-date-cell "09:00-18:00 (9h) 9/9 SUPERBIKES - Cadwall Park pin Cadwall Park 3 Roles Brand A…" at bounding box center [516, 278] width 168 height 540
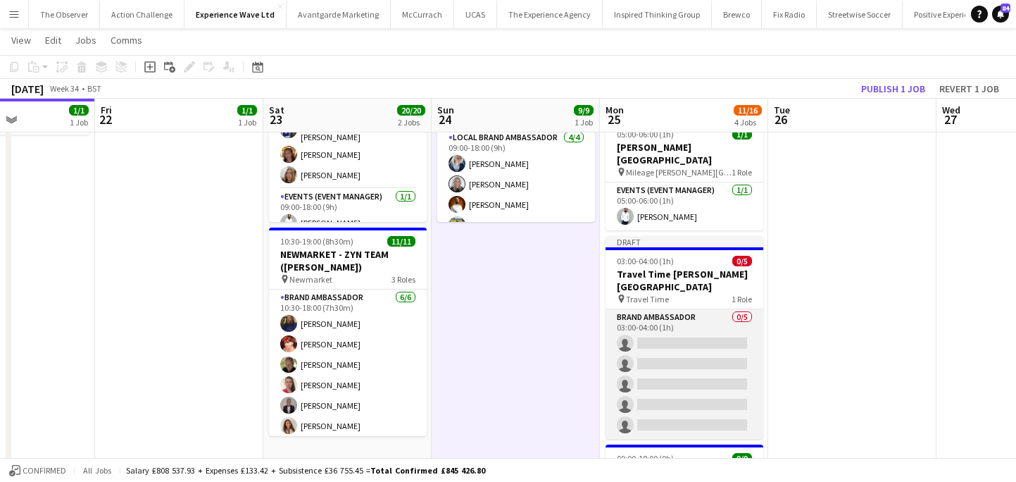
click at [672, 315] on app-card-role "Brand Ambassador 0/5 03:00-04:00 (1h) single-neutral-actions single-neutral-act…" at bounding box center [685, 374] width 158 height 130
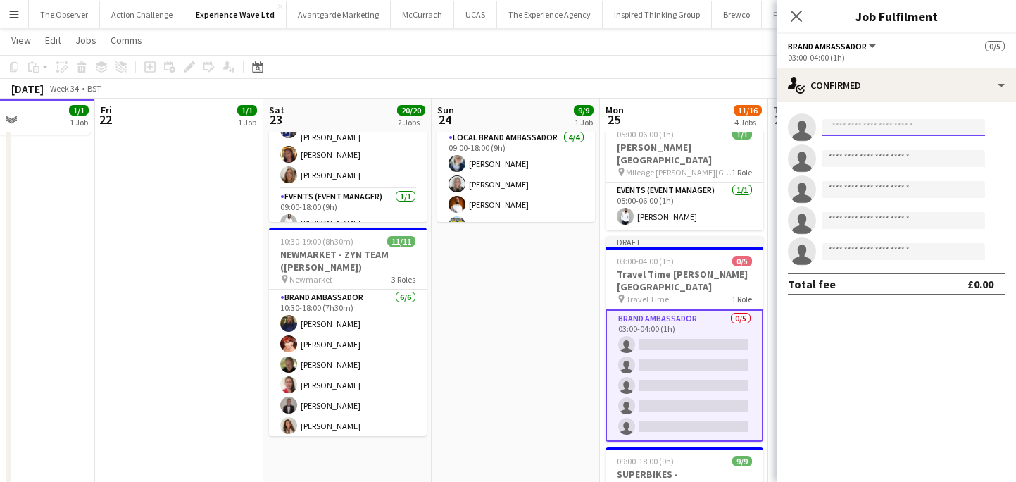
click at [878, 127] on input at bounding box center [903, 127] width 163 height 17
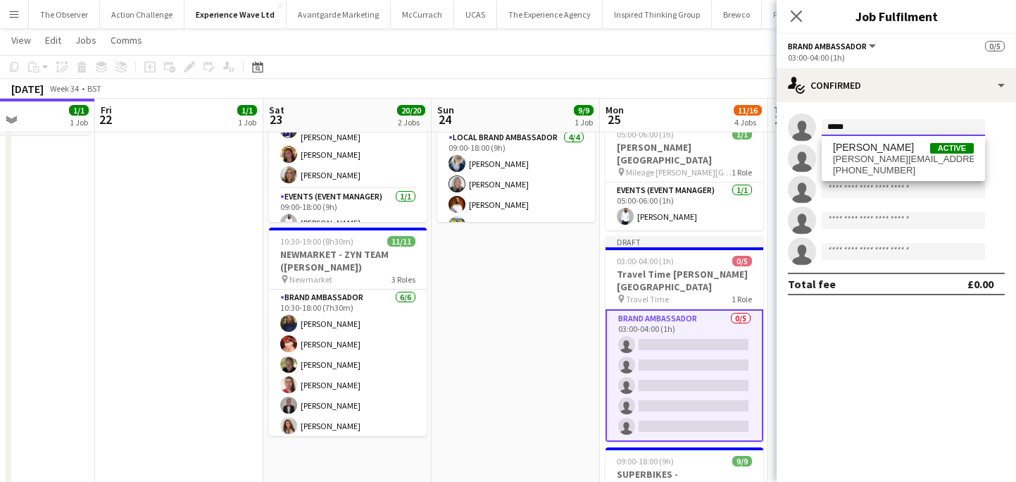
type input "*****"
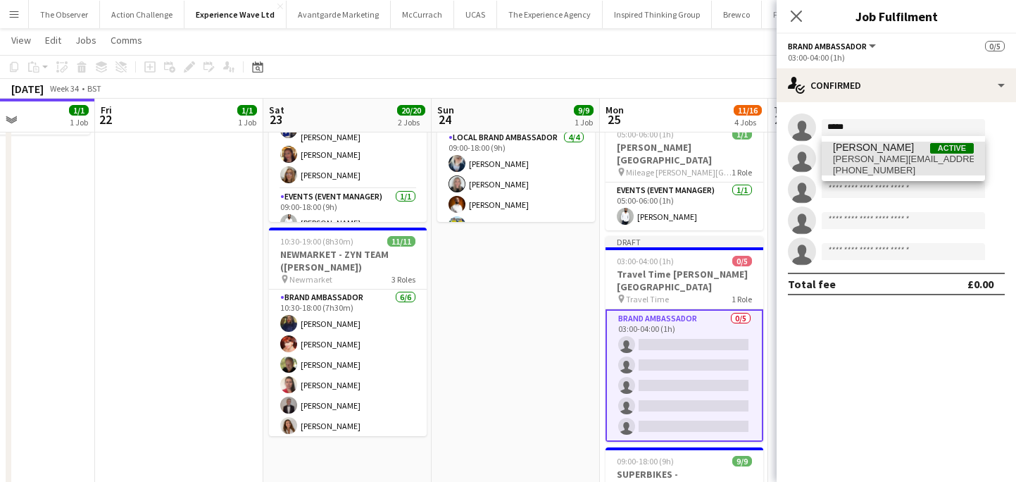
click at [880, 158] on span "demarchi@live.com" at bounding box center [903, 159] width 141 height 11
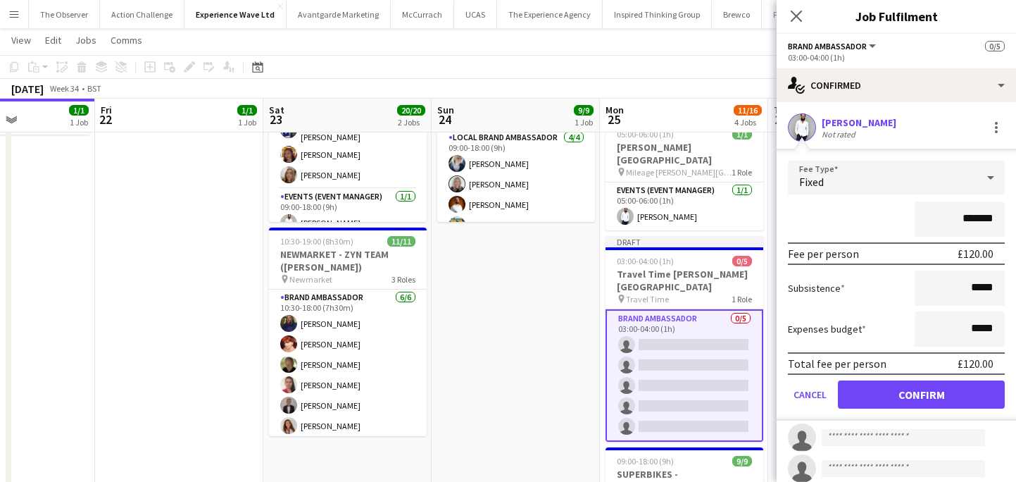
scroll to position [19, 0]
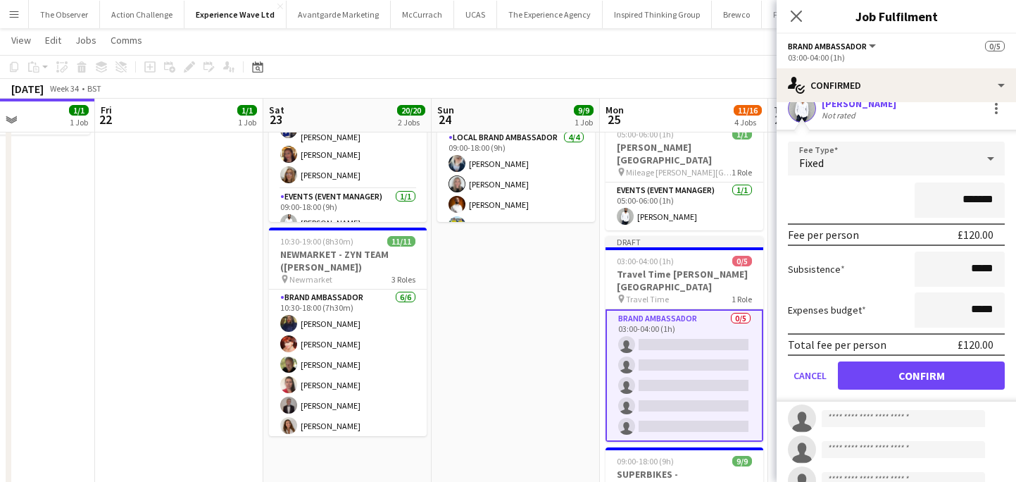
click at [918, 360] on form "Fee Type Fixed ******* Fee per person £120.00 Subsistence ***** Expenses budget…" at bounding box center [896, 272] width 239 height 260
click at [906, 374] on button "Confirm" at bounding box center [921, 375] width 167 height 28
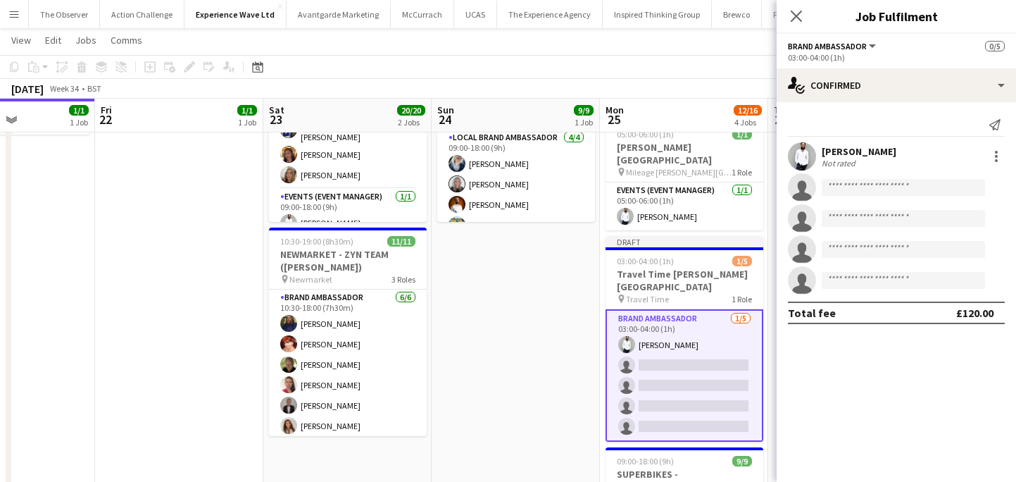
scroll to position [0, 0]
click at [887, 194] on input at bounding box center [903, 187] width 163 height 17
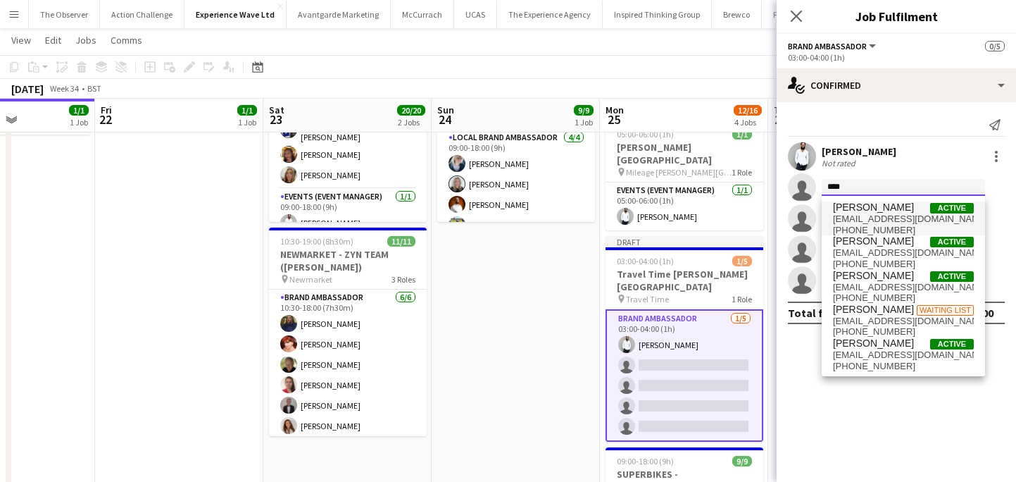
type input "****"
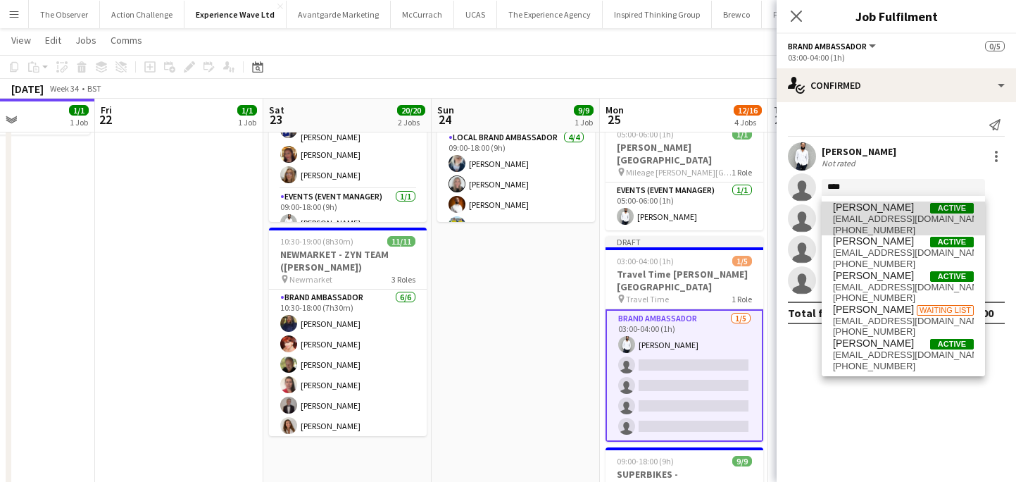
click at [885, 218] on span "lilyexall@ymail.com" at bounding box center [903, 218] width 141 height 11
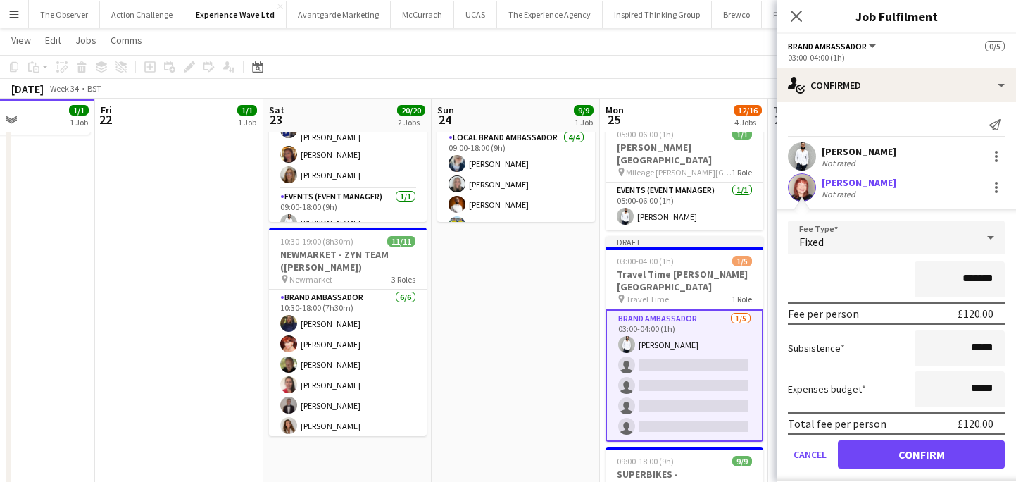
scroll to position [54, 0]
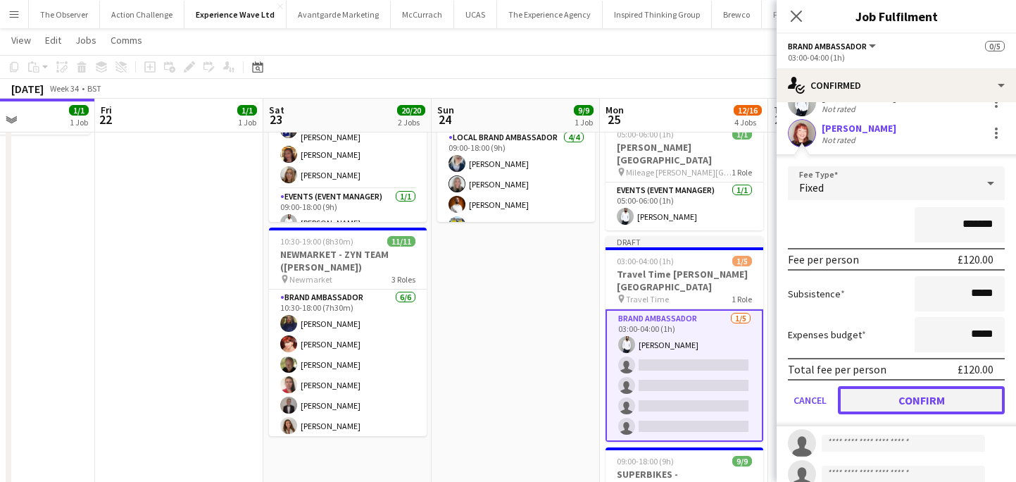
click at [913, 393] on button "Confirm" at bounding box center [921, 400] width 167 height 28
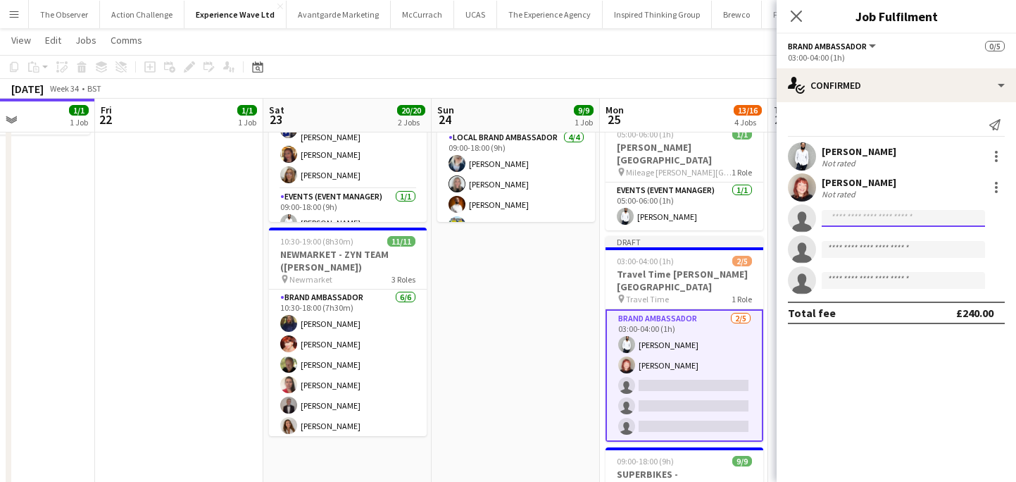
click at [844, 226] on input at bounding box center [903, 218] width 163 height 17
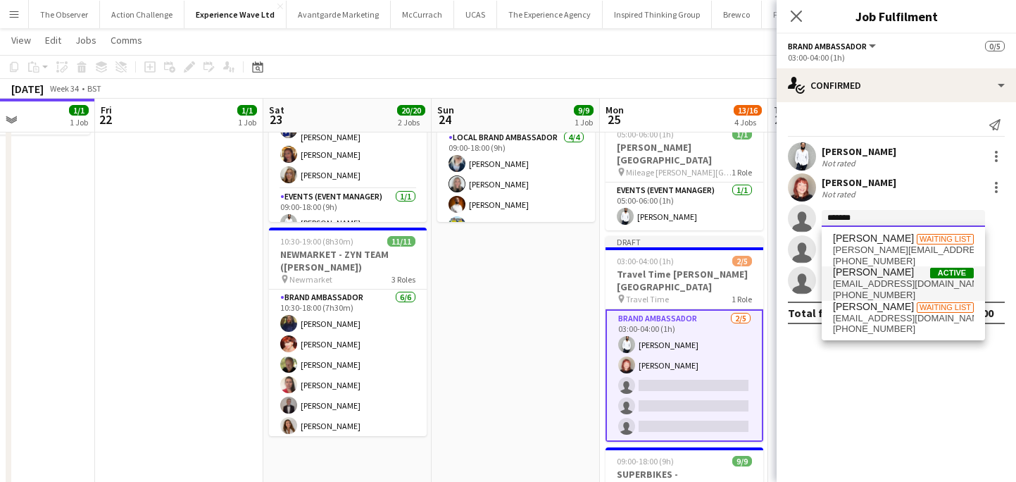
type input "******"
click at [856, 286] on span "molliemn@icloud.com" at bounding box center [903, 283] width 141 height 11
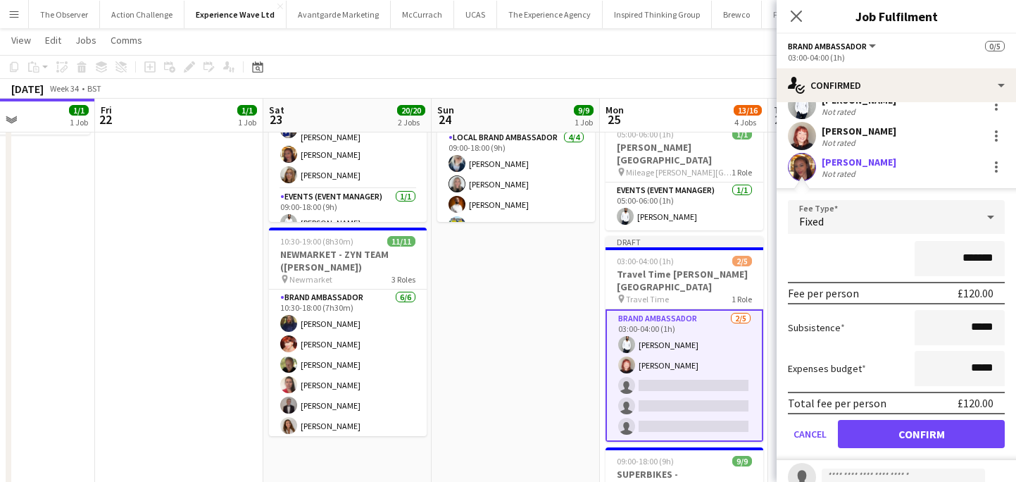
scroll to position [70, 0]
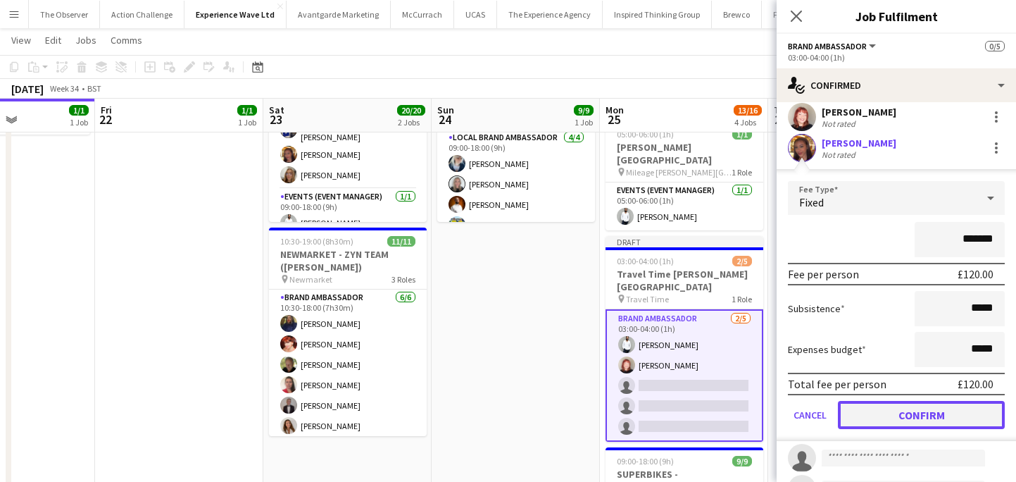
click at [894, 409] on button "Confirm" at bounding box center [921, 415] width 167 height 28
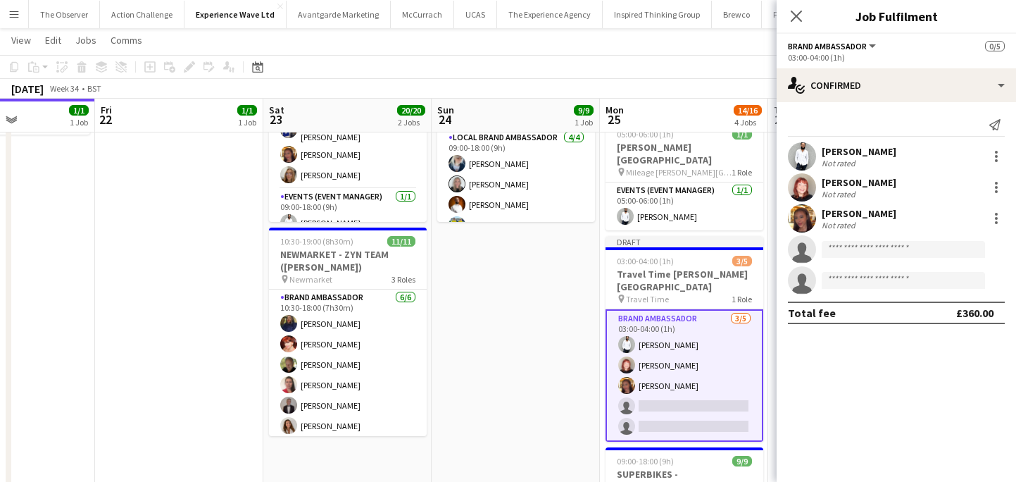
click at [530, 338] on app-date-cell "09:00-18:00 (9h) 9/9 SUPERBIKES - Cadwall Park pin Cadwall Park 3 Roles Brand A…" at bounding box center [516, 278] width 168 height 540
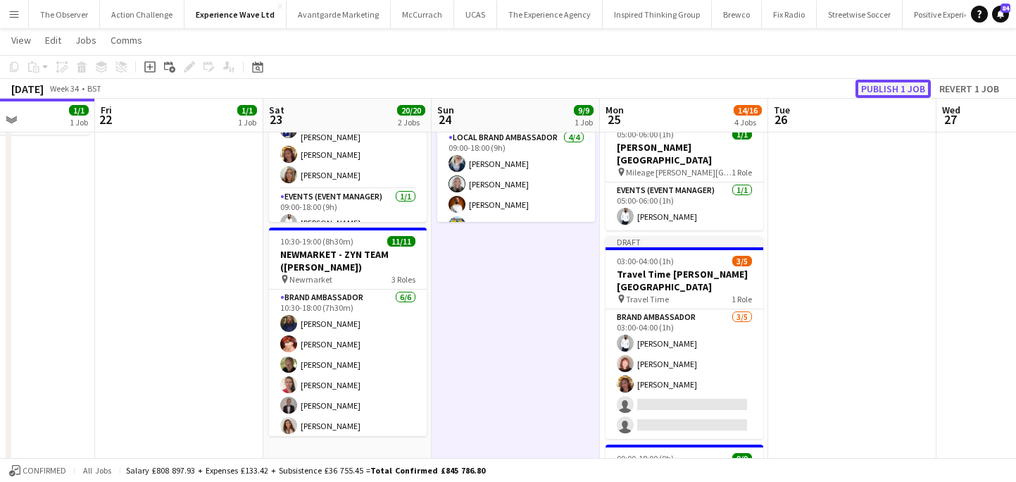
click at [890, 92] on button "Publish 1 job" at bounding box center [893, 89] width 75 height 18
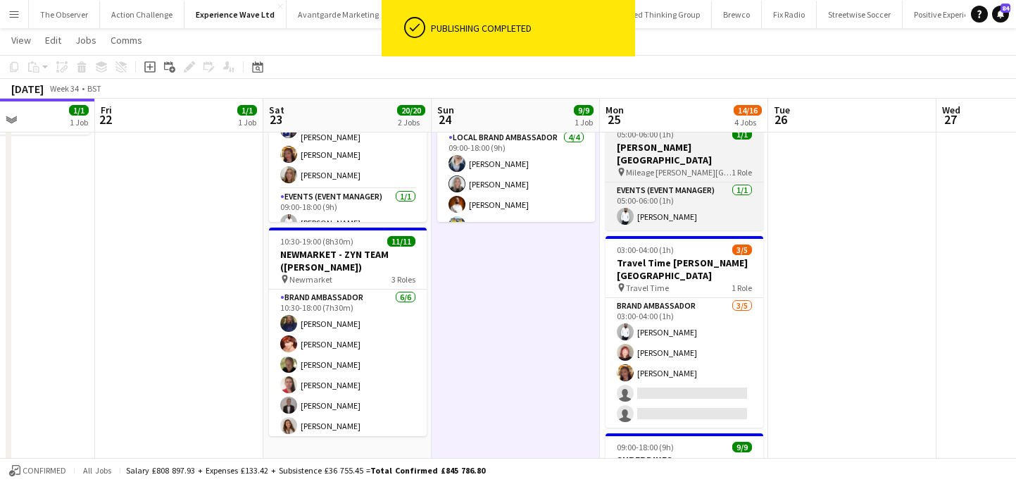
click at [702, 166] on div "pin Mileage Cadwell Park 1 Role" at bounding box center [685, 171] width 158 height 11
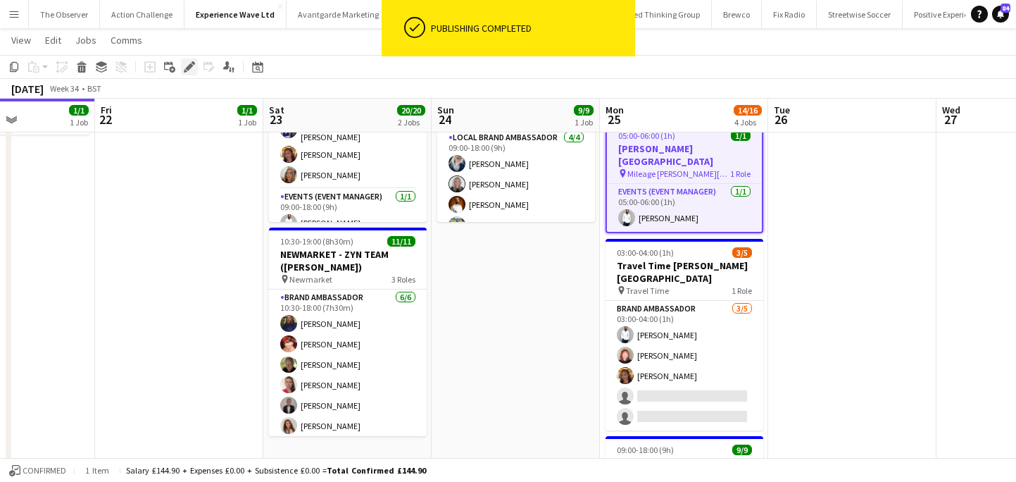
click at [192, 66] on icon at bounding box center [189, 67] width 8 height 8
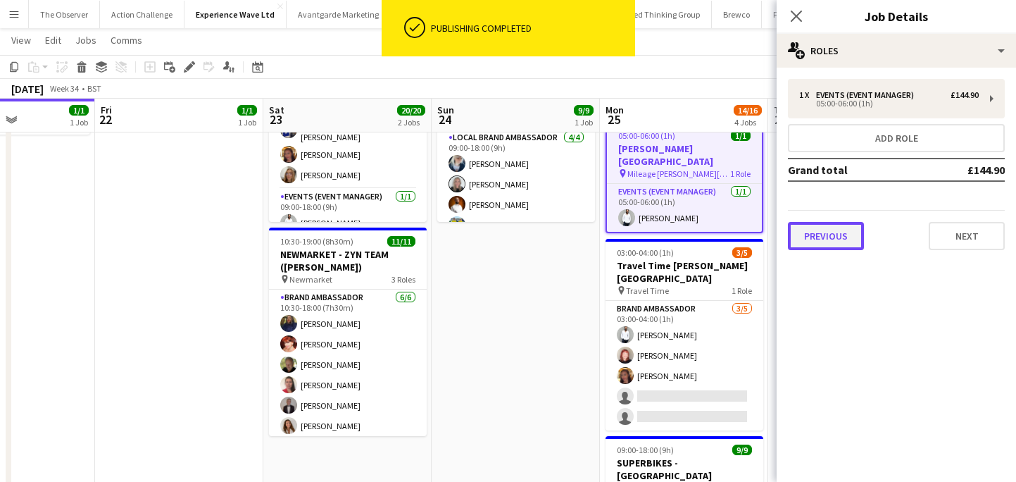
click at [836, 234] on button "Previous" at bounding box center [826, 236] width 76 height 28
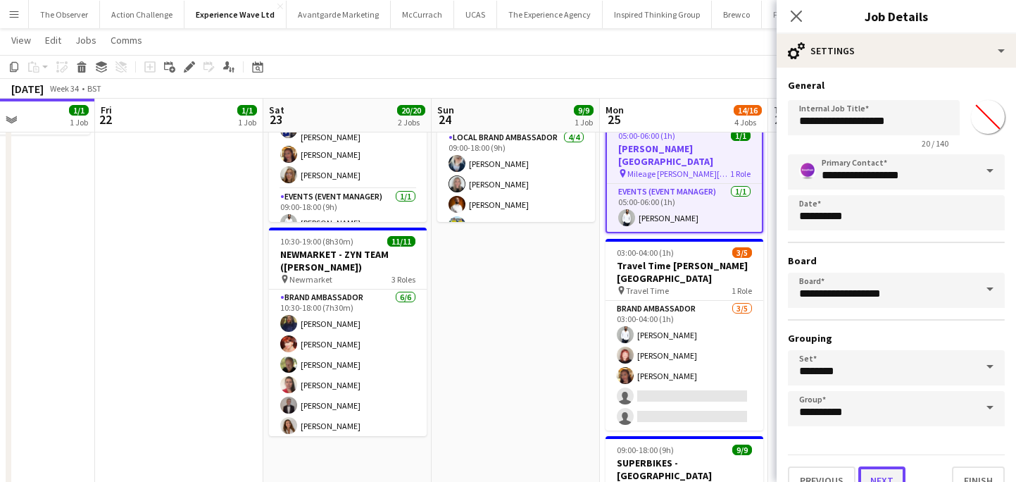
click at [885, 480] on button "Next" at bounding box center [882, 480] width 47 height 28
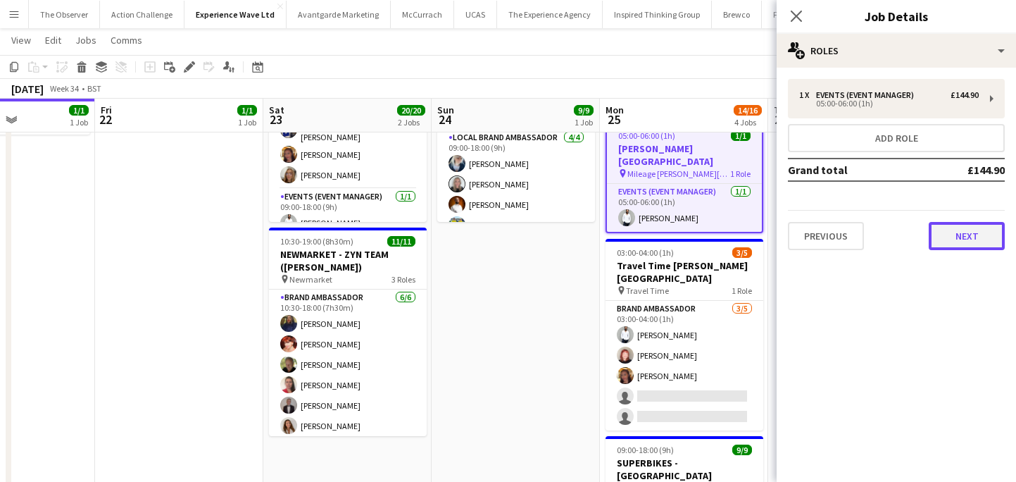
click at [952, 248] on button "Next" at bounding box center [967, 236] width 76 height 28
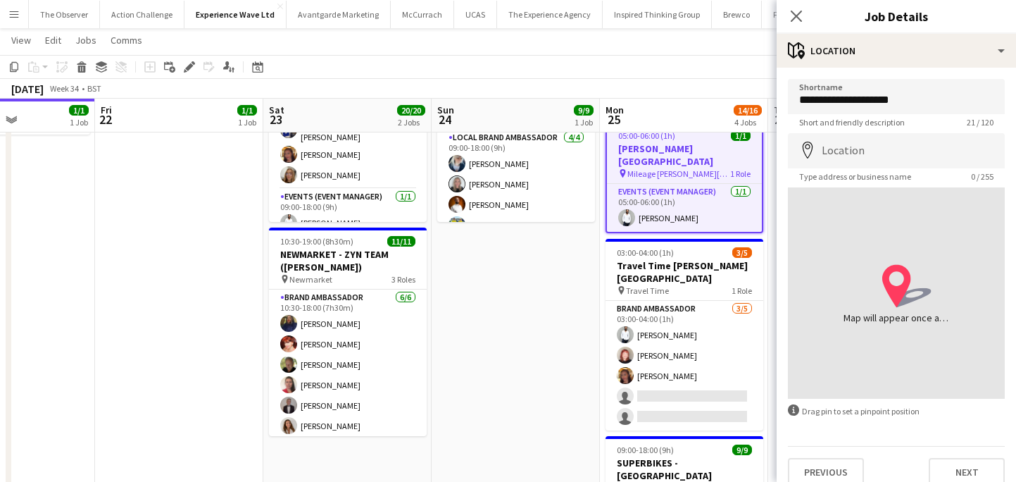
click at [571, 354] on app-date-cell "09:00-18:00 (9h) 9/9 SUPERBIKES - Cadwall Park pin Cadwall Park 3 Roles Brand A…" at bounding box center [516, 350] width 168 height 684
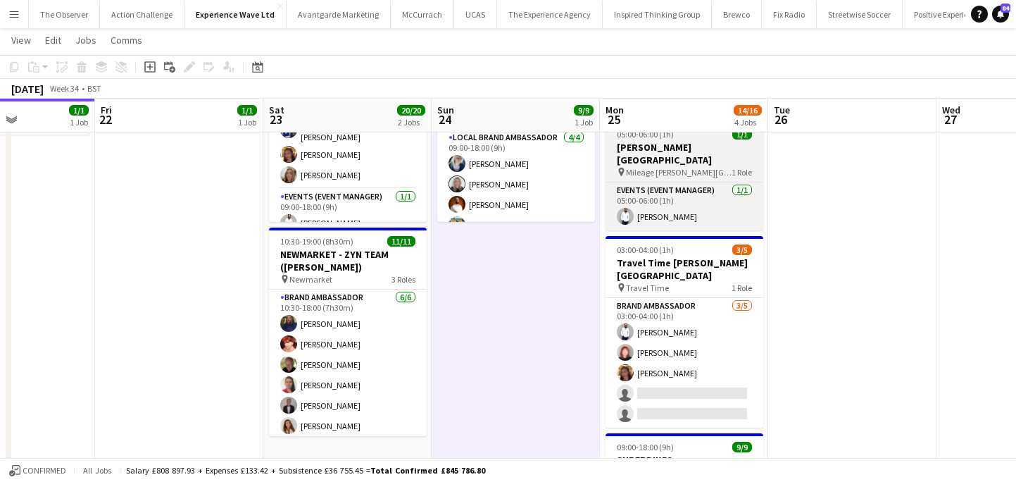
click at [685, 166] on div "pin Mileage Cadwell Park 1 Role" at bounding box center [685, 171] width 158 height 11
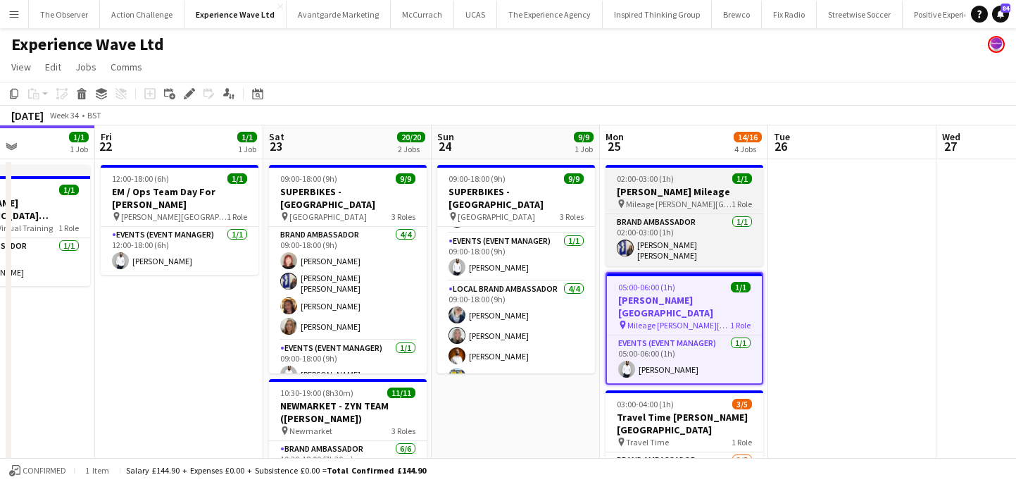
click at [689, 206] on span "Mileage Cadwell Park" at bounding box center [679, 204] width 106 height 11
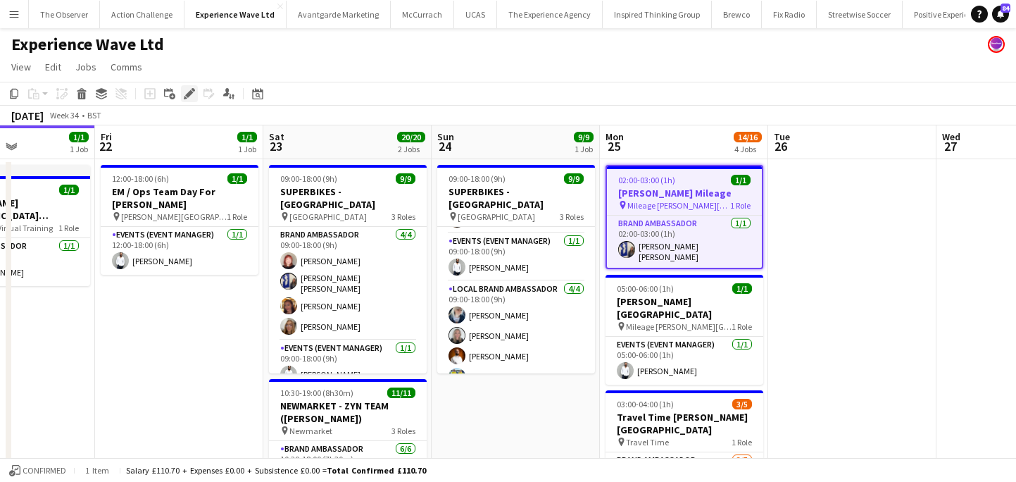
click at [187, 95] on icon at bounding box center [189, 94] width 8 height 8
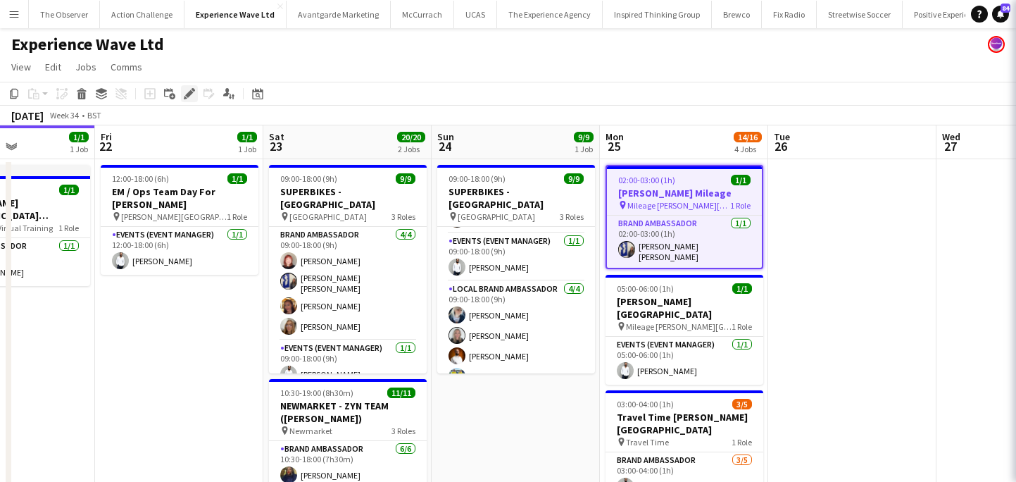
type input "*******"
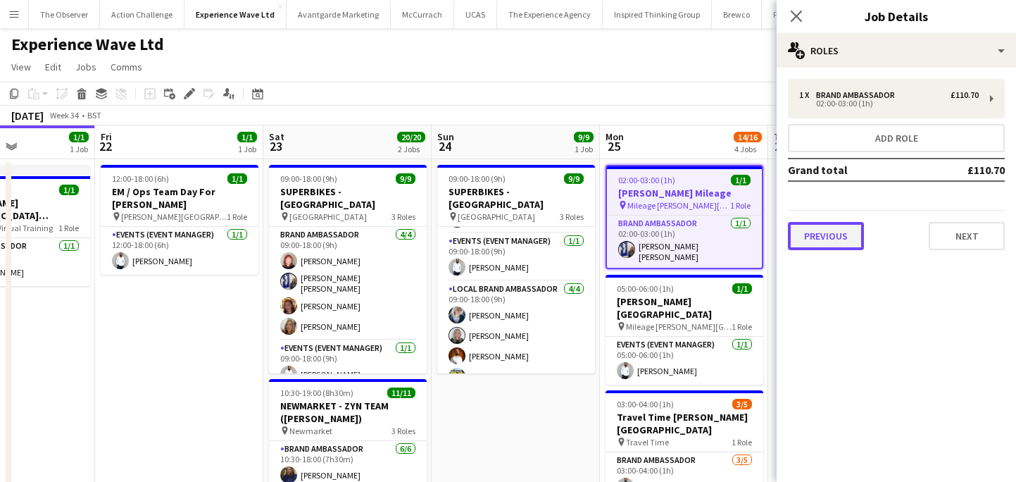
click at [835, 239] on button "Previous" at bounding box center [826, 236] width 76 height 28
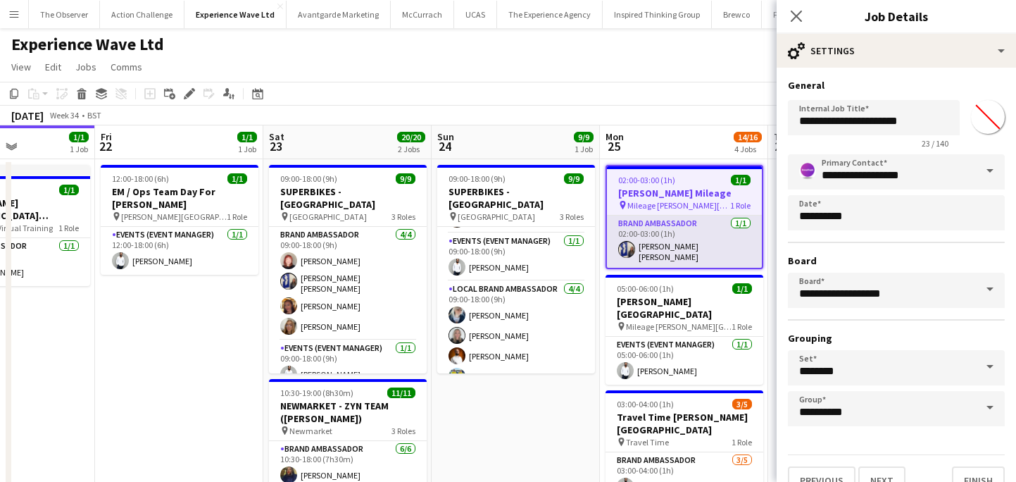
click at [715, 228] on app-card-role "Brand Ambassador 1/1 02:00-03:00 (1h) Ellie Mae Savage" at bounding box center [684, 242] width 155 height 52
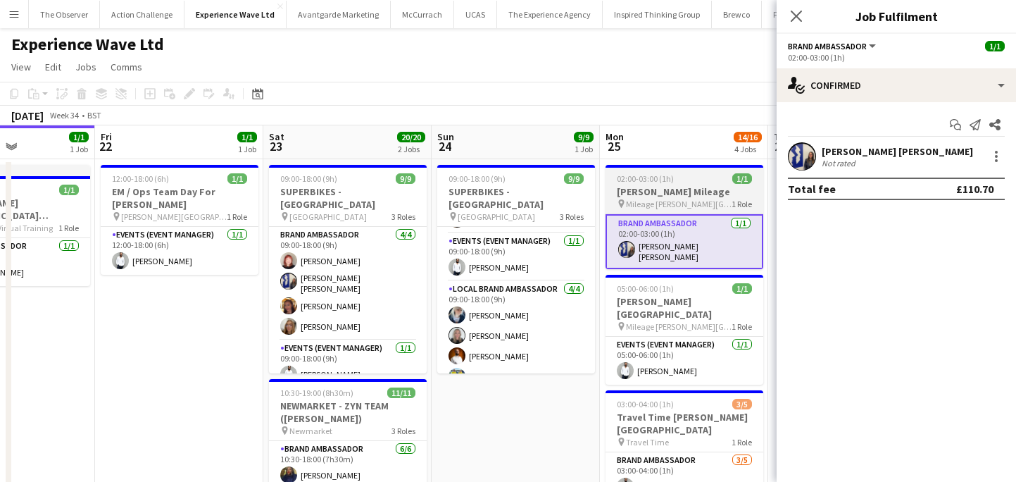
click at [697, 199] on span "Mileage Cadwell Park" at bounding box center [679, 204] width 106 height 11
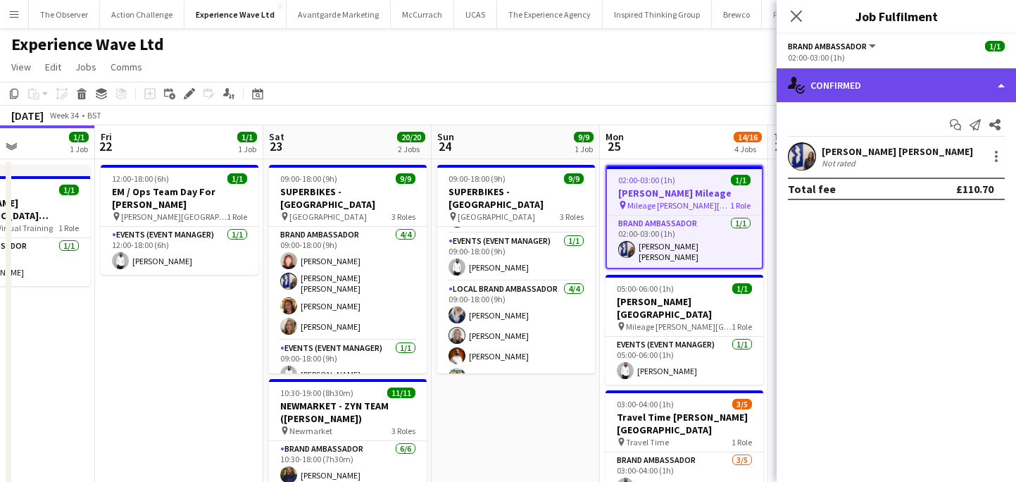
click at [911, 85] on div "single-neutral-actions-check-2 Confirmed" at bounding box center [896, 85] width 239 height 34
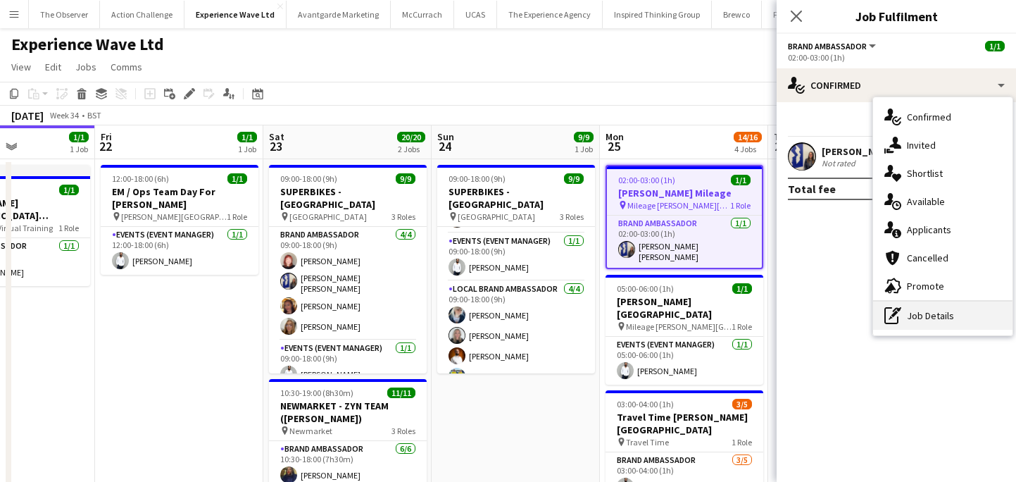
click at [957, 324] on div "pen-write Job Details" at bounding box center [942, 315] width 139 height 28
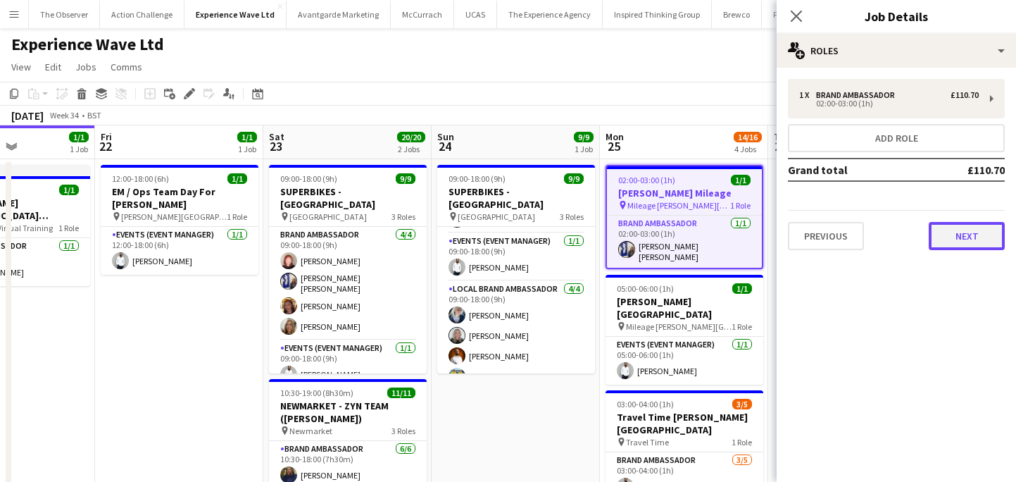
click at [962, 242] on button "Next" at bounding box center [967, 236] width 76 height 28
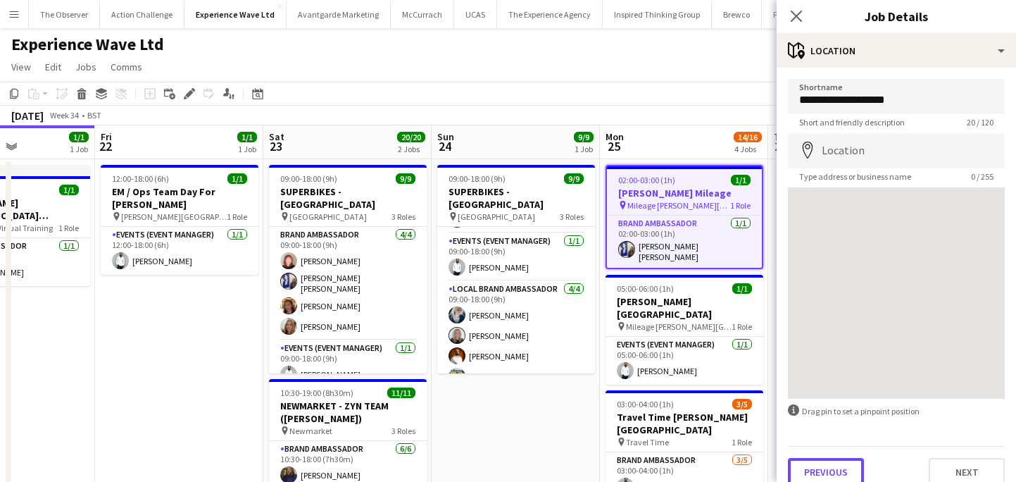
click at [845, 461] on button "Previous" at bounding box center [826, 472] width 76 height 28
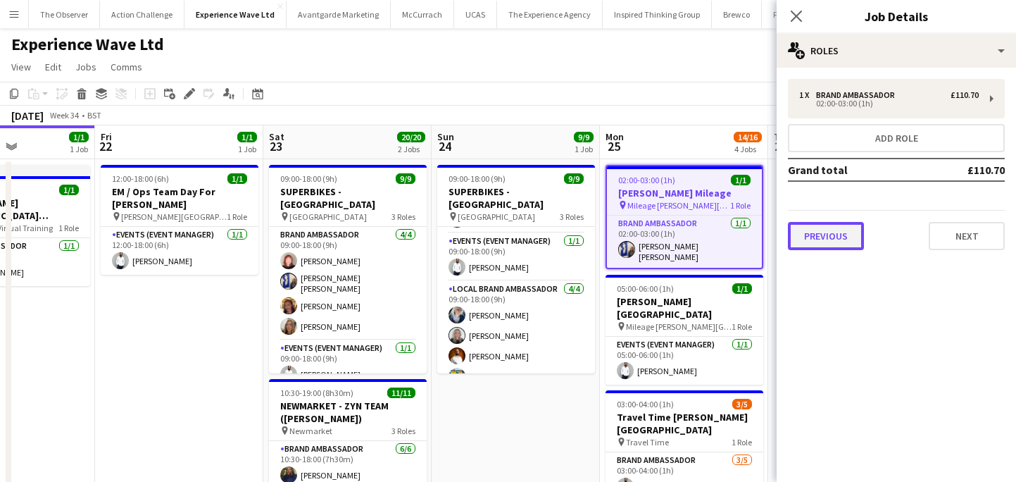
click at [835, 239] on button "Previous" at bounding box center [826, 236] width 76 height 28
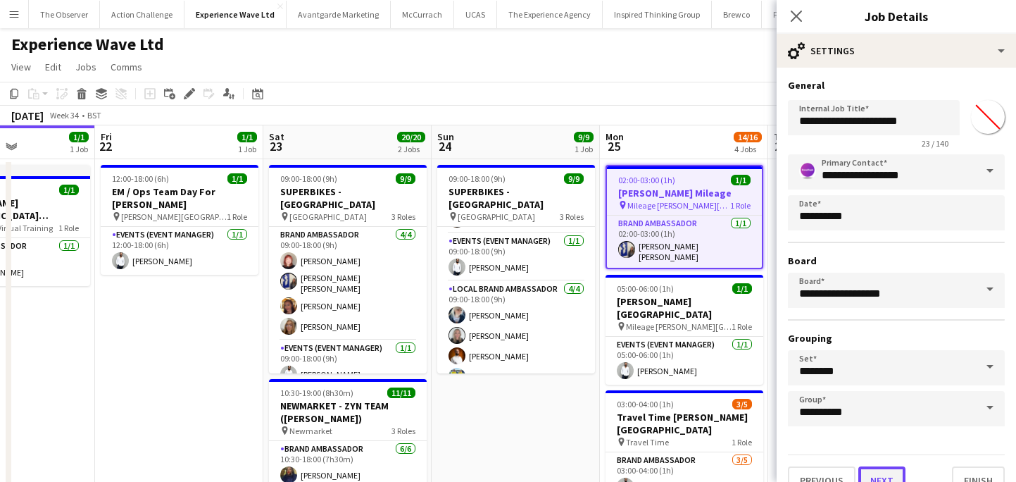
click at [873, 467] on button "Next" at bounding box center [882, 480] width 47 height 28
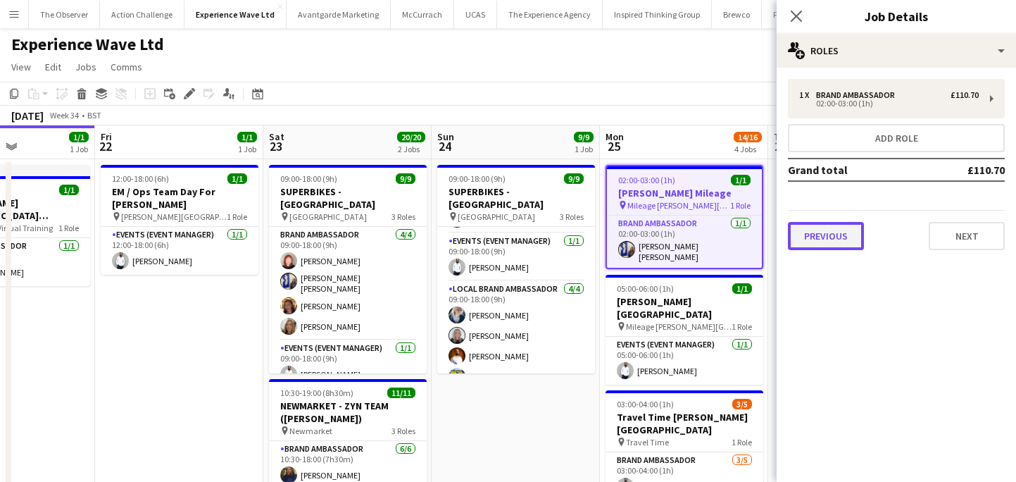
click at [830, 237] on button "Previous" at bounding box center [826, 236] width 76 height 28
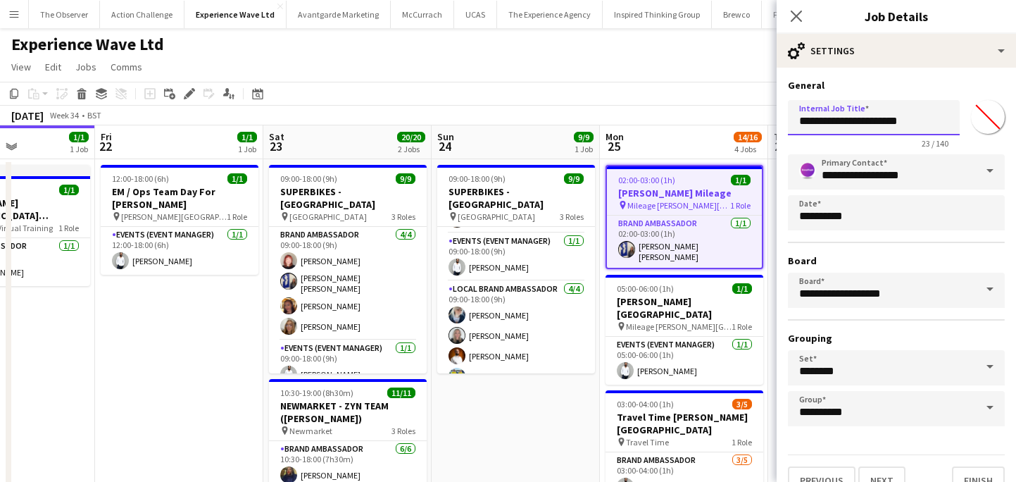
click at [815, 123] on input "**********" at bounding box center [874, 117] width 172 height 35
click at [809, 123] on input "**********" at bounding box center [874, 117] width 172 height 35
type input "**********"
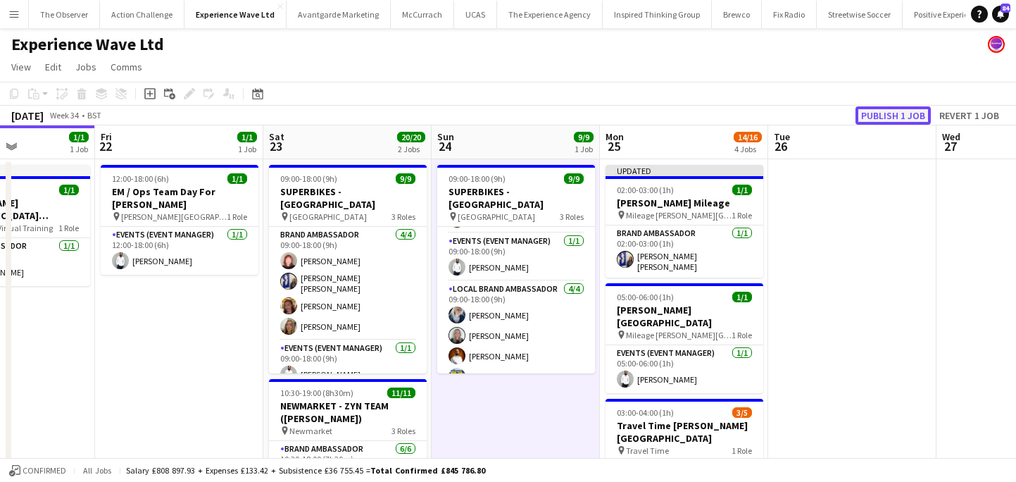
click at [883, 107] on button "Publish 1 job" at bounding box center [893, 115] width 75 height 18
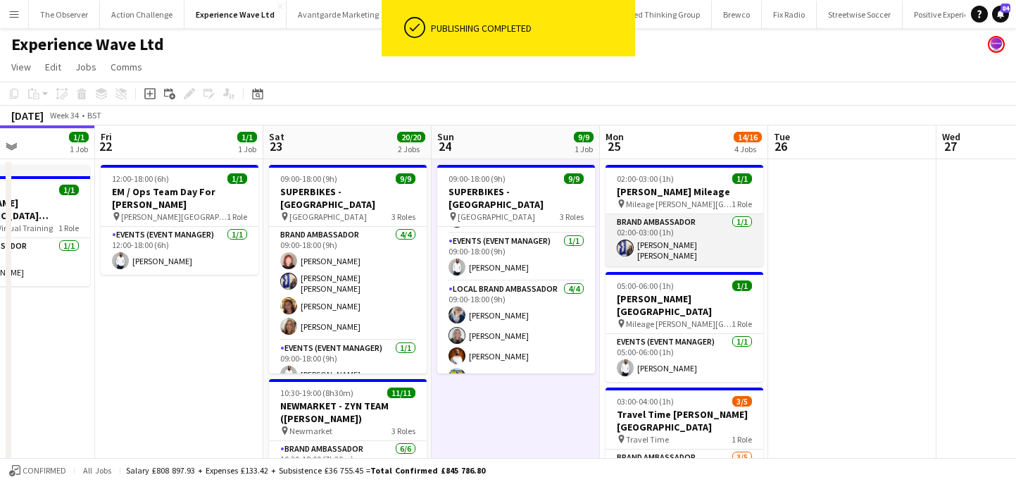
click at [683, 237] on app-card-role "Brand Ambassador 1/1 02:00-03:00 (1h) Ellie Mae Savage" at bounding box center [685, 240] width 158 height 52
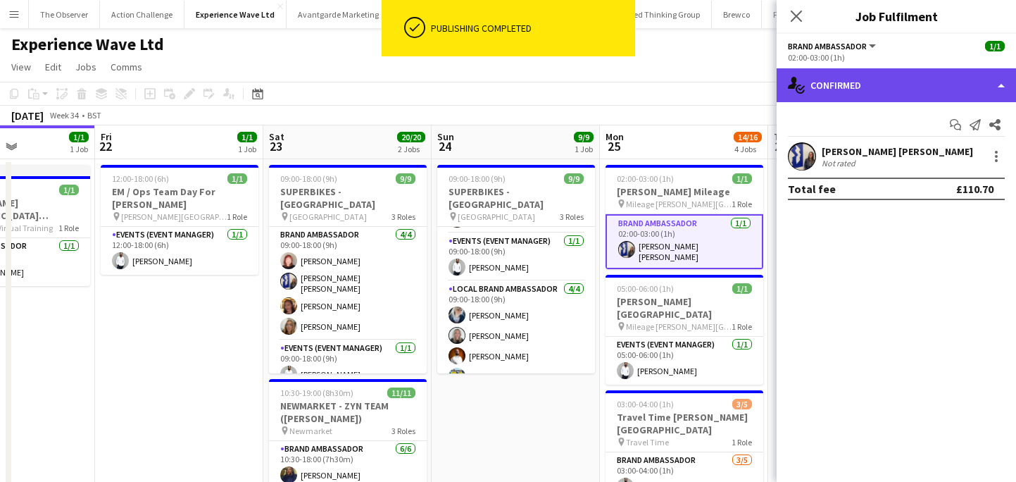
click at [923, 93] on div "single-neutral-actions-check-2 Confirmed" at bounding box center [896, 85] width 239 height 34
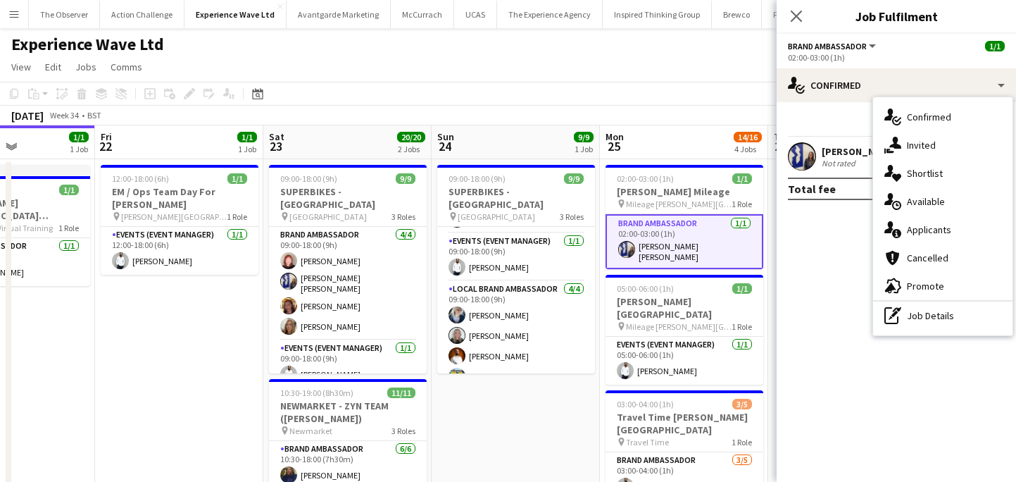
click at [934, 330] on div "single-neutral-actions-check-2 Confirmed single-neutral-actions-share-1 Invited…" at bounding box center [942, 216] width 139 height 238
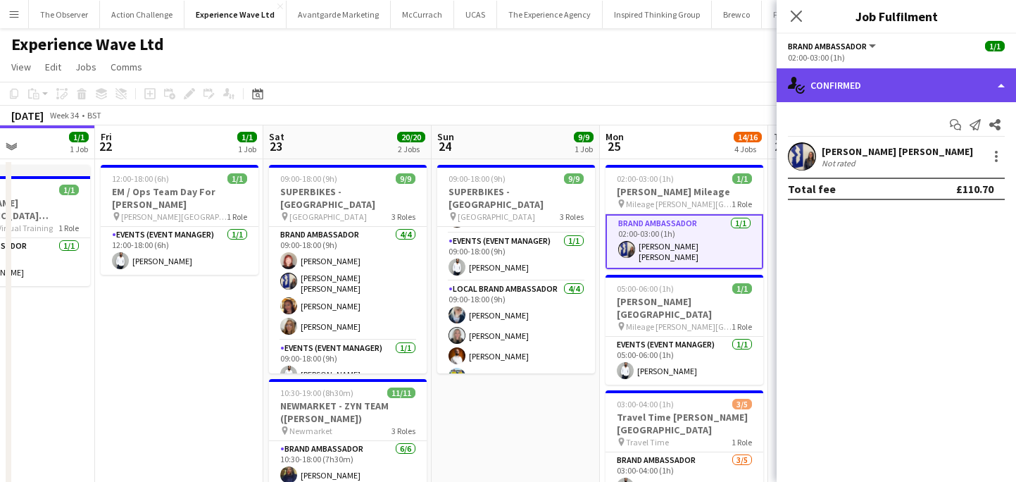
click at [915, 79] on div "single-neutral-actions-check-2 Confirmed" at bounding box center [896, 85] width 239 height 34
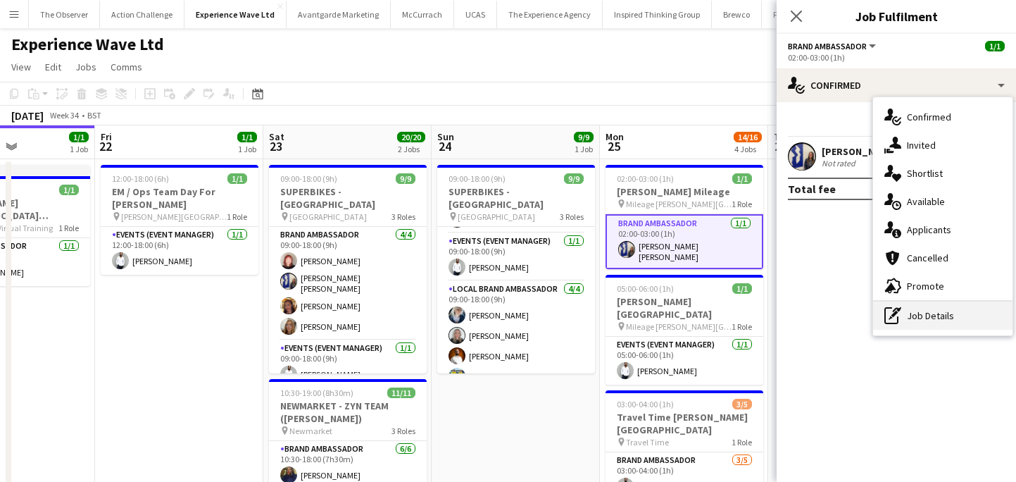
click at [923, 320] on div "pen-write Job Details" at bounding box center [942, 315] width 139 height 28
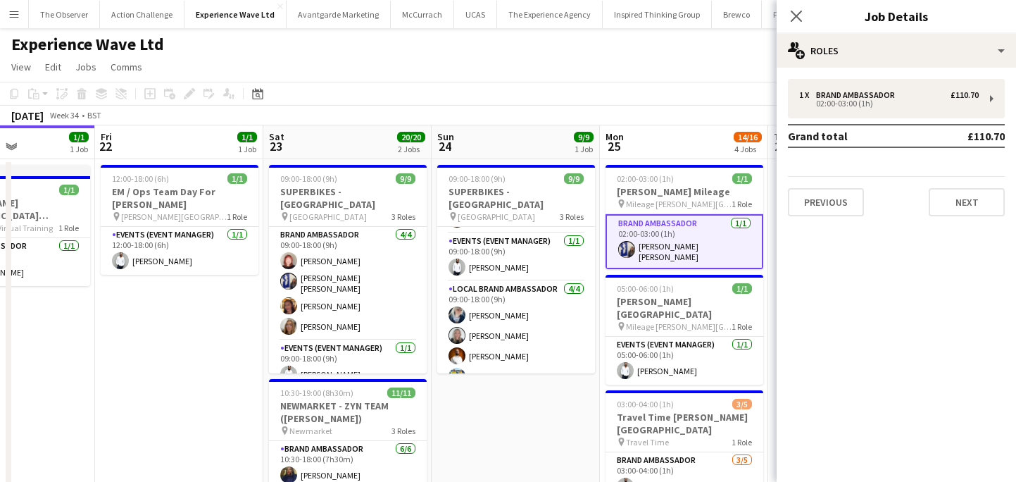
click at [948, 175] on div "1 x Brand Ambassador £110.70 02:00-03:00 (1h) Grand total £110.70 Previous Next" at bounding box center [896, 147] width 239 height 137
click at [948, 202] on button "Next" at bounding box center [967, 202] width 76 height 28
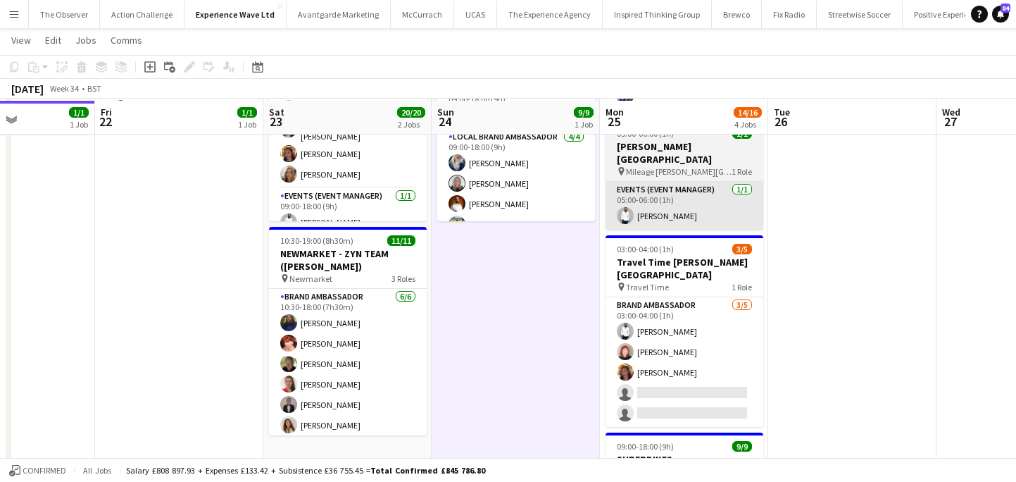
scroll to position [153, 0]
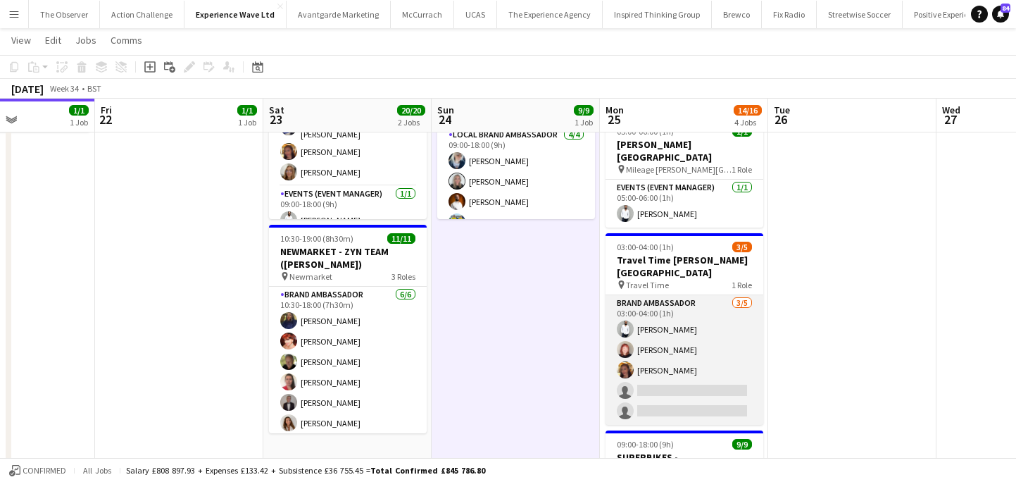
click at [699, 369] on app-card-role "Brand Ambassador 3/5 03:00-04:00 (1h) Pedro De Marchi Lily Exall Mollie NJOKU s…" at bounding box center [685, 360] width 158 height 130
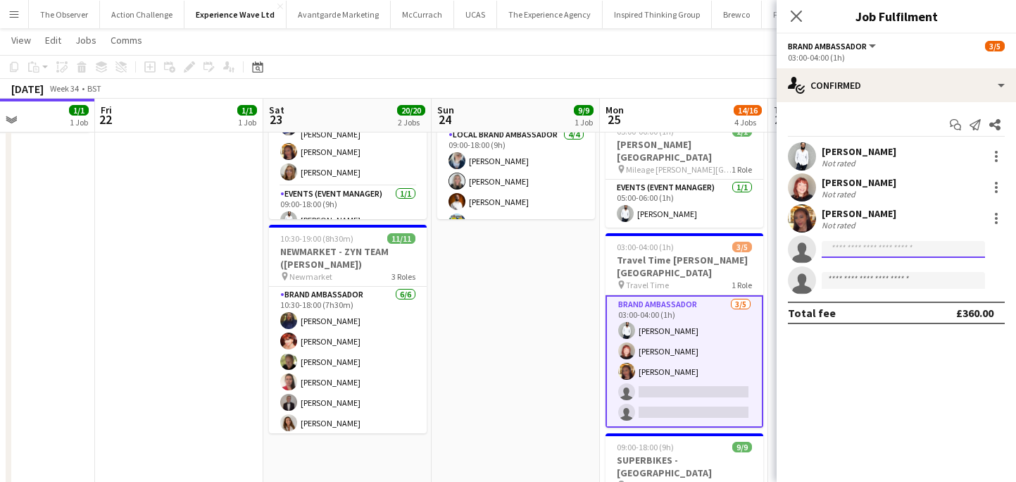
click at [851, 256] on input at bounding box center [903, 249] width 163 height 17
type input "*"
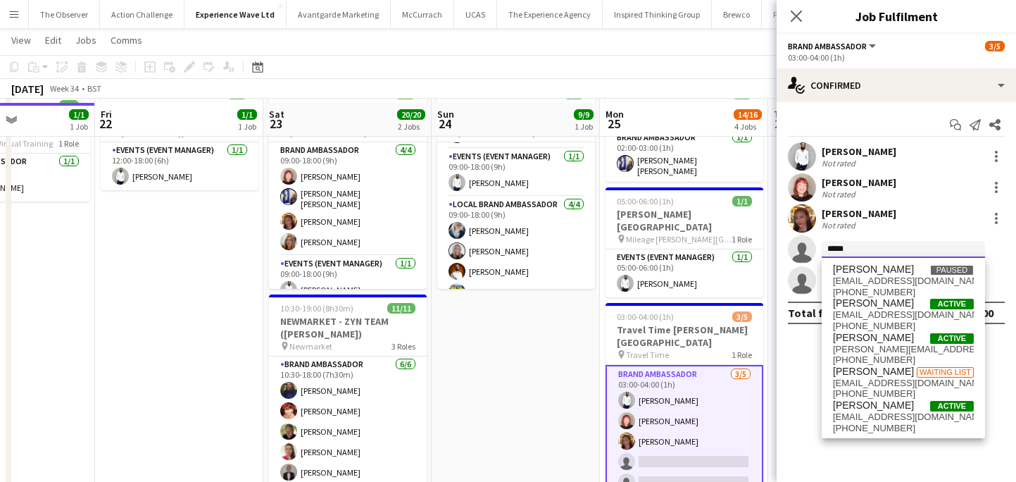
scroll to position [94, 0]
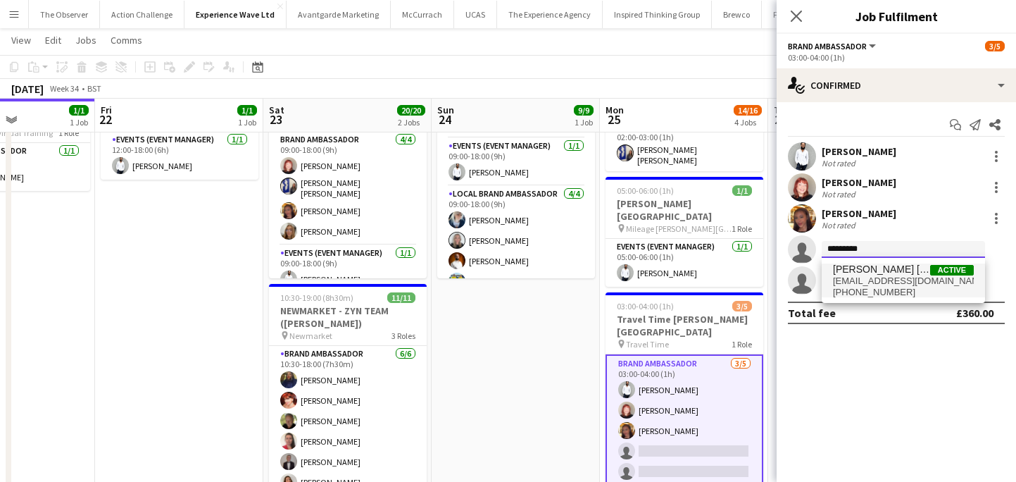
type input "*********"
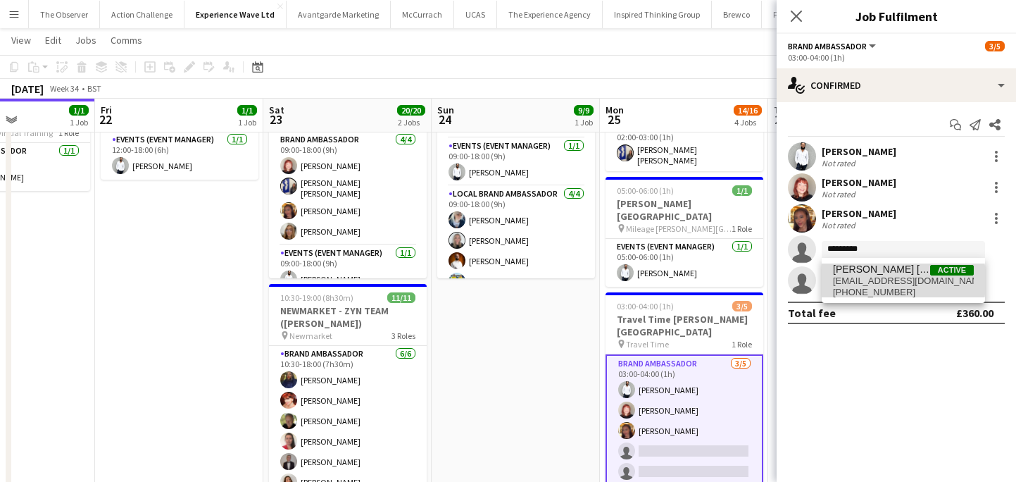
click at [844, 280] on span "elliemaesavage19@icloud.com" at bounding box center [903, 280] width 141 height 11
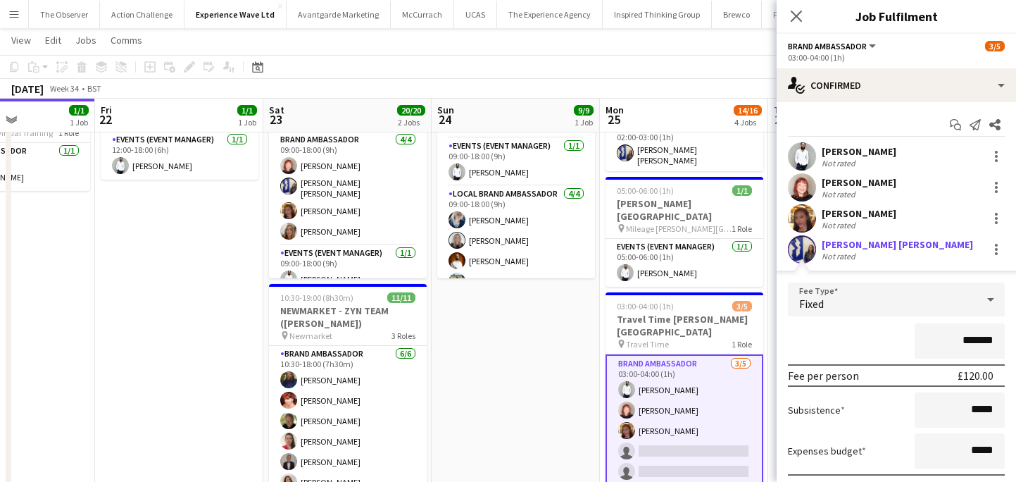
click at [972, 348] on input "*******" at bounding box center [960, 340] width 90 height 35
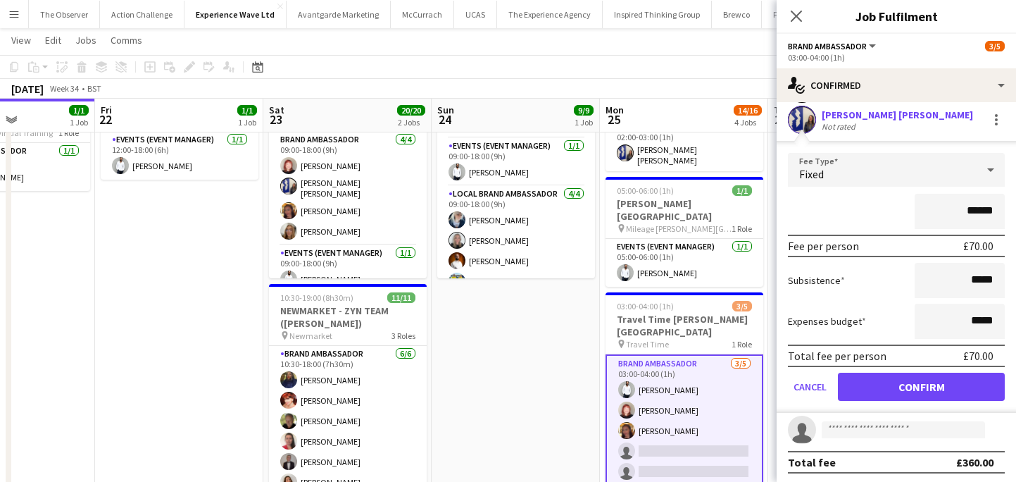
scroll to position [132, 0]
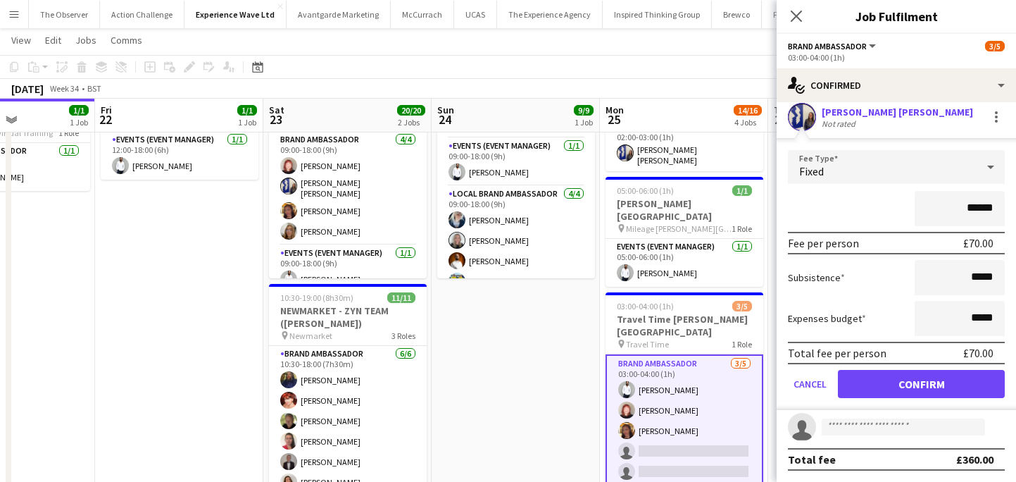
type input "******"
click at [976, 382] on button "Confirm" at bounding box center [921, 384] width 167 height 28
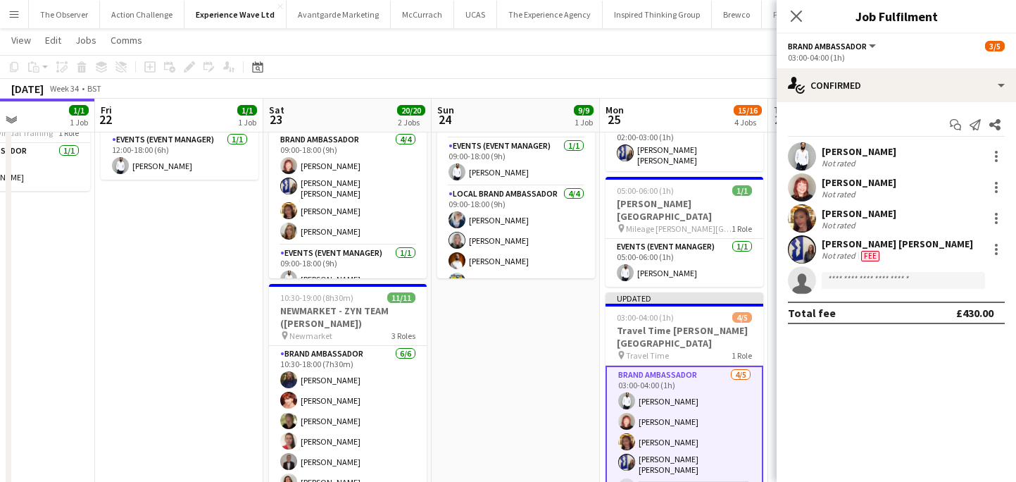
scroll to position [0, 0]
click at [906, 282] on input at bounding box center [903, 280] width 163 height 17
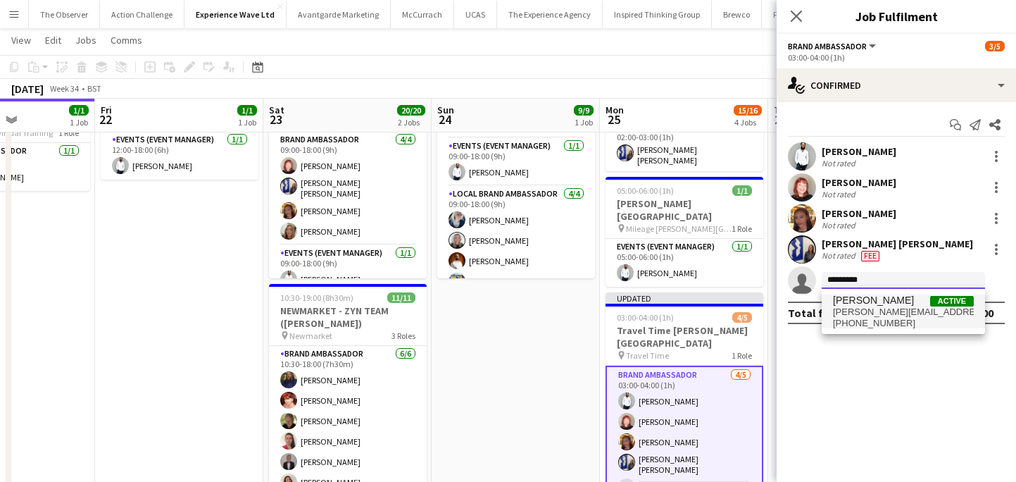
type input "*********"
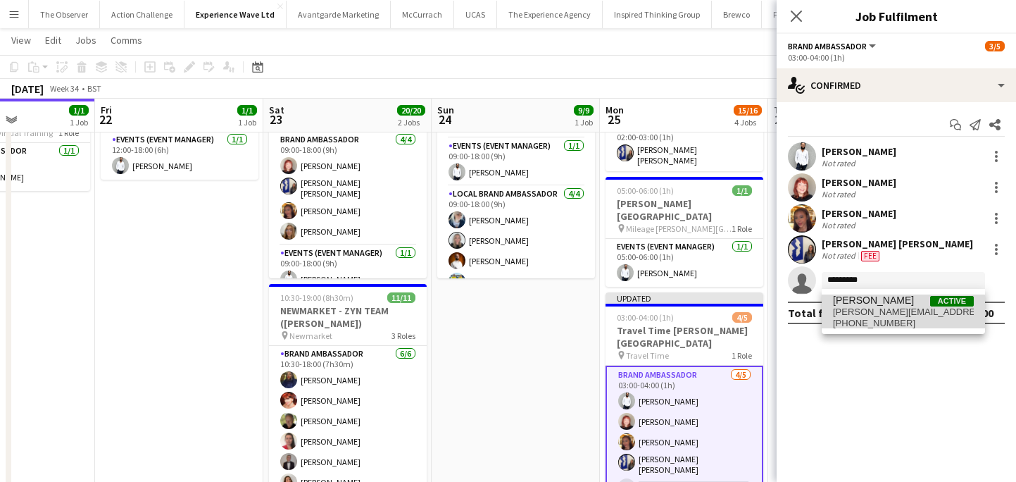
click at [902, 314] on span "emily.day.2014@gmail.com" at bounding box center [903, 311] width 141 height 11
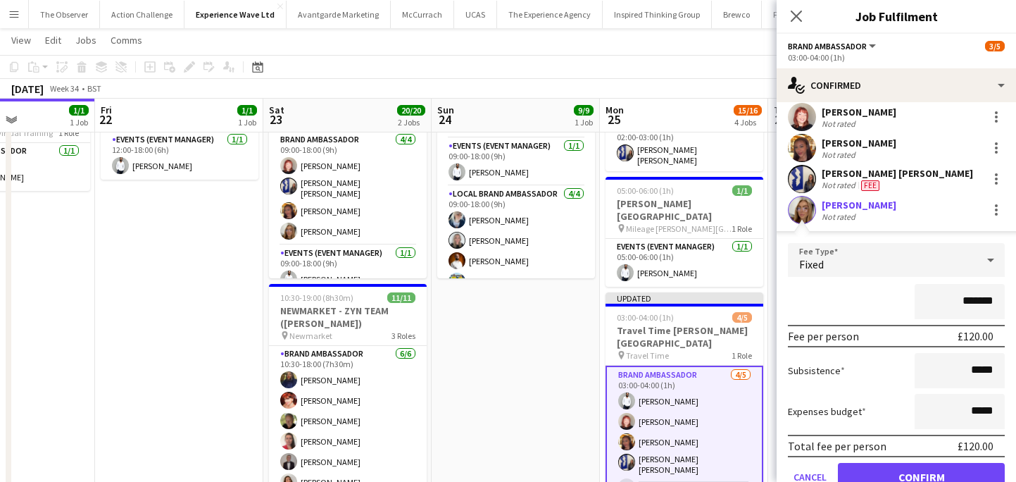
scroll to position [77, 0]
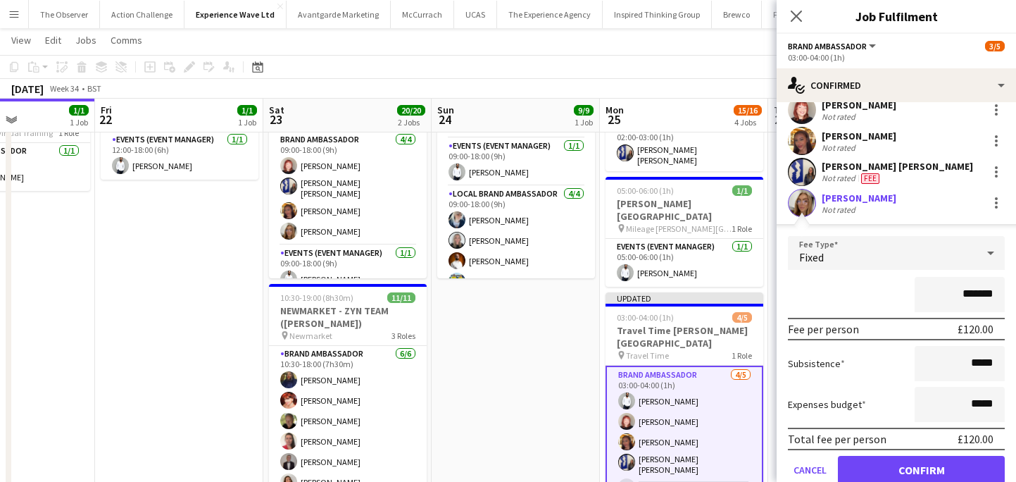
click at [977, 297] on input "*******" at bounding box center [960, 294] width 90 height 35
type input "******"
click at [935, 463] on button "Confirm" at bounding box center [921, 470] width 167 height 28
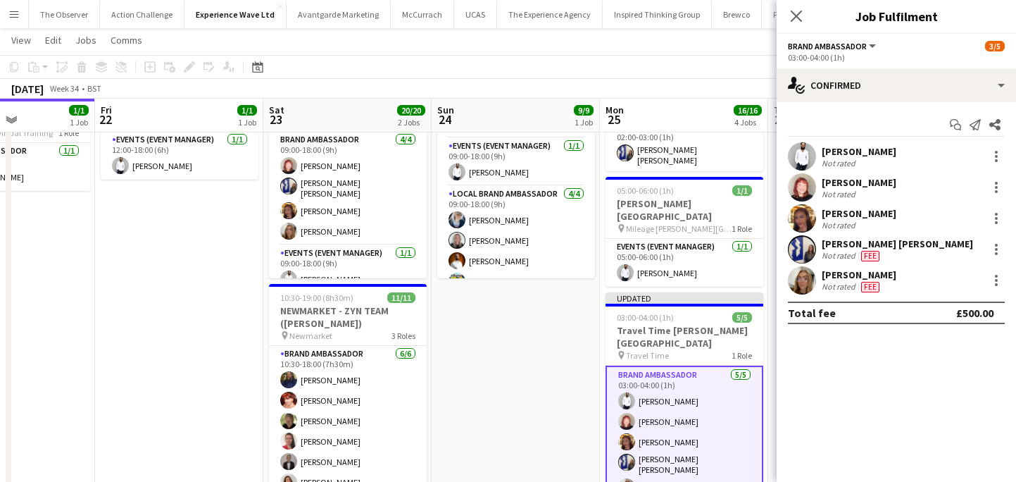
scroll to position [0, 0]
click at [550, 386] on app-date-cell "09:00-18:00 (9h) 9/9 SUPERBIKES - Cadwall Park pin Cadwall Park 3 Roles Brand A…" at bounding box center [516, 406] width 168 height 684
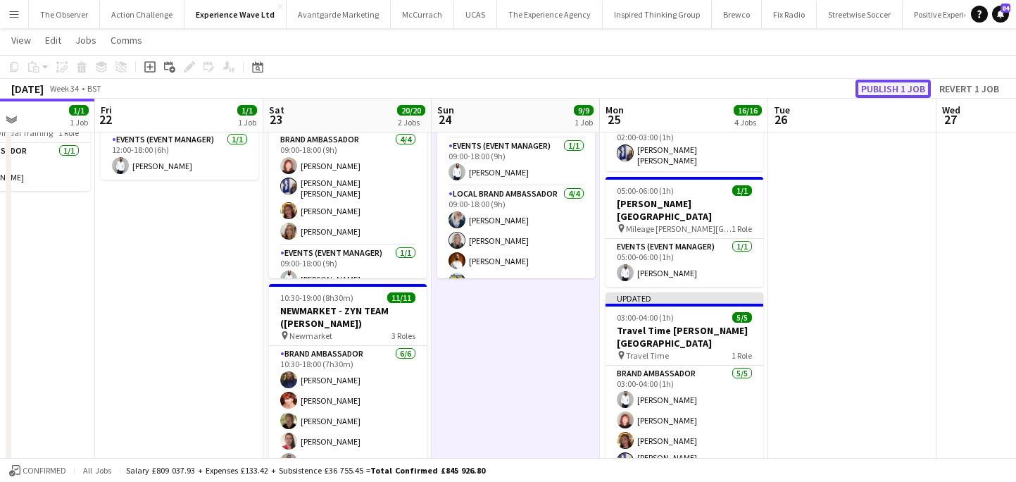
click at [910, 90] on button "Publish 1 job" at bounding box center [893, 89] width 75 height 18
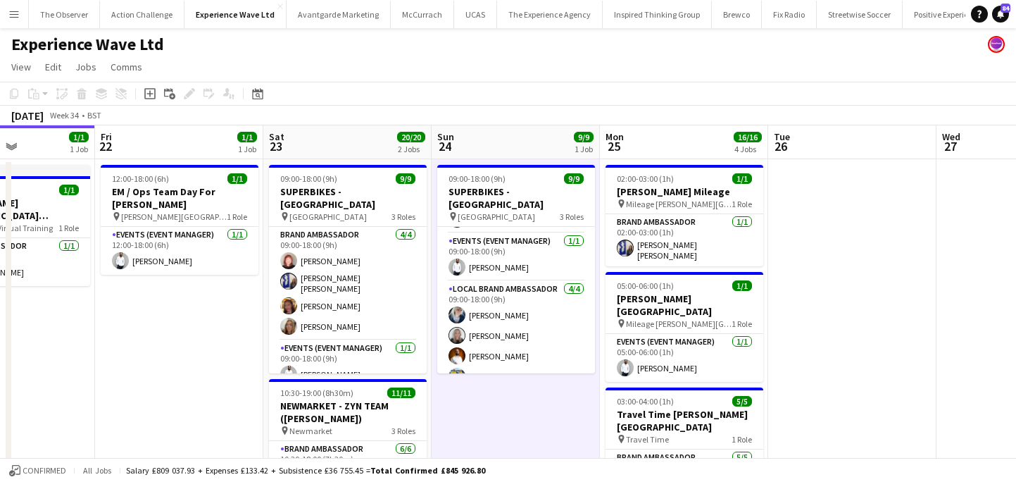
scroll to position [6, 0]
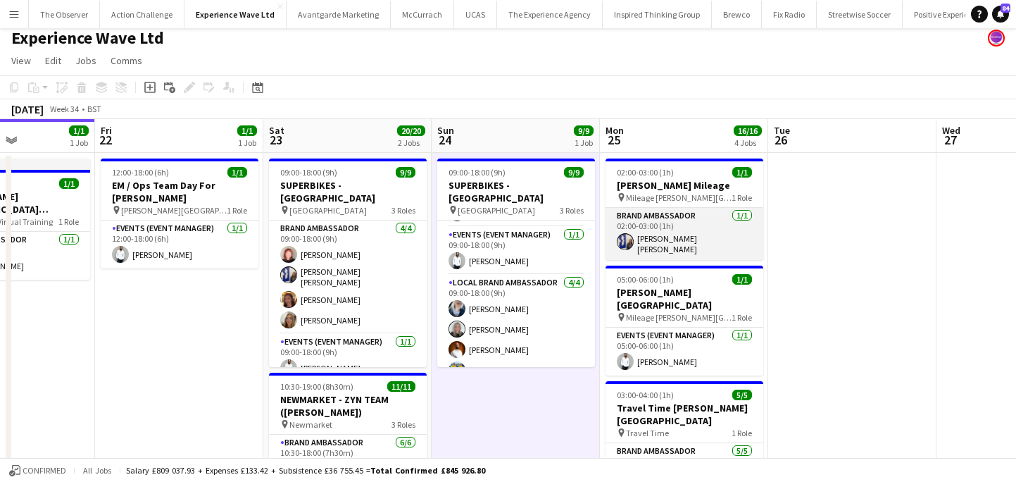
click at [713, 229] on app-card-role "Brand Ambassador 1/1 02:00-03:00 (1h) Ellie Mae Savage" at bounding box center [685, 234] width 158 height 52
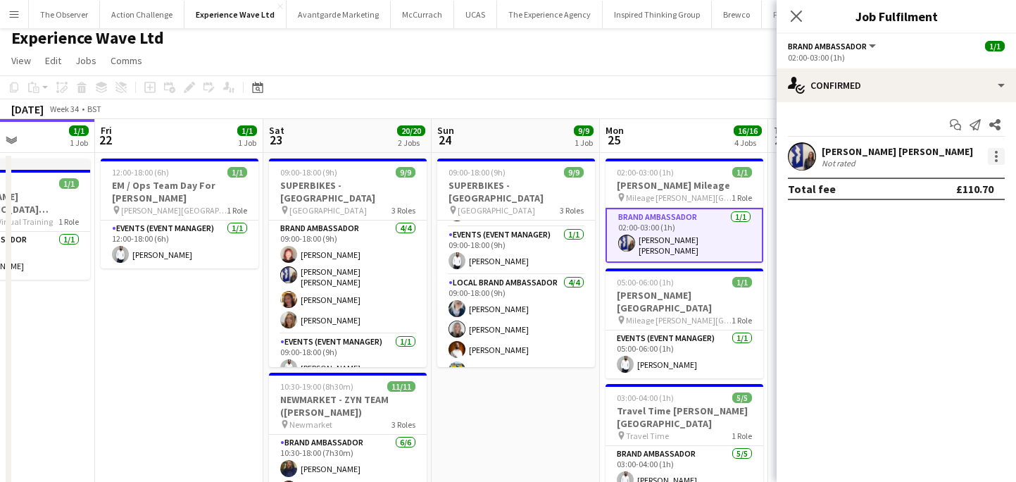
click at [992, 158] on div at bounding box center [996, 156] width 17 height 17
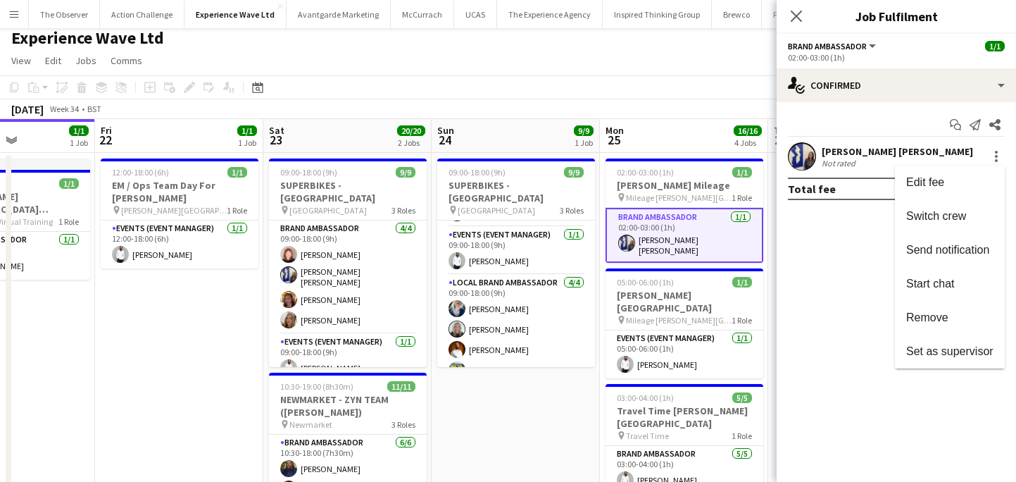
click at [841, 156] on div at bounding box center [508, 241] width 1016 height 482
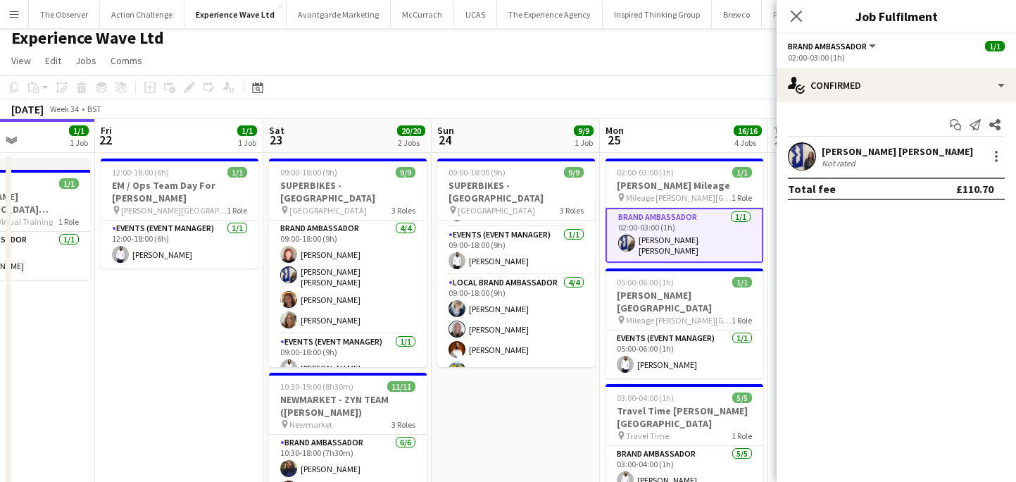
click at [983, 157] on div "Ellie Mae Savage Not rated" at bounding box center [896, 156] width 239 height 28
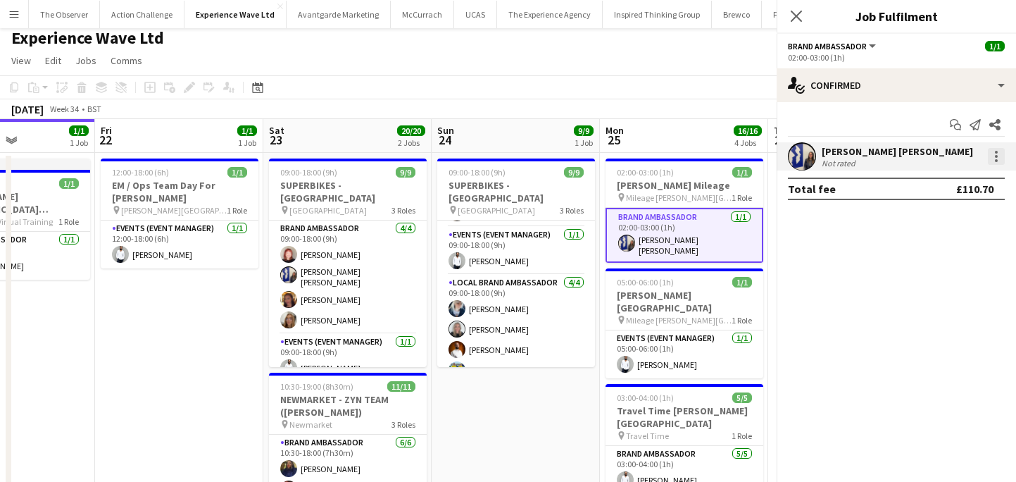
click at [993, 157] on div at bounding box center [996, 156] width 17 height 17
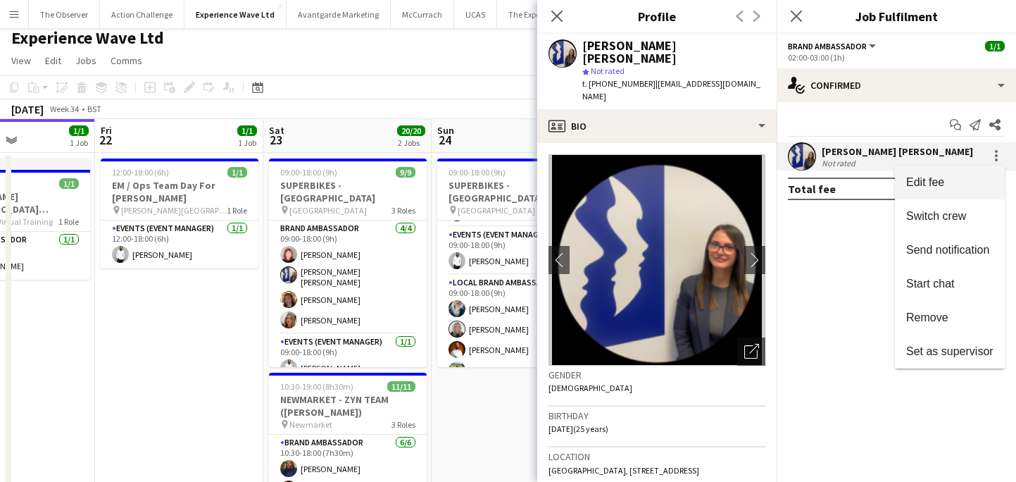
click at [989, 169] on button "Edit fee" at bounding box center [950, 183] width 110 height 34
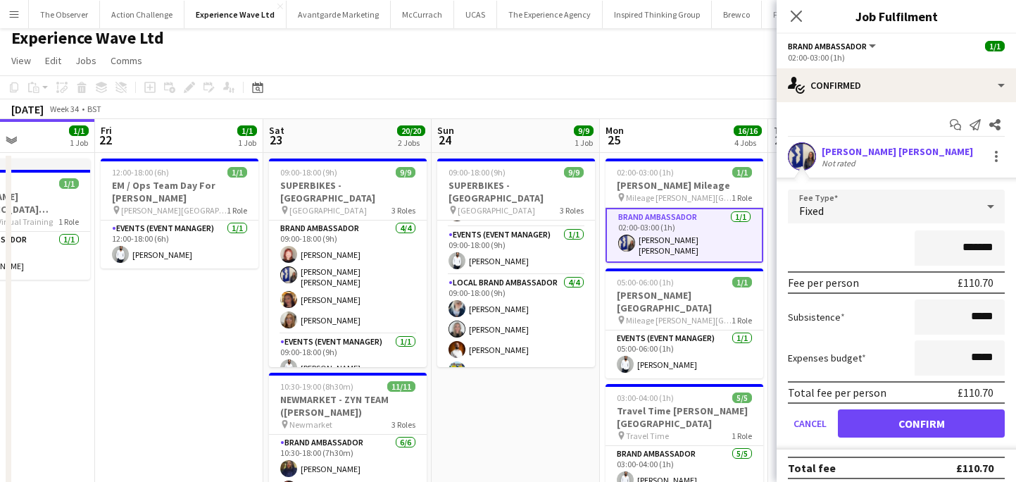
click at [979, 245] on input "*******" at bounding box center [960, 247] width 90 height 35
type input "*******"
click at [954, 416] on button "Confirm" at bounding box center [921, 423] width 167 height 28
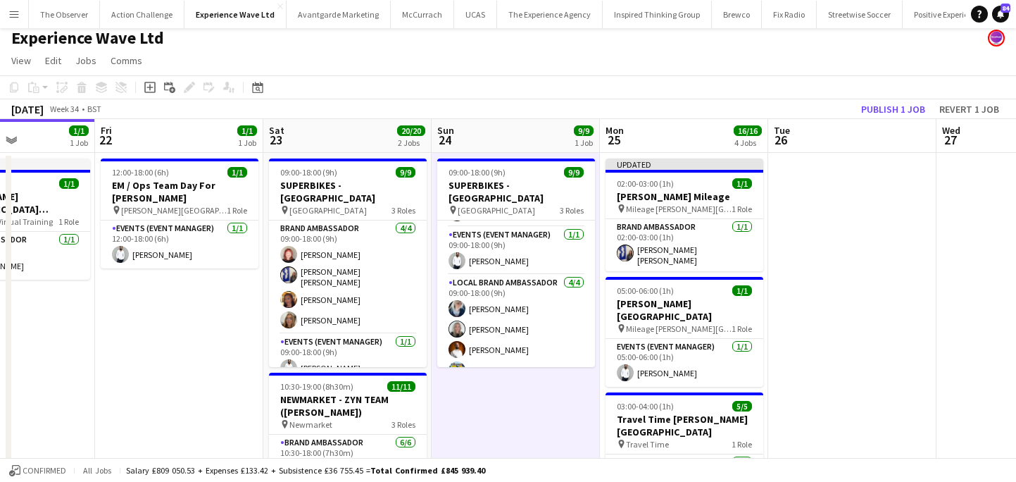
click at [921, 92] on app-toolbar "Copy Paste Paste Command V Paste with crew Command Shift V Paste linked Job Del…" at bounding box center [508, 87] width 1016 height 24
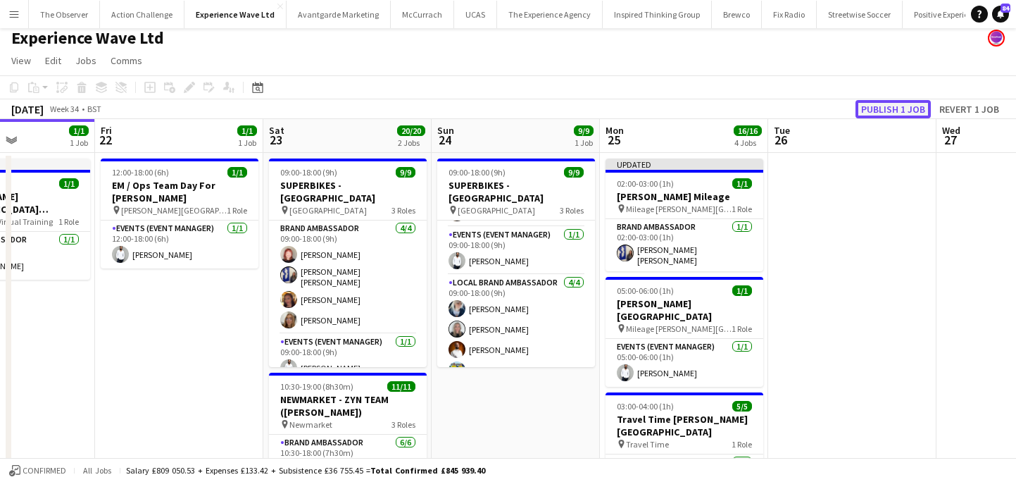
click at [913, 104] on button "Publish 1 job" at bounding box center [893, 109] width 75 height 18
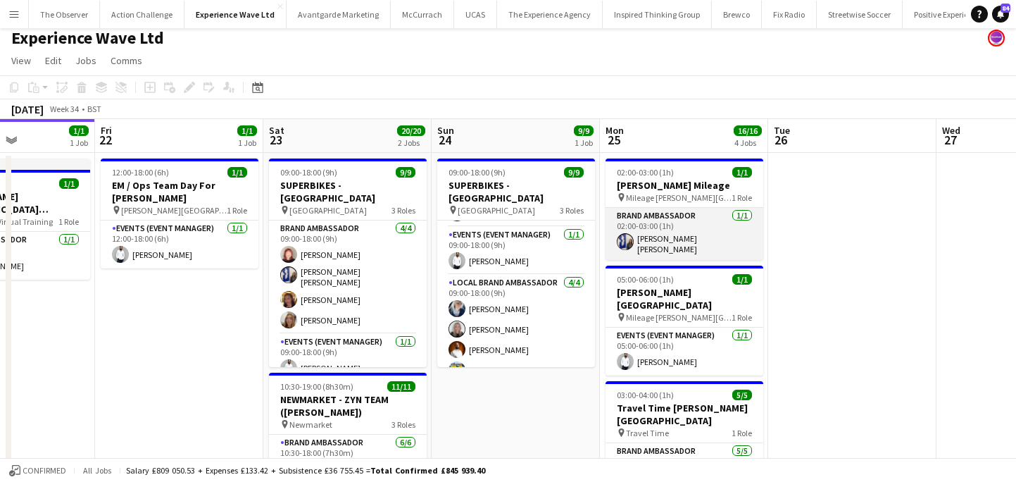
click at [628, 210] on app-card-role "Brand Ambassador 1/1 02:00-03:00 (1h) Ellie Mae Savage" at bounding box center [685, 234] width 158 height 52
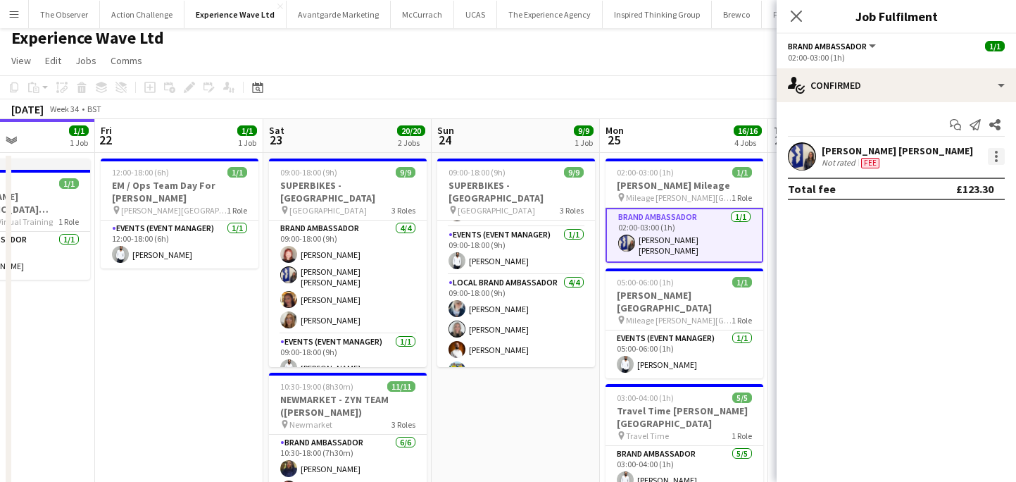
click at [997, 151] on div at bounding box center [996, 152] width 3 height 3
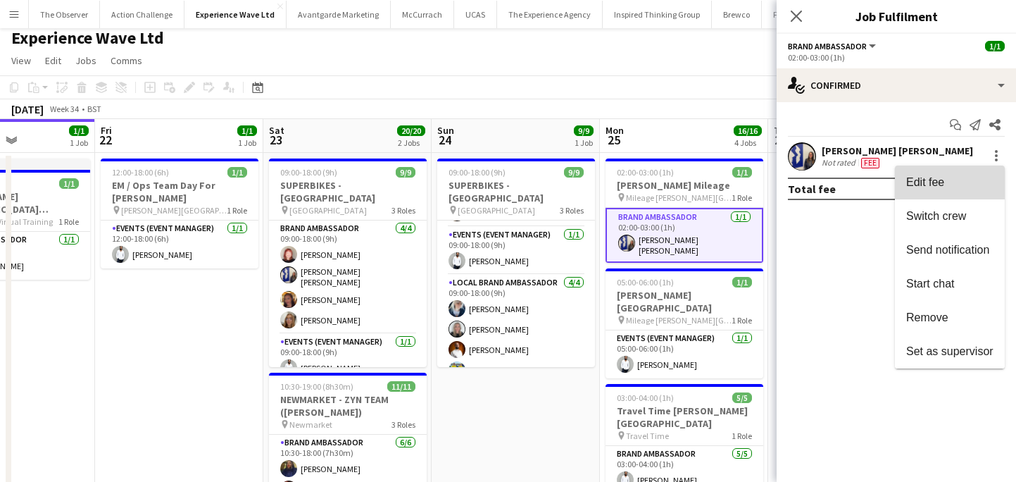
click at [988, 173] on button "Edit fee" at bounding box center [950, 183] width 110 height 34
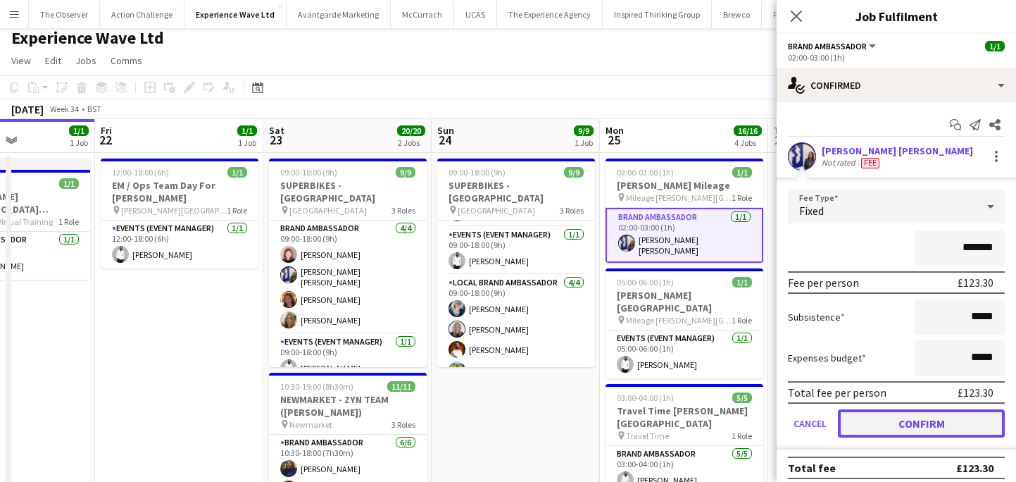
click at [911, 414] on button "Confirm" at bounding box center [921, 423] width 167 height 28
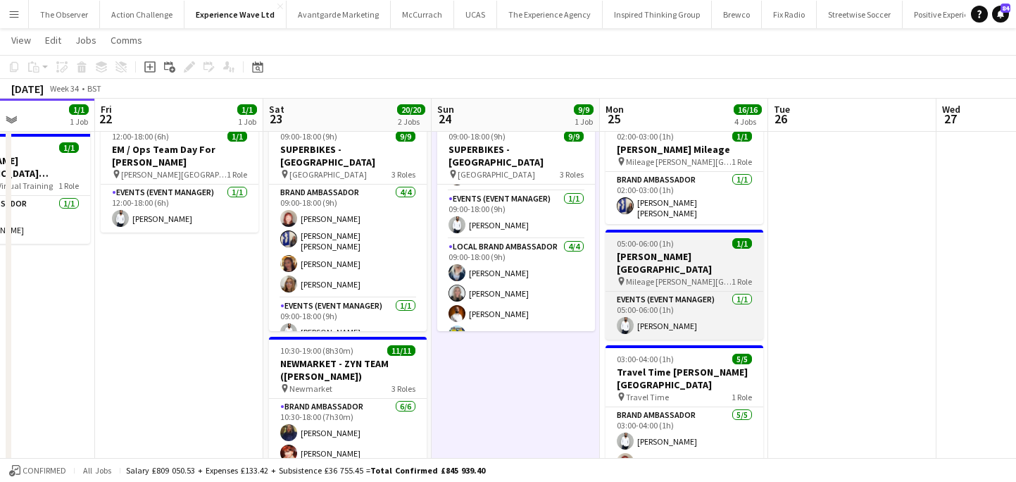
scroll to position [43, 0]
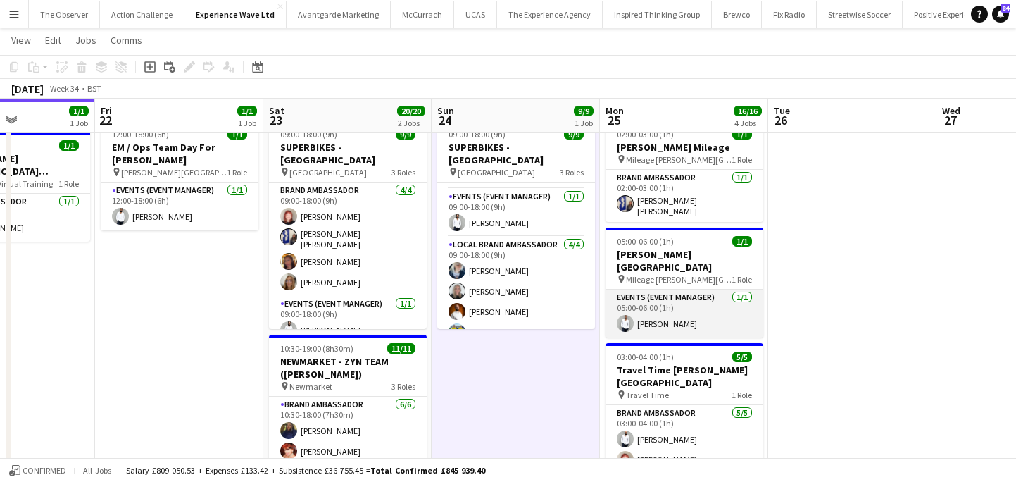
click at [678, 291] on app-card-role "Events (Event Manager) 1/1 05:00-06:00 (1h) Pedro De Marchi" at bounding box center [685, 313] width 158 height 48
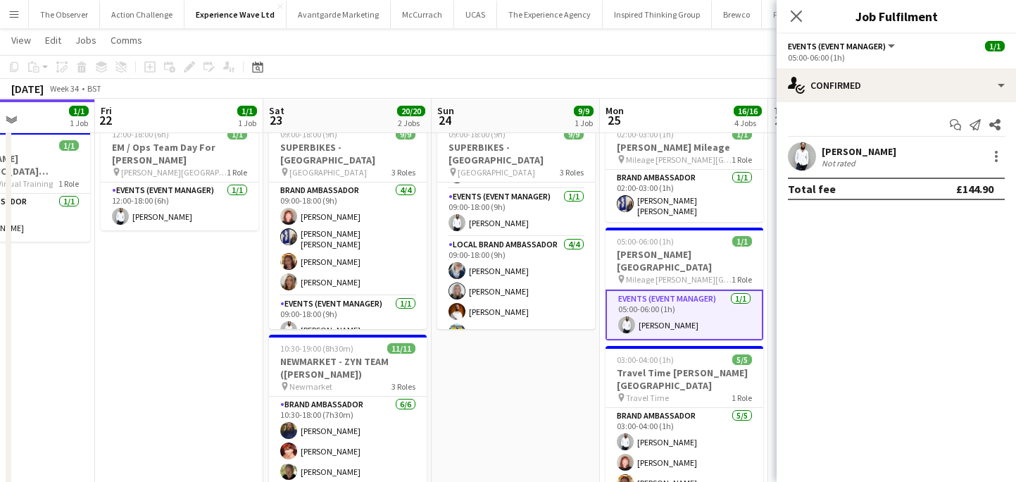
click at [875, 156] on div "Pedro De Marchi" at bounding box center [859, 151] width 75 height 13
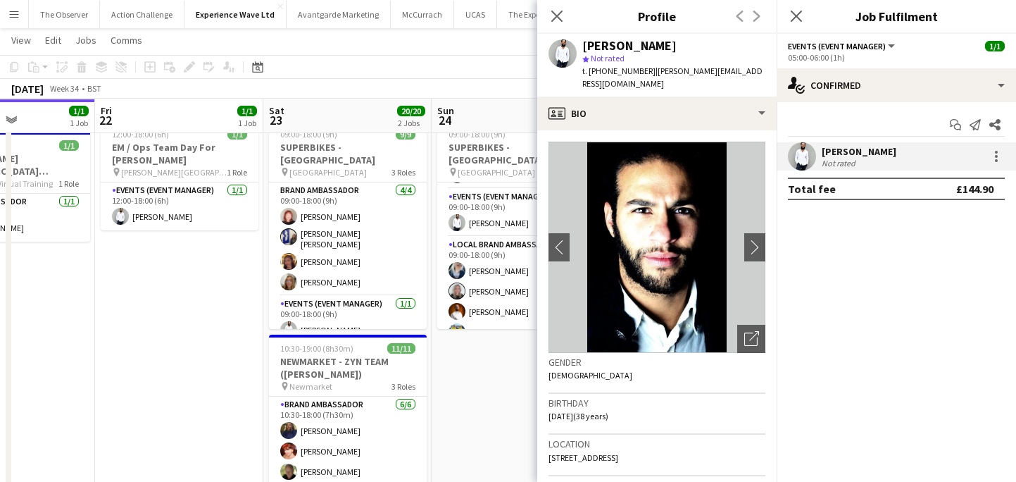
click at [769, 218] on app-crew-profile-bio "chevron-left chevron-right Open photos pop-in Gender Male Birthday 07-05-1987 (…" at bounding box center [656, 305] width 239 height 351
click at [757, 233] on button "chevron-right" at bounding box center [755, 247] width 28 height 28
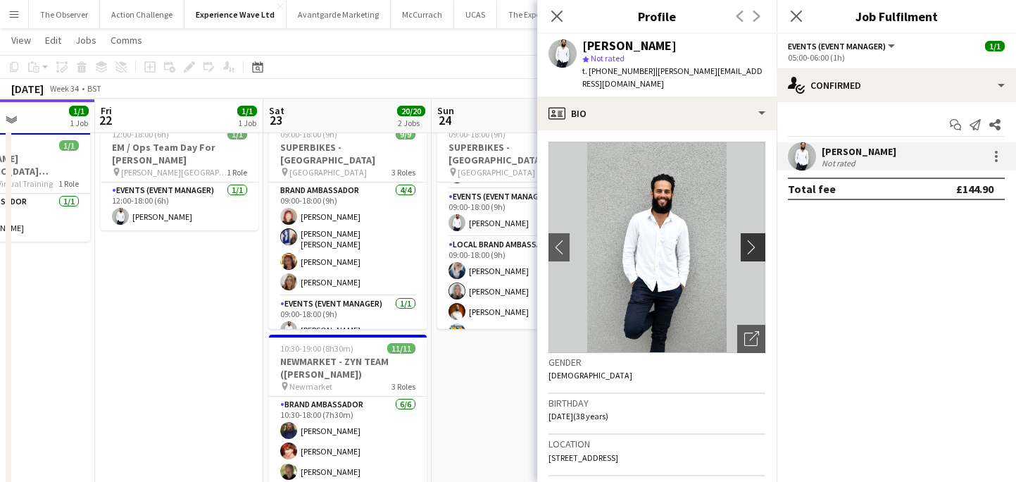
click at [757, 233] on button "chevron-right" at bounding box center [755, 247] width 28 height 28
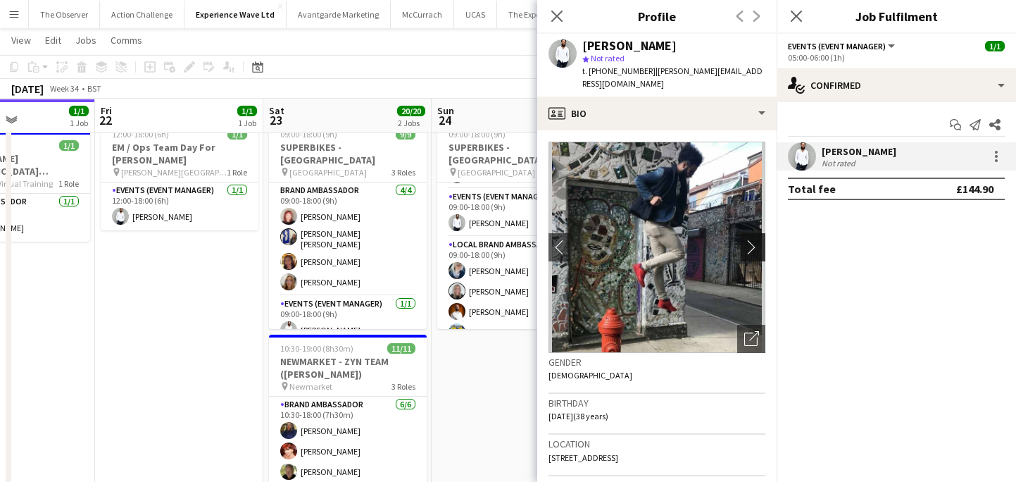
click at [757, 233] on button "chevron-right" at bounding box center [755, 247] width 28 height 28
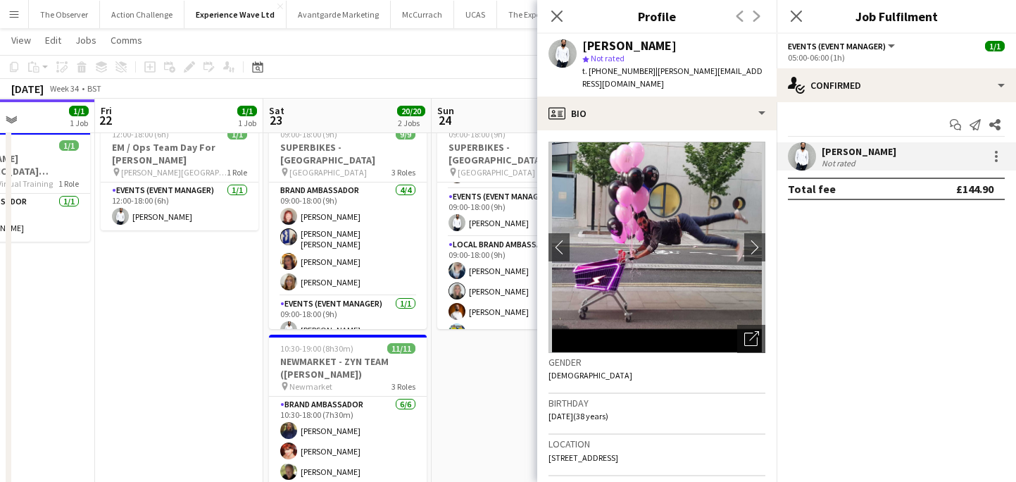
click at [495, 356] on app-date-cell "09:00-18:00 (9h) 9/9 SUPERBIKES - Cadwall Park pin Cadwall Park 3 Roles Brand A…" at bounding box center [516, 457] width 168 height 684
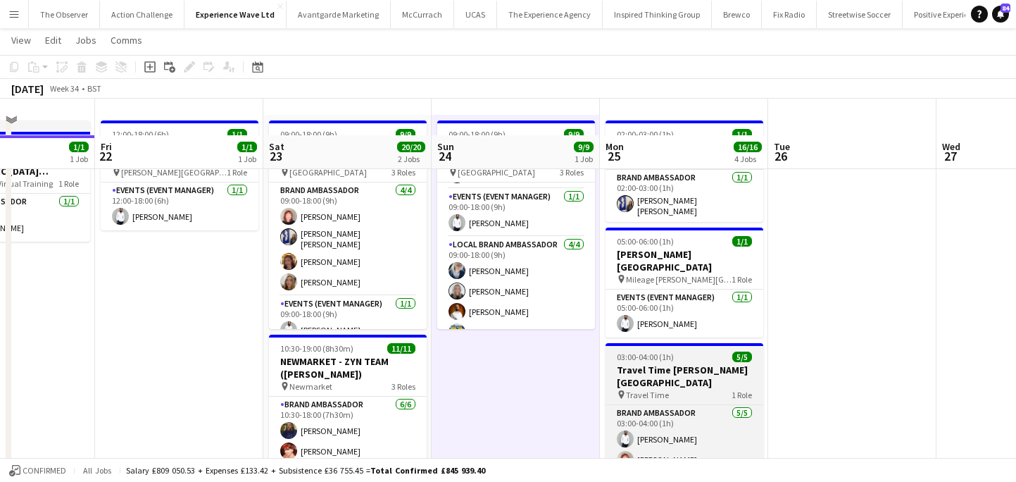
scroll to position [87, 0]
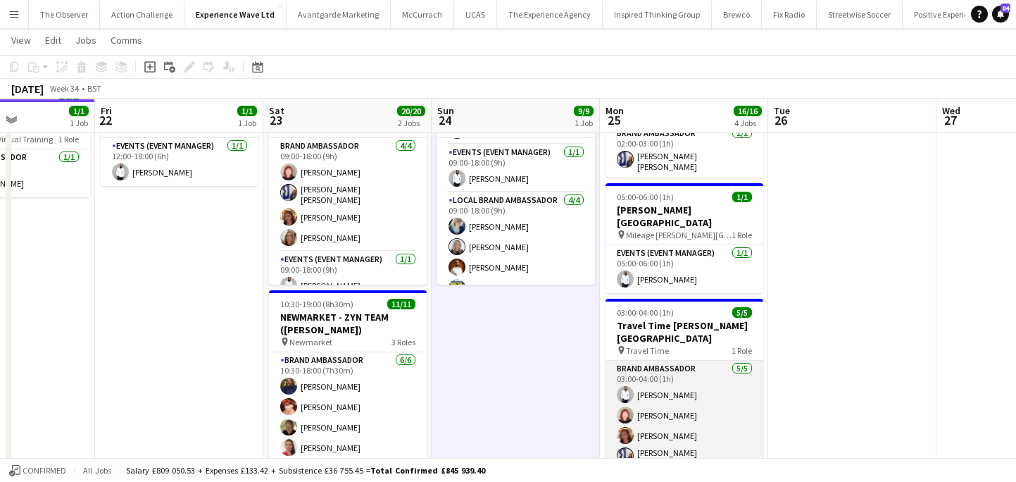
click at [675, 366] on app-card-role "Brand Ambassador 5/5 03:00-04:00 (1h) Pedro De Marchi Lily Exall Mollie NJOKU E…" at bounding box center [685, 428] width 158 height 134
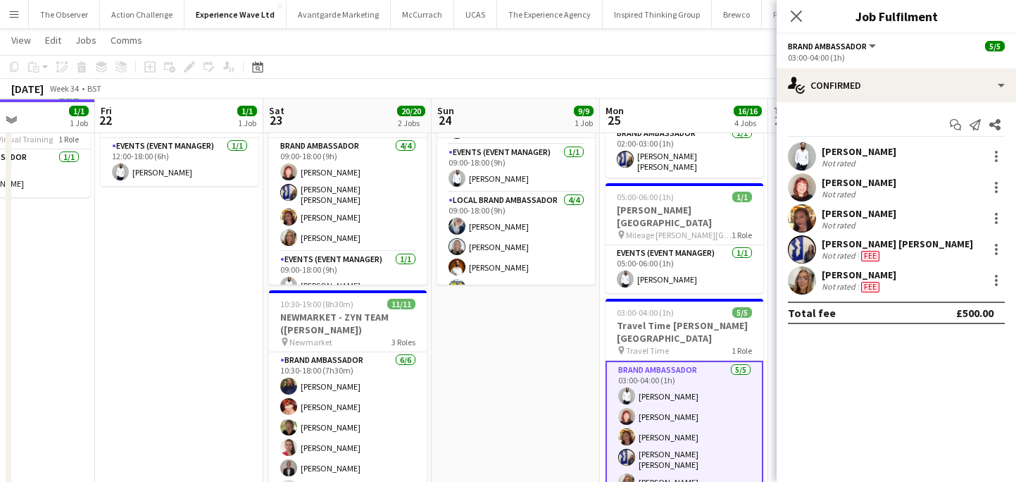
click at [856, 156] on div "Pedro De Marchi" at bounding box center [859, 151] width 75 height 13
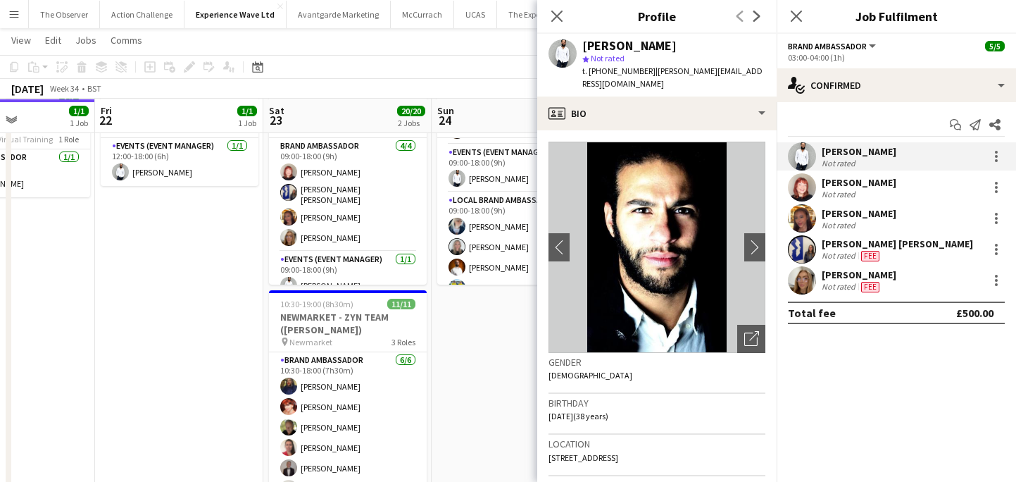
click at [978, 160] on div "Pedro De Marchi Not rated" at bounding box center [896, 156] width 239 height 28
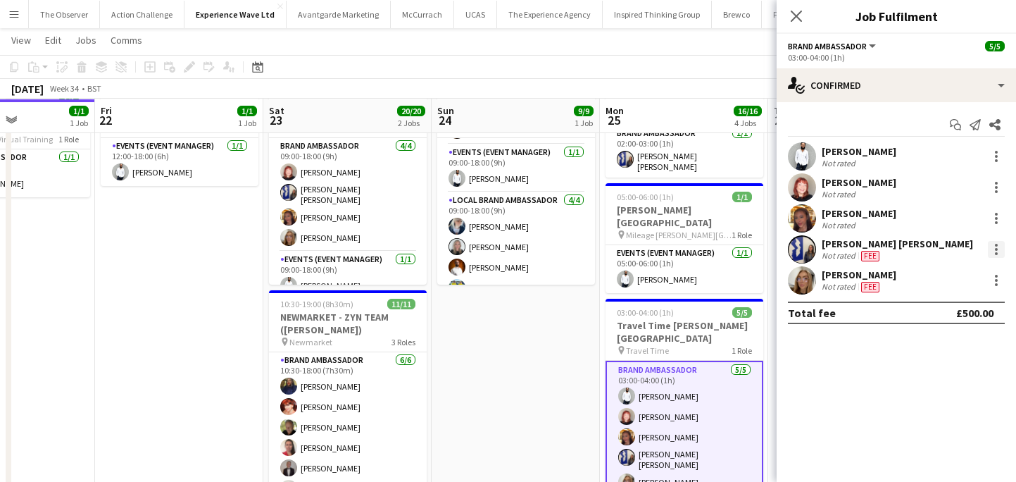
click at [999, 241] on div at bounding box center [996, 249] width 17 height 17
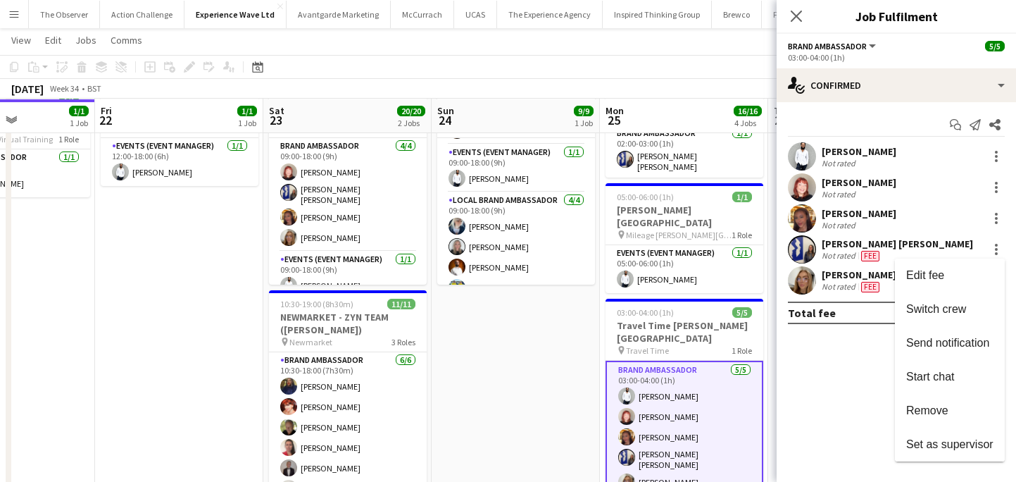
click at [543, 435] on div at bounding box center [508, 241] width 1016 height 482
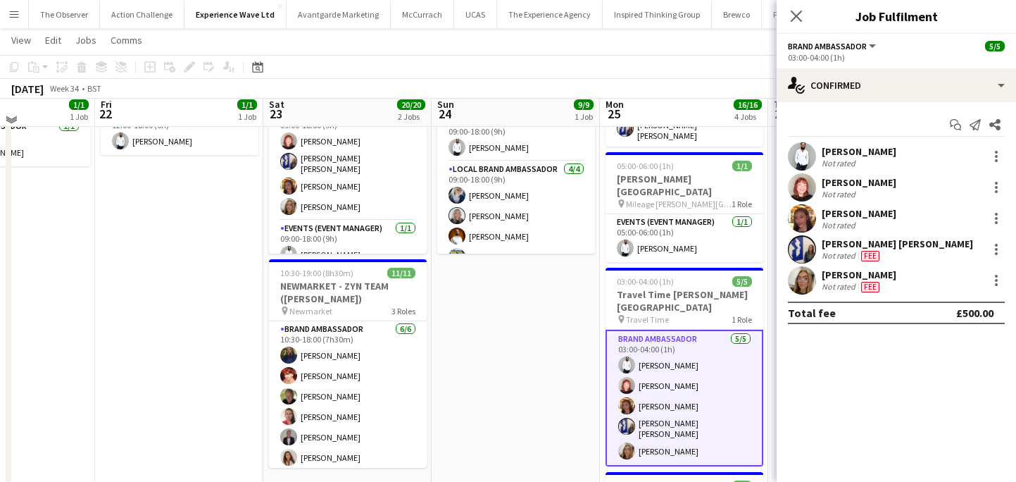
scroll to position [120, 0]
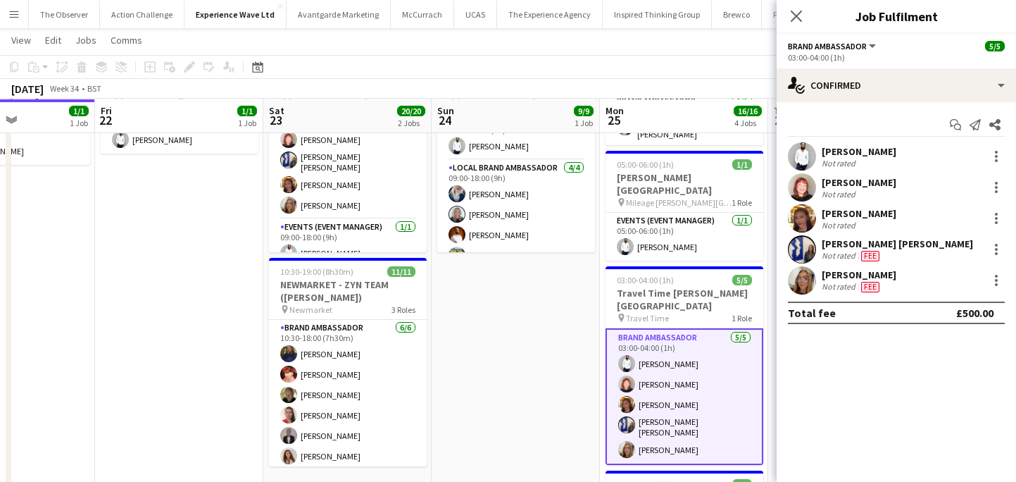
click at [544, 418] on app-date-cell "09:00-18:00 (9h) 9/9 SUPERBIKES - Cadwall Park pin Cadwall Park 3 Roles Brand A…" at bounding box center [516, 380] width 168 height 684
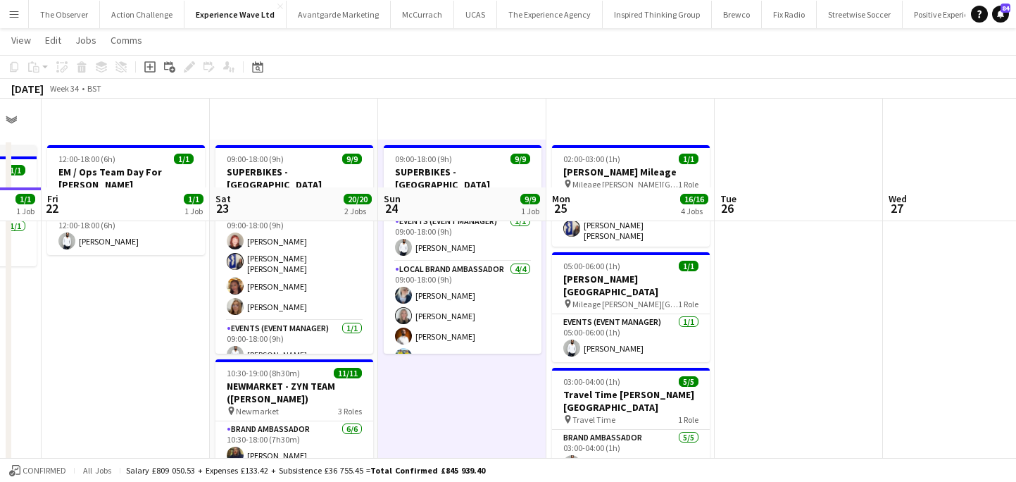
scroll to position [0, 0]
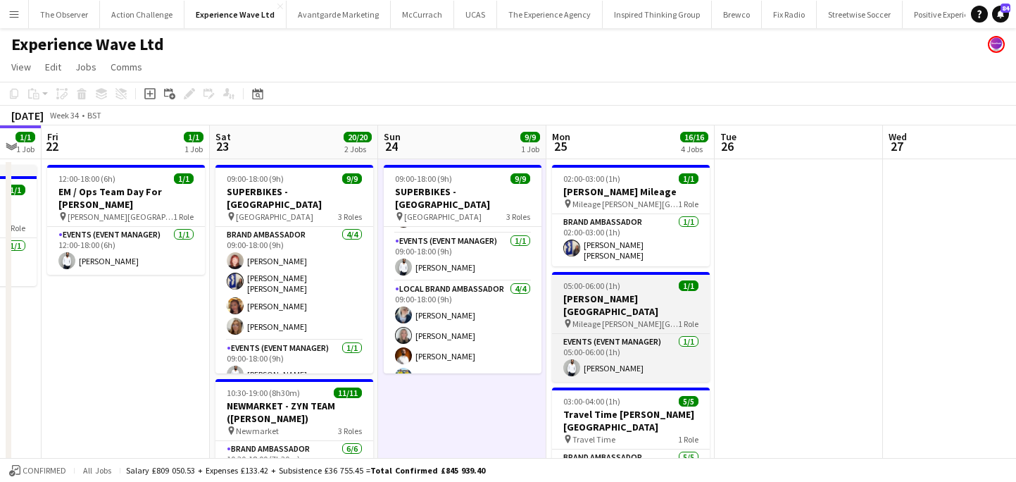
click at [620, 292] on h3 "Cadwell Park Mileage" at bounding box center [631, 304] width 158 height 25
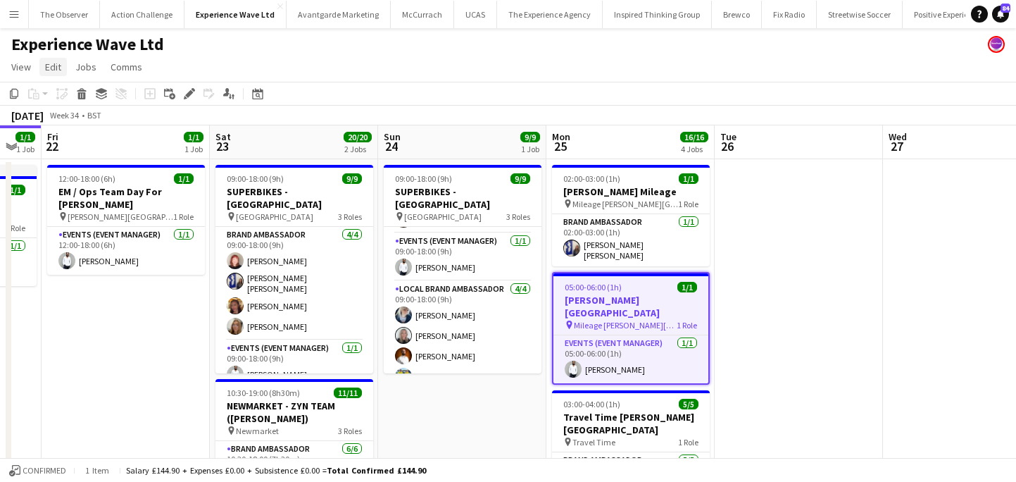
click at [60, 64] on span "Edit" at bounding box center [53, 67] width 16 height 13
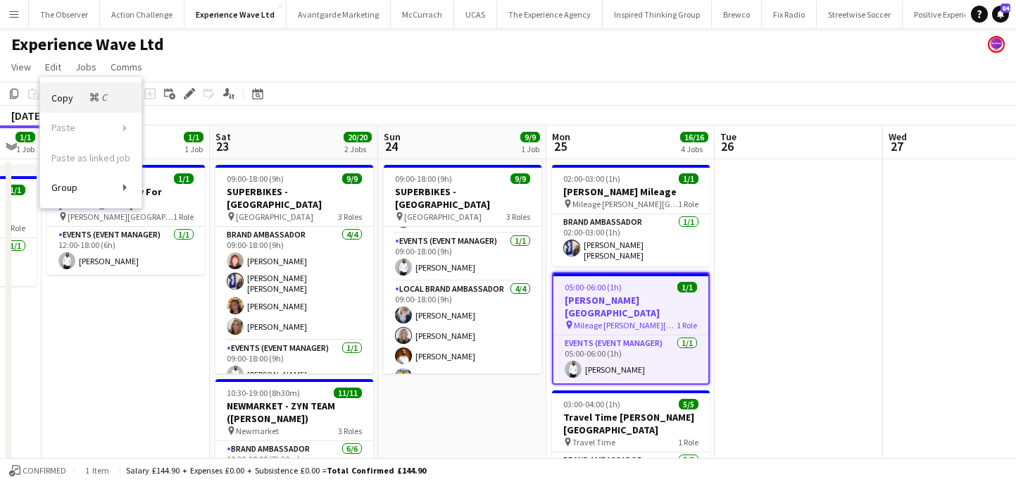
click at [68, 96] on span "Copy Command C" at bounding box center [80, 97] width 58 height 13
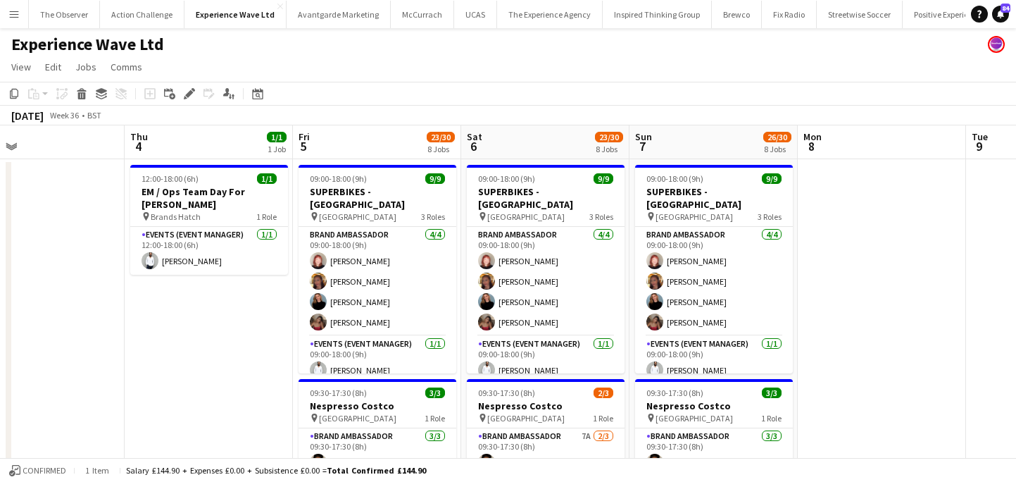
scroll to position [0, 482]
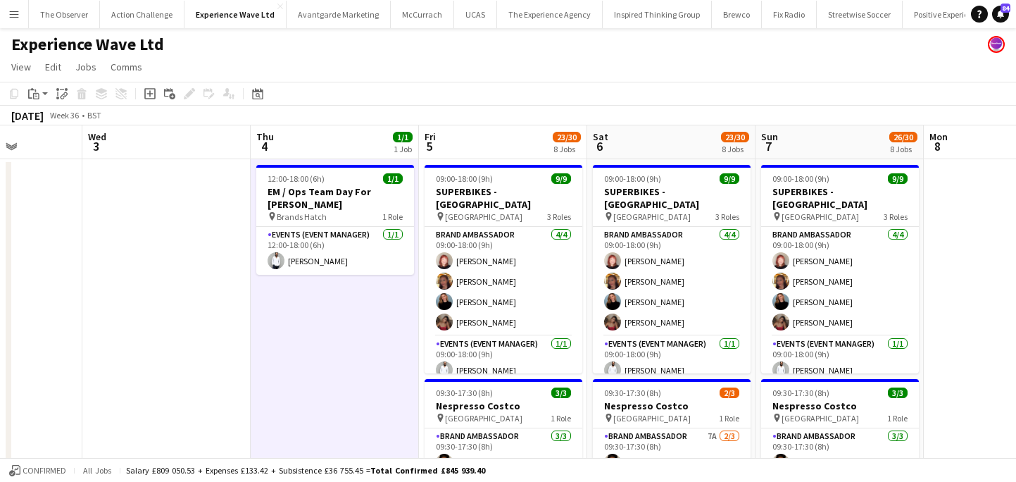
scroll to position [0, 412]
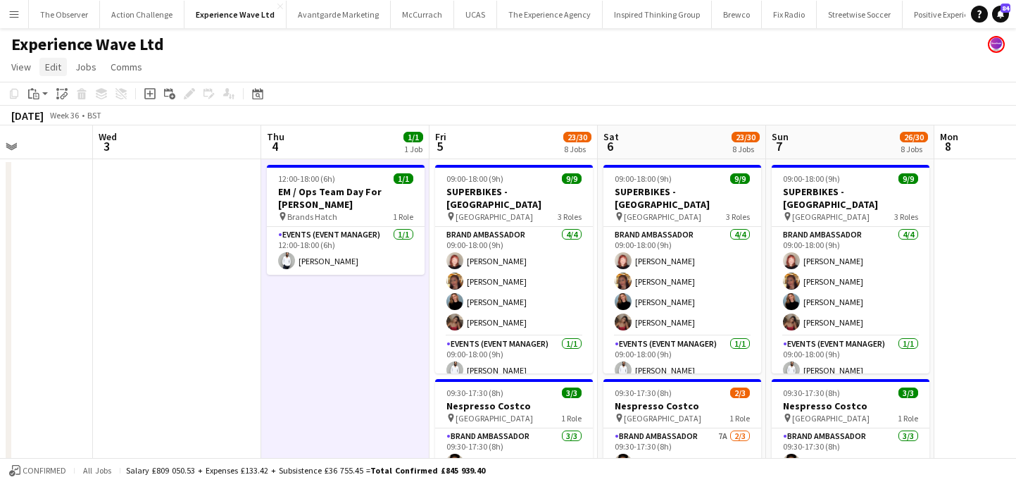
click at [54, 61] on span "Edit" at bounding box center [53, 67] width 16 height 13
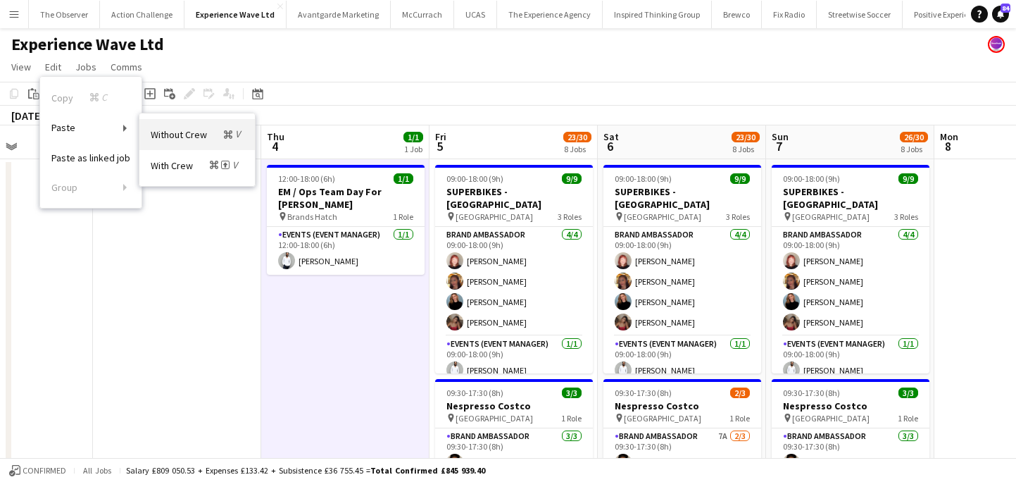
click at [203, 135] on span "Without Crew Command V" at bounding box center [197, 133] width 93 height 13
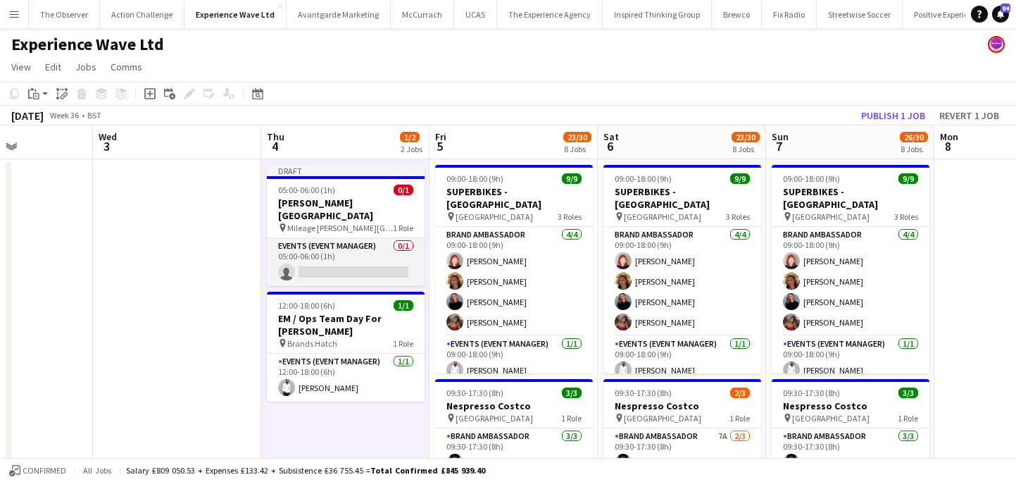
click at [348, 243] on app-card-role "Events (Event Manager) 0/1 05:00-06:00 (1h) single-neutral-actions" at bounding box center [346, 262] width 158 height 48
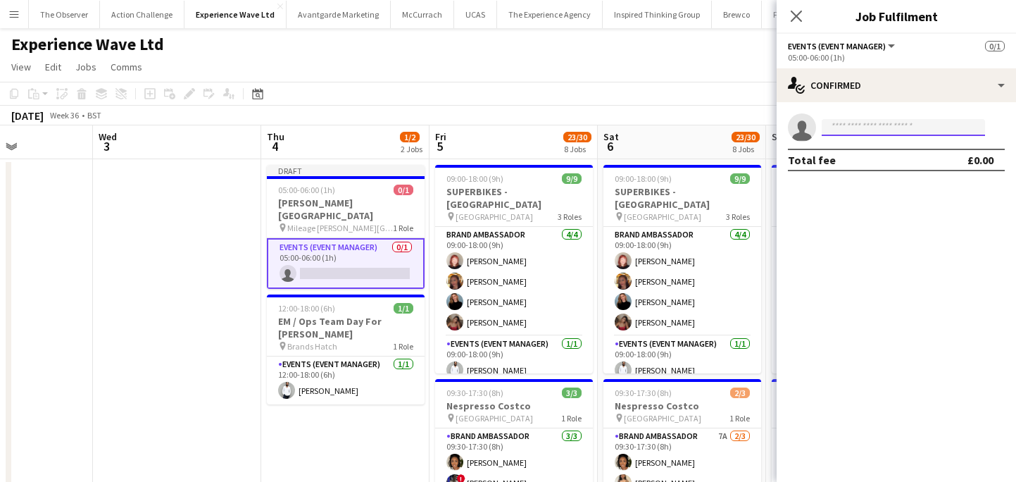
click at [861, 132] on input at bounding box center [903, 127] width 163 height 17
type input "*"
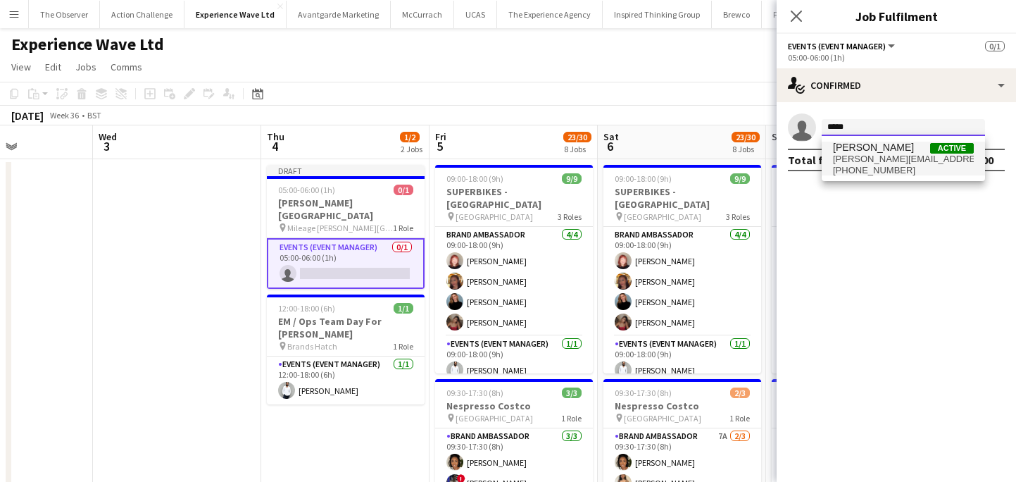
type input "*****"
click at [857, 166] on span "+447999420024" at bounding box center [903, 170] width 141 height 11
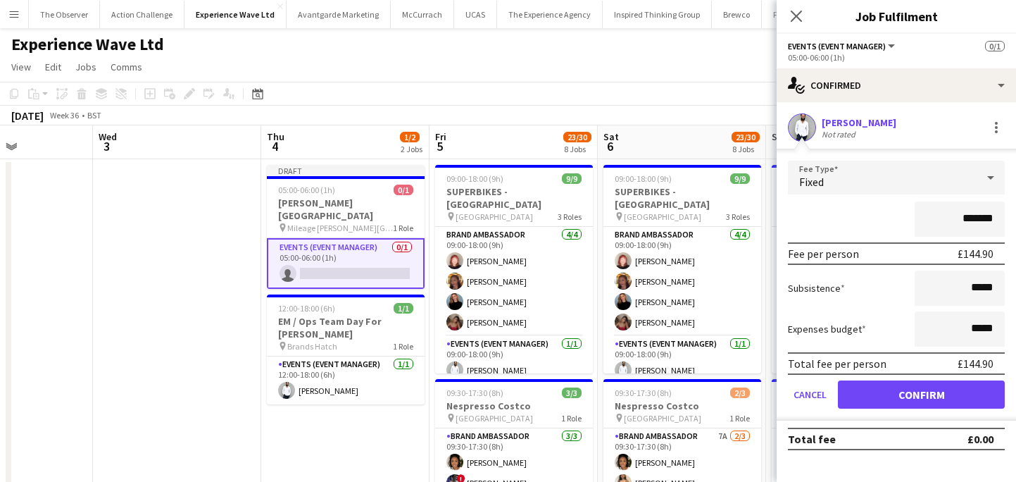
click at [984, 209] on input "*******" at bounding box center [960, 218] width 90 height 35
type input "*******"
click at [955, 399] on button "Confirm" at bounding box center [921, 394] width 167 height 28
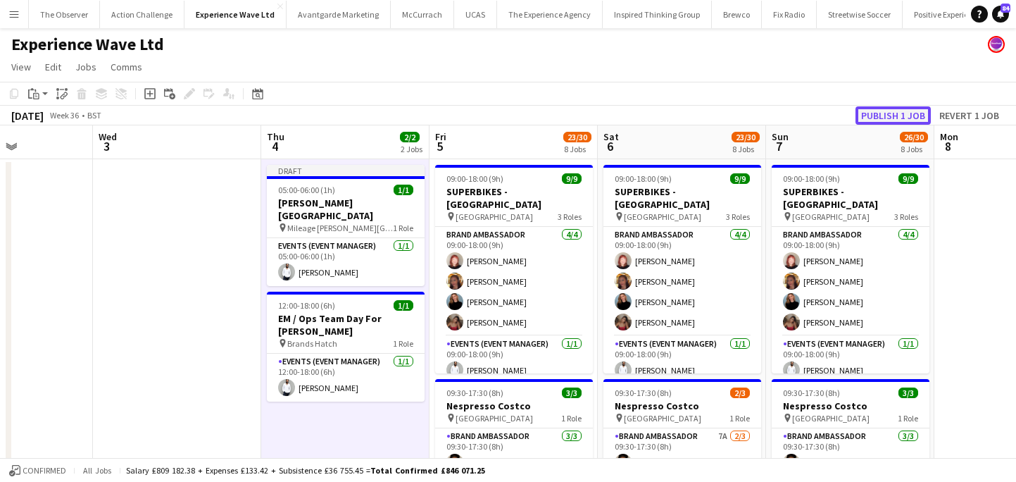
click at [900, 117] on button "Publish 1 job" at bounding box center [893, 115] width 75 height 18
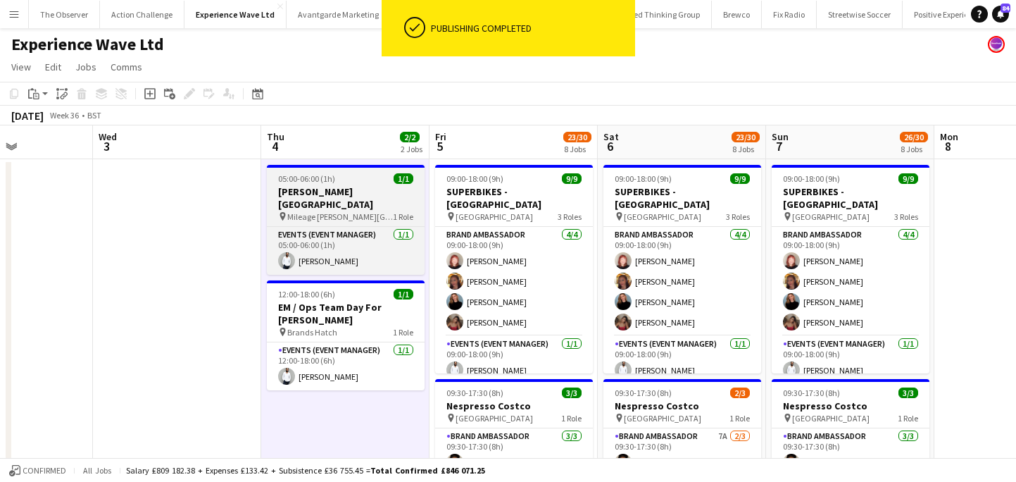
click at [357, 211] on span "Mileage Cadwell Park" at bounding box center [340, 216] width 106 height 11
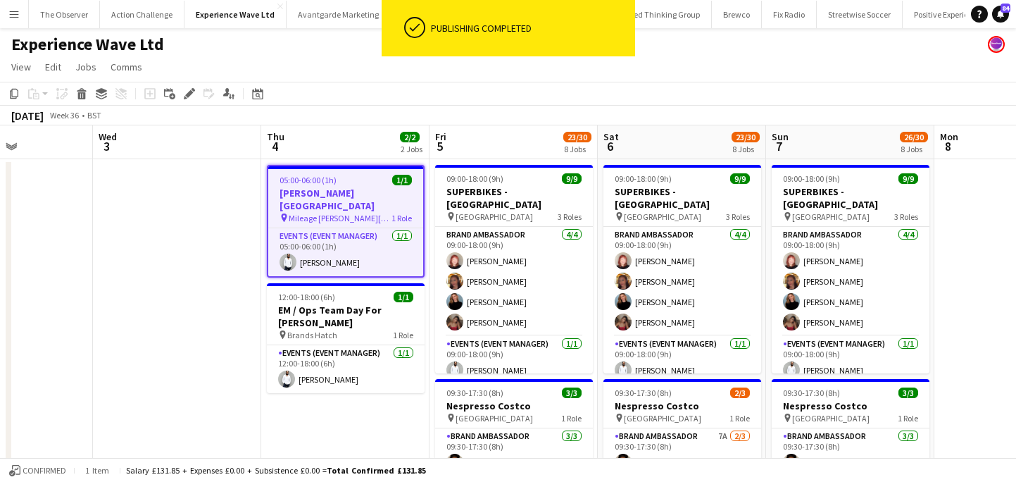
click at [180, 92] on div "Add job Add linked Job Edit Edit linked Job Applicants" at bounding box center [184, 93] width 108 height 17
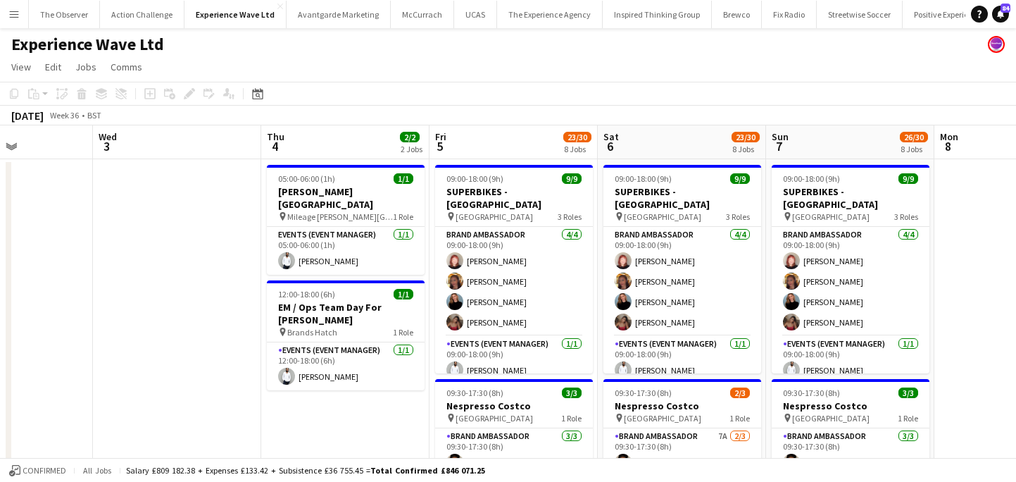
click at [185, 93] on div "Add job Add linked Job Edit Edit linked Job Applicants" at bounding box center [184, 93] width 108 height 17
click at [346, 261] on app-card-role "Events (Event Manager) 1/1 05:00-06:00 (1h) Pedro De Marchi" at bounding box center [346, 251] width 158 height 48
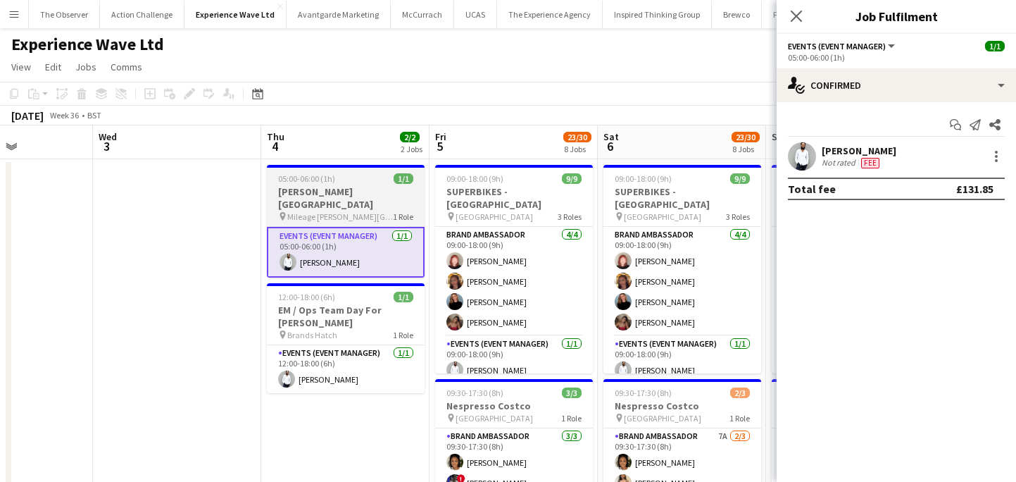
scroll to position [0, 413]
click at [321, 211] on span "Mileage Cadwell Park" at bounding box center [340, 216] width 106 height 11
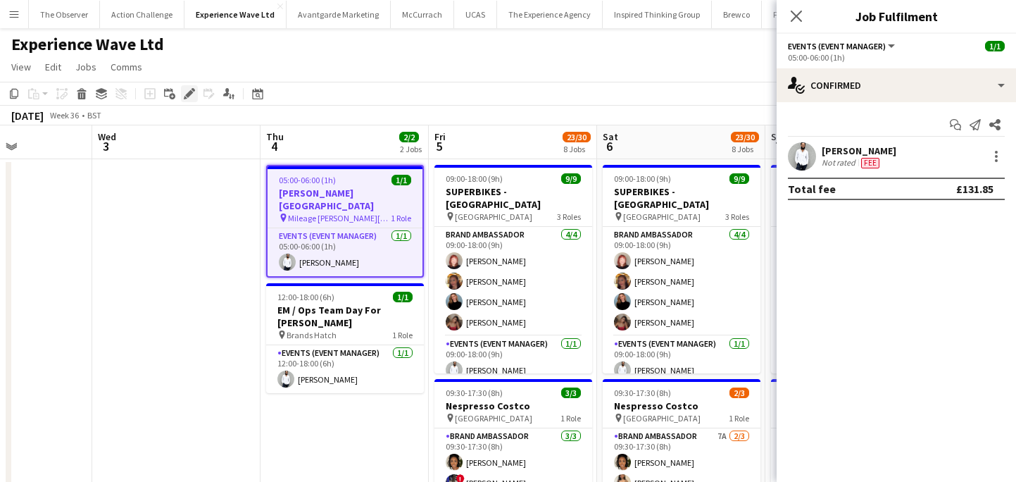
click at [188, 89] on icon "Edit" at bounding box center [189, 93] width 11 height 11
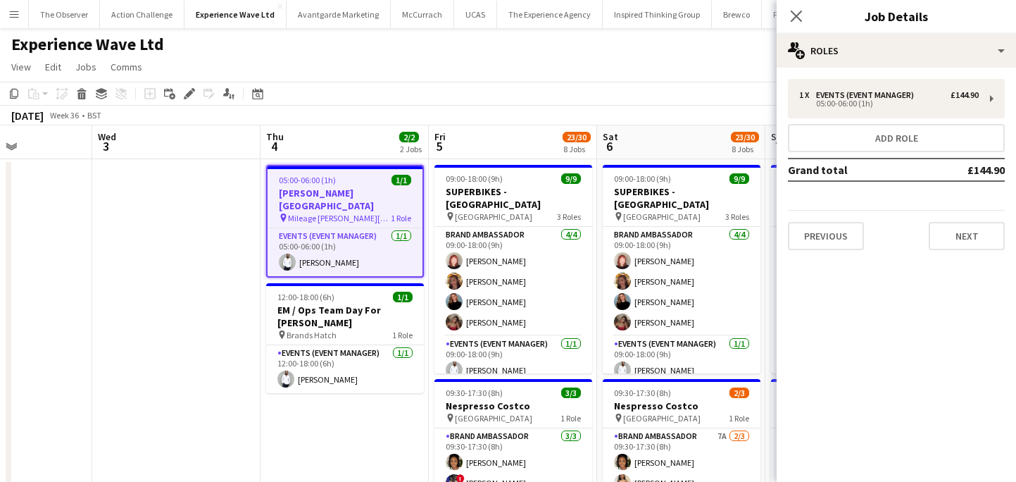
click at [826, 252] on div "1 x Events (Event Manager) £144.90 05:00-06:00 (1h) Add role Grand total £144.9…" at bounding box center [896, 165] width 239 height 194
click at [832, 237] on button "Previous" at bounding box center [826, 236] width 76 height 28
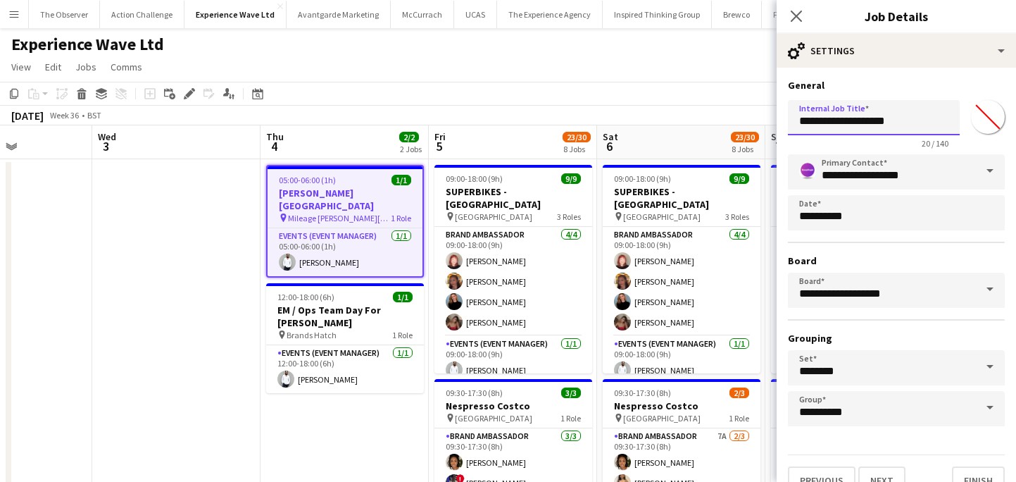
drag, startPoint x: 830, startPoint y: 117, endPoint x: 839, endPoint y: 118, distance: 8.6
click at [839, 118] on input "**********" at bounding box center [874, 117] width 172 height 35
click at [824, 120] on input "**********" at bounding box center [874, 117] width 172 height 35
type input "**********"
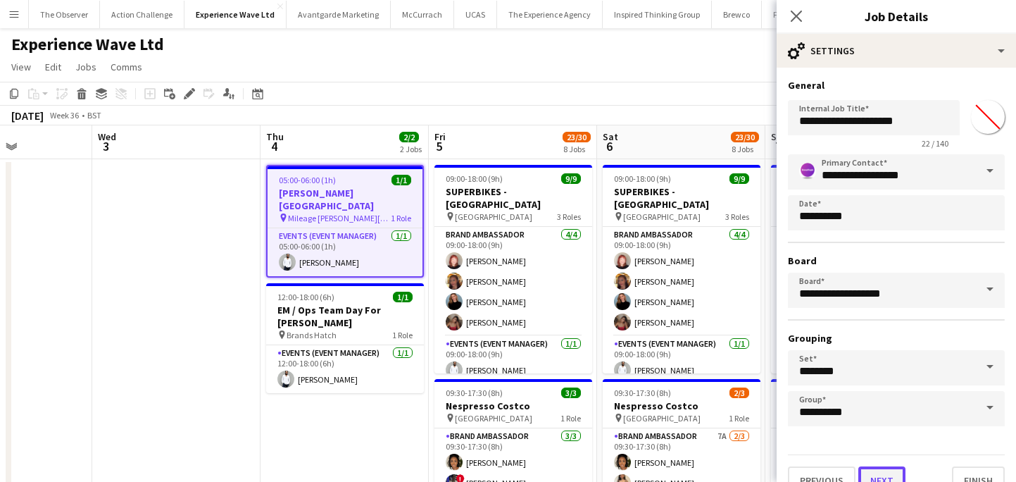
click at [885, 477] on button "Next" at bounding box center [882, 480] width 47 height 28
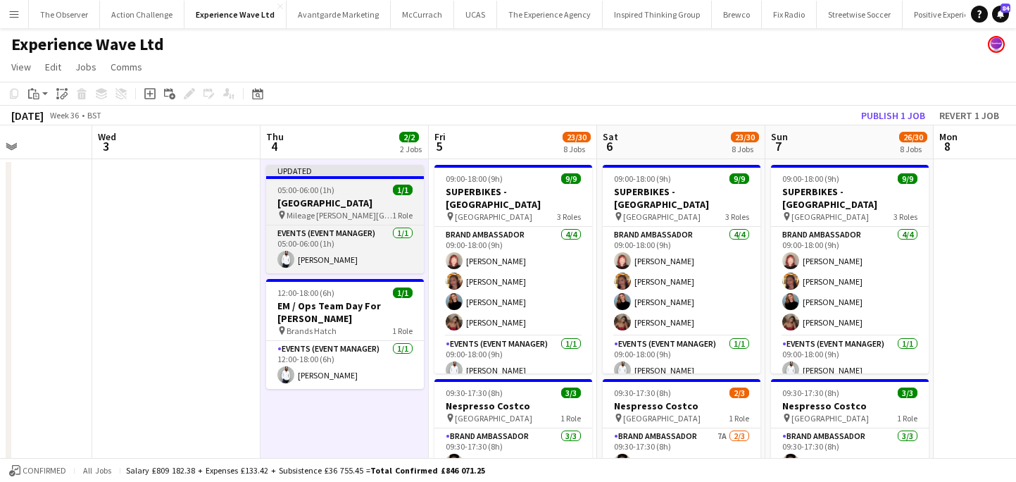
click at [406, 201] on h3 "Donington Park Mileage" at bounding box center [345, 203] width 158 height 13
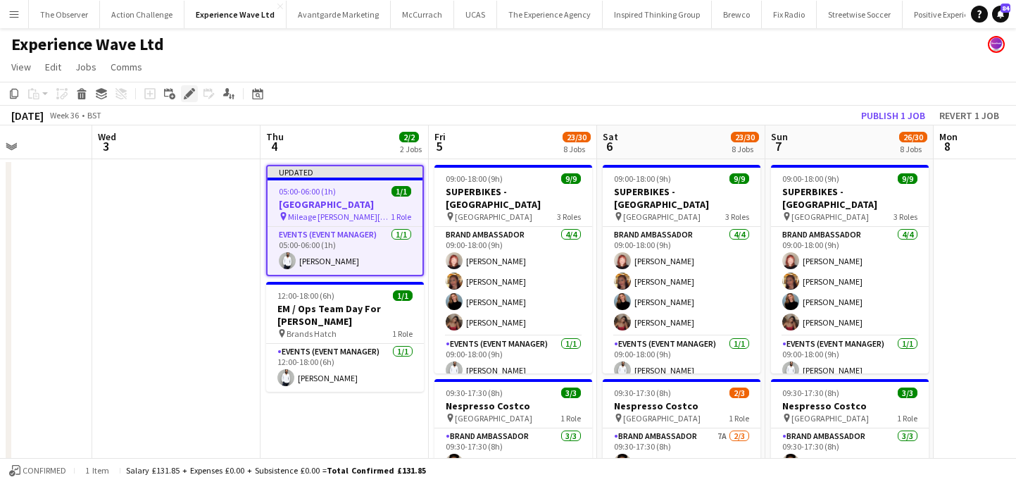
click at [188, 95] on icon at bounding box center [189, 94] width 8 height 8
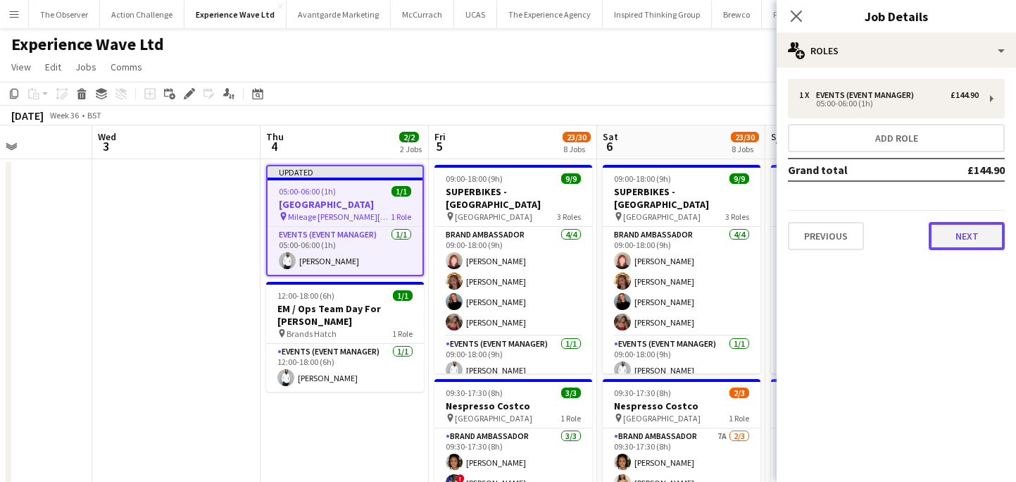
click at [968, 243] on button "Next" at bounding box center [967, 236] width 76 height 28
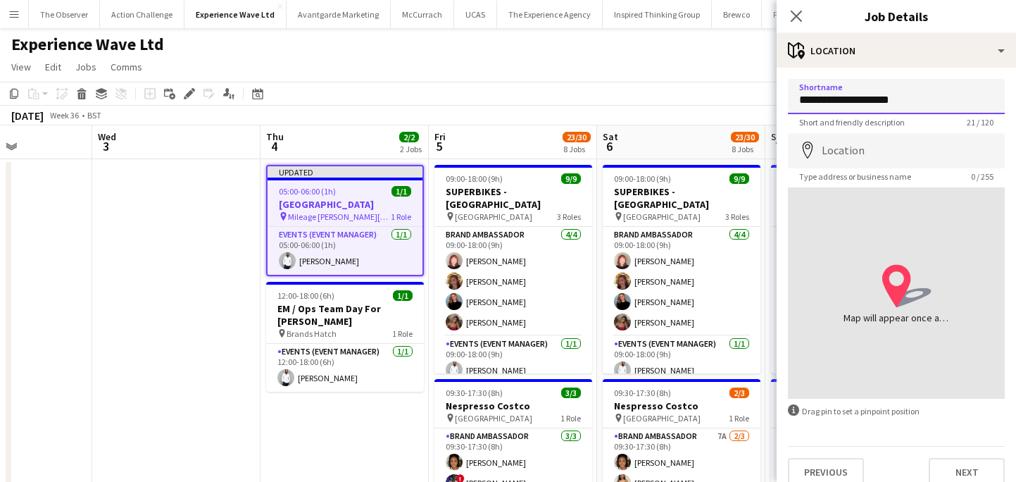
click at [823, 108] on input "**********" at bounding box center [896, 96] width 217 height 35
click at [820, 104] on input "**********" at bounding box center [896, 96] width 217 height 35
click at [869, 100] on input "**********" at bounding box center [896, 96] width 217 height 35
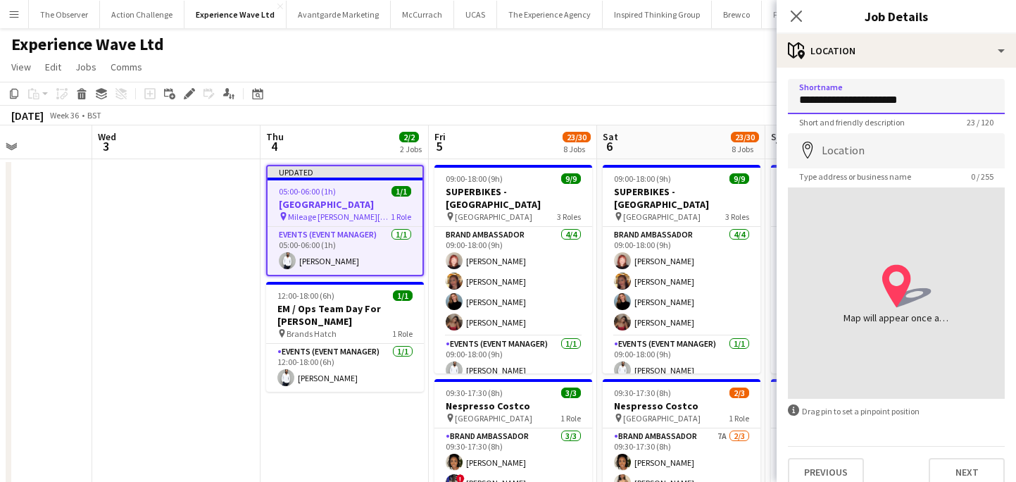
click at [869, 100] on input "**********" at bounding box center [896, 96] width 217 height 35
click at [911, 95] on input "**********" at bounding box center [896, 96] width 217 height 35
type input "**********"
click at [961, 475] on button "Next" at bounding box center [967, 472] width 76 height 28
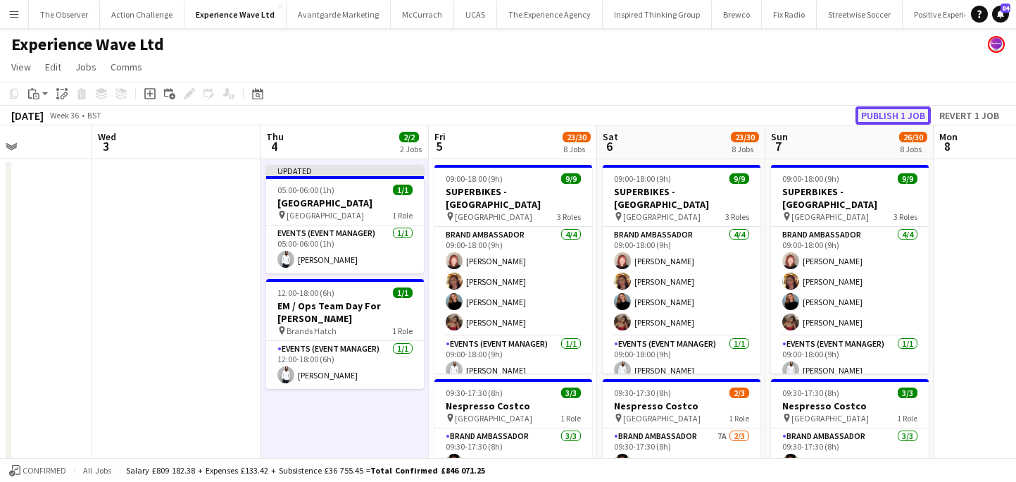
click at [907, 123] on button "Publish 1 job" at bounding box center [893, 115] width 75 height 18
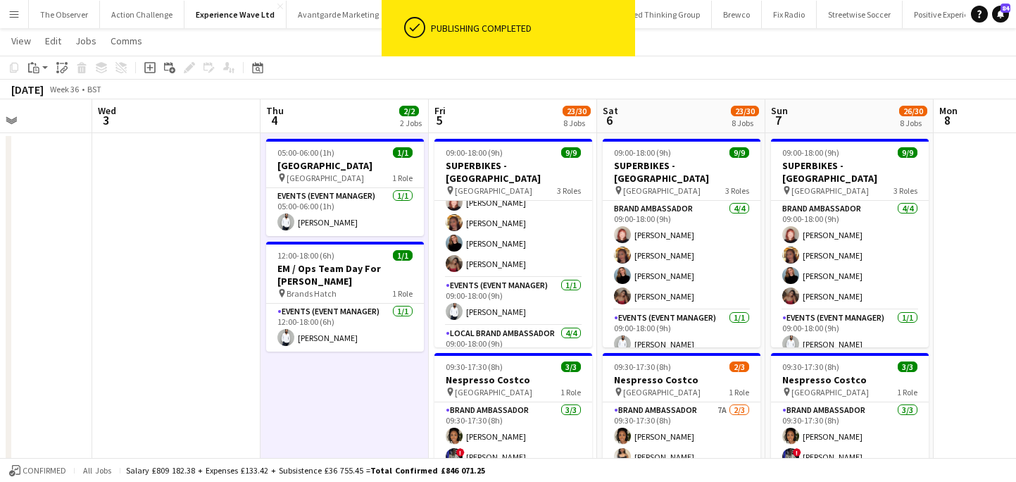
scroll to position [24, 0]
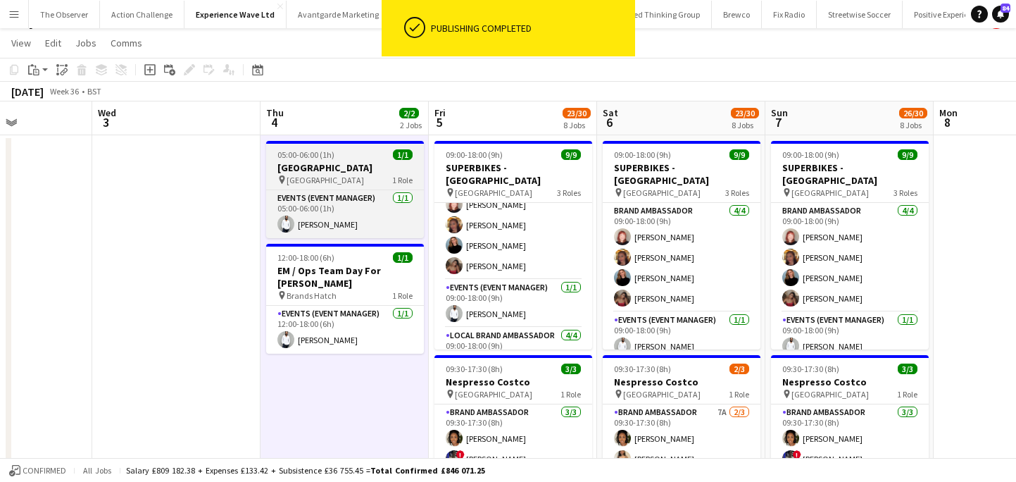
click at [368, 172] on h3 "Donington Park Mileage" at bounding box center [345, 167] width 158 height 13
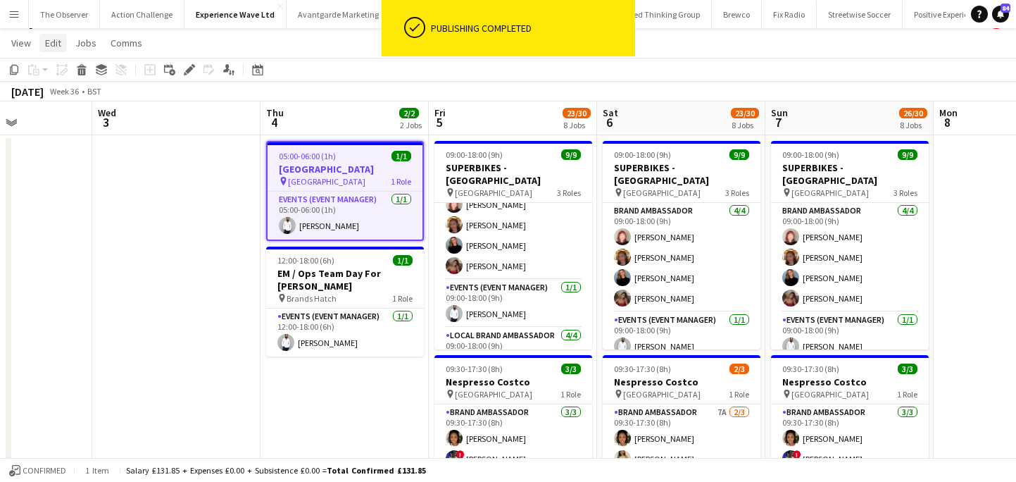
click at [58, 49] on span "Edit" at bounding box center [53, 43] width 16 height 13
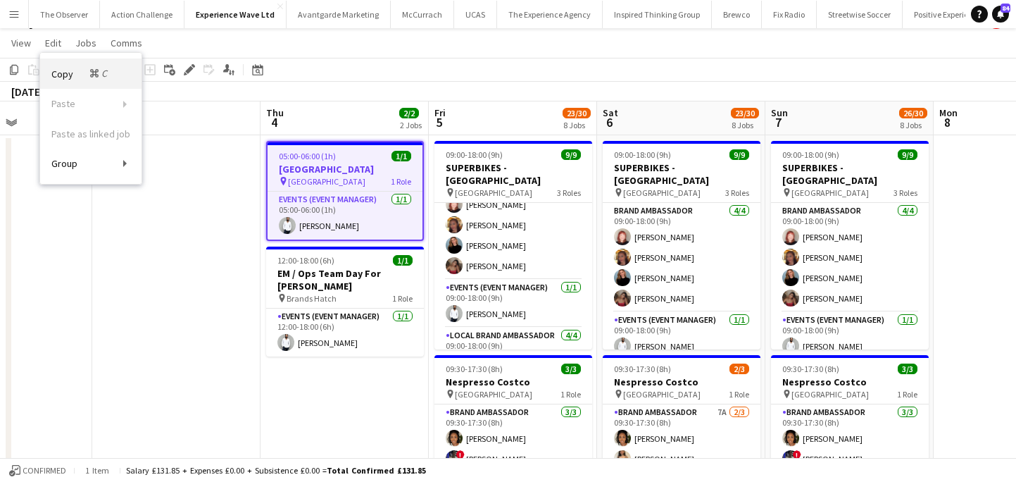
click at [74, 69] on span "Copy Command C" at bounding box center [80, 73] width 58 height 13
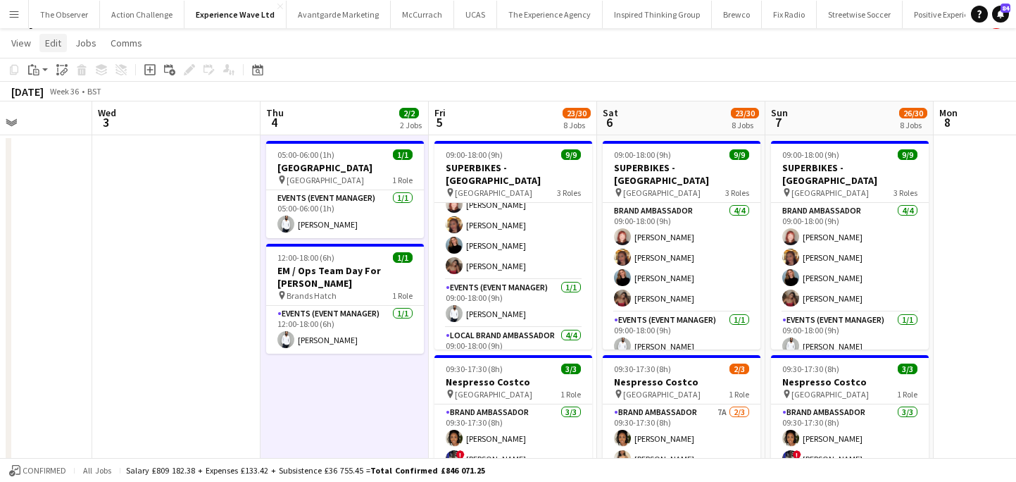
click at [56, 41] on span "Edit" at bounding box center [53, 43] width 16 height 13
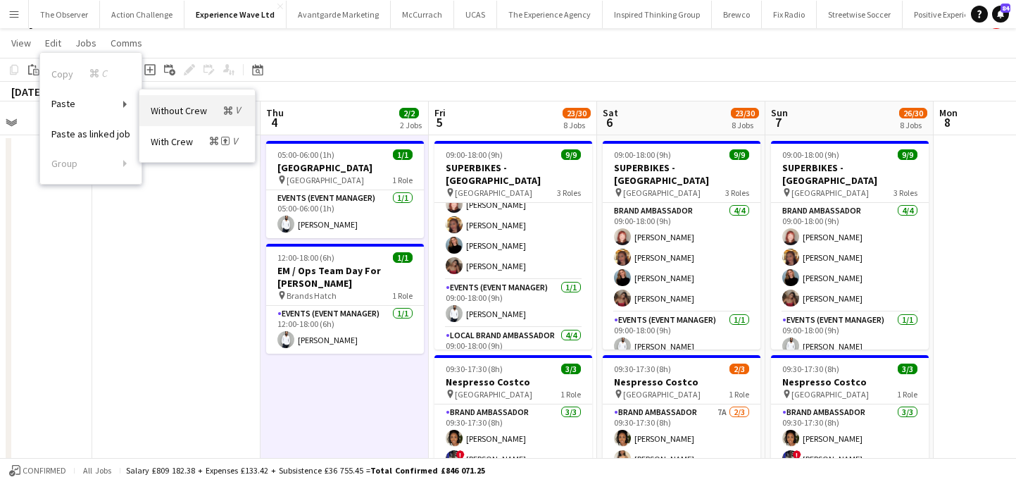
click at [167, 118] on link "Without Crew Command V" at bounding box center [197, 110] width 116 height 30
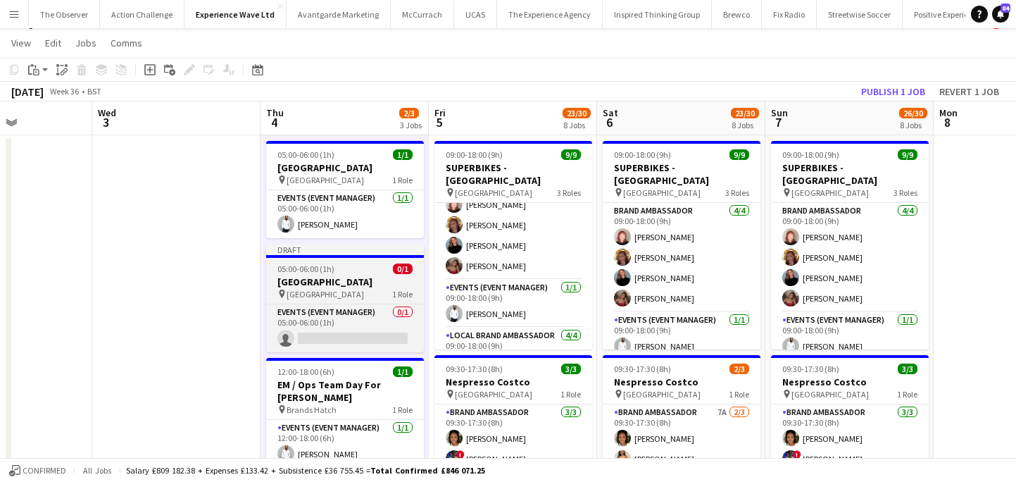
click at [340, 294] on span "Donington Park Mileage" at bounding box center [325, 294] width 77 height 11
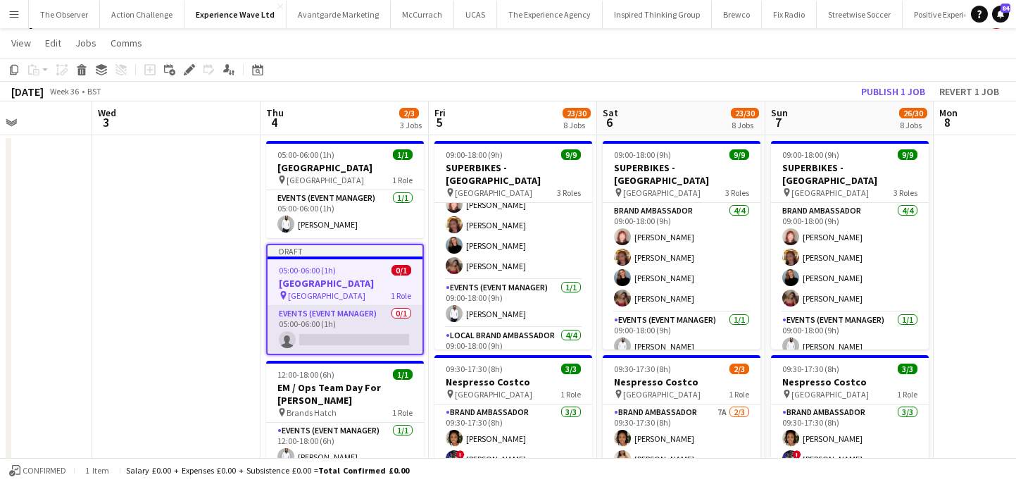
click at [343, 316] on app-card-role "Events (Event Manager) 0/1 05:00-06:00 (1h) single-neutral-actions" at bounding box center [345, 330] width 155 height 48
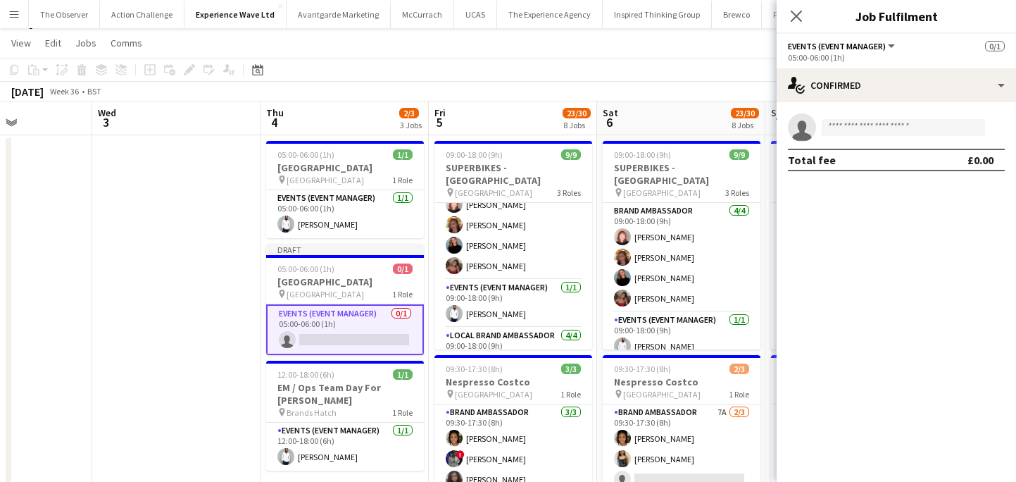
click at [392, 316] on app-card-role "Events (Event Manager) 0/1 05:00-06:00 (1h) single-neutral-actions" at bounding box center [345, 329] width 158 height 51
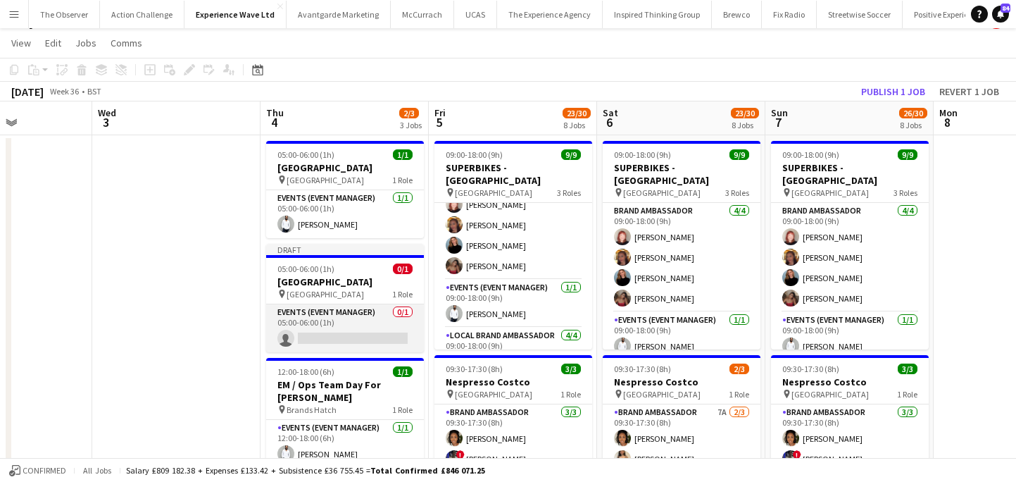
click at [392, 316] on app-card-role "Events (Event Manager) 0/1 05:00-06:00 (1h) single-neutral-actions" at bounding box center [345, 328] width 158 height 48
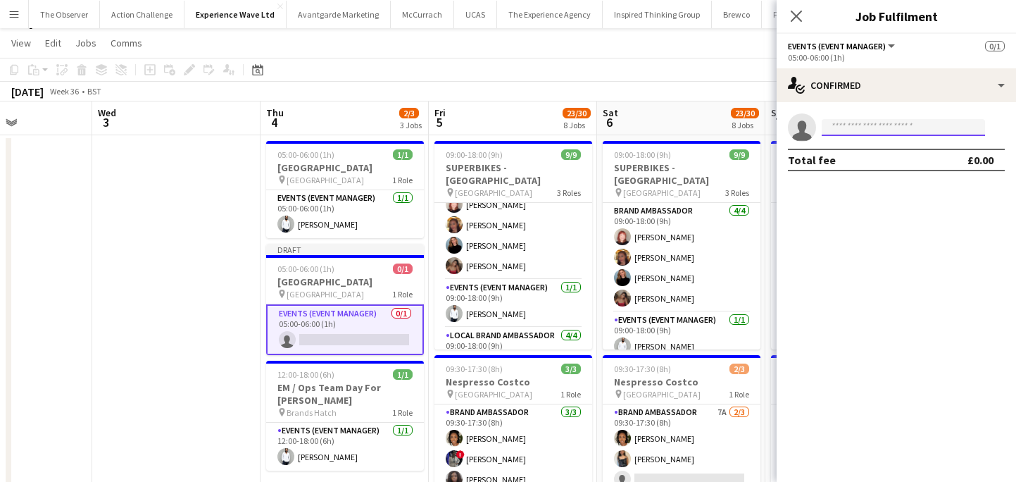
click at [876, 124] on input at bounding box center [903, 127] width 163 height 17
paste input "*******"
click at [876, 124] on input "*******" at bounding box center [903, 127] width 163 height 17
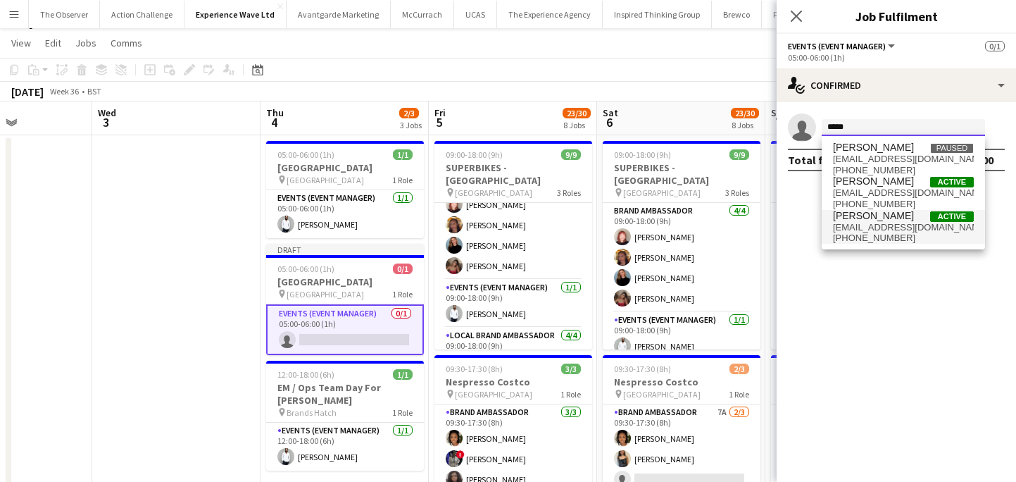
type input "*****"
click at [887, 219] on span "Marisa Orton" at bounding box center [873, 216] width 81 height 12
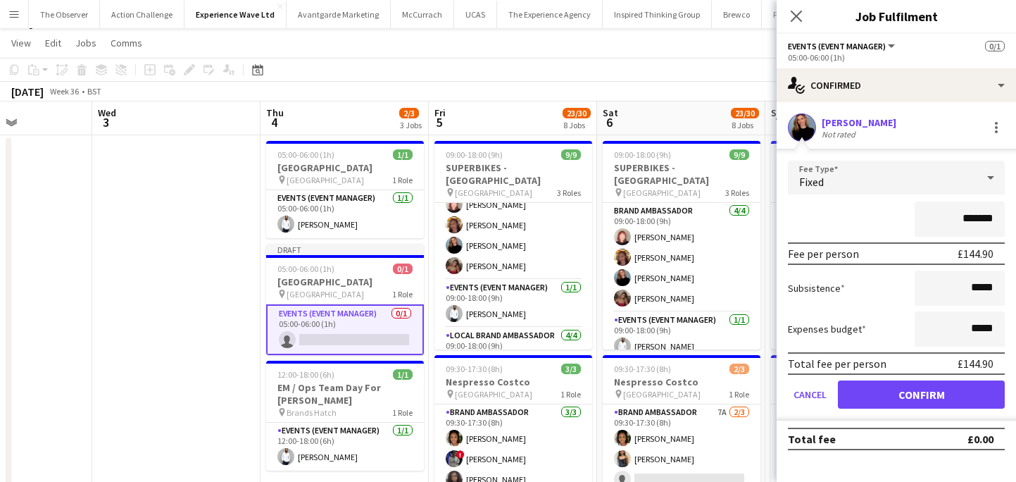
click at [990, 218] on input "*******" at bounding box center [960, 218] width 90 height 35
type input "*******"
click at [947, 390] on button "Confirm" at bounding box center [921, 394] width 167 height 28
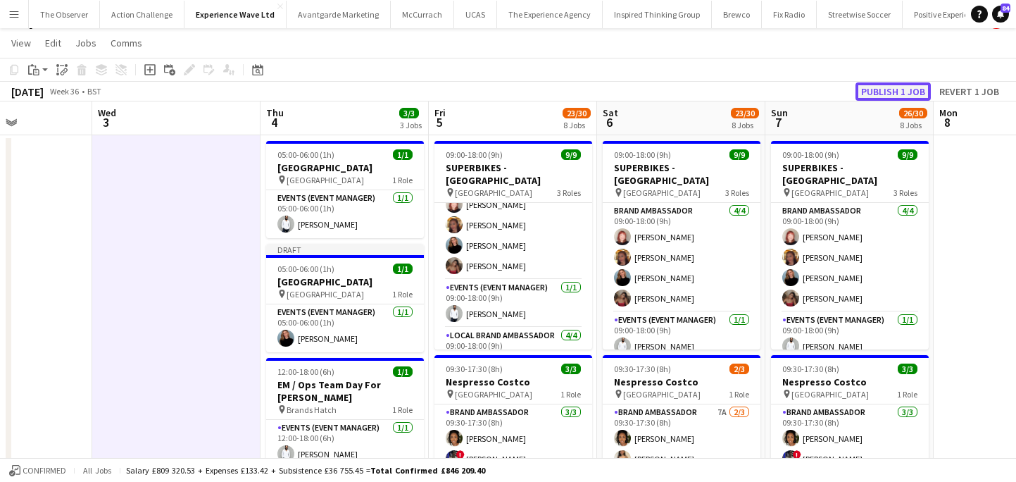
click at [903, 89] on button "Publish 1 job" at bounding box center [893, 91] width 75 height 18
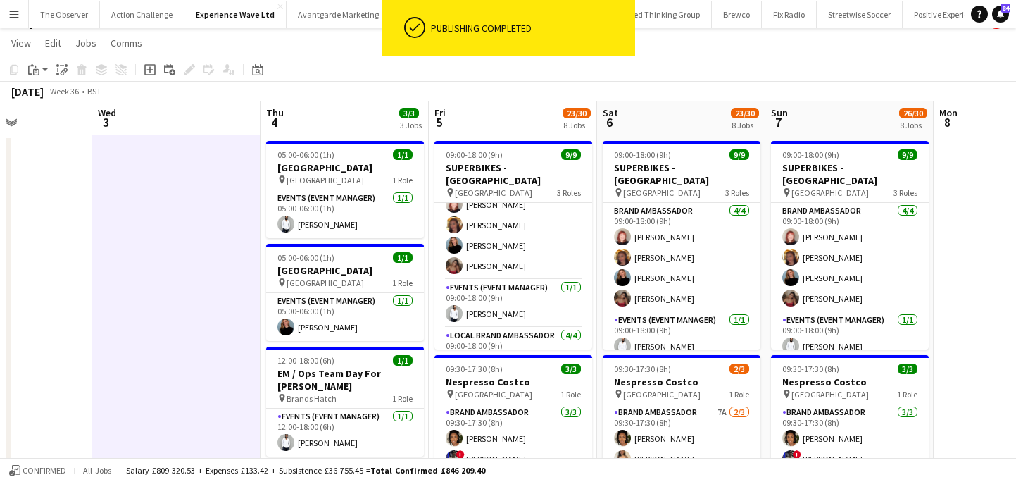
click at [368, 335] on app-card-role "Events (Event Manager) 1/1 05:00-06:00 (1h) Marisa Orton" at bounding box center [345, 317] width 158 height 48
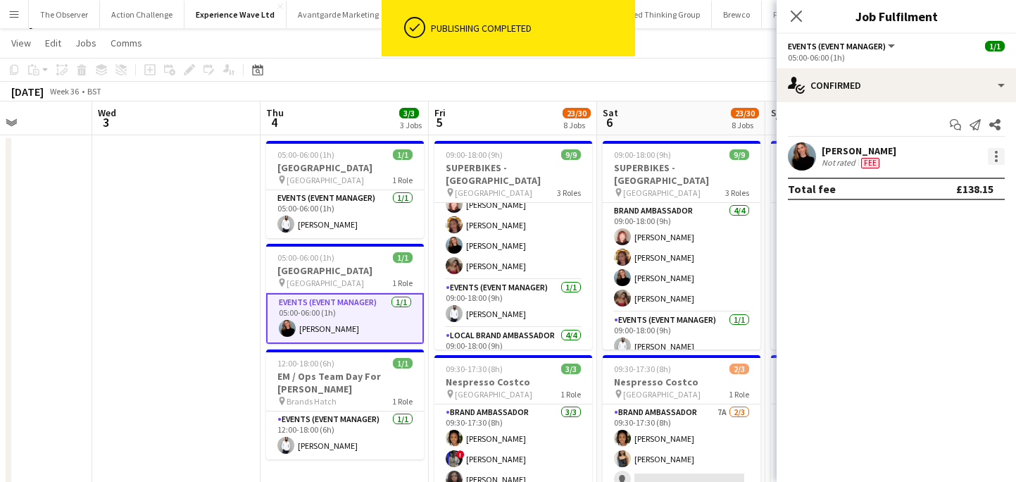
click at [995, 160] on div at bounding box center [996, 160] width 3 height 3
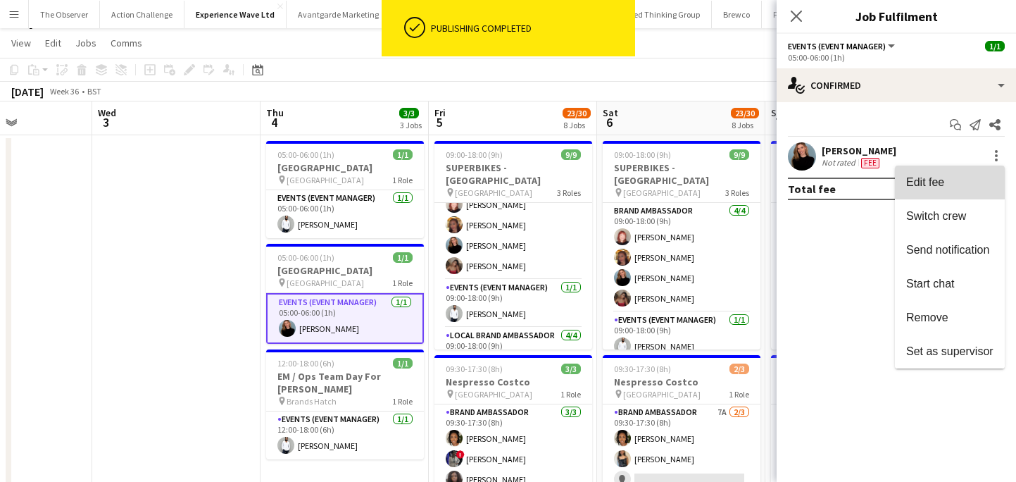
click at [995, 177] on button "Edit fee" at bounding box center [950, 183] width 110 height 34
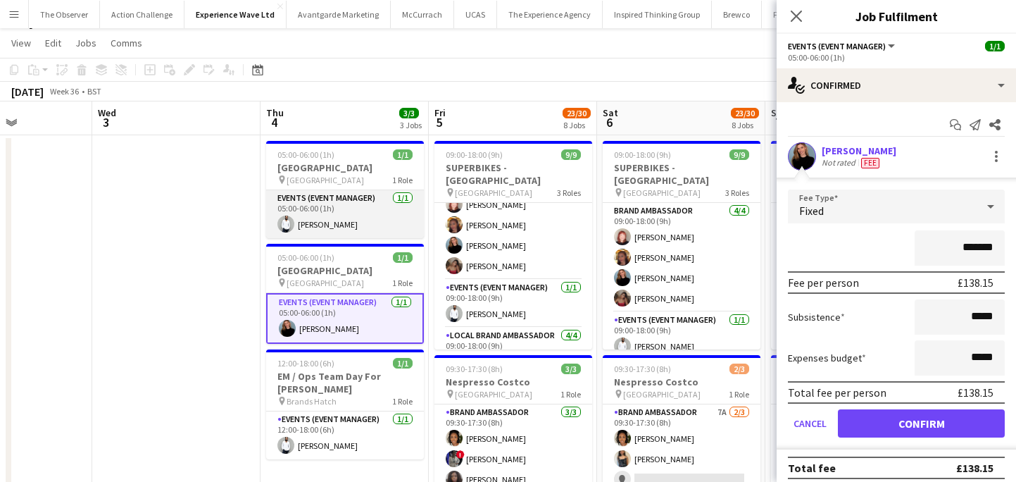
click at [368, 228] on app-card-role "Events (Event Manager) 1/1 05:00-06:00 (1h) Pedro De Marchi" at bounding box center [345, 214] width 158 height 48
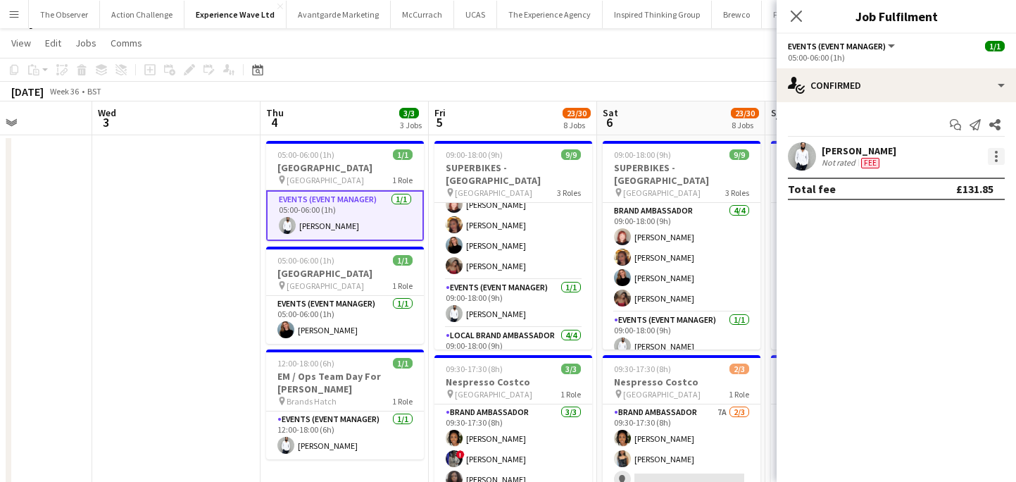
click at [997, 152] on div at bounding box center [996, 152] width 3 height 3
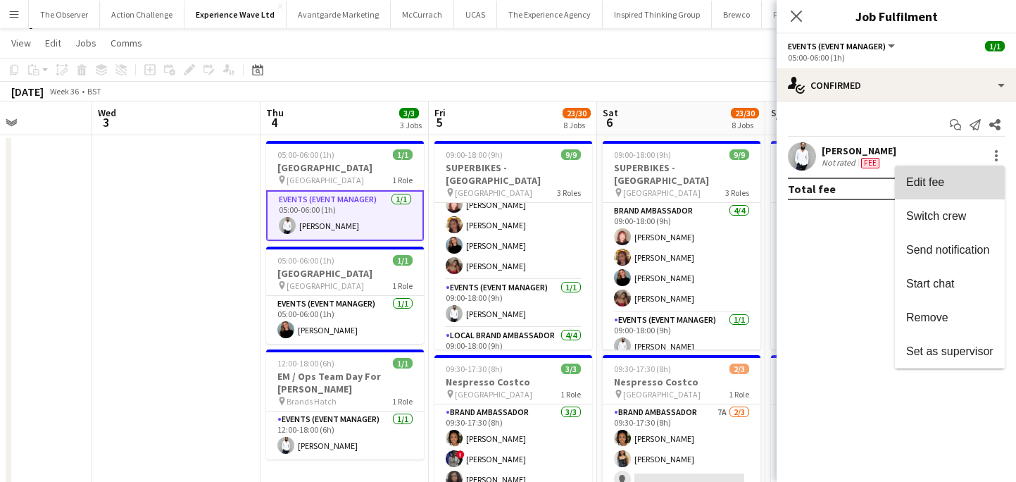
click at [997, 180] on button "Edit fee" at bounding box center [950, 183] width 110 height 34
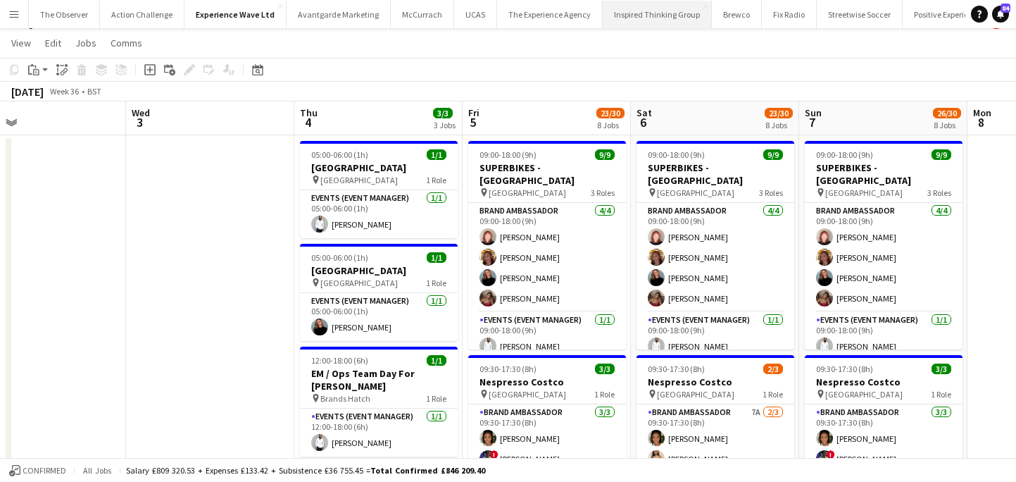
scroll to position [0, 0]
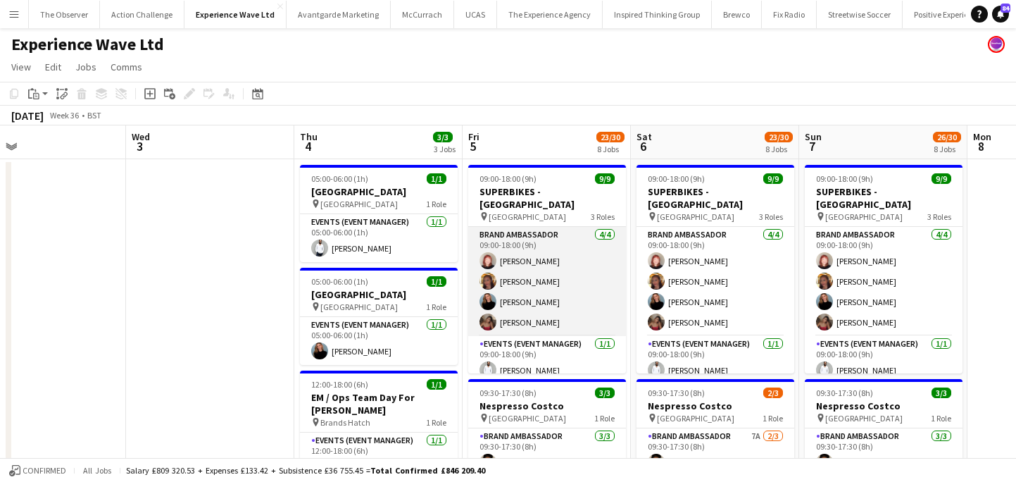
click at [532, 260] on app-card-role "Brand Ambassador 4/4 09:00-18:00 (9h) Lily Exall Mollie NJOKU Marisa Orton Anas…" at bounding box center [547, 281] width 158 height 109
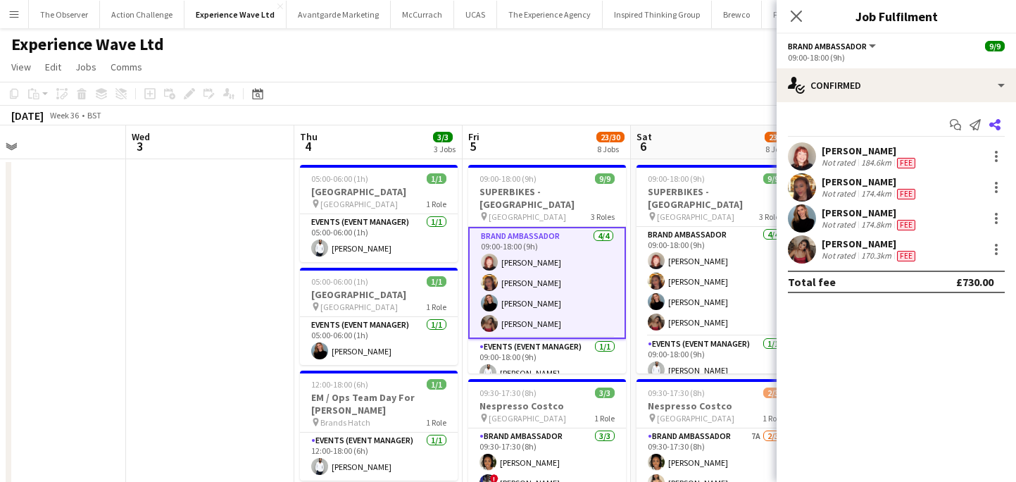
click at [1003, 123] on app-icon "Share" at bounding box center [995, 125] width 20 height 20
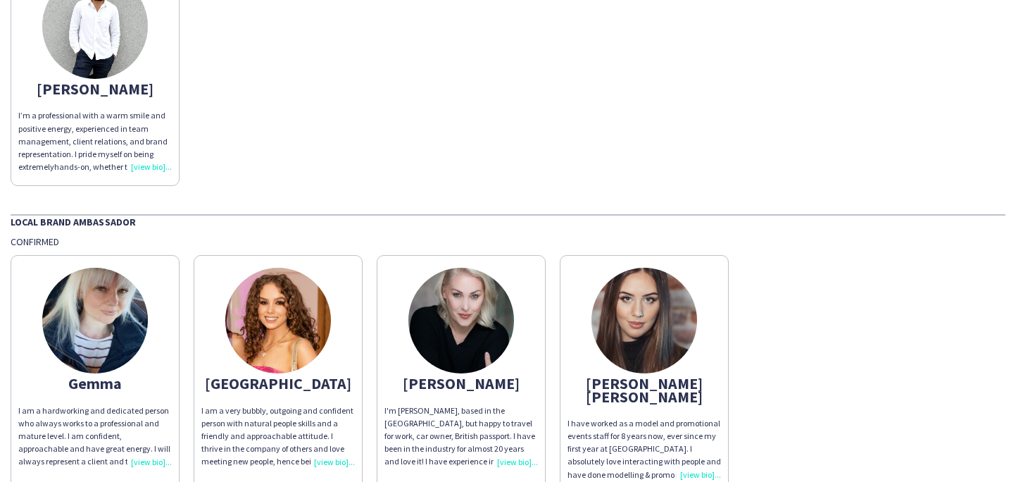
scroll to position [487, 0]
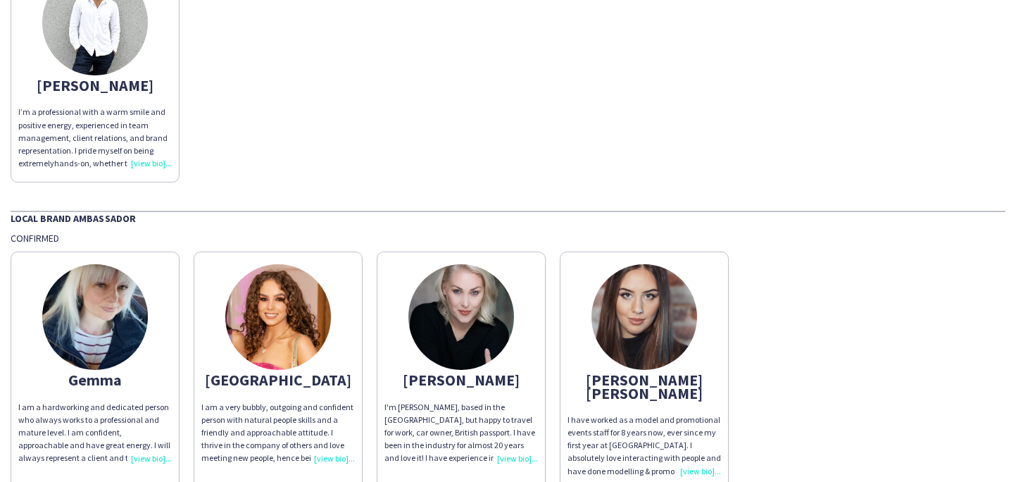
click at [493, 375] on div "Sarah" at bounding box center [462, 379] width 154 height 13
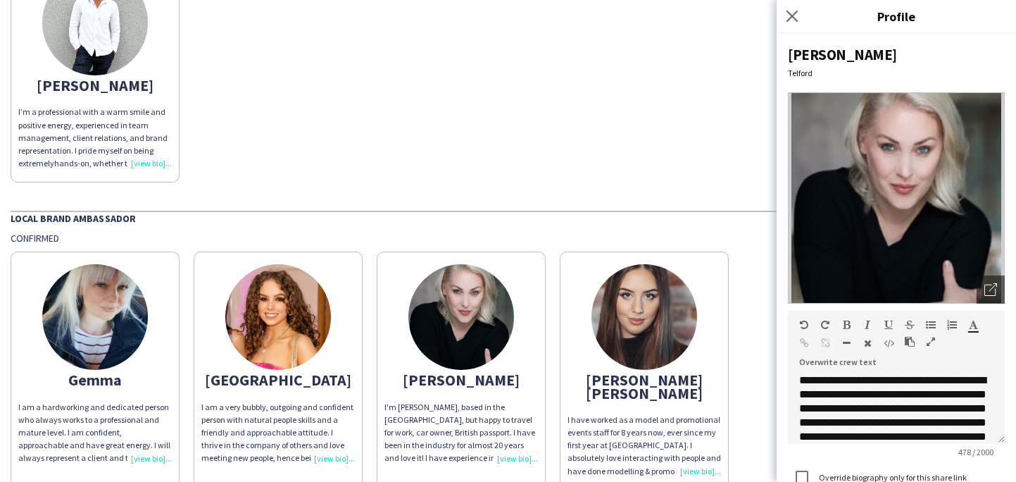
click at [502, 68] on div "Pedro I’m a professional with a warm smile and positive energy, experienced in …" at bounding box center [508, 66] width 995 height 232
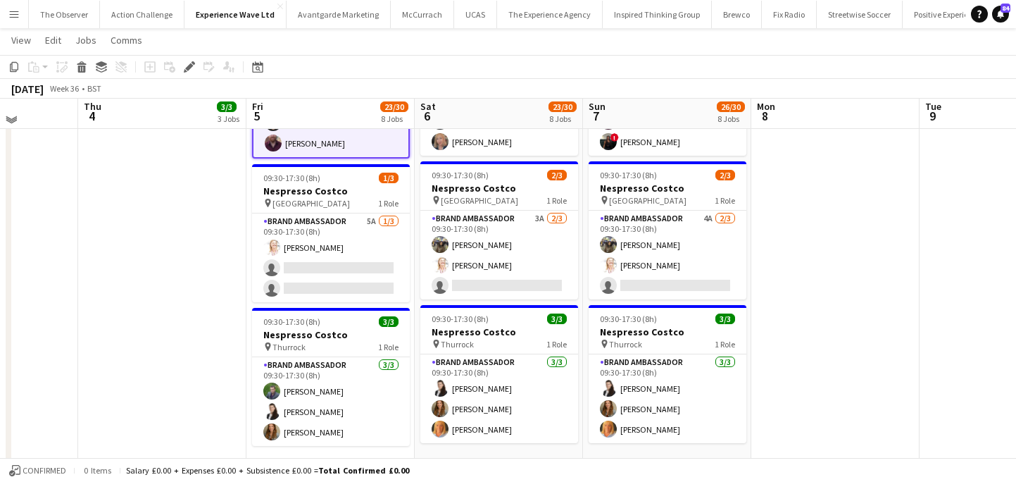
scroll to position [930, 0]
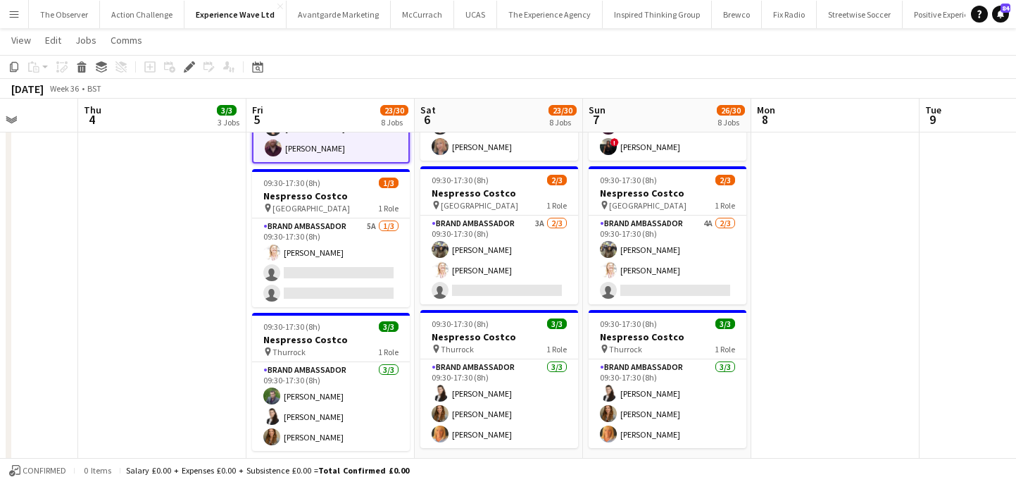
click at [471, 299] on app-card-role "Brand Ambassador 3A 2/3 09:30-17:30 (8h) Arti Amar Karen Salvin single-neutral-…" at bounding box center [499, 260] width 158 height 89
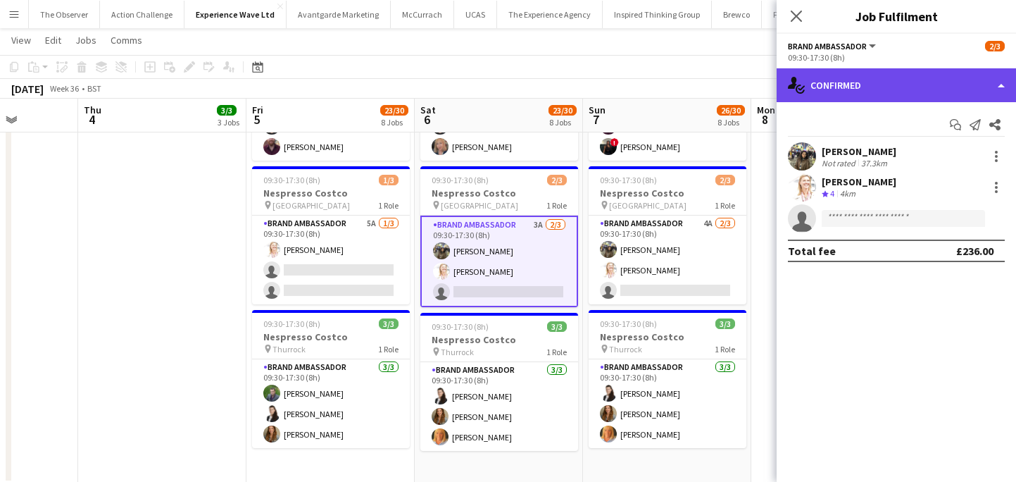
click at [868, 94] on div "single-neutral-actions-check-2 Confirmed" at bounding box center [896, 85] width 239 height 34
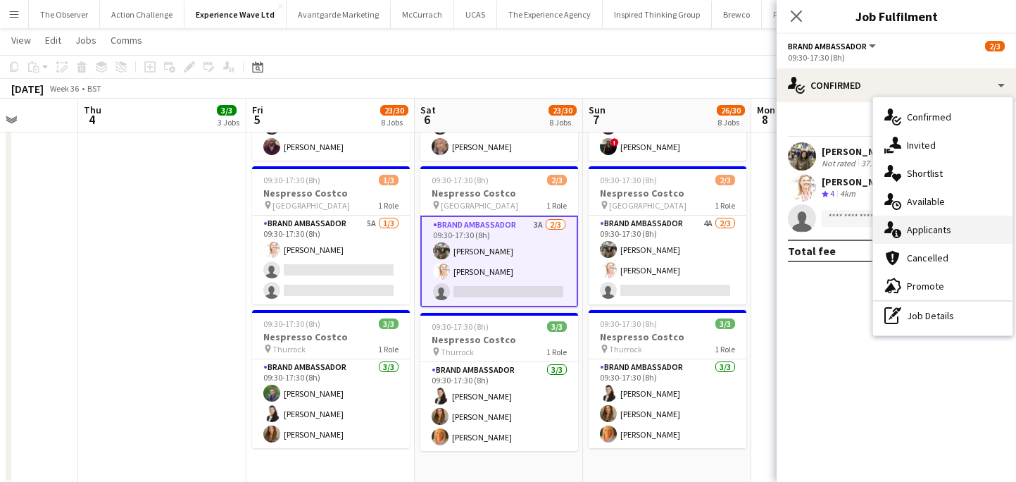
click at [913, 223] on div "single-neutral-actions-information Applicants" at bounding box center [942, 230] width 139 height 28
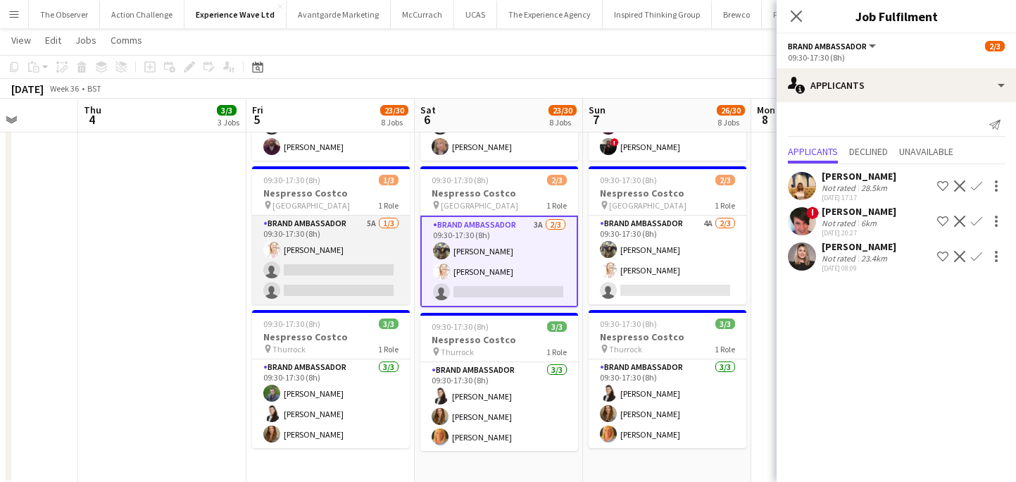
click at [369, 255] on app-card-role "Brand Ambassador 5A 1/3 09:30-17:30 (8h) Karen Salvin single-neutral-actions si…" at bounding box center [331, 260] width 158 height 89
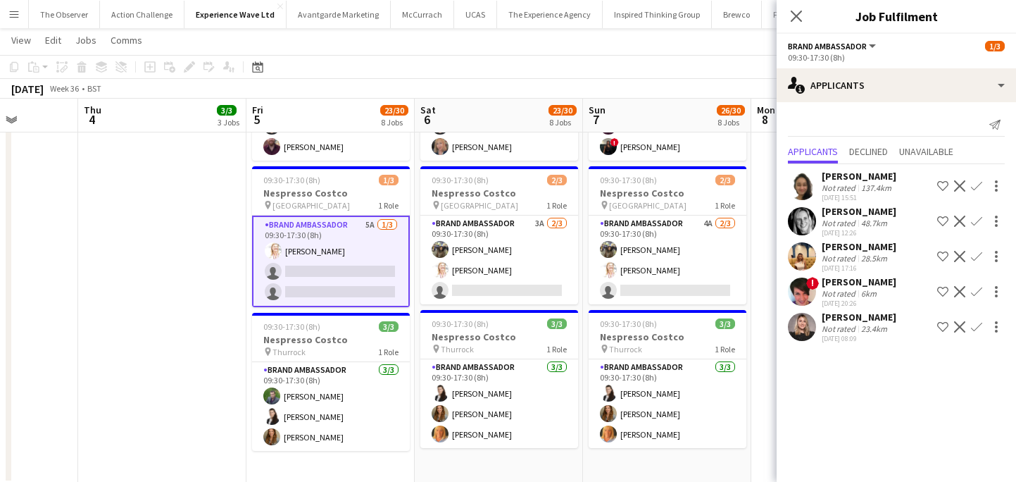
click at [976, 325] on app-icon "Confirm" at bounding box center [976, 326] width 11 height 11
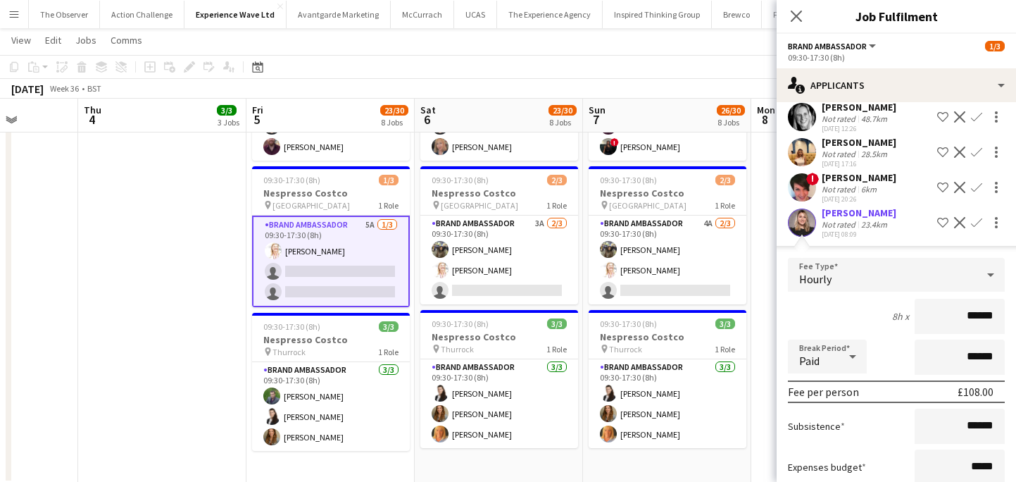
scroll to position [192, 0]
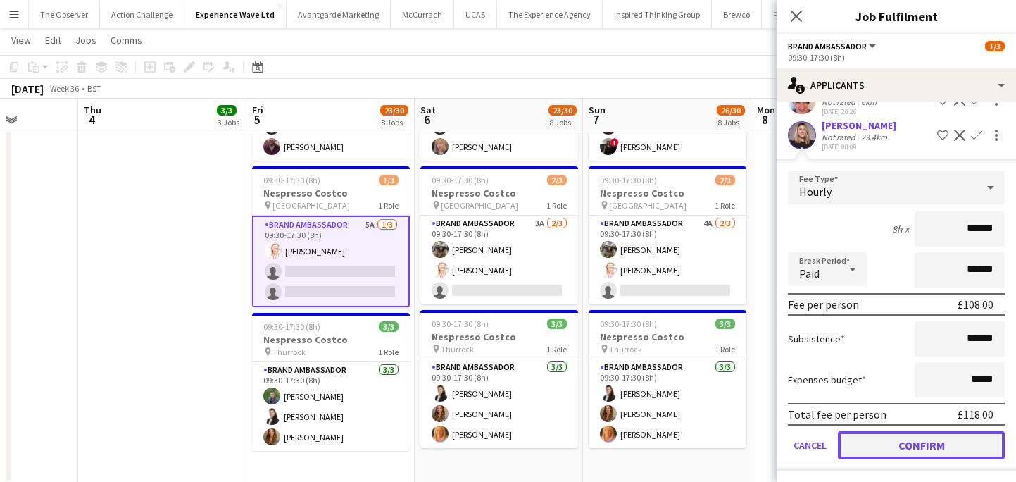
click at [954, 433] on button "Confirm" at bounding box center [921, 445] width 167 height 28
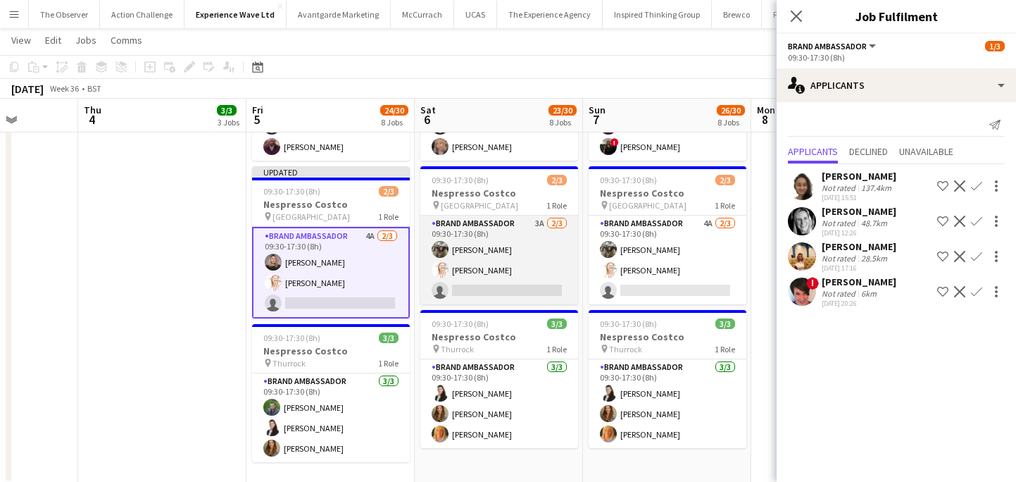
click at [533, 293] on app-card-role "Brand Ambassador 3A 2/3 09:30-17:30 (8h) Arti Amar Karen Salvin single-neutral-…" at bounding box center [499, 260] width 158 height 89
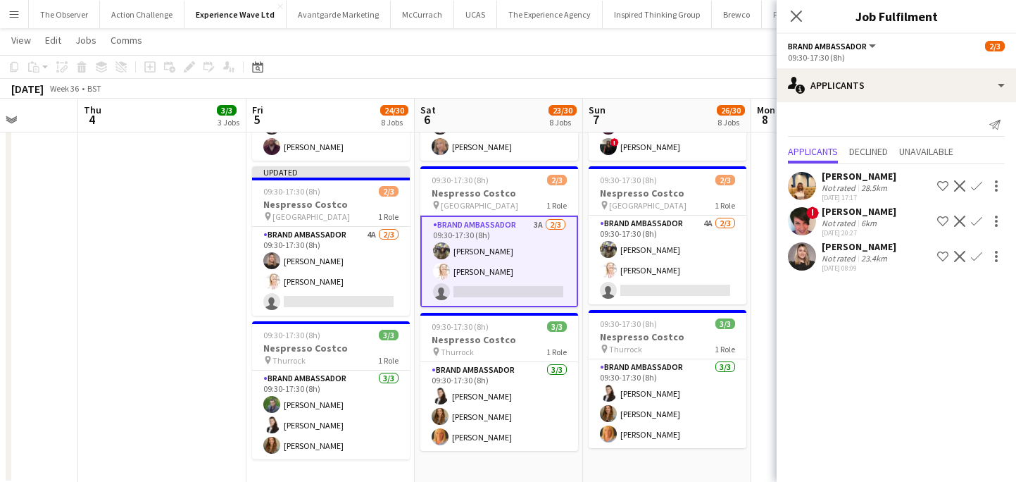
click at [978, 258] on app-icon "Confirm" at bounding box center [976, 256] width 11 height 11
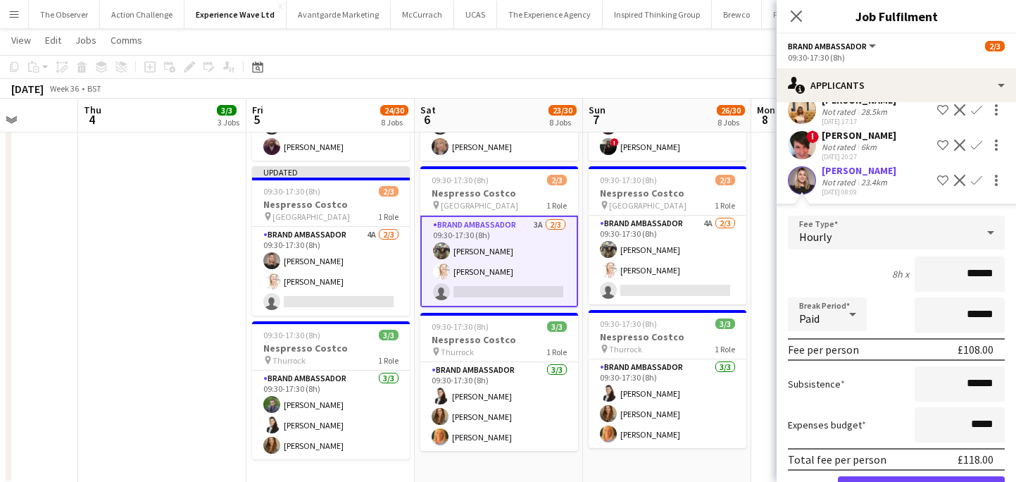
scroll to position [125, 0]
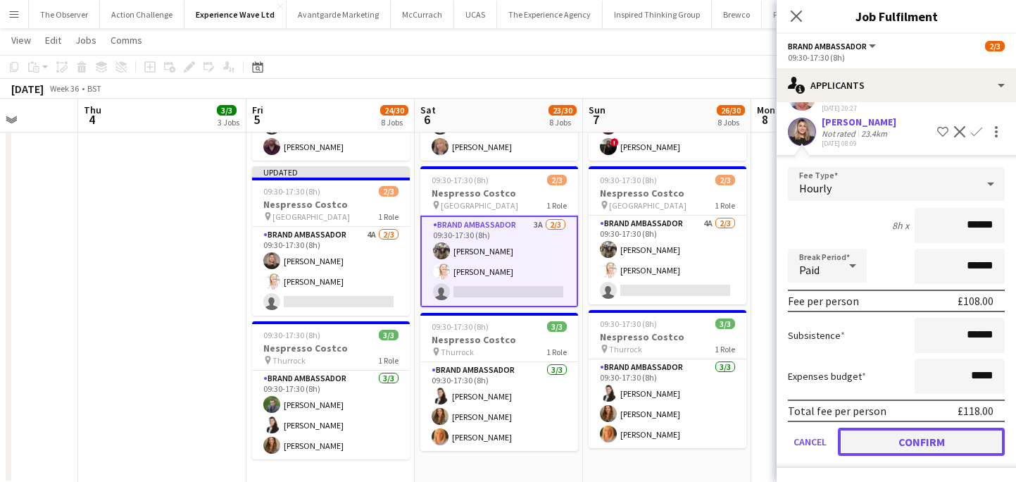
click at [956, 451] on button "Confirm" at bounding box center [921, 442] width 167 height 28
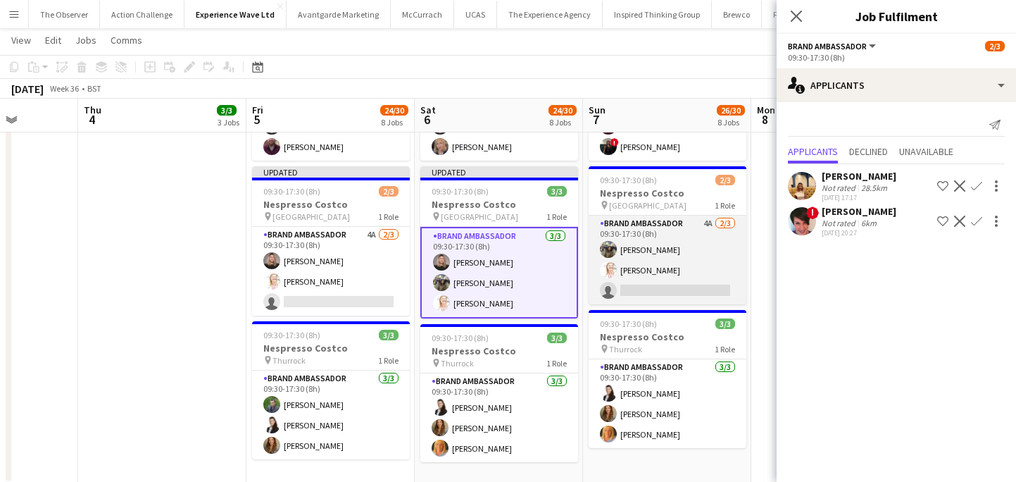
click at [710, 299] on app-card-role "Brand Ambassador 4A 2/3 09:30-17:30 (8h) Arti Amar Karen Salvin single-neutral-…" at bounding box center [668, 260] width 158 height 89
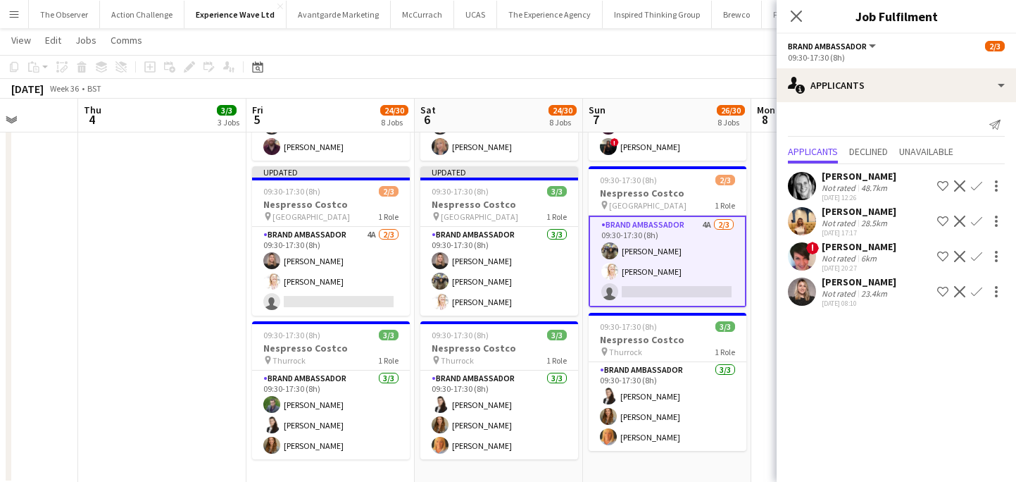
click at [978, 292] on app-icon "Confirm" at bounding box center [976, 291] width 11 height 11
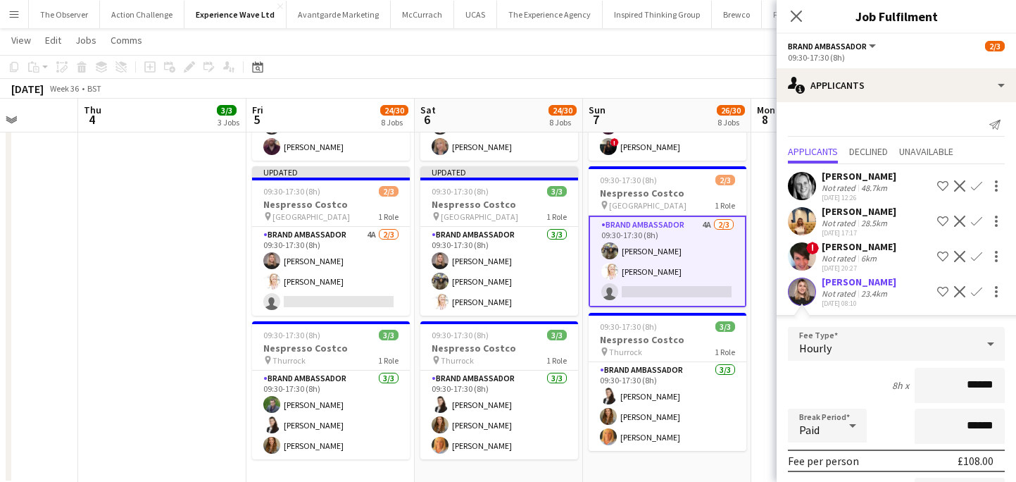
scroll to position [135, 0]
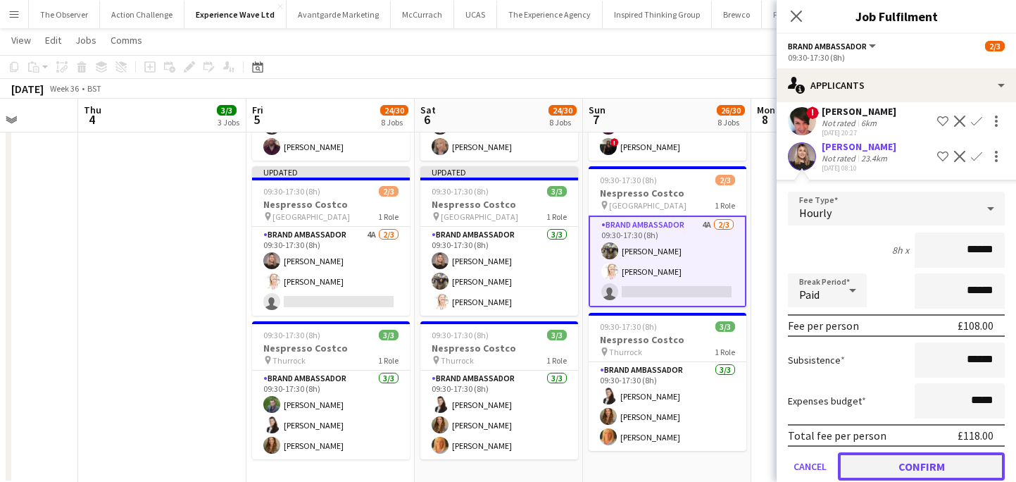
click at [936, 455] on button "Confirm" at bounding box center [921, 466] width 167 height 28
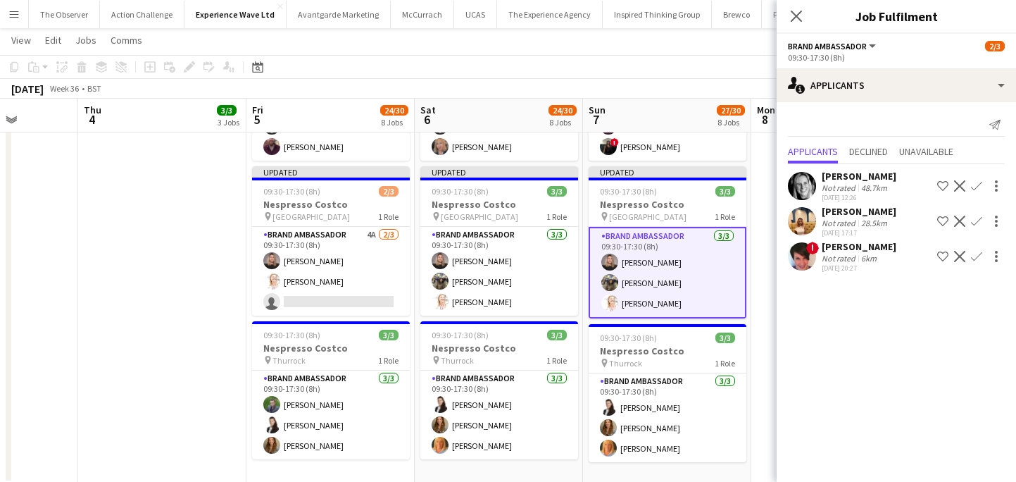
scroll to position [0, 0]
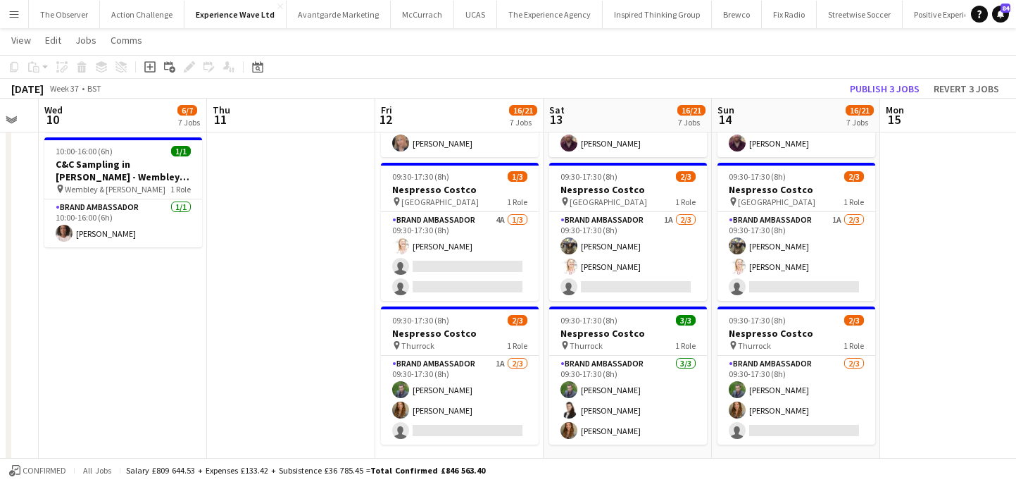
scroll to position [0, 654]
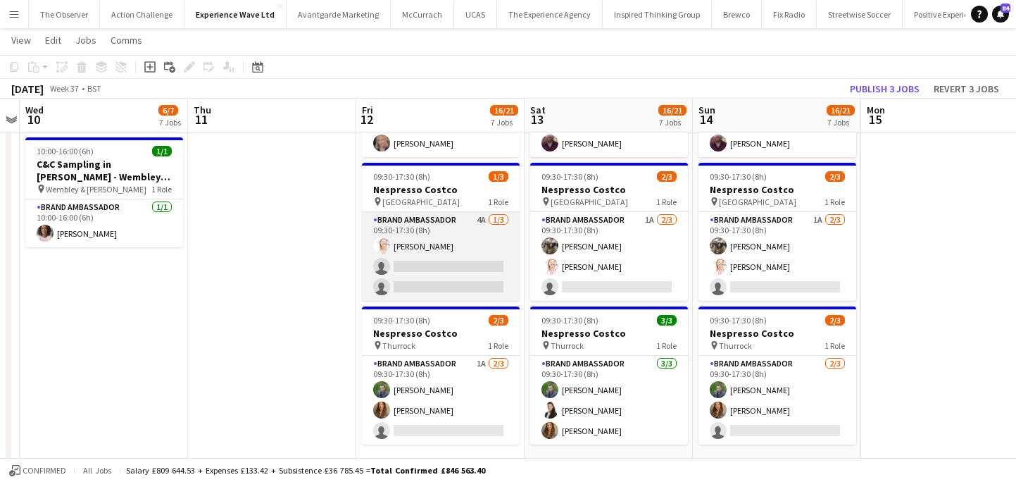
click at [482, 276] on app-card-role "Brand Ambassador 4A 1/3 09:30-17:30 (8h) Karen Salvin single-neutral-actions si…" at bounding box center [441, 256] width 158 height 89
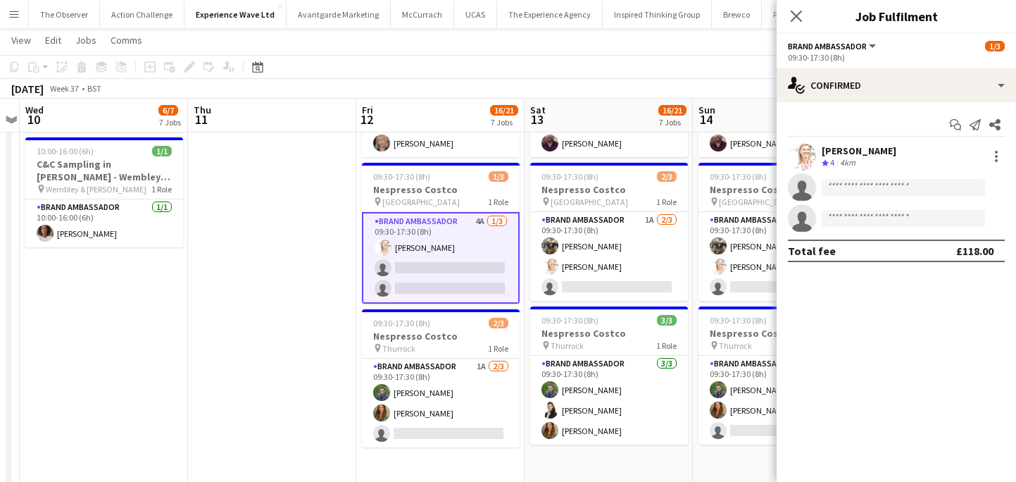
click at [866, 173] on div "Karen Salvin Crew rating 4 4km single-neutral-actions single-neutral-actions" at bounding box center [896, 187] width 239 height 90
click at [867, 193] on input at bounding box center [903, 187] width 163 height 17
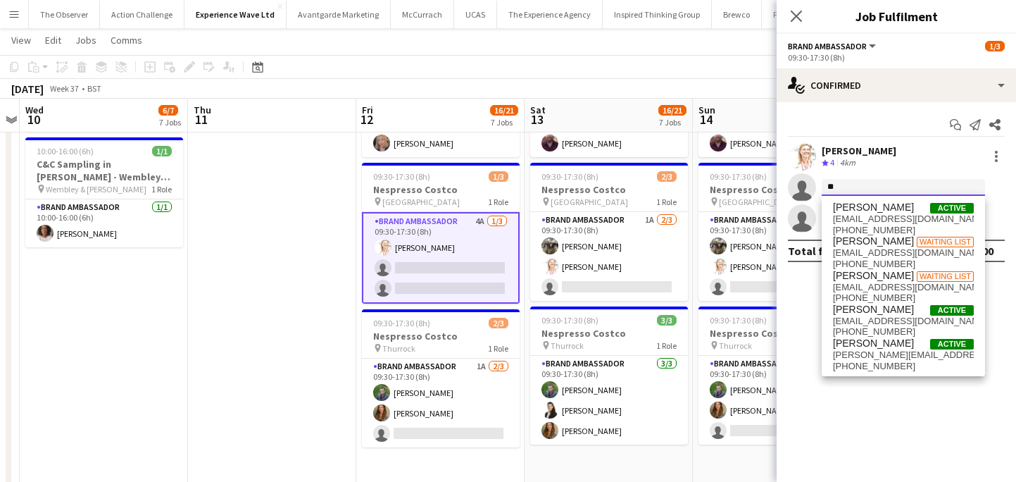
type input "*"
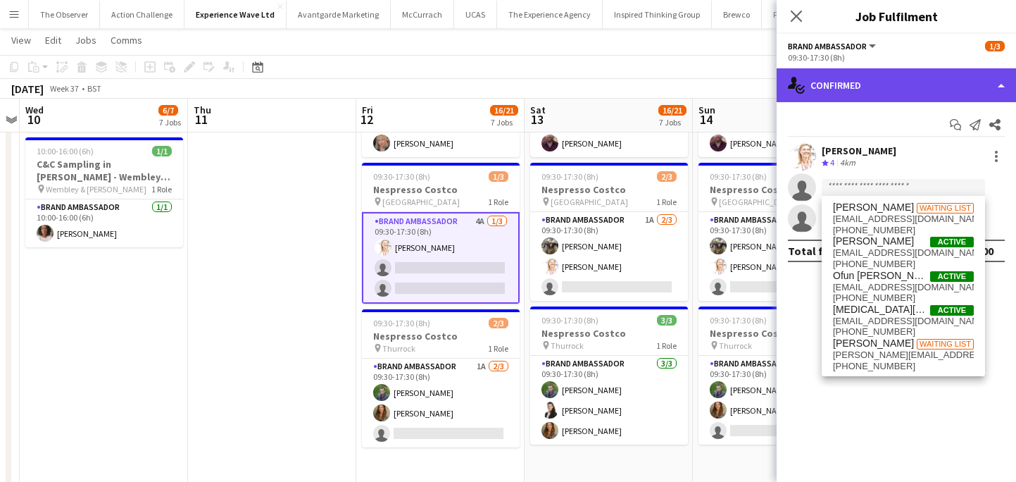
click at [875, 94] on div "single-neutral-actions-check-2 Confirmed" at bounding box center [896, 85] width 239 height 34
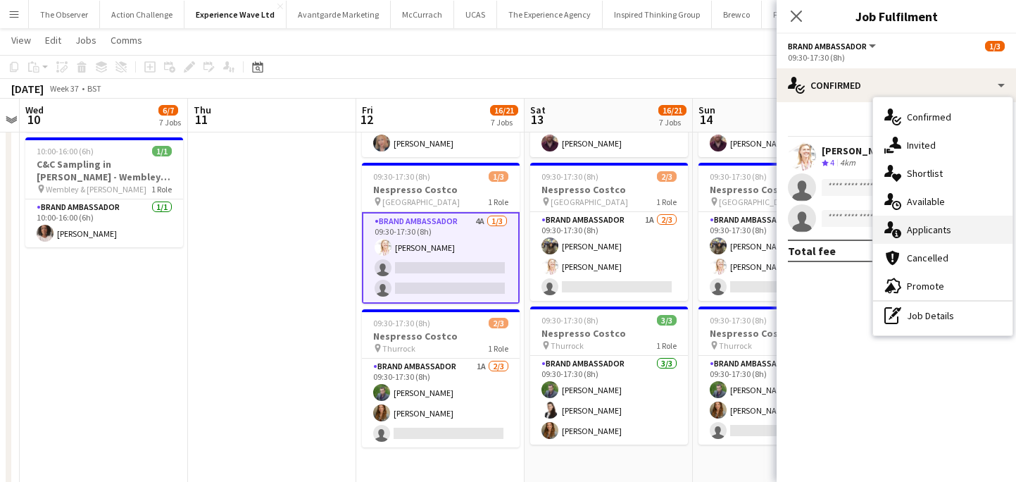
click at [944, 239] on div "single-neutral-actions-information Applicants" at bounding box center [942, 230] width 139 height 28
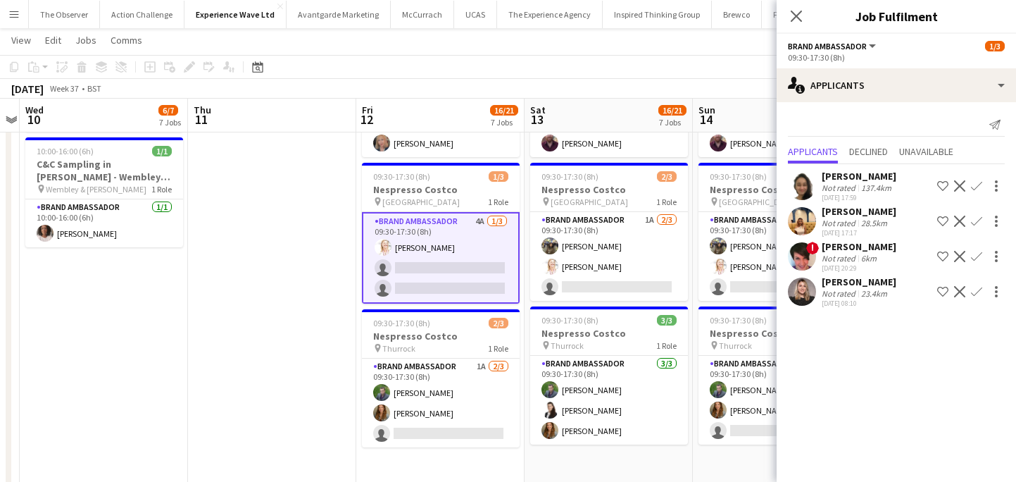
click at [973, 292] on app-icon "Confirm" at bounding box center [976, 291] width 11 height 11
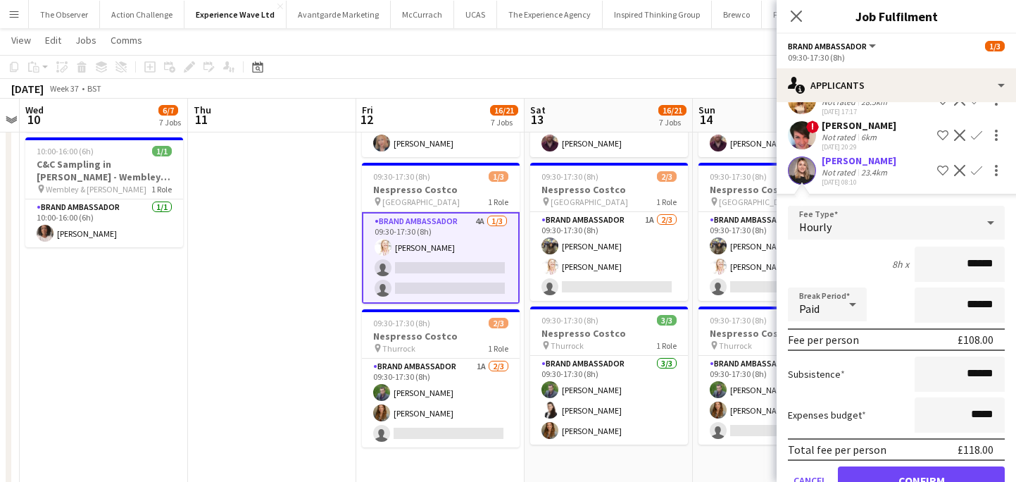
scroll to position [142, 0]
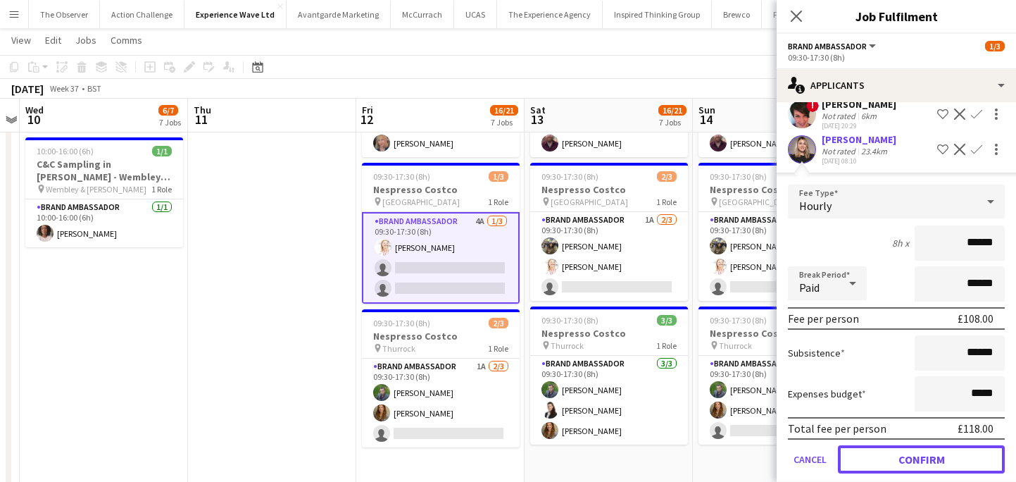
click at [945, 462] on button "Confirm" at bounding box center [921, 459] width 167 height 28
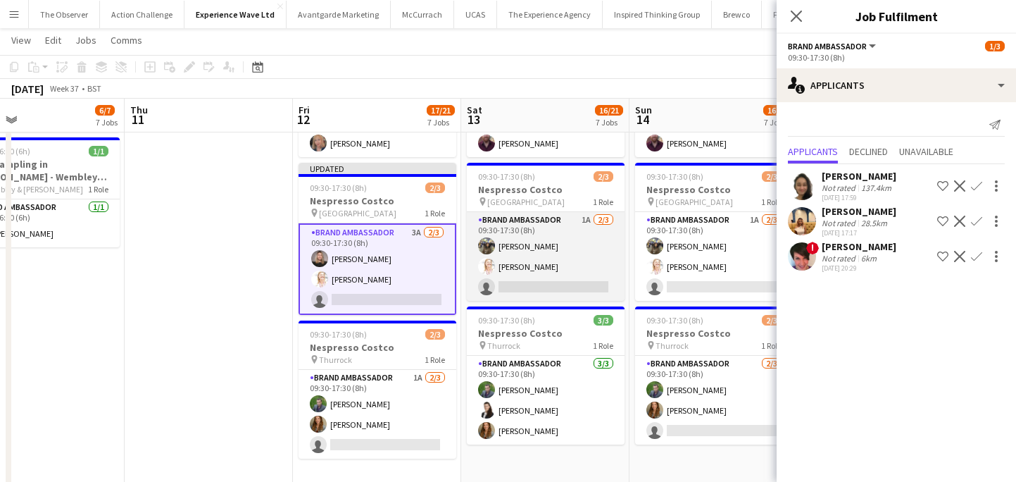
scroll to position [0, 385]
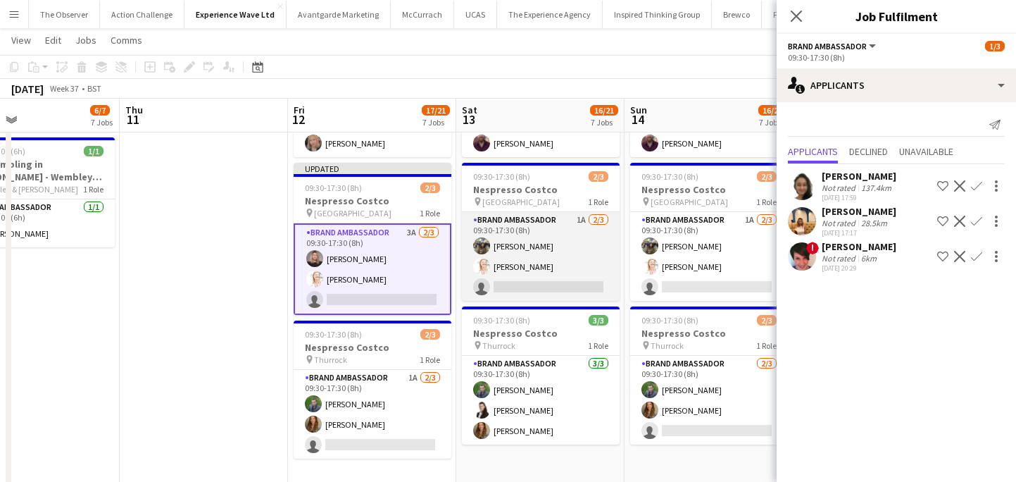
click at [571, 291] on app-card-role "Brand Ambassador 1A 2/3 09:30-17:30 (8h) Arti Amar Karen Salvin single-neutral-…" at bounding box center [541, 256] width 158 height 89
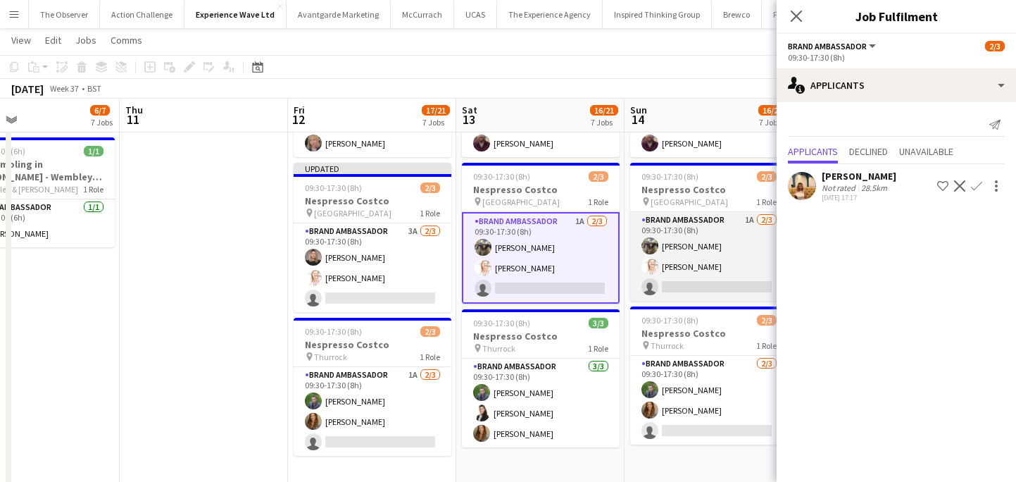
click at [688, 286] on app-card-role "Brand Ambassador 1A 2/3 09:30-17:30 (8h) Arti Amar Karen Salvin single-neutral-…" at bounding box center [709, 256] width 158 height 89
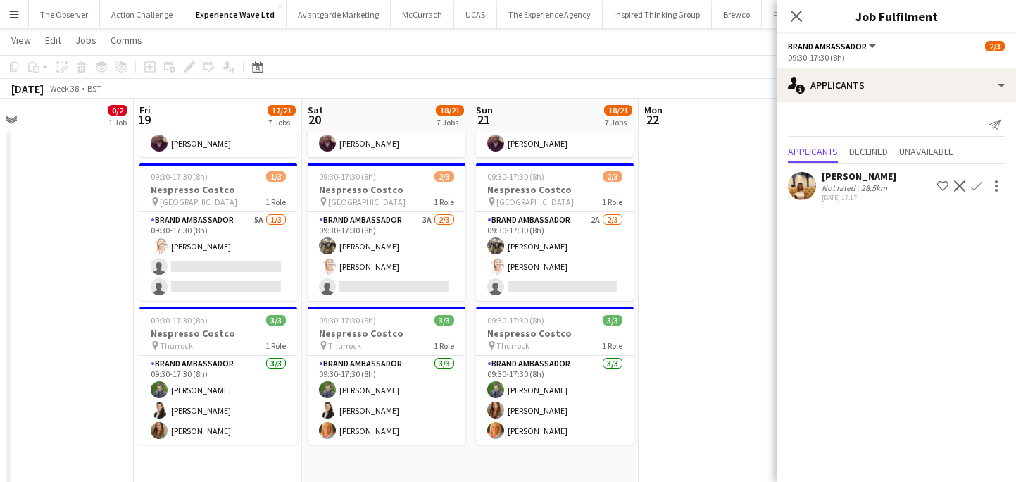
scroll to position [0, 505]
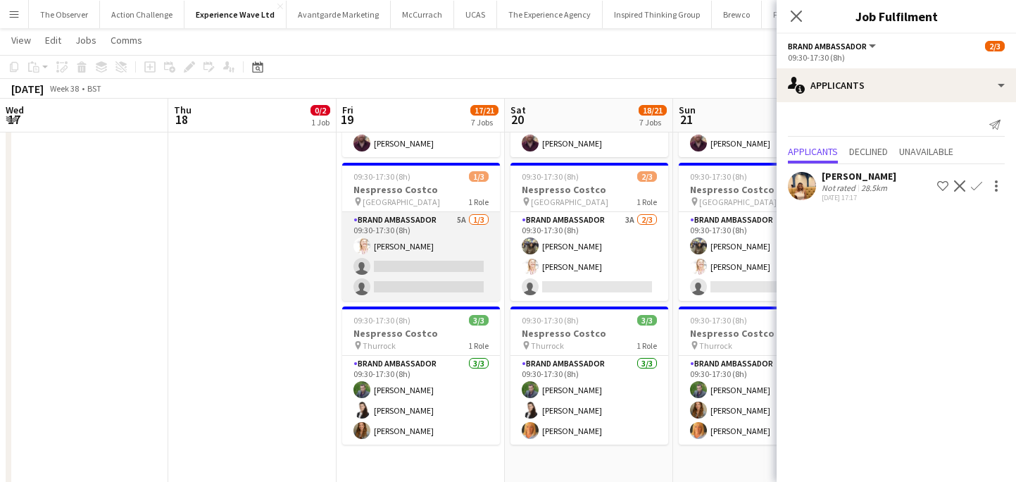
click at [471, 264] on app-card-role "Brand Ambassador 5A 1/3 09:30-17:30 (8h) Karen Salvin single-neutral-actions si…" at bounding box center [421, 256] width 158 height 89
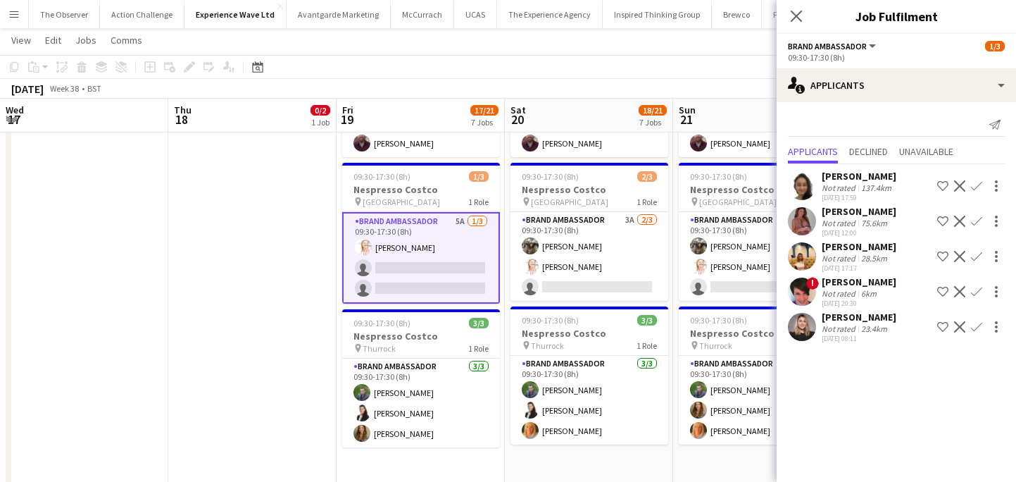
click at [975, 330] on app-icon "Confirm" at bounding box center [976, 326] width 11 height 11
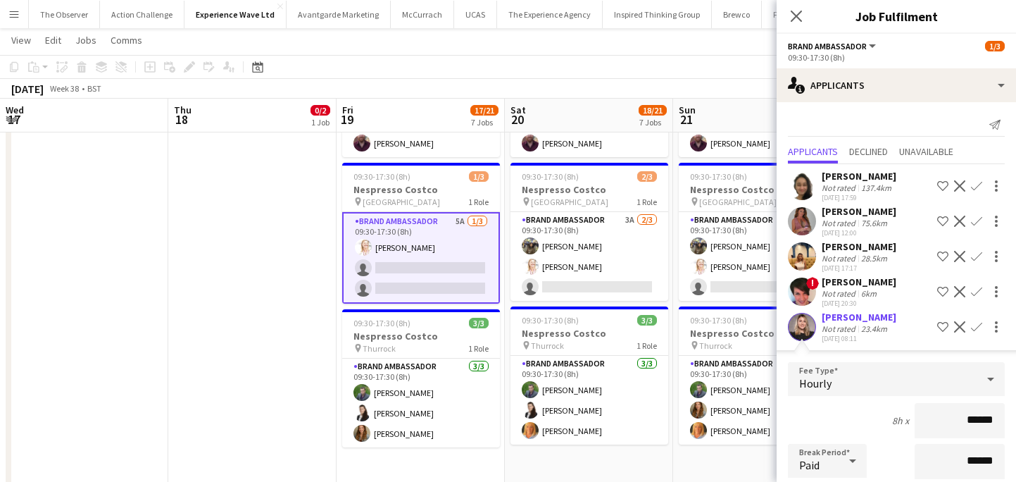
scroll to position [195, 0]
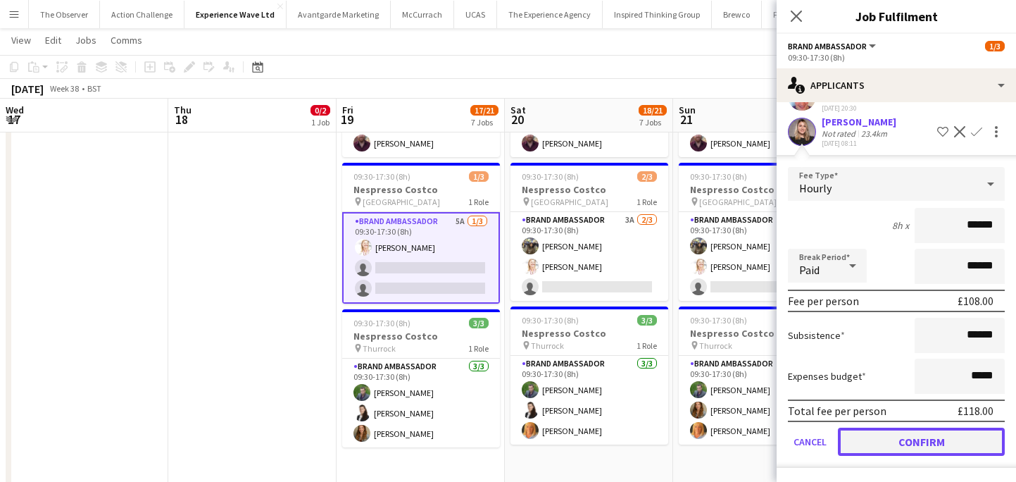
click at [962, 437] on button "Confirm" at bounding box center [921, 442] width 167 height 28
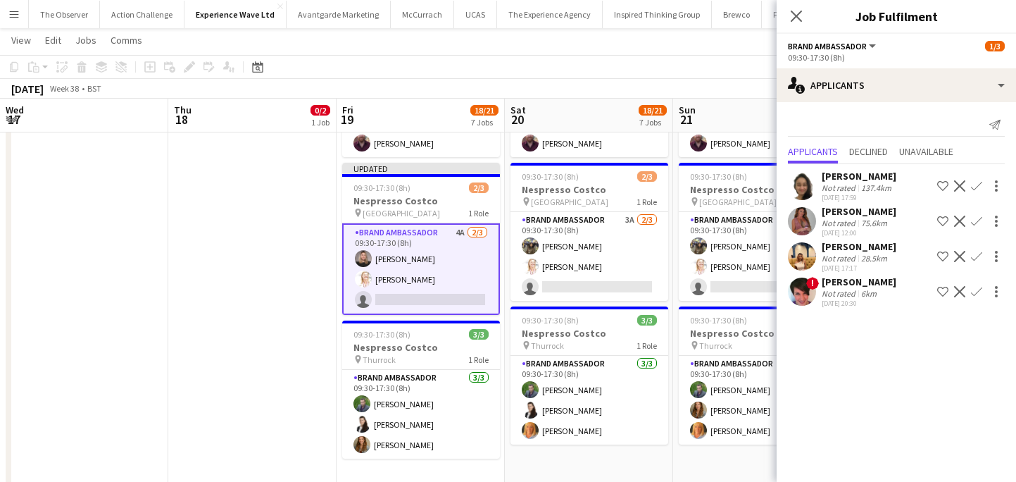
scroll to position [0, 0]
click at [626, 301] on app-date-cell "09:30-17:30 (8h) 3/3 Nespresso Costco pin Birmingham 1 Role Brand Ambassador 3/…" at bounding box center [589, 67] width 168 height 1256
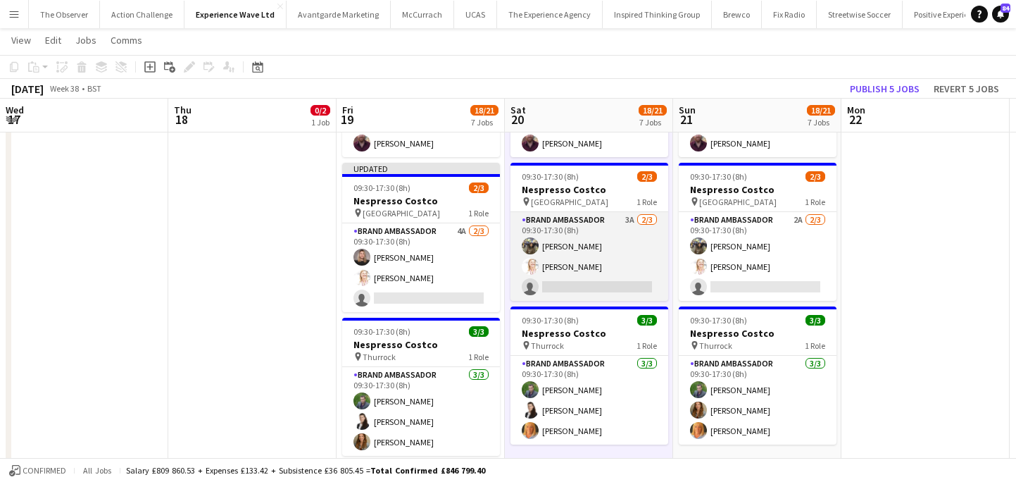
click at [626, 289] on app-card-role "Brand Ambassador 3A 2/3 09:30-17:30 (8h) Arti Amar Karen Salvin single-neutral-…" at bounding box center [590, 256] width 158 height 89
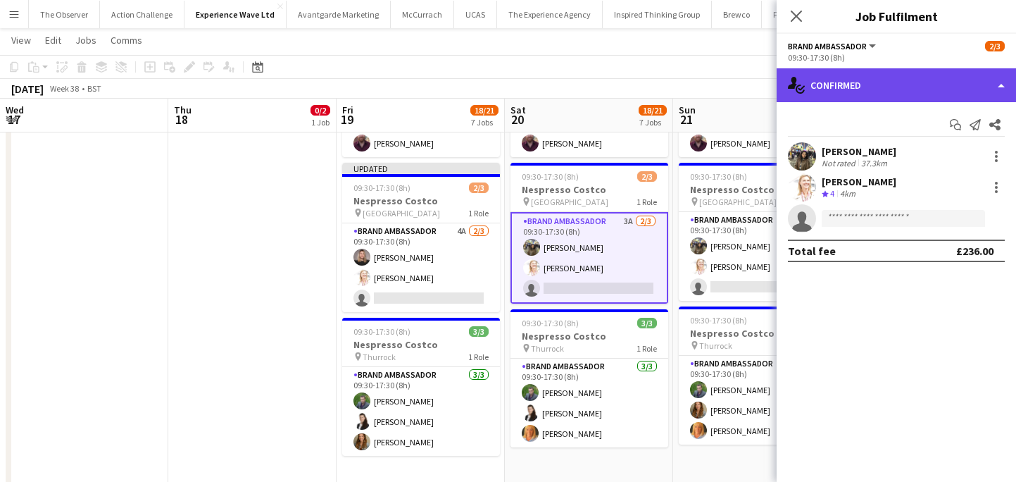
click at [903, 95] on div "single-neutral-actions-check-2 Confirmed" at bounding box center [896, 85] width 239 height 34
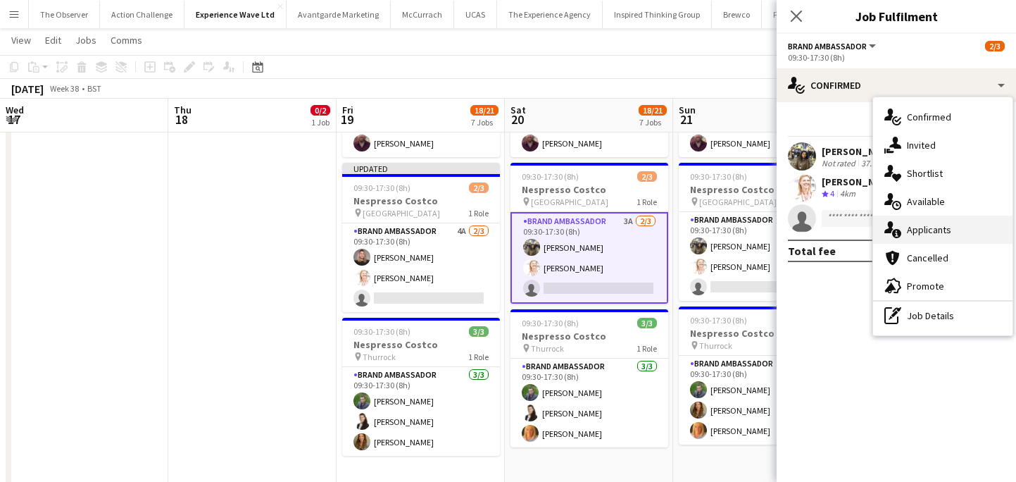
click at [938, 225] on div "single-neutral-actions-information Applicants" at bounding box center [942, 230] width 139 height 28
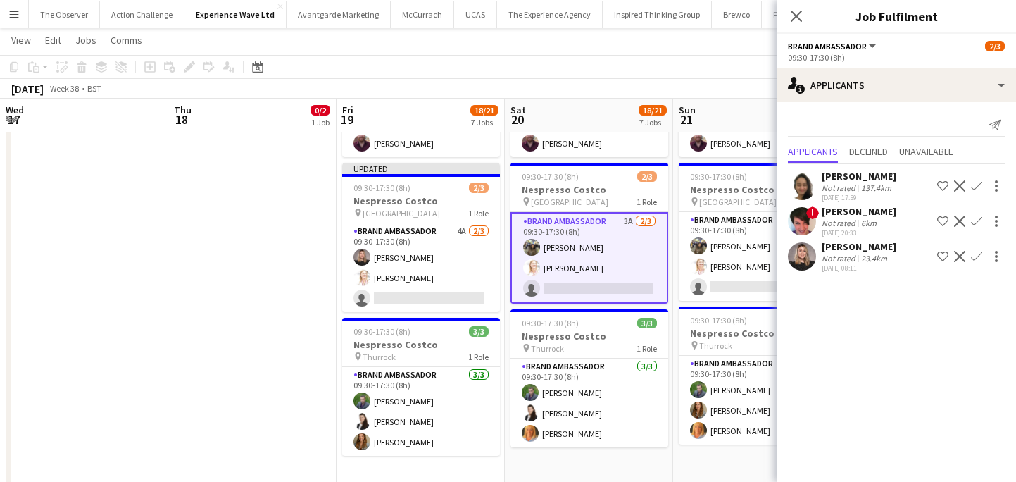
click at [973, 261] on app-icon "Confirm" at bounding box center [976, 256] width 11 height 11
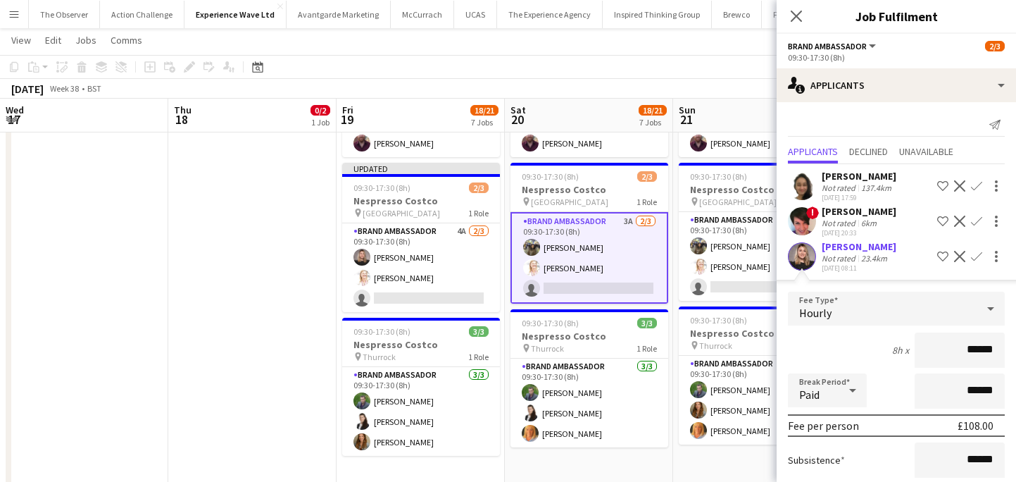
scroll to position [96, 0]
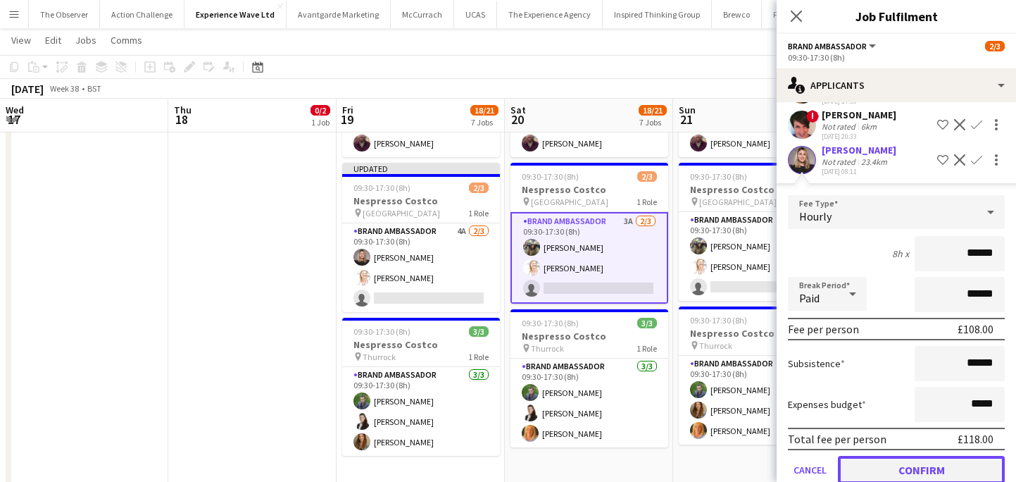
click at [934, 459] on button "Confirm" at bounding box center [921, 470] width 167 height 28
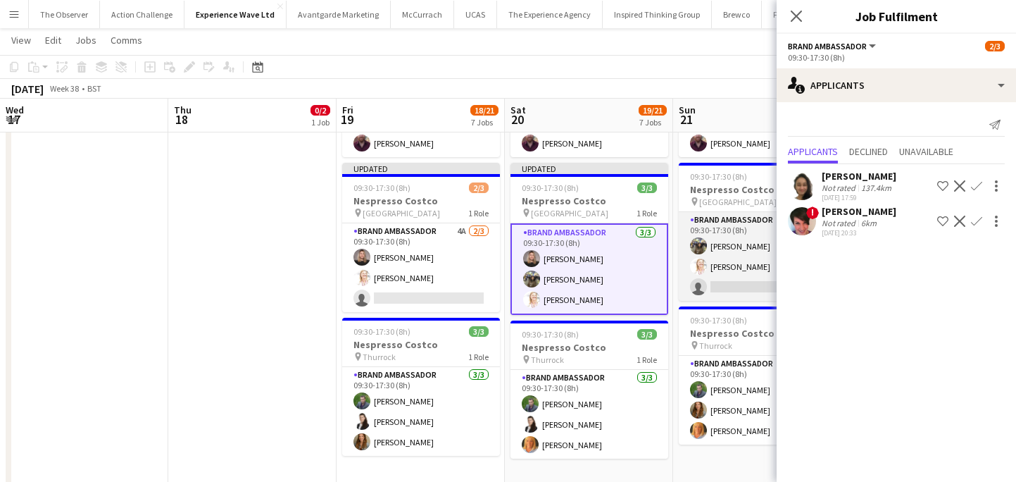
click at [754, 299] on app-card-role "Brand Ambassador 2A 2/3 09:30-17:30 (8h) Arti Amar Karen Salvin single-neutral-…" at bounding box center [758, 256] width 158 height 89
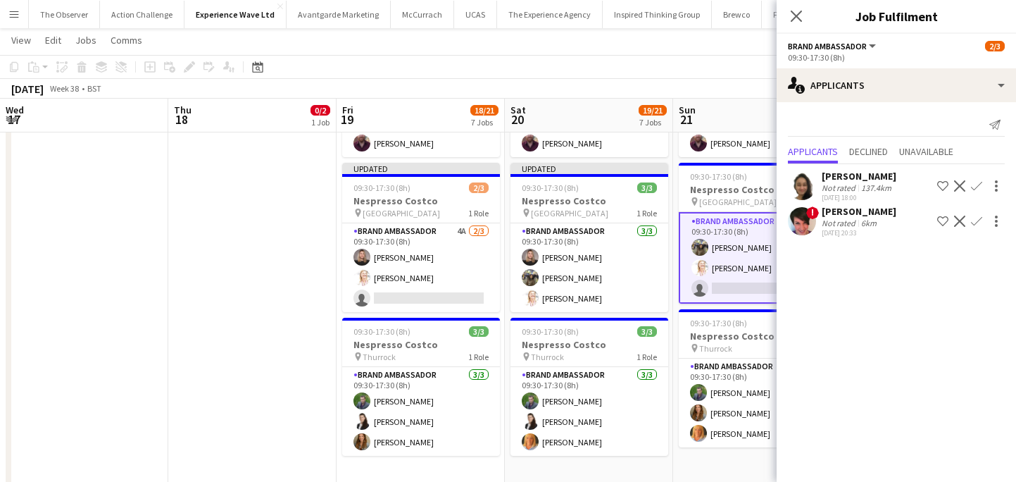
click at [301, 320] on app-date-cell "07:00-13:00 (6h) 0/2 Colgate pin Manchester 1 Role Brand Ambassador 21A 0/2 07:…" at bounding box center [252, 67] width 168 height 1256
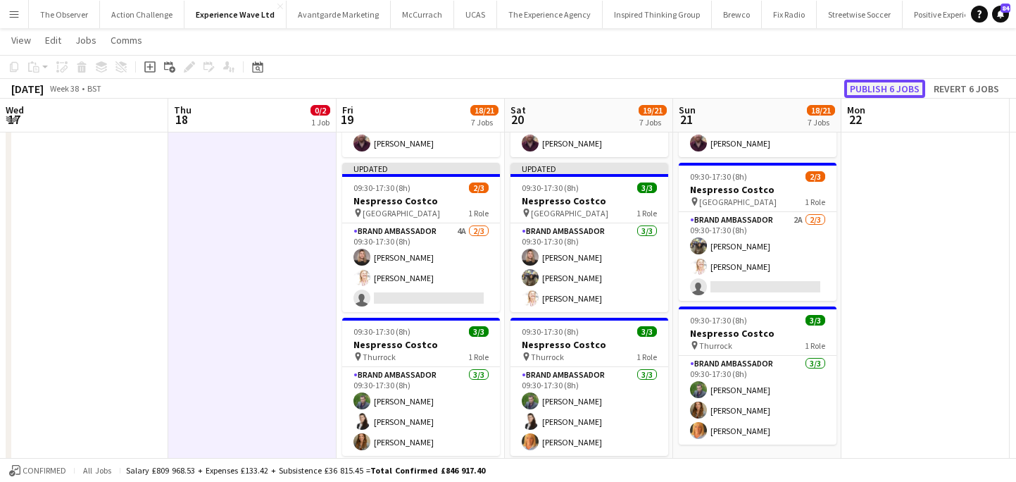
click at [895, 96] on button "Publish 6 jobs" at bounding box center [885, 89] width 81 height 18
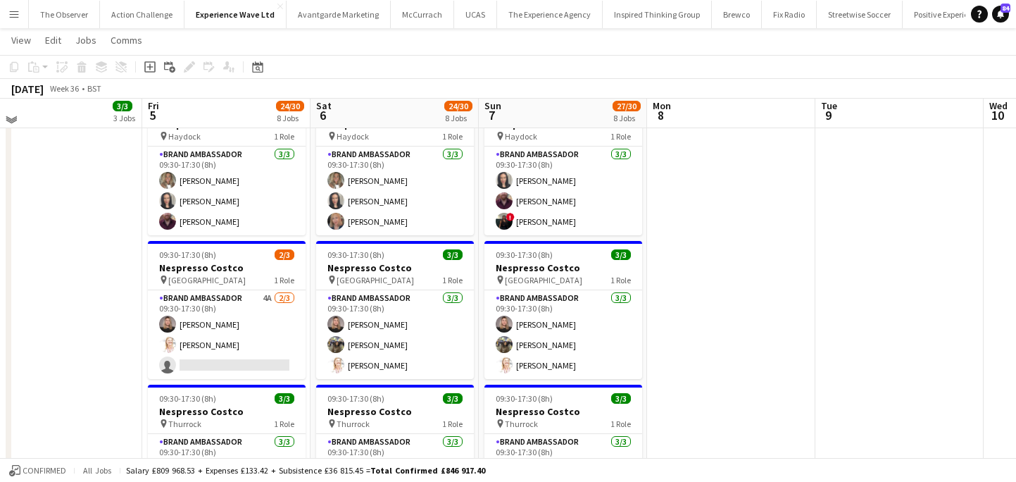
scroll to position [856, 0]
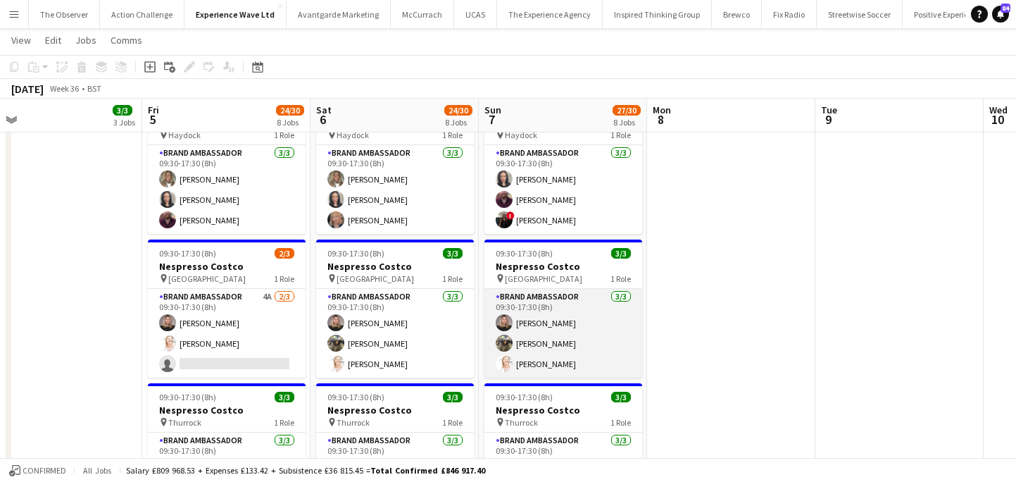
click at [585, 337] on app-card-role "Brand Ambassador 3/3 09:30-17:30 (8h) Ashleigh-Sue Moore Arti Amar Karen Salvin" at bounding box center [564, 333] width 158 height 89
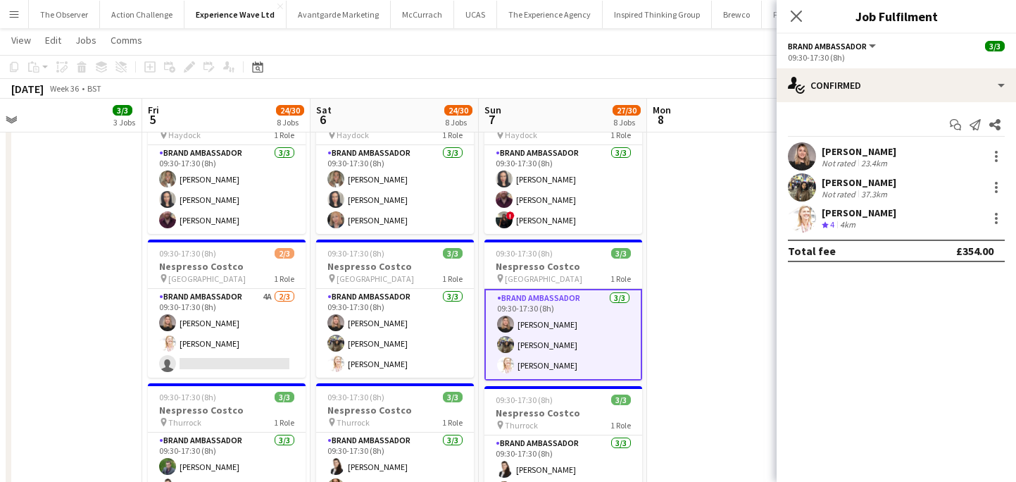
click at [806, 156] on app-user-avatar at bounding box center [802, 156] width 28 height 28
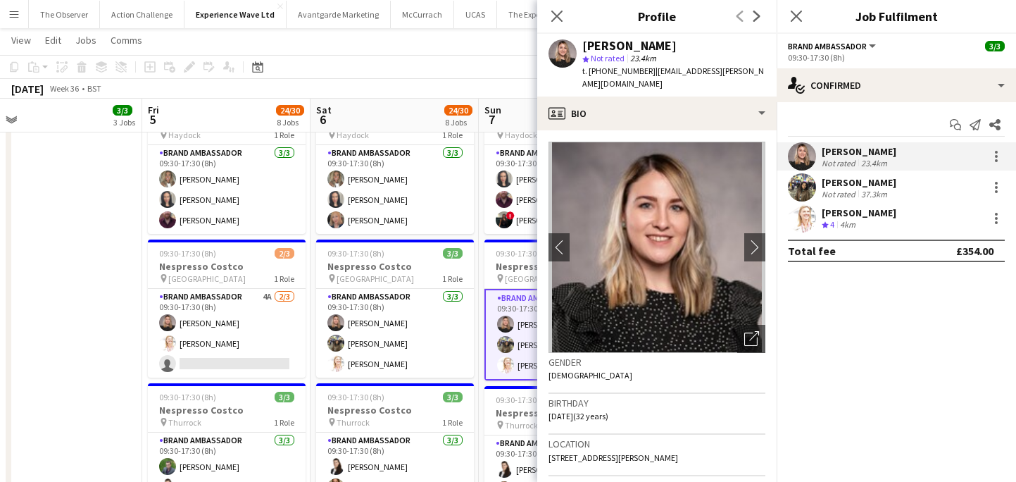
click at [672, 74] on span "| ashleighsue.moore@yahoo.com" at bounding box center [673, 77] width 182 height 23
copy app-crew-profile "t. +447802773364 | ashleighsue.moore@yahoo.com profile"
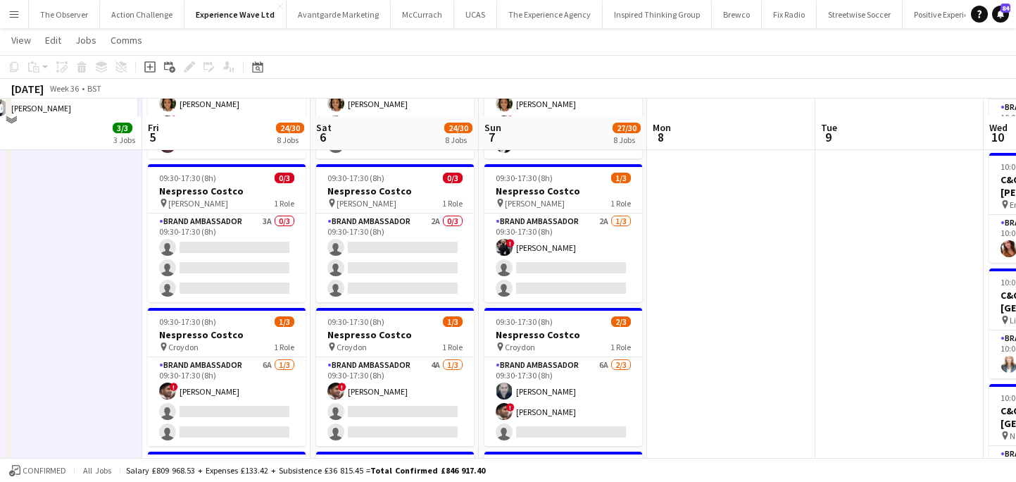
scroll to position [296, 0]
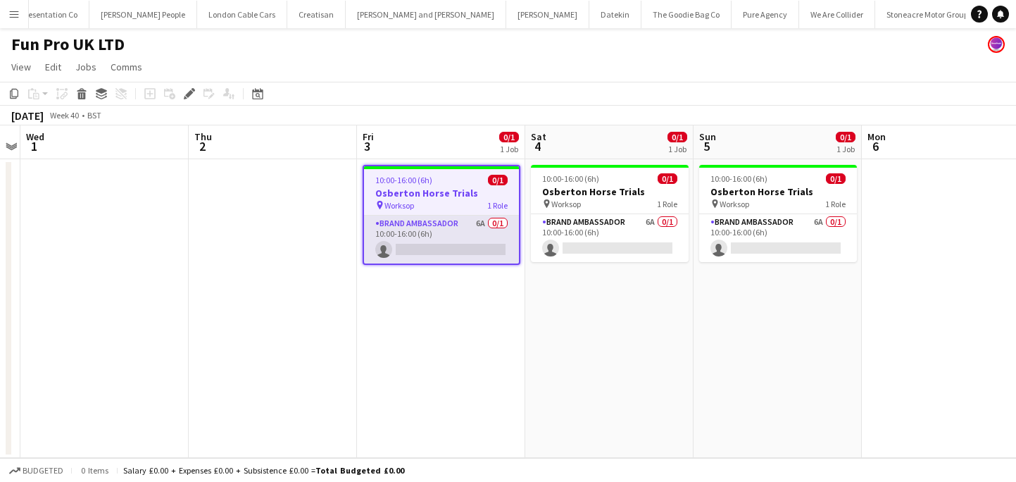
click at [407, 235] on app-card-role "Brand Ambassador 6A 0/1 10:00-16:00 (6h) single-neutral-actions" at bounding box center [441, 240] width 155 height 48
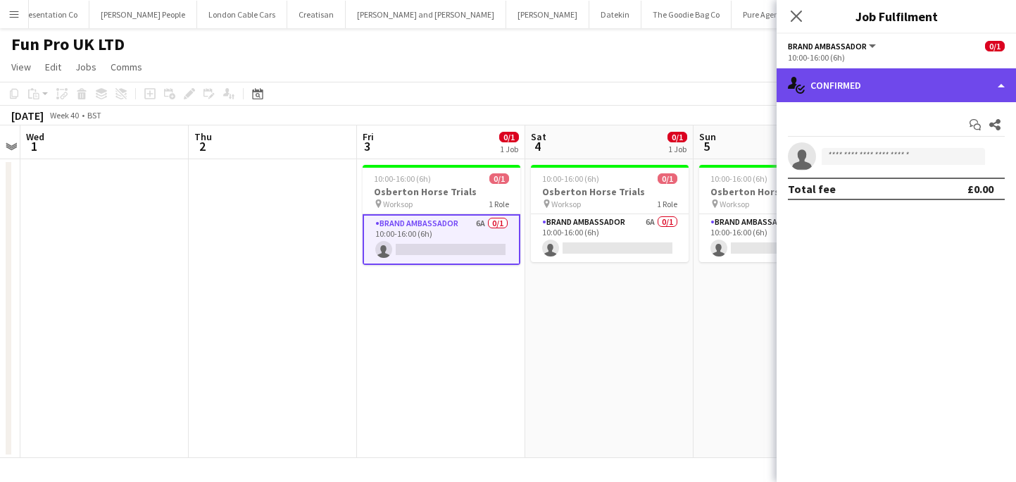
click at [923, 85] on div "single-neutral-actions-check-2 Confirmed" at bounding box center [896, 85] width 239 height 34
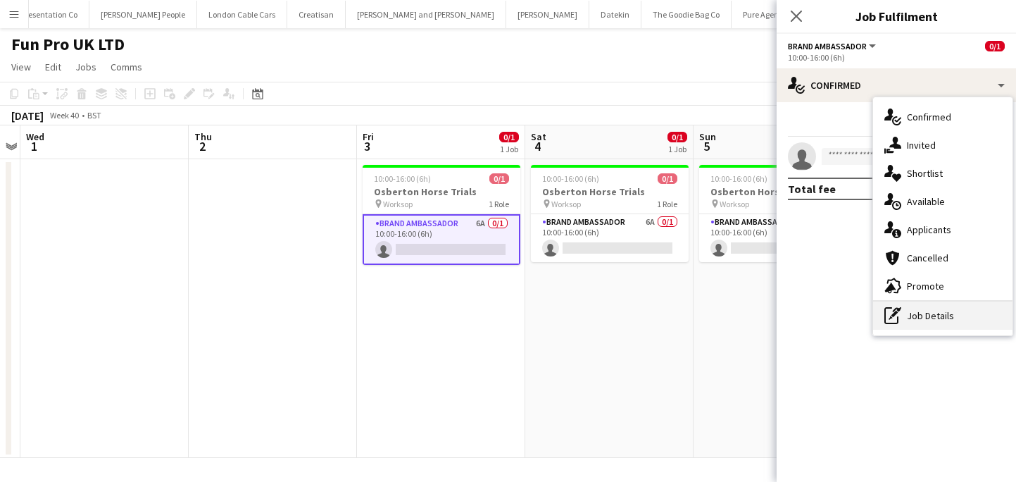
click at [937, 312] on div "pen-write Job Details" at bounding box center [942, 315] width 139 height 28
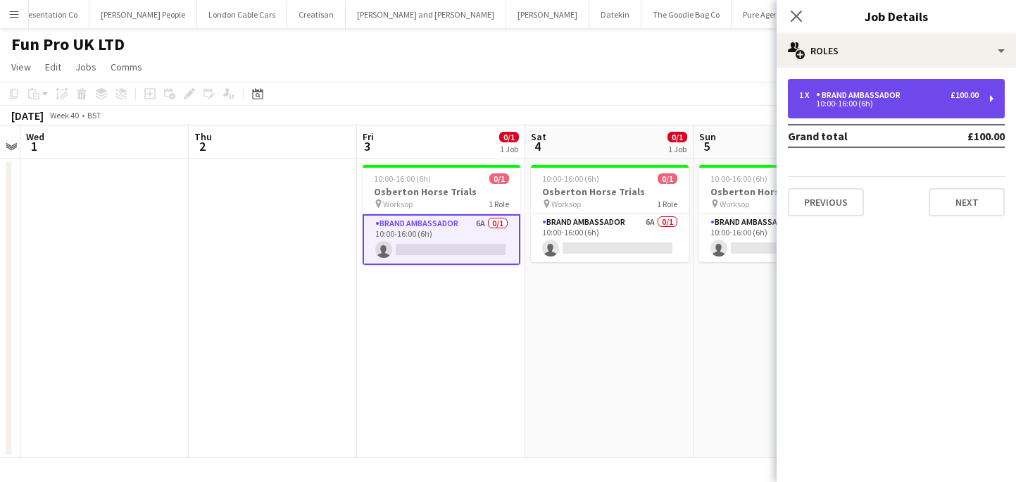
click at [910, 95] on div "1 x Brand Ambassador £100.00" at bounding box center [889, 95] width 180 height 10
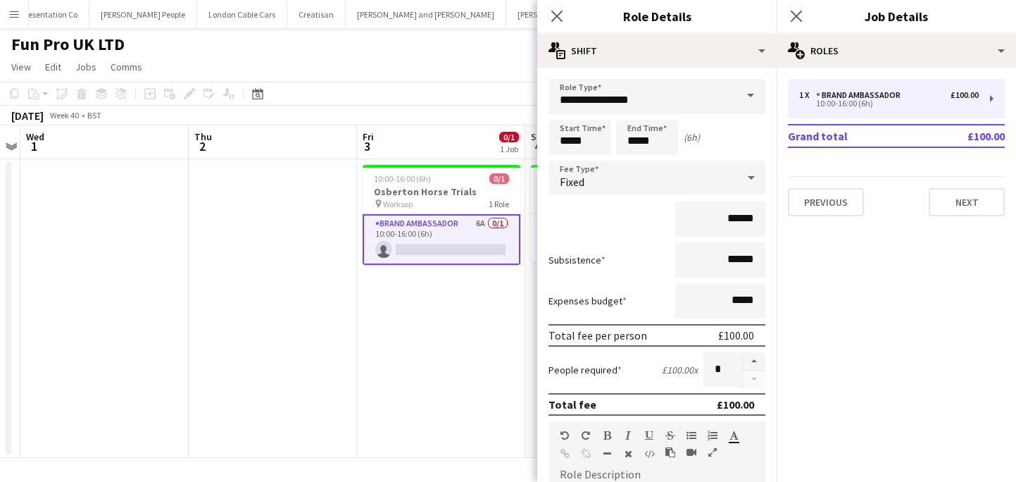
click at [471, 345] on app-date-cell "10:00-16:00 (6h) 0/1 Osberton Horse Trials pin Worksop 1 Role Brand Ambassador …" at bounding box center [441, 308] width 168 height 299
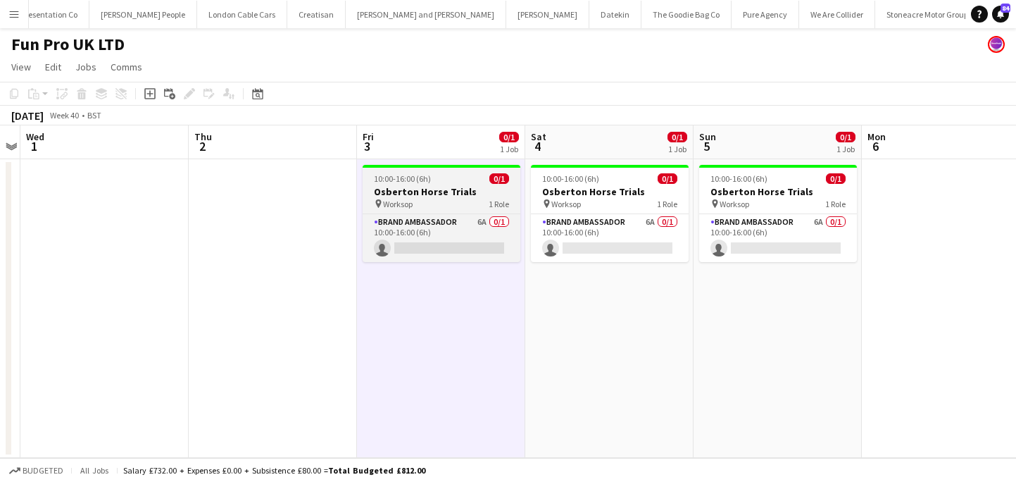
click at [480, 198] on div "pin Worksop 1 Role" at bounding box center [442, 203] width 158 height 11
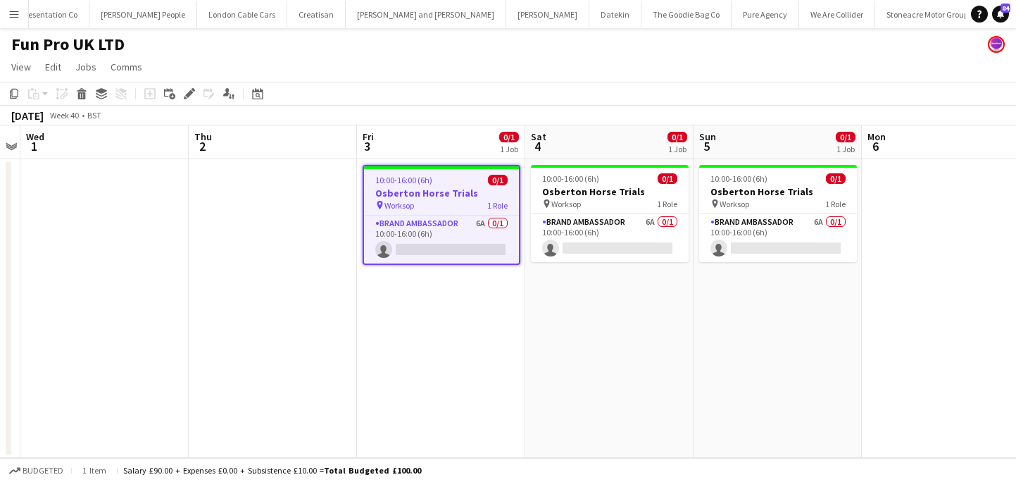
click at [820, 262] on app-date-cell "10:00-16:00 (6h) 0/1 Osberton Horse Trials pin Worksop 1 Role Brand Ambassador …" at bounding box center [778, 308] width 168 height 299
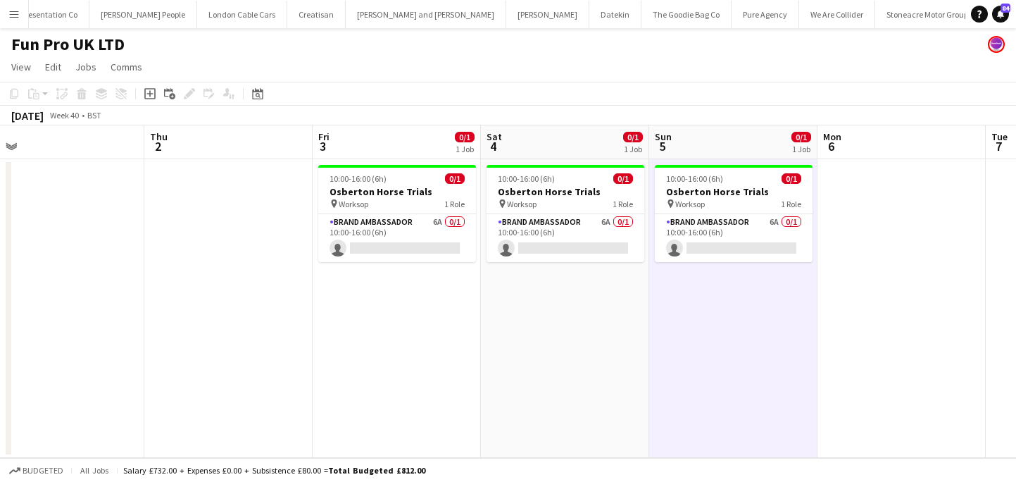
scroll to position [0, 560]
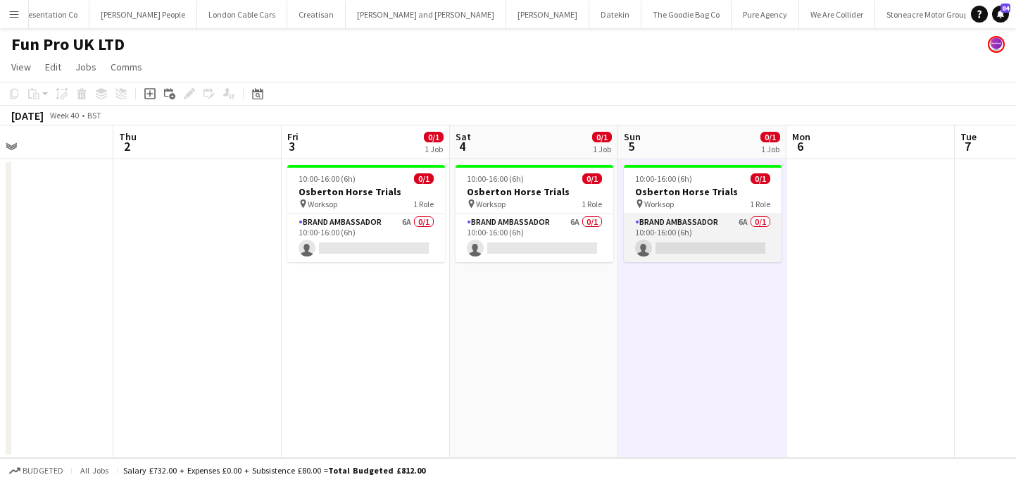
click at [713, 223] on app-card-role "Brand Ambassador 6A 0/1 10:00-16:00 (6h) single-neutral-actions" at bounding box center [703, 238] width 158 height 48
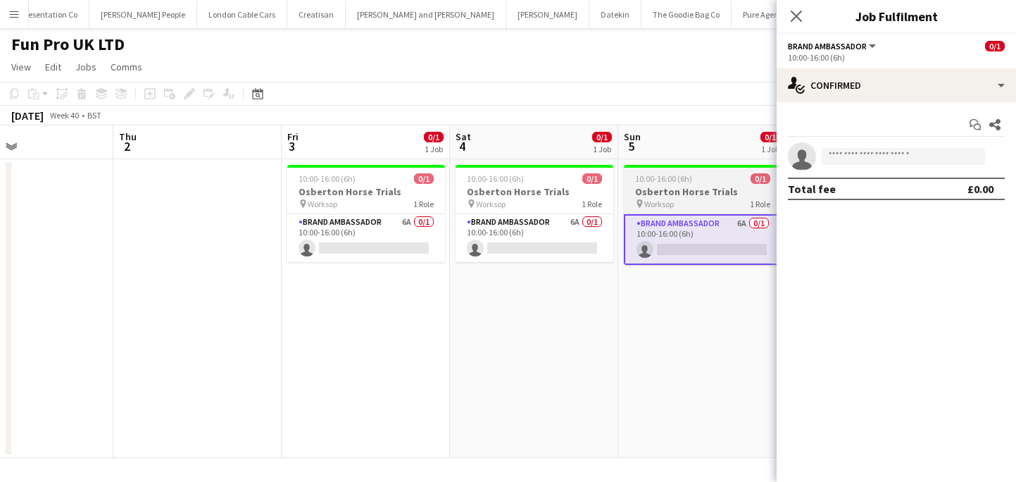
click at [694, 182] on div "10:00-16:00 (6h) 0/1" at bounding box center [703, 178] width 158 height 11
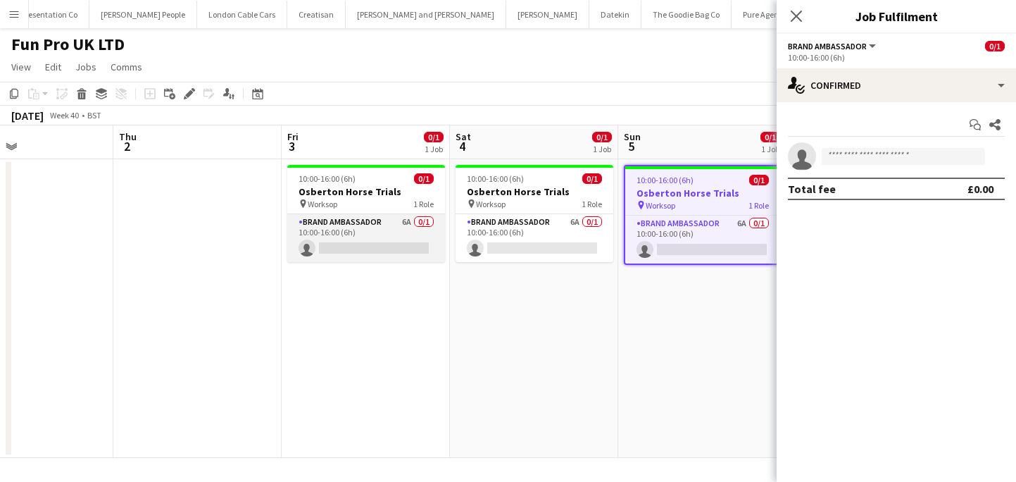
click at [415, 235] on app-card-role "Brand Ambassador 6A 0/1 10:00-16:00 (6h) single-neutral-actions" at bounding box center [366, 238] width 158 height 48
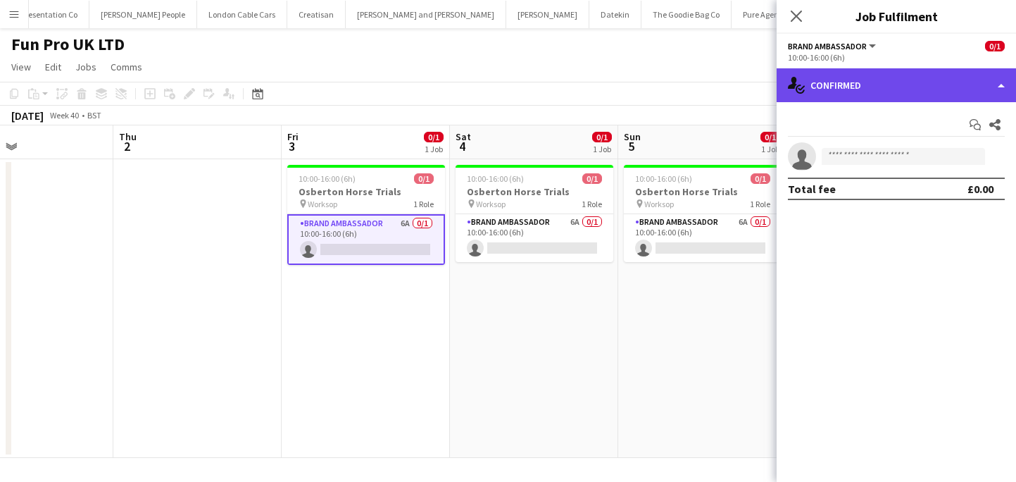
click at [874, 94] on div "single-neutral-actions-check-2 Confirmed" at bounding box center [896, 85] width 239 height 34
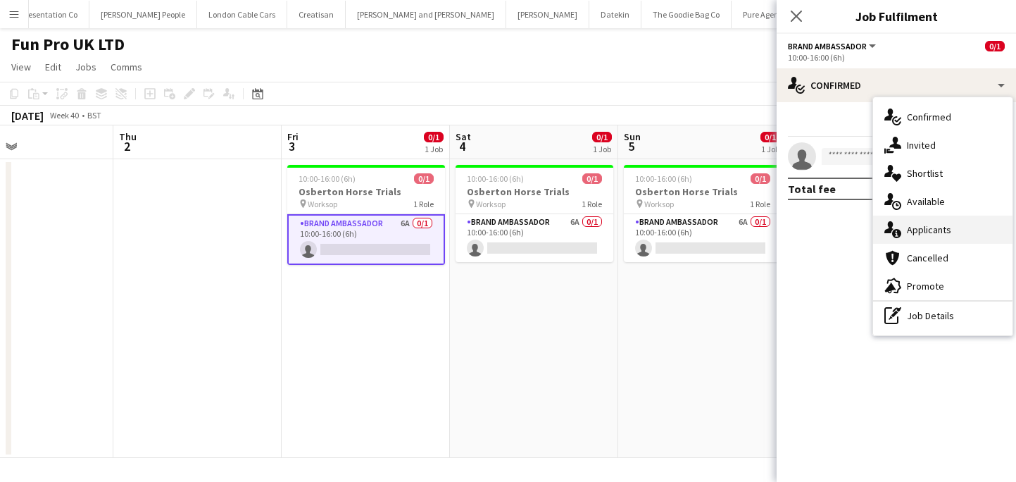
click at [922, 221] on div "single-neutral-actions-information Applicants" at bounding box center [942, 230] width 139 height 28
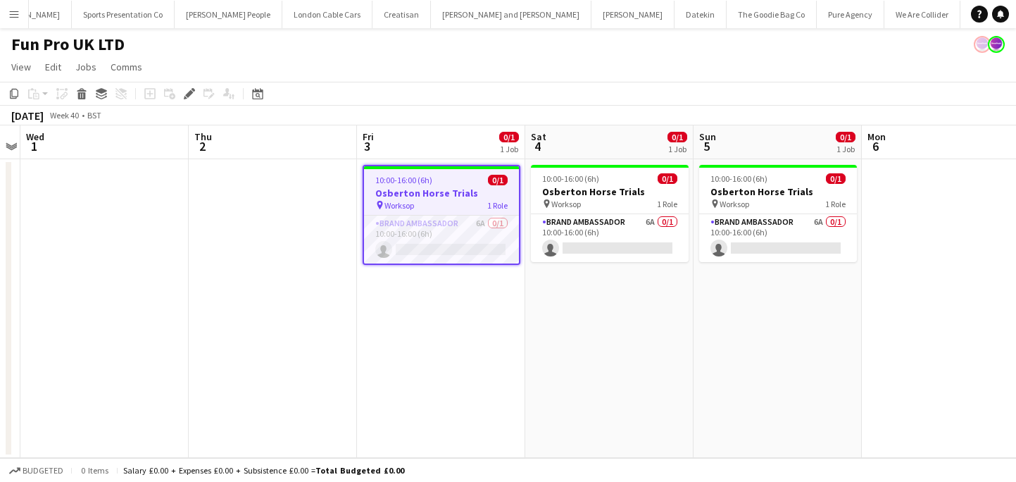
scroll to position [0, 1207]
click at [483, 228] on app-card-role "Brand Ambassador 6A 0/1 10:00-16:00 (6h) single-neutral-actions" at bounding box center [441, 240] width 155 height 48
